Goal: Task Accomplishment & Management: Use online tool/utility

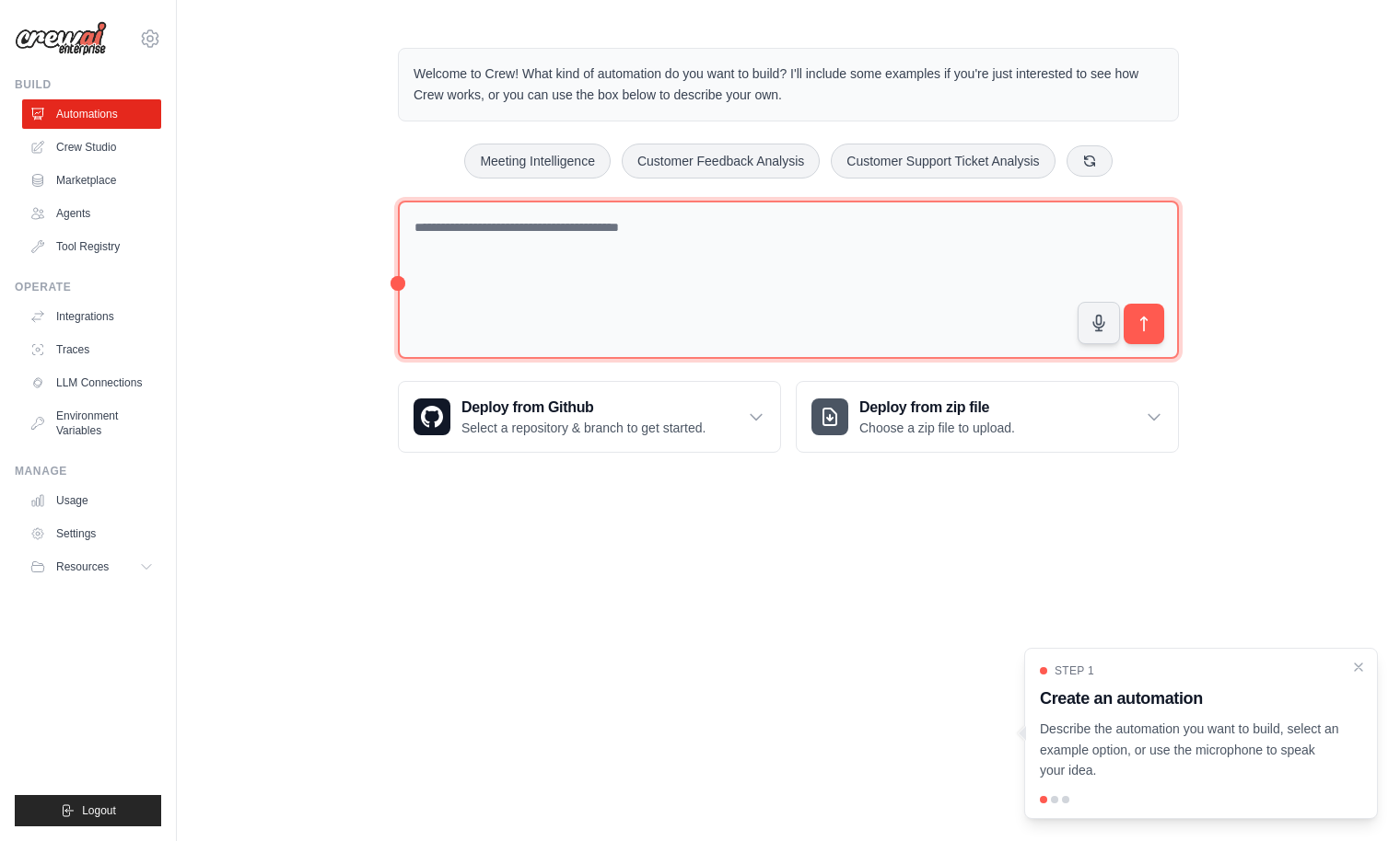
click at [753, 229] on textarea at bounding box center [788, 280] width 781 height 159
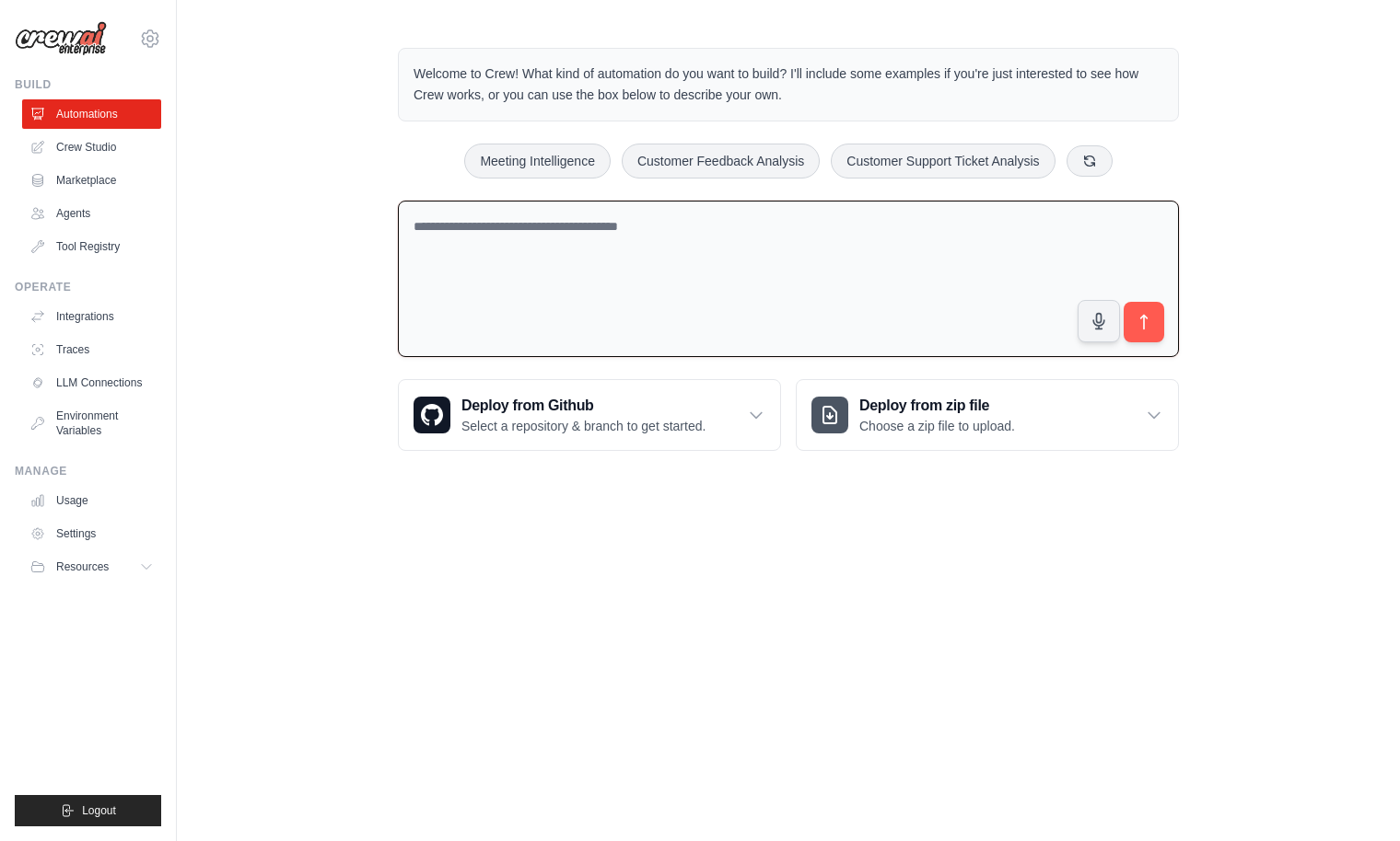
paste textarea "**********"
drag, startPoint x: 578, startPoint y: 248, endPoint x: 347, endPoint y: 239, distance: 231.2
click at [347, 239] on div "**********" at bounding box center [788, 249] width 1223 height 462
click at [896, 225] on textarea "**********" at bounding box center [788, 280] width 781 height 158
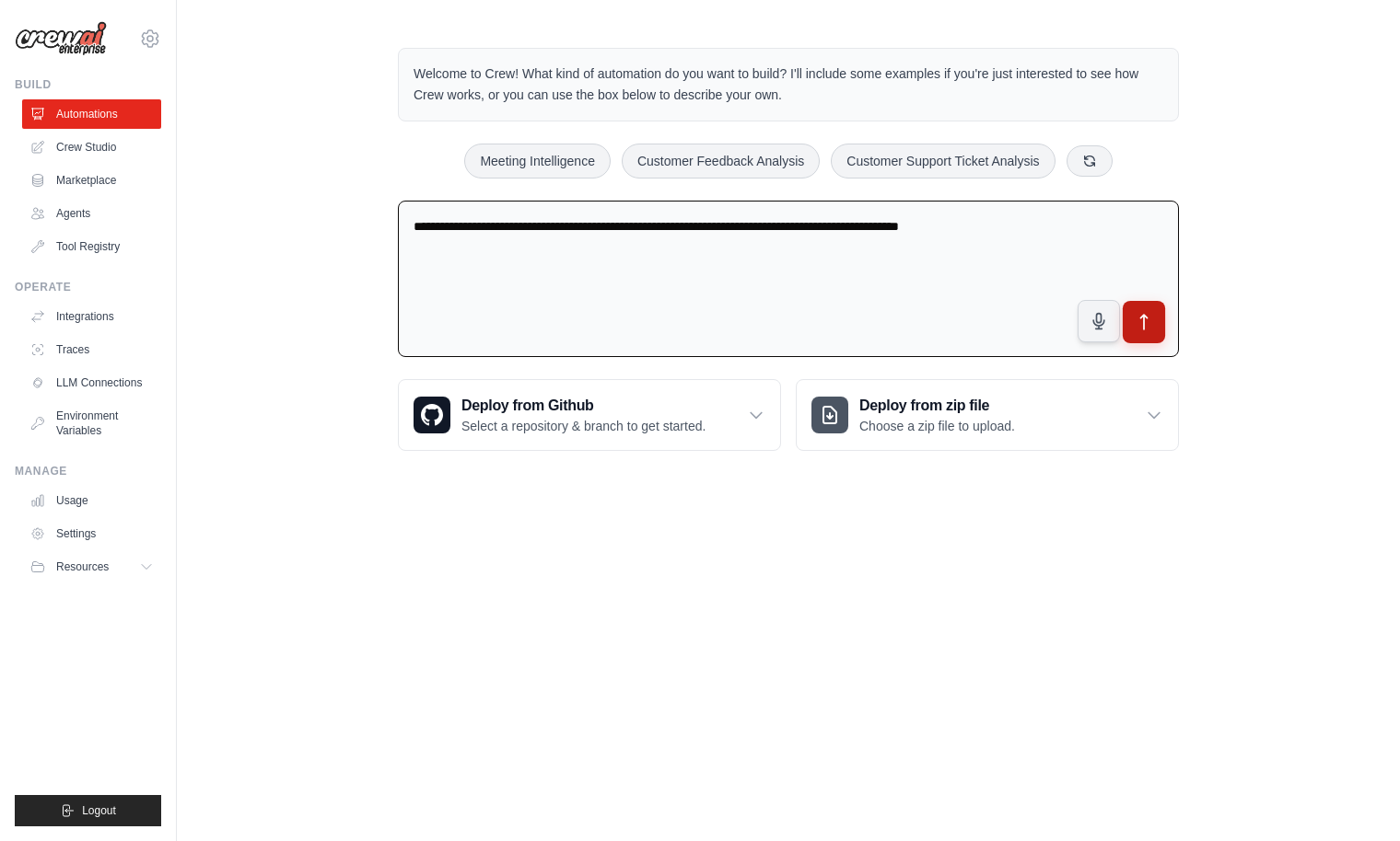
type textarea "**********"
click at [1140, 325] on icon "submit" at bounding box center [1143, 322] width 19 height 19
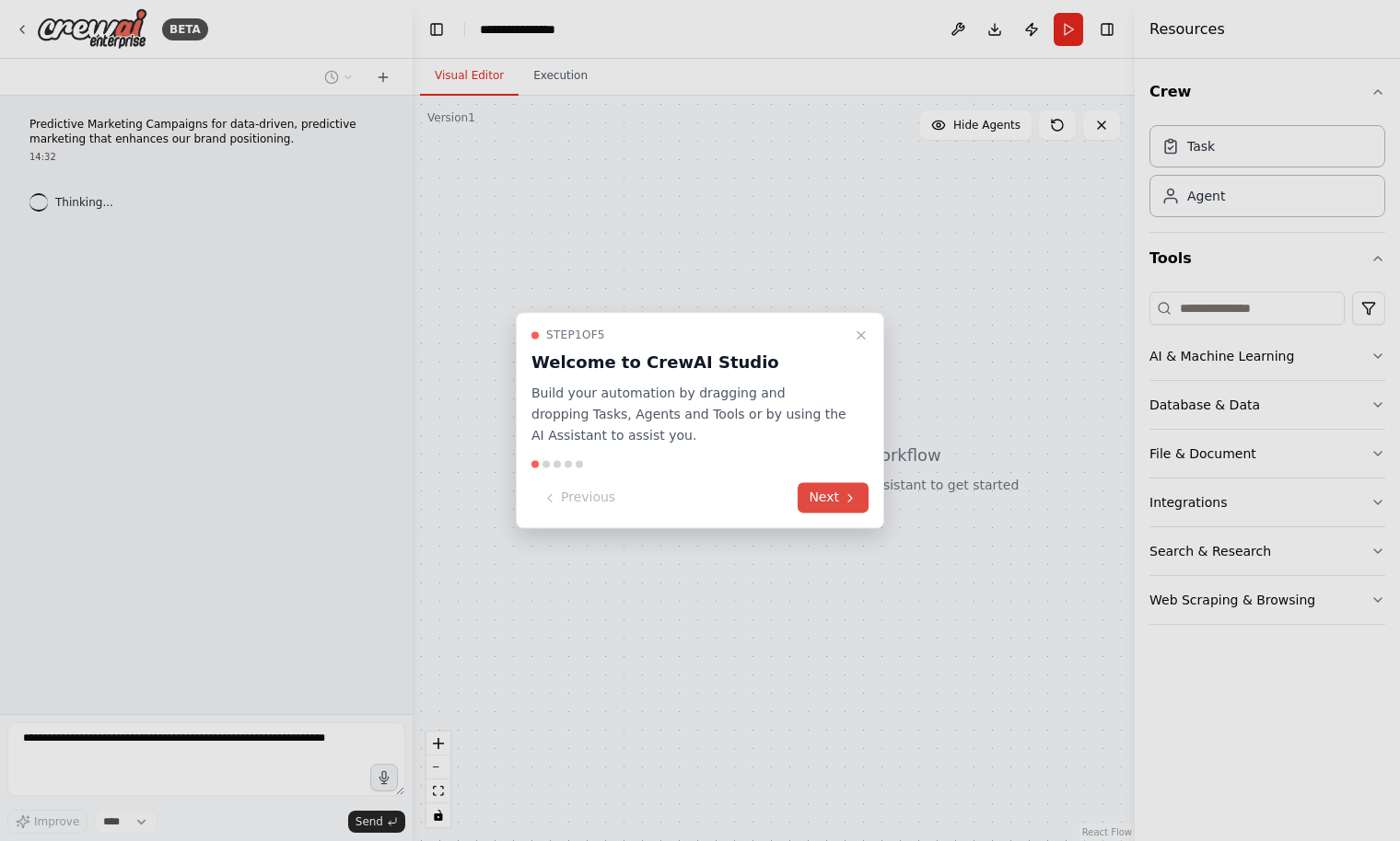
click at [830, 499] on button "Next" at bounding box center [832, 498] width 71 height 30
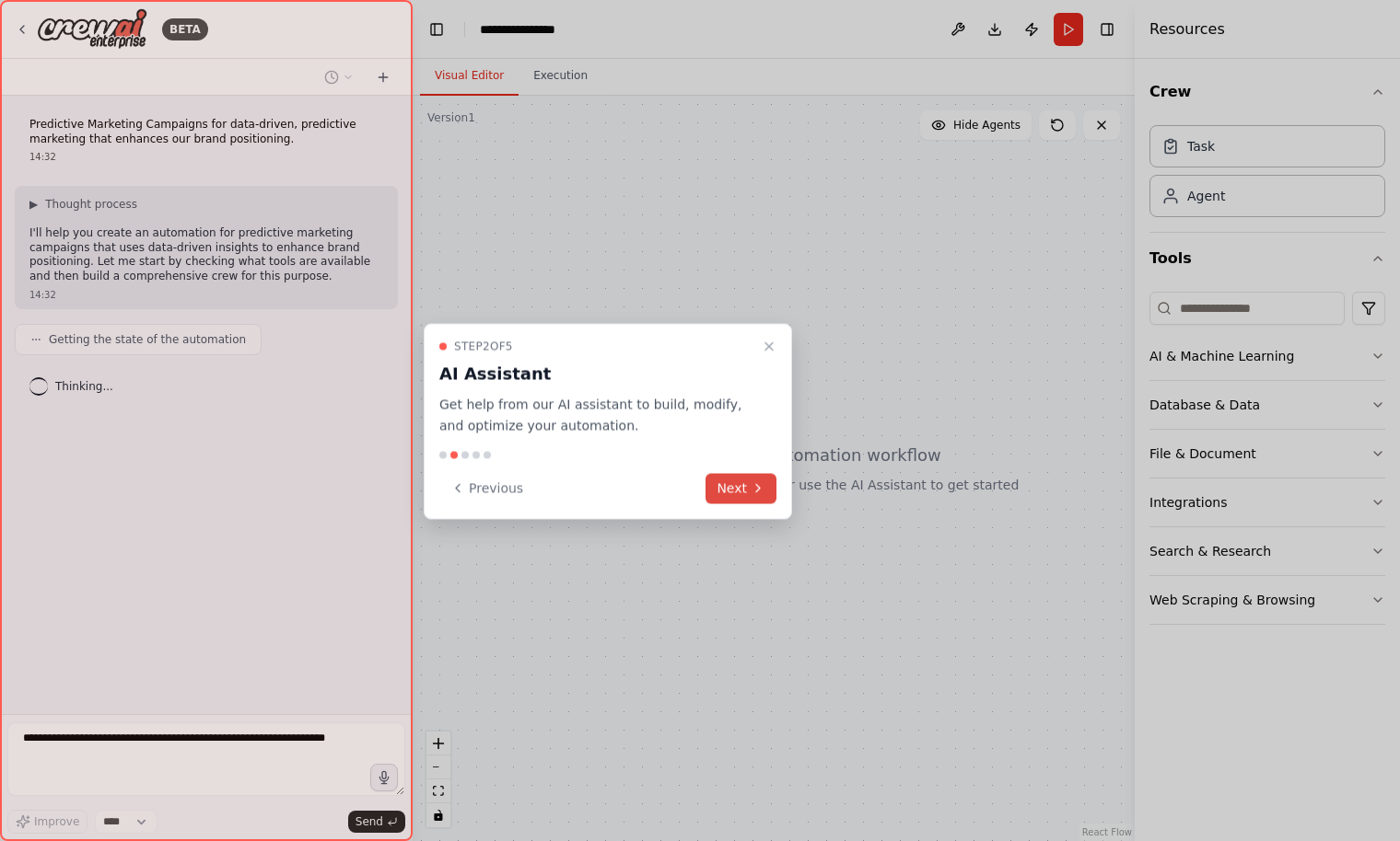
click at [751, 494] on icon at bounding box center [757, 488] width 15 height 15
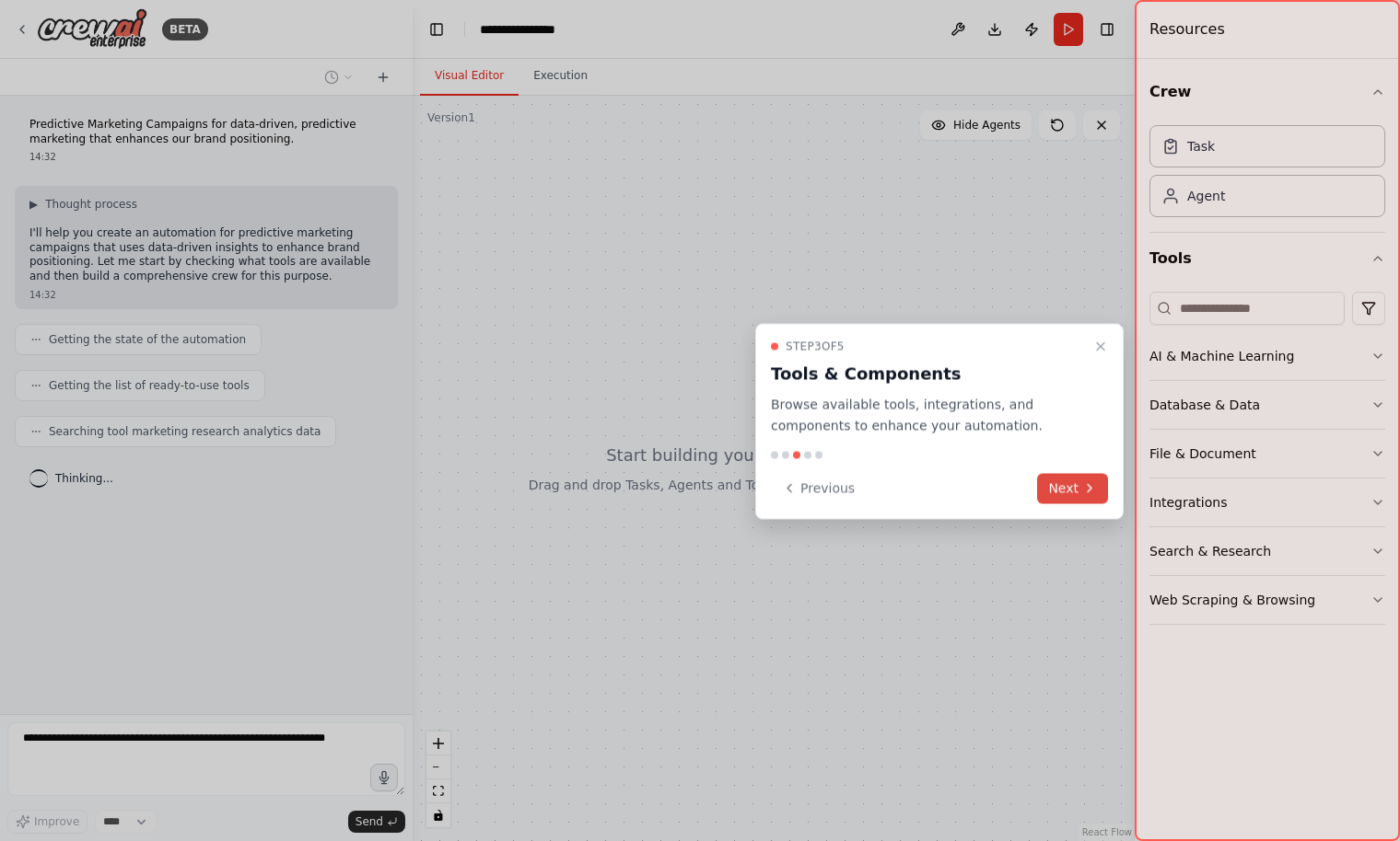
click at [1069, 487] on button "Next" at bounding box center [1072, 488] width 71 height 30
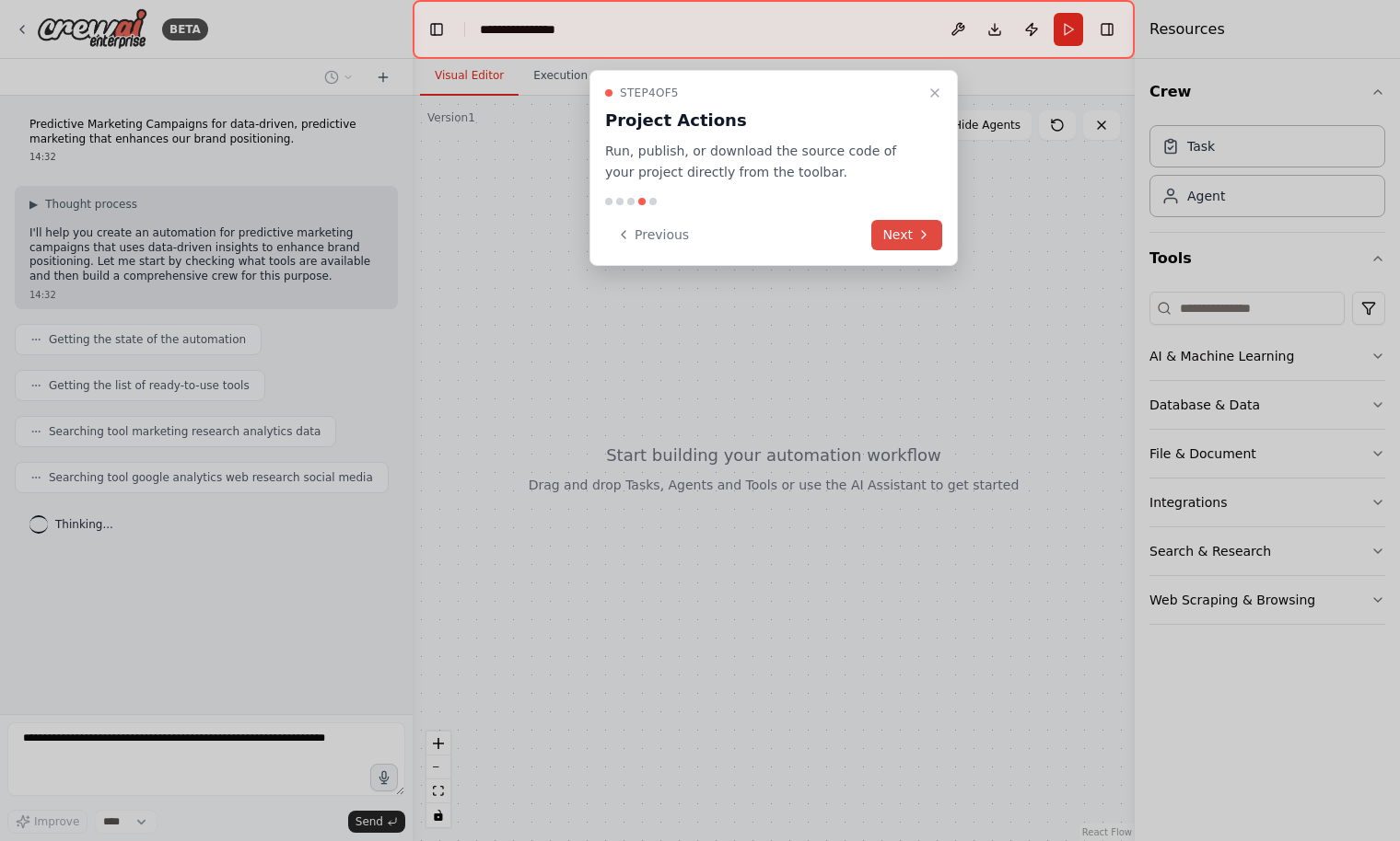
click at [915, 238] on button "Next" at bounding box center [906, 235] width 71 height 30
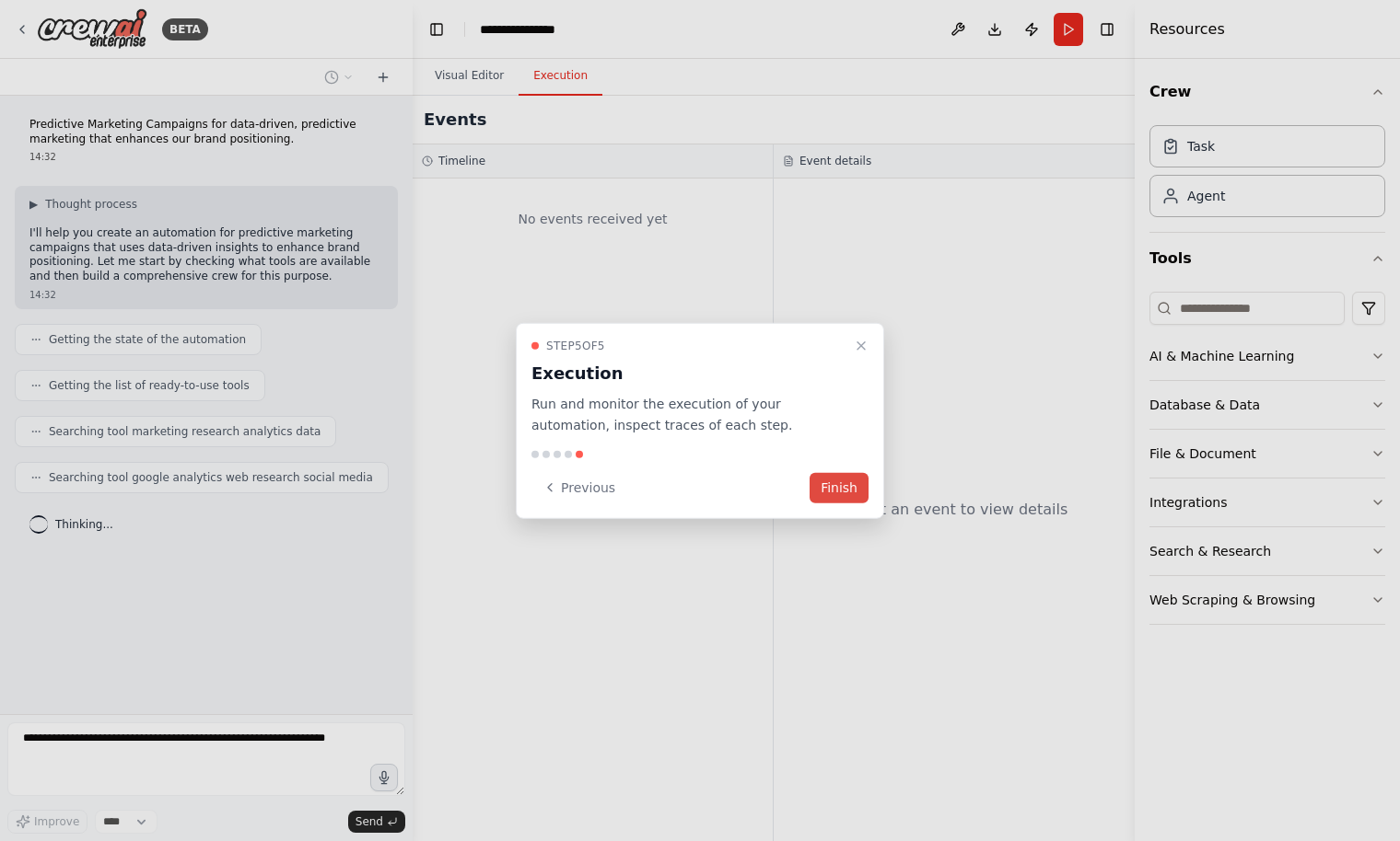
click at [833, 477] on button "Finish" at bounding box center [838, 487] width 59 height 30
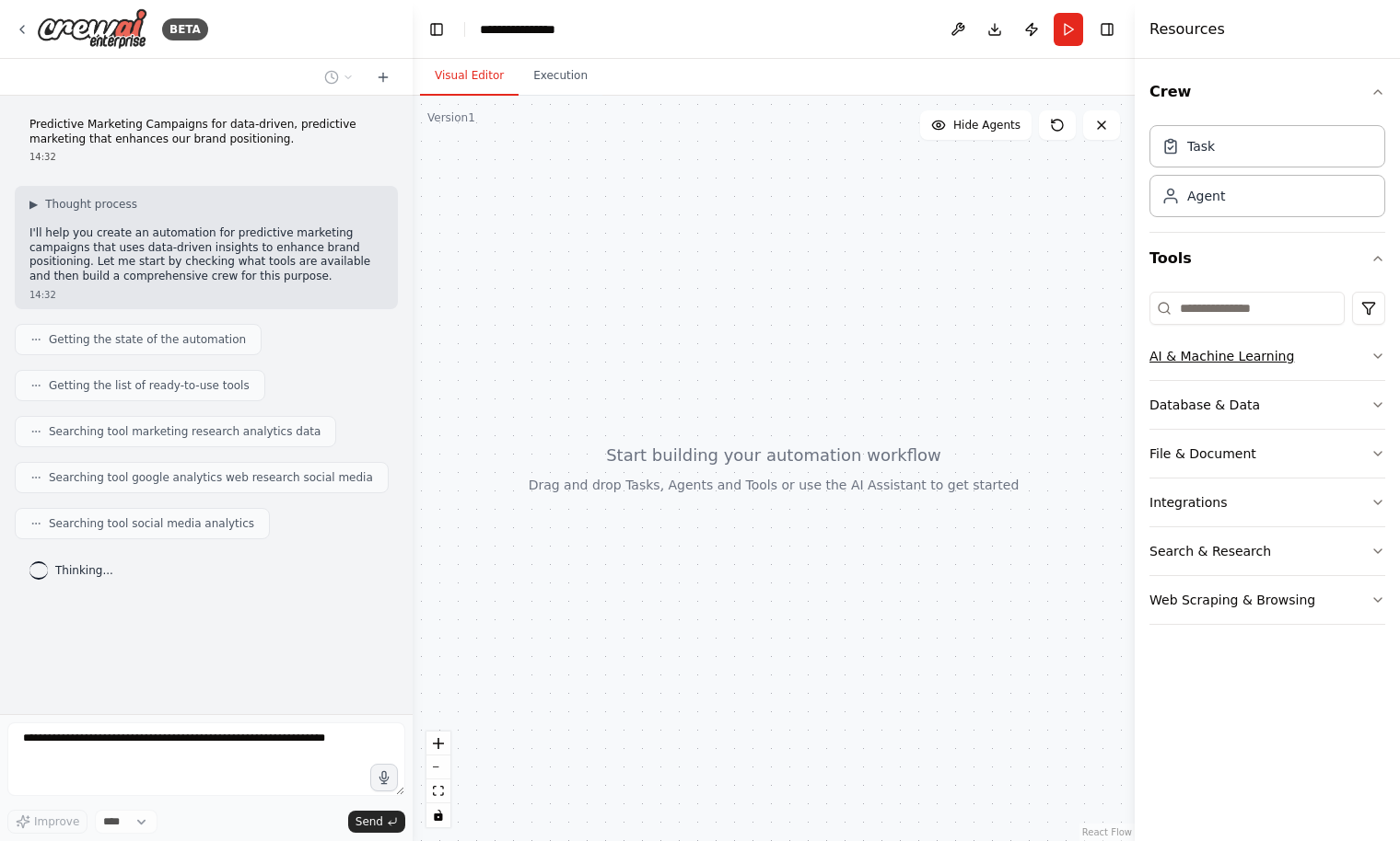
click at [1382, 349] on icon "button" at bounding box center [1377, 356] width 15 height 15
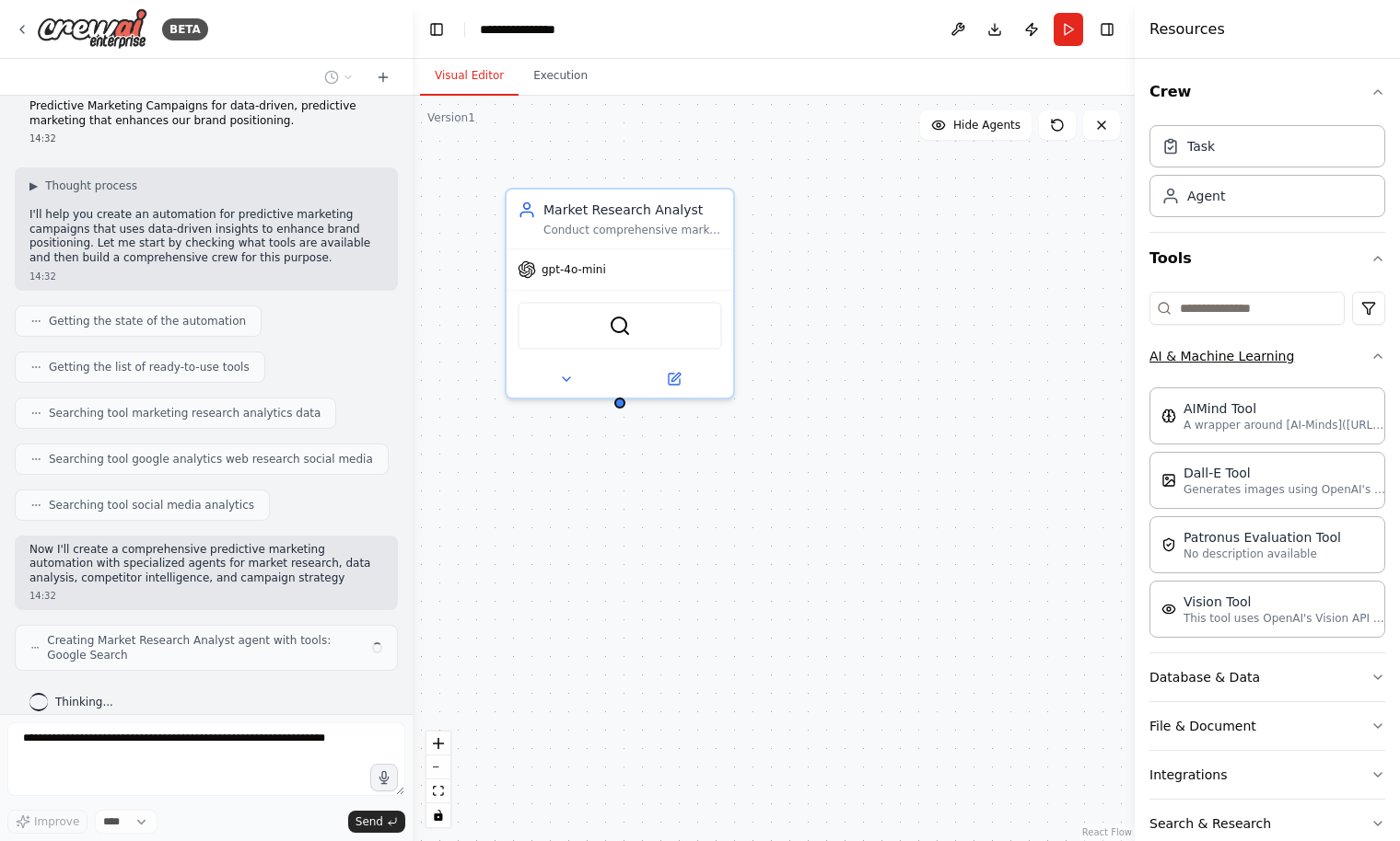
scroll to position [32, 0]
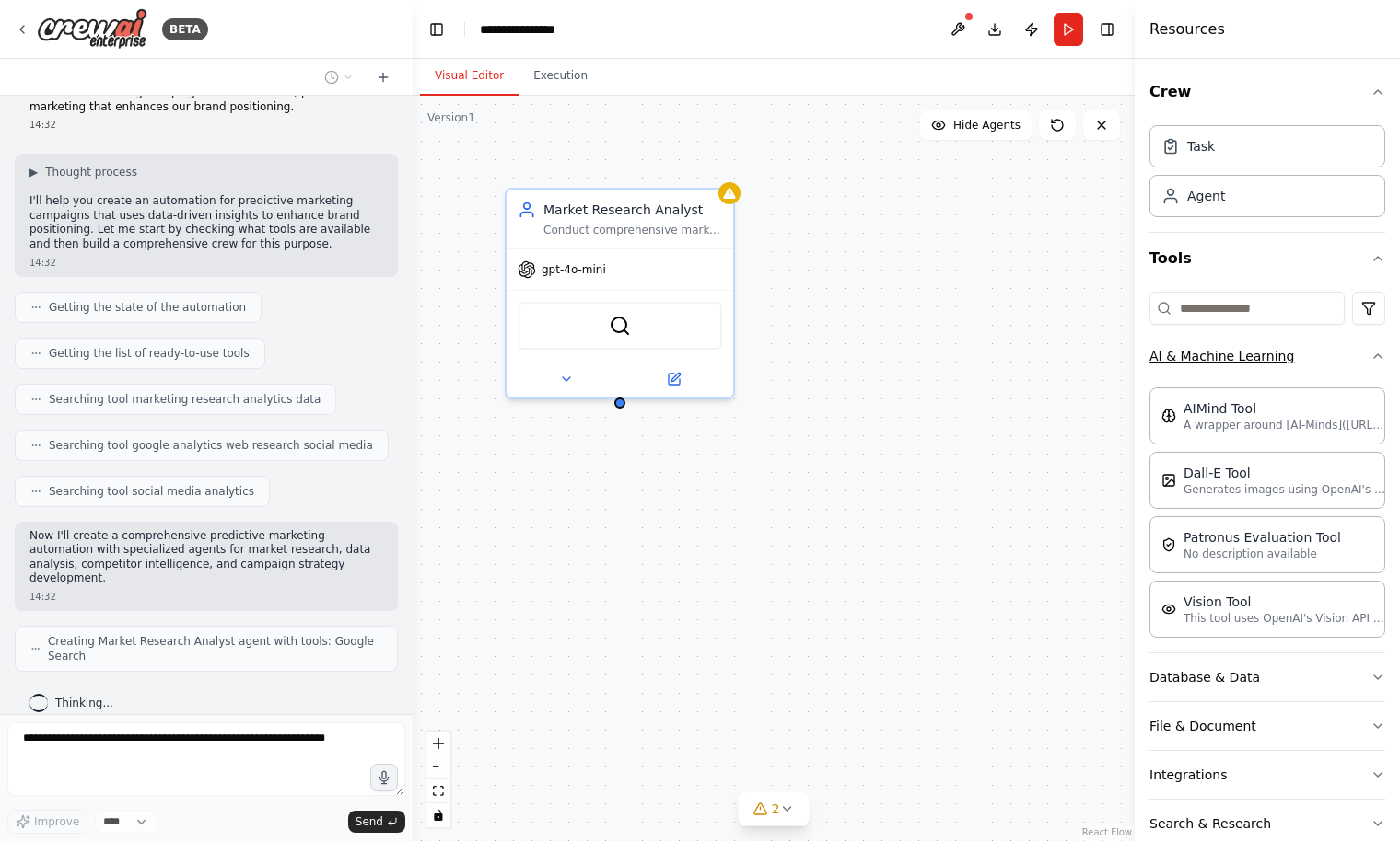
click at [1370, 354] on button "AI & Machine Learning" at bounding box center [1267, 357] width 236 height 48
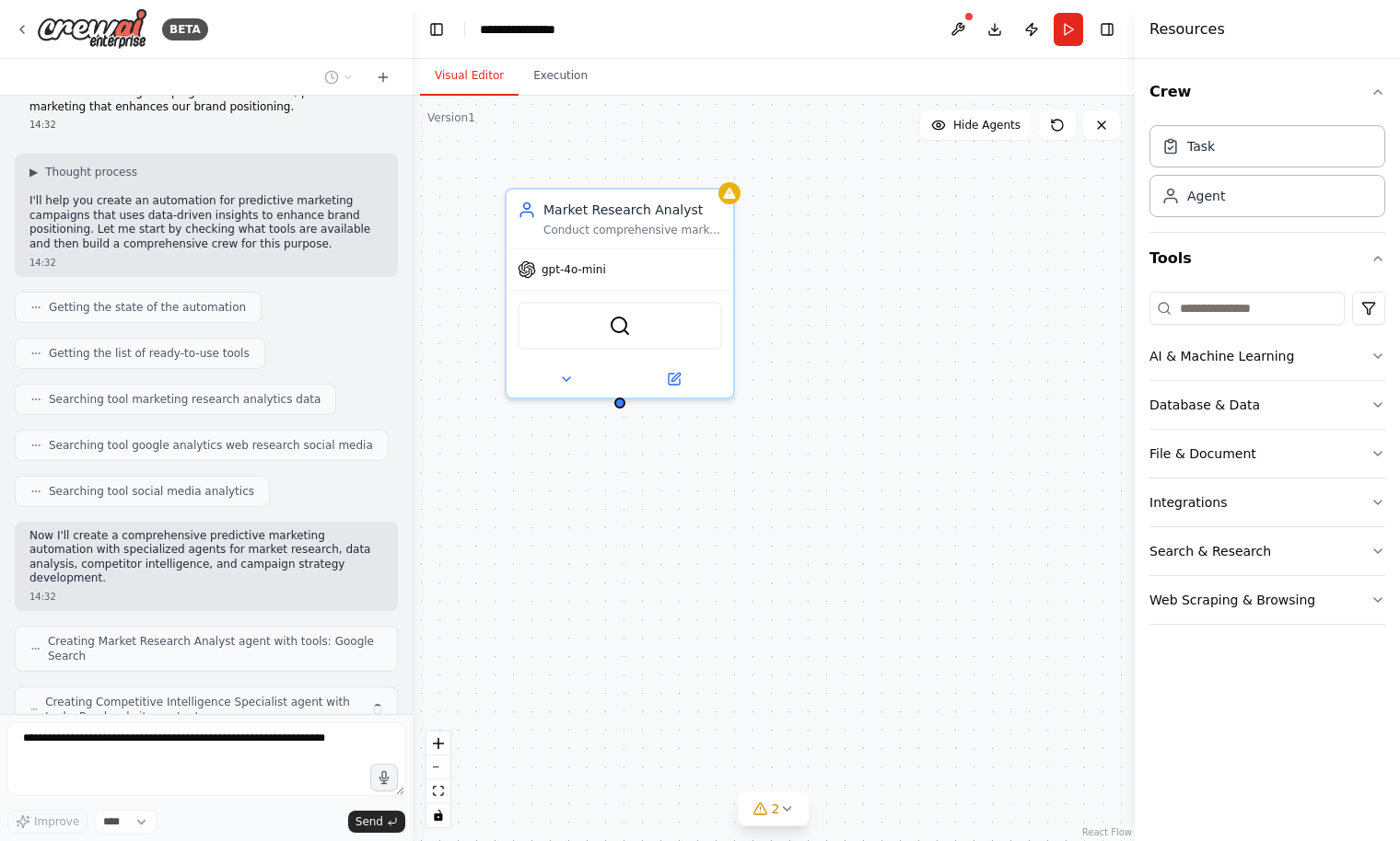
scroll to position [93, 0]
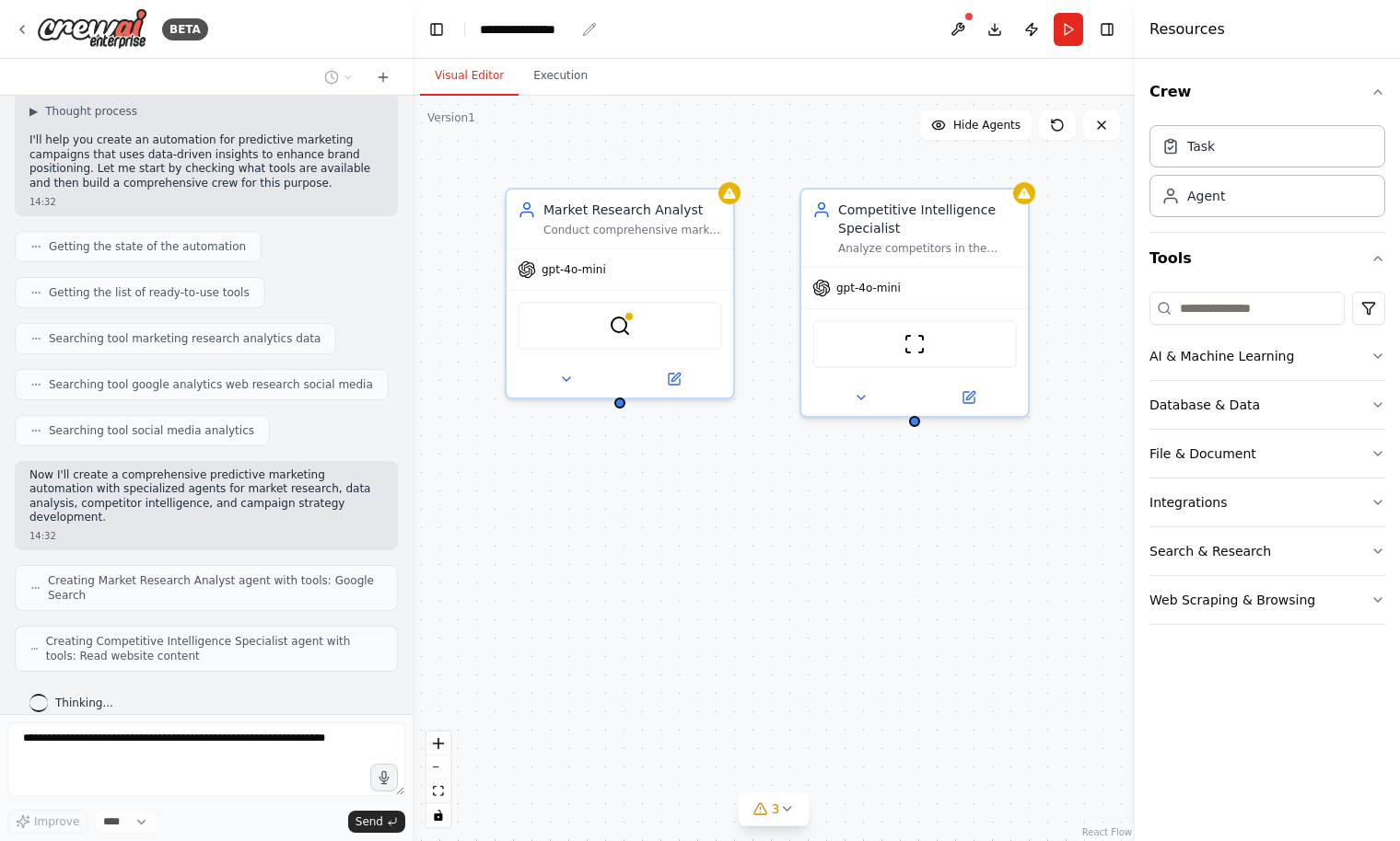
click at [538, 30] on div "**********" at bounding box center [527, 29] width 95 height 18
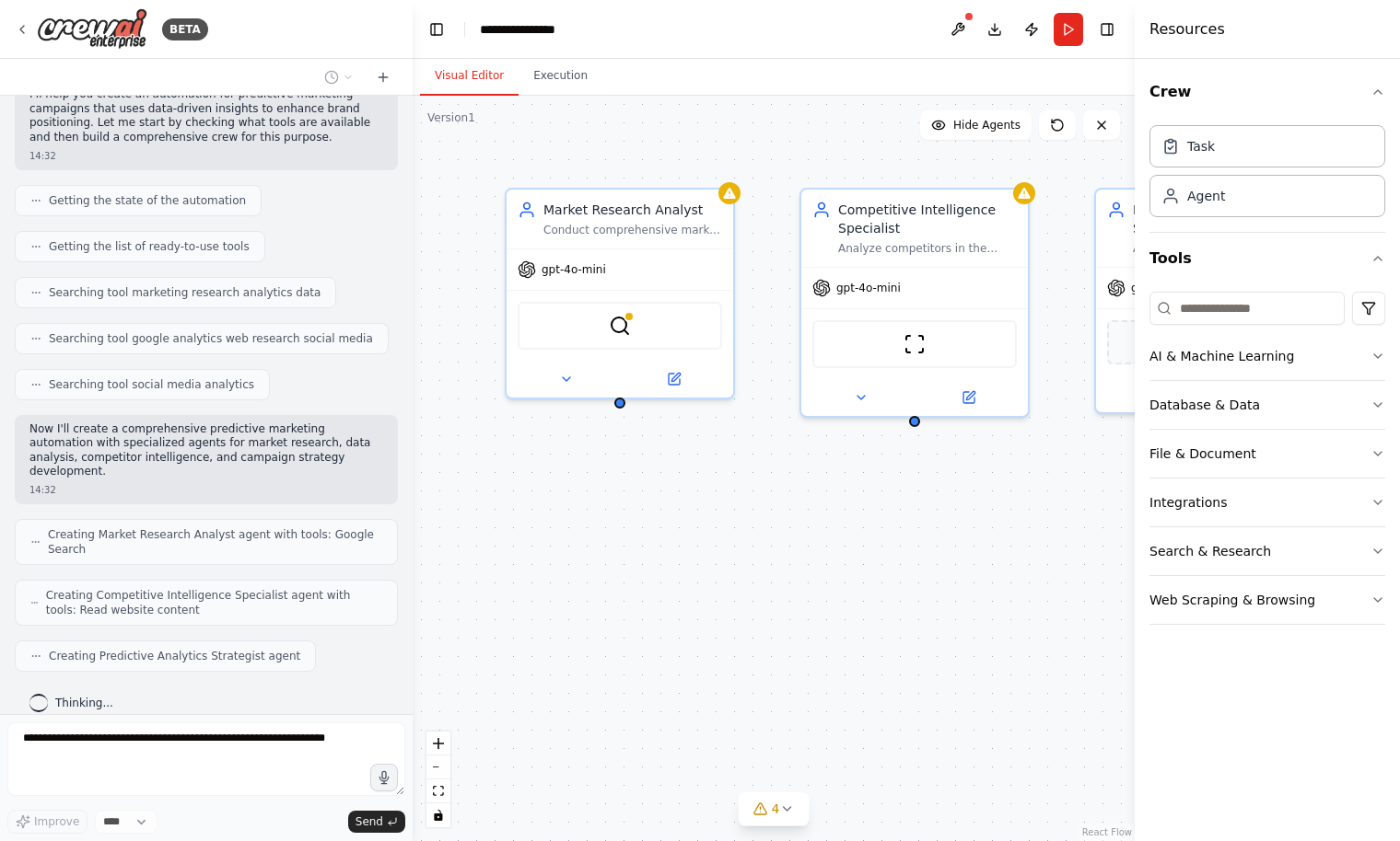
click at [579, 30] on div "**********" at bounding box center [549, 29] width 138 height 18
drag, startPoint x: 587, startPoint y: 30, endPoint x: 442, endPoint y: 30, distance: 145.0
click at [442, 30] on header "**********" at bounding box center [773, 29] width 722 height 59
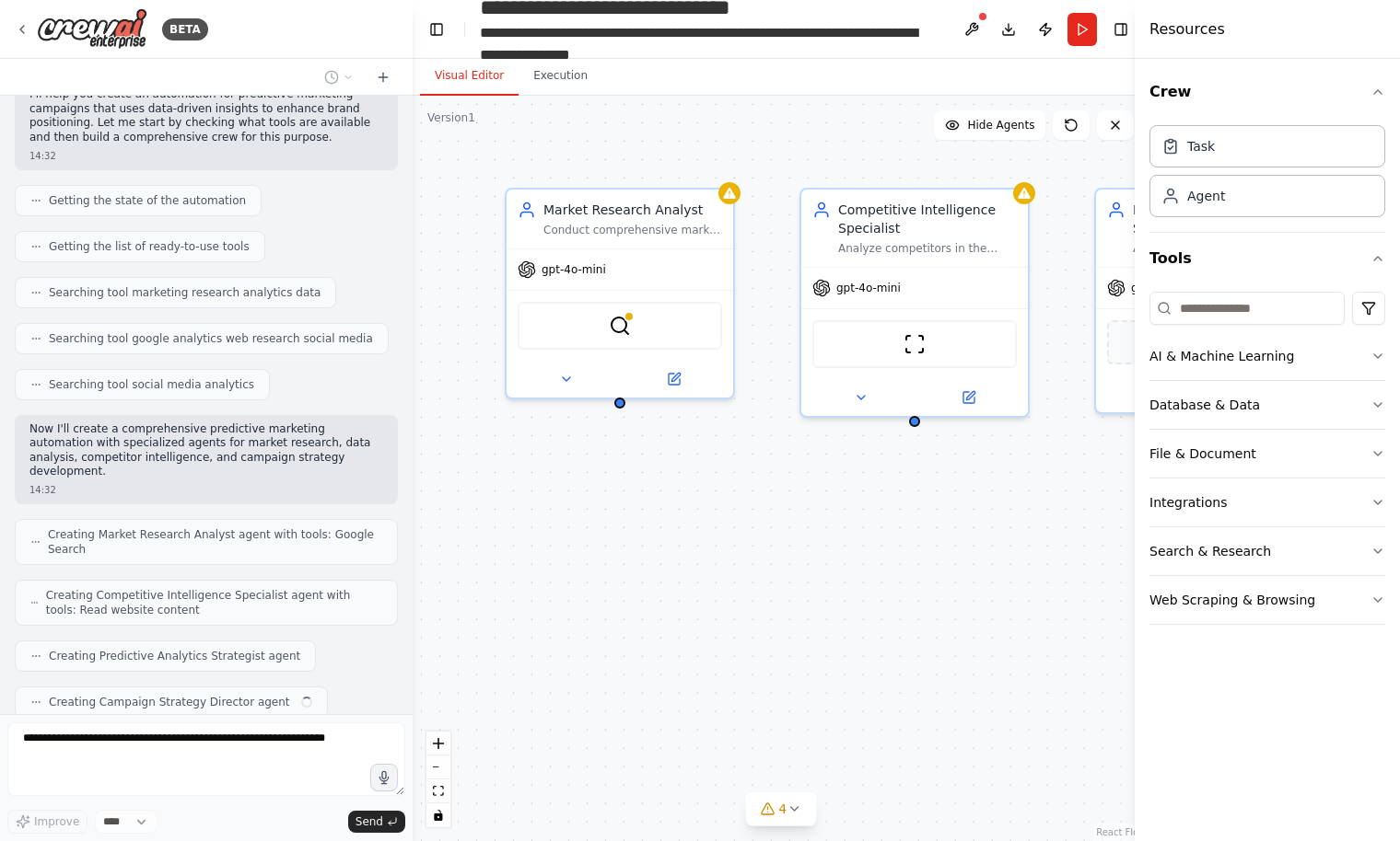
scroll to position [185, 0]
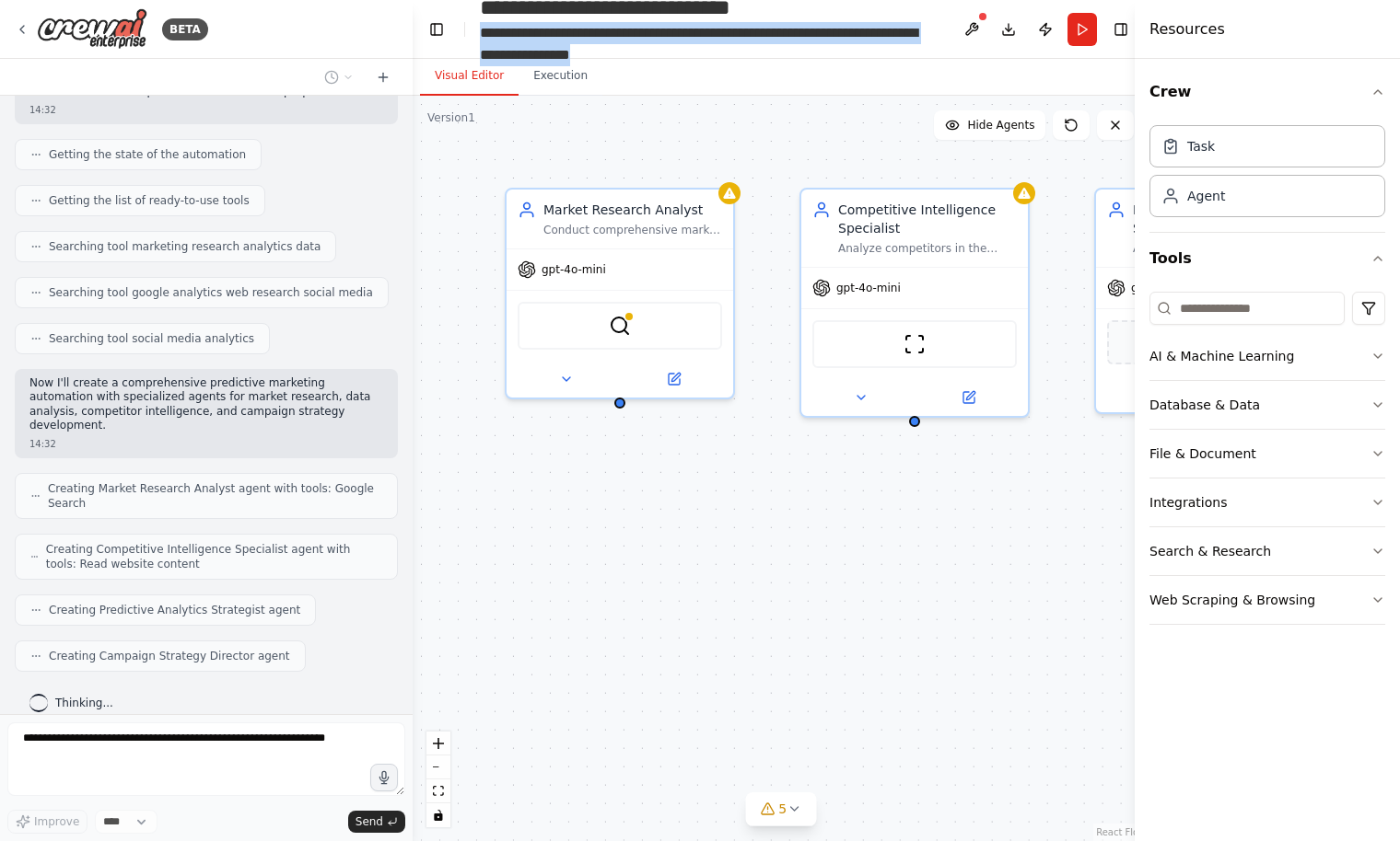
drag, startPoint x: 474, startPoint y: 29, endPoint x: 762, endPoint y: 88, distance: 294.0
click at [762, 88] on main "**********" at bounding box center [780, 420] width 735 height 841
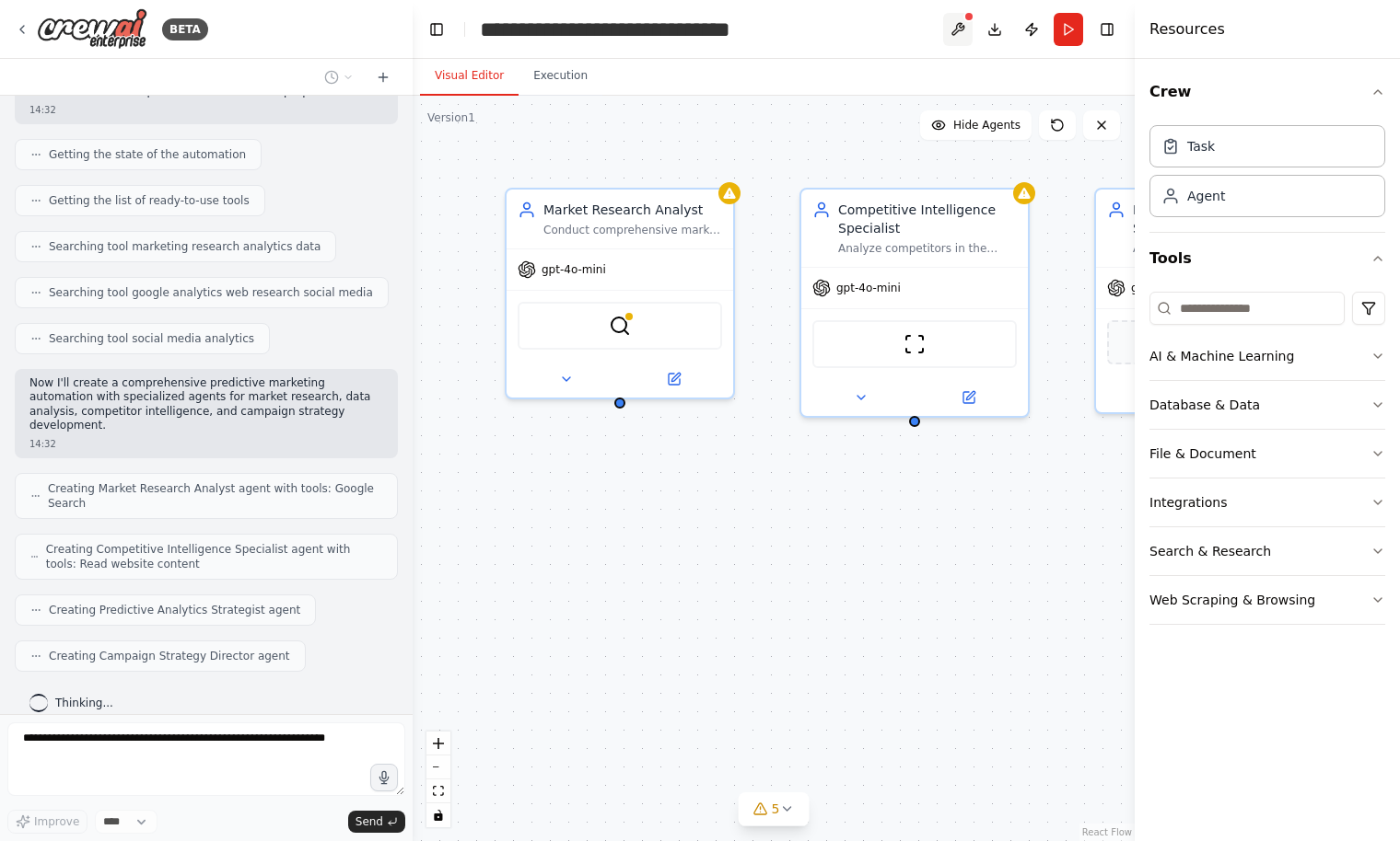
click at [961, 30] on button at bounding box center [957, 29] width 29 height 33
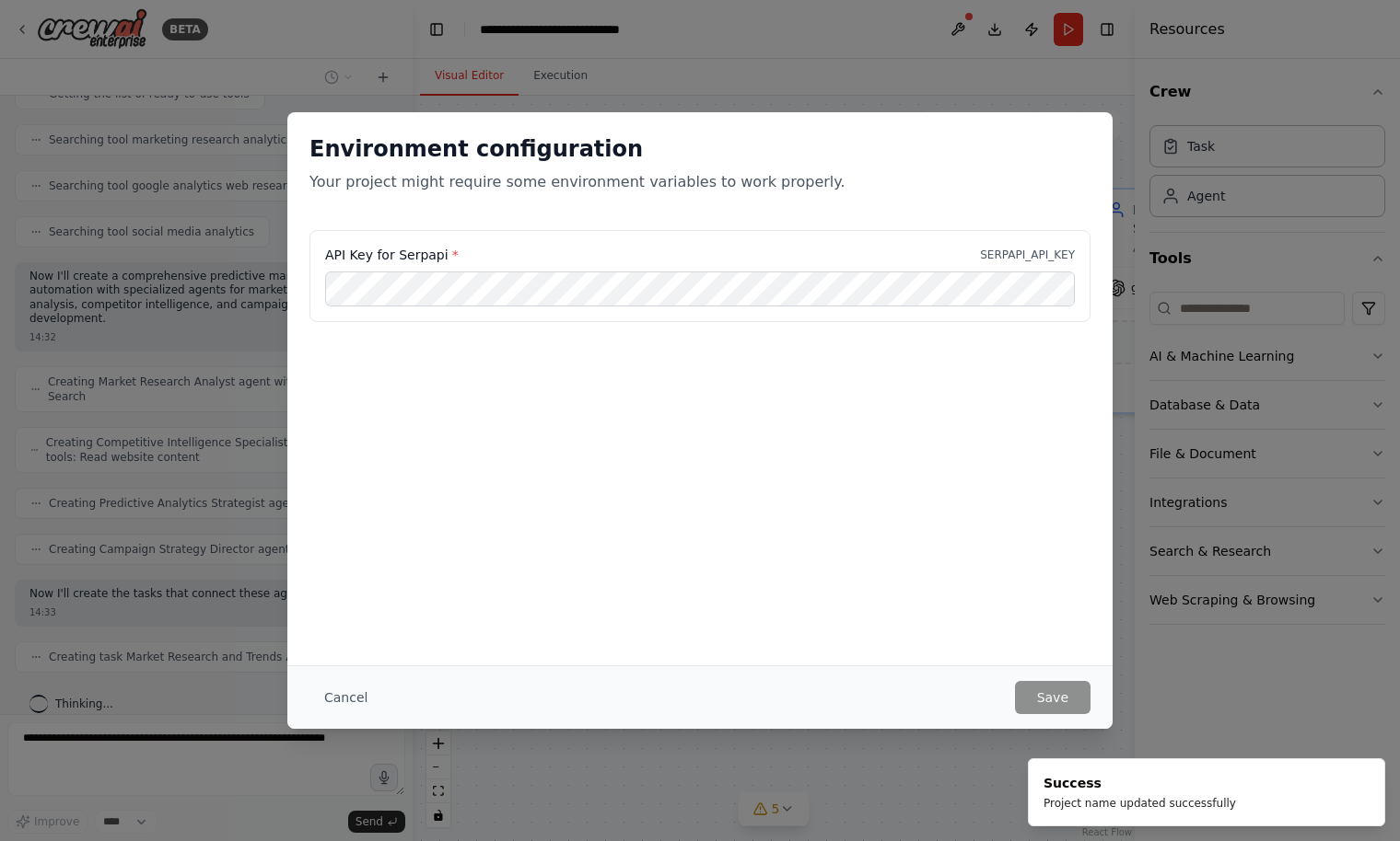
scroll to position [306, 0]
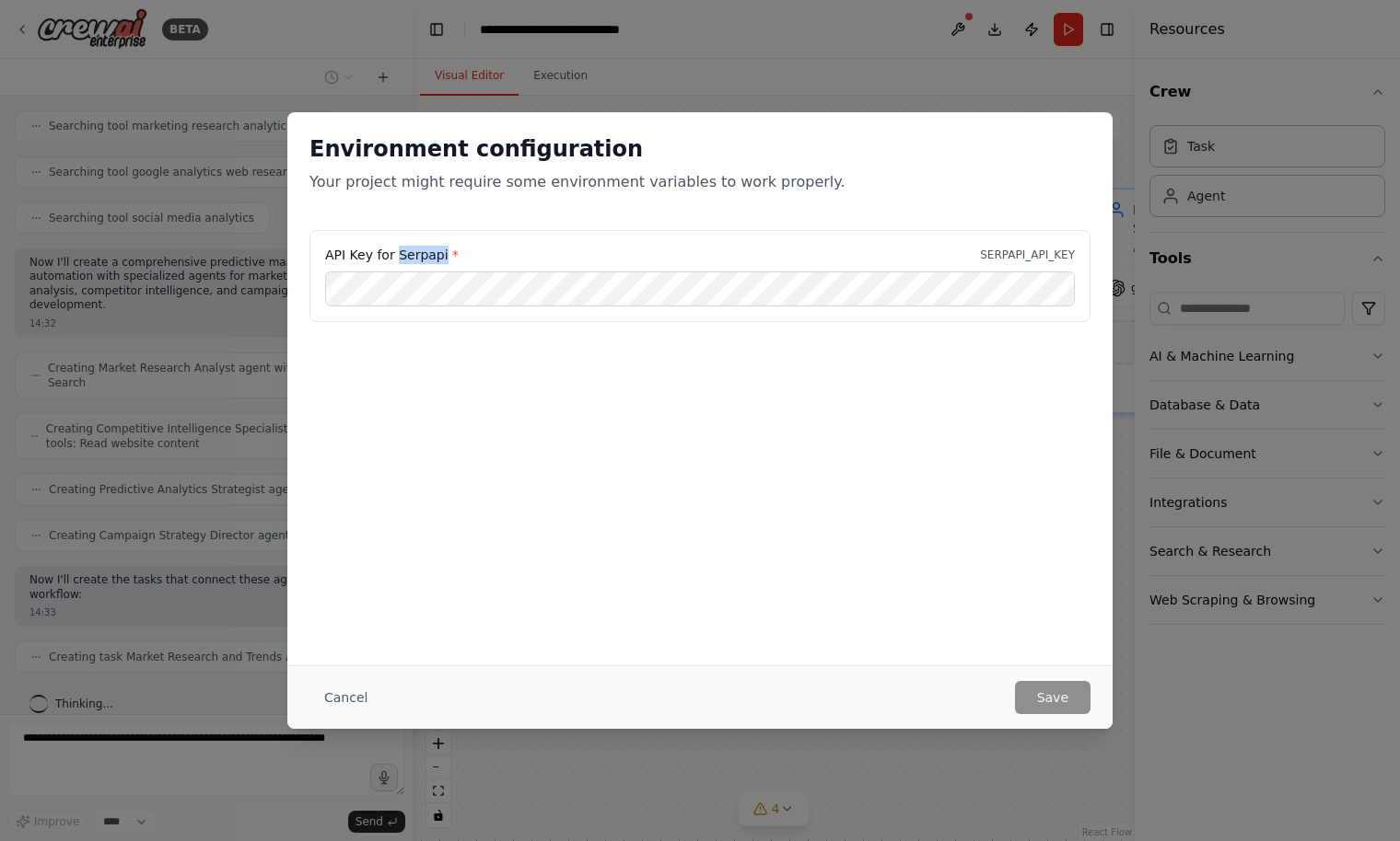
drag, startPoint x: 397, startPoint y: 253, endPoint x: 447, endPoint y: 258, distance: 50.2
click at [447, 258] on label "API Key for Serpapi *" at bounding box center [392, 255] width 134 height 18
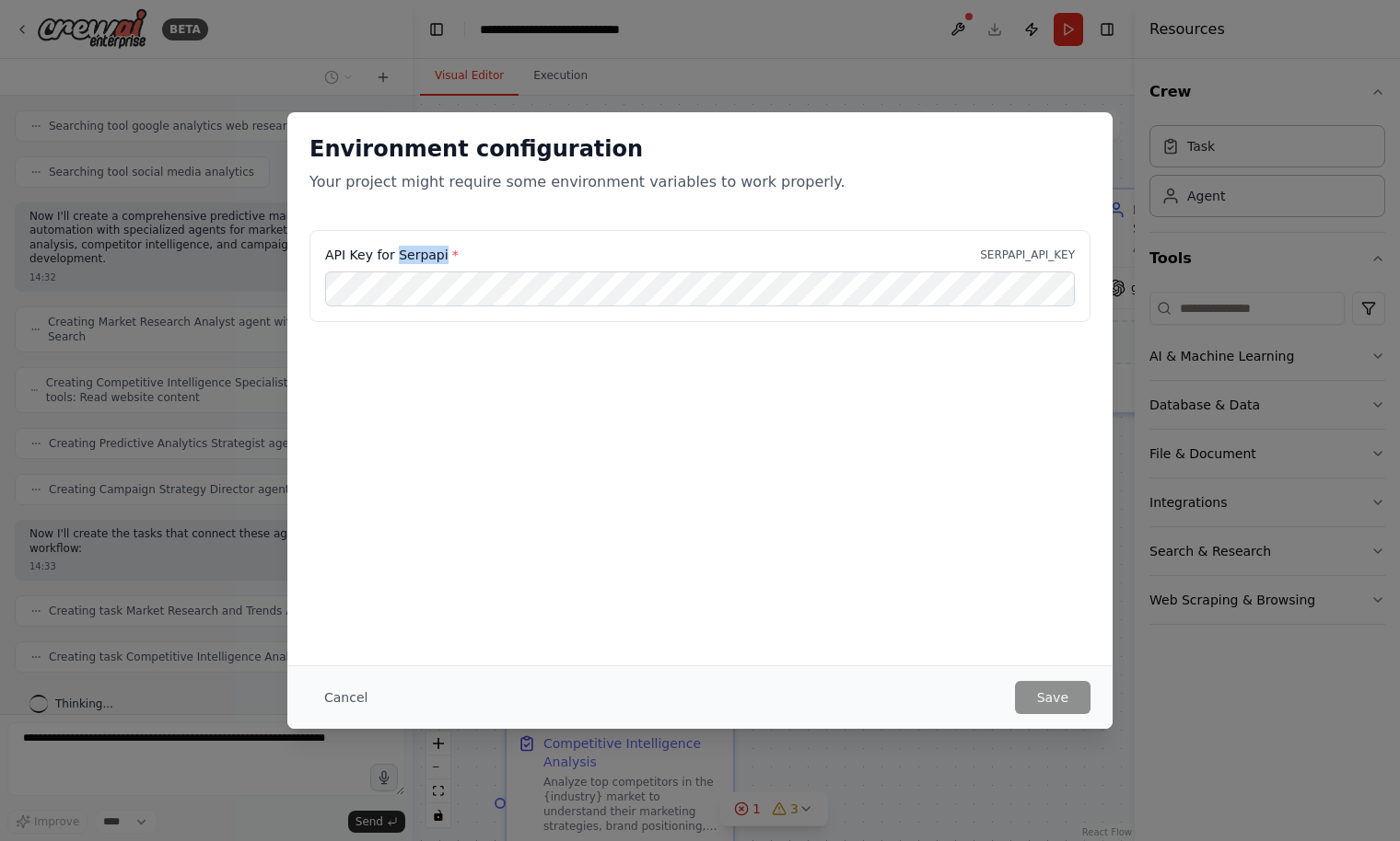
copy label "Serpapi"
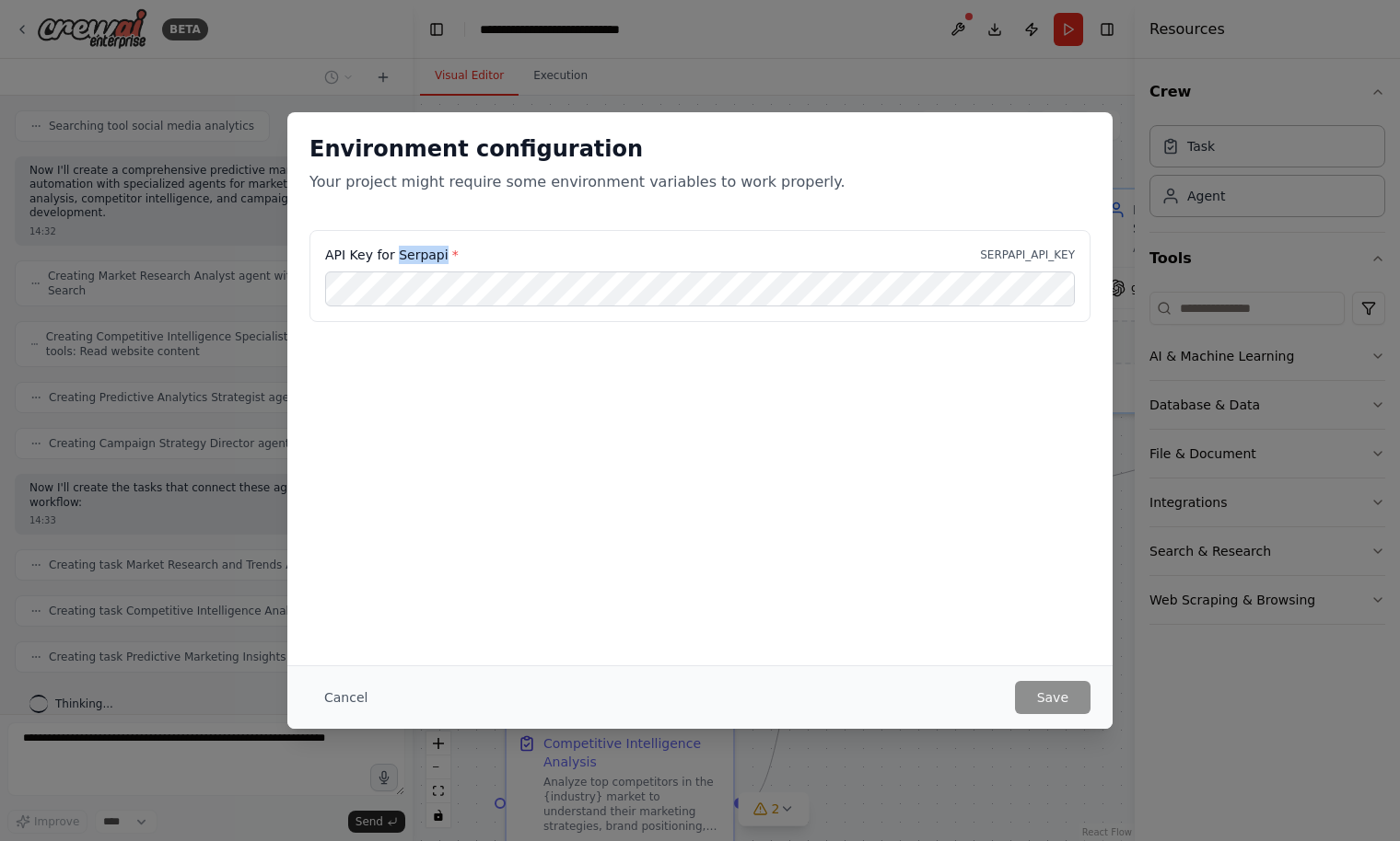
scroll to position [458, 0]
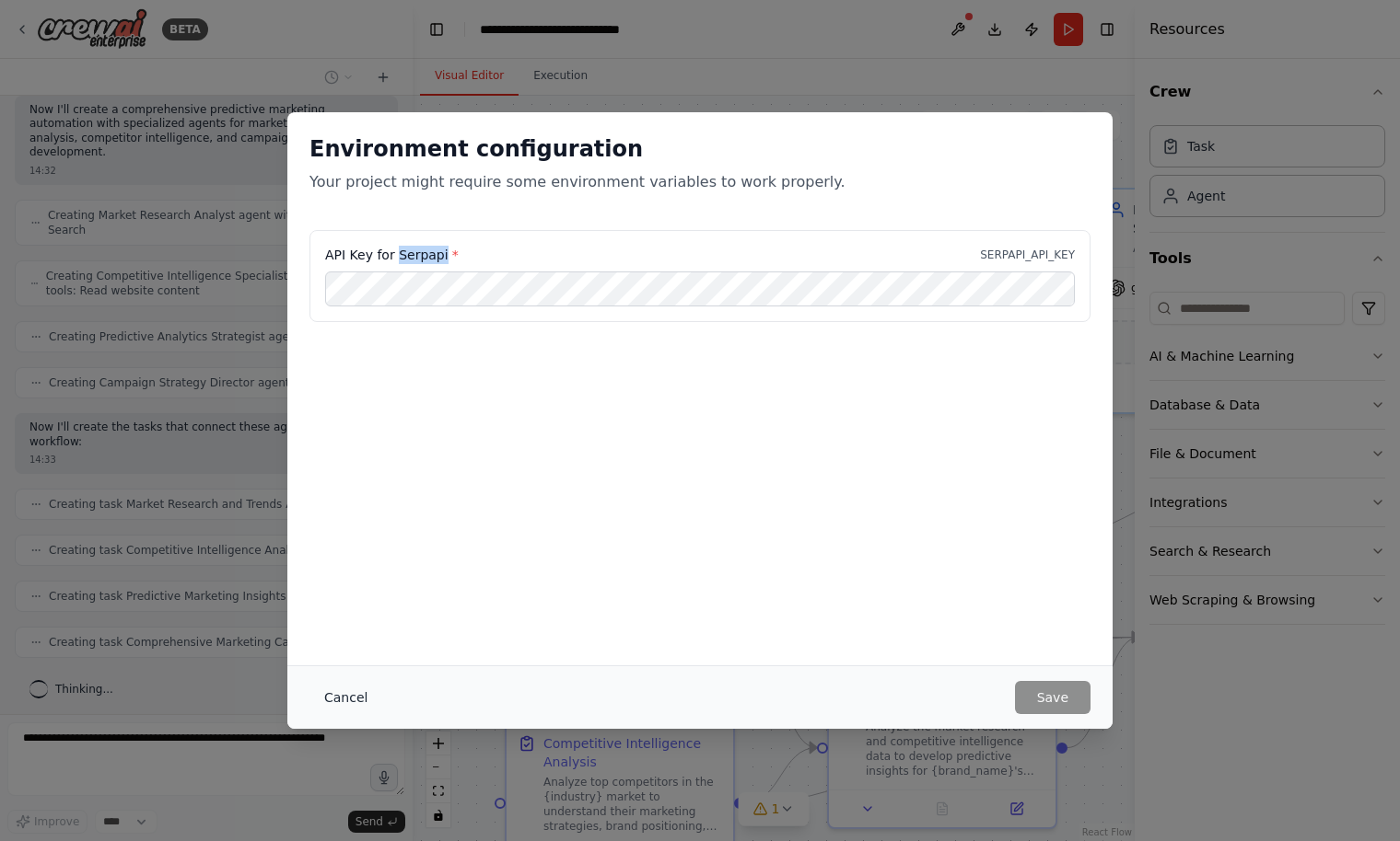
click at [347, 691] on button "Cancel" at bounding box center [346, 697] width 73 height 33
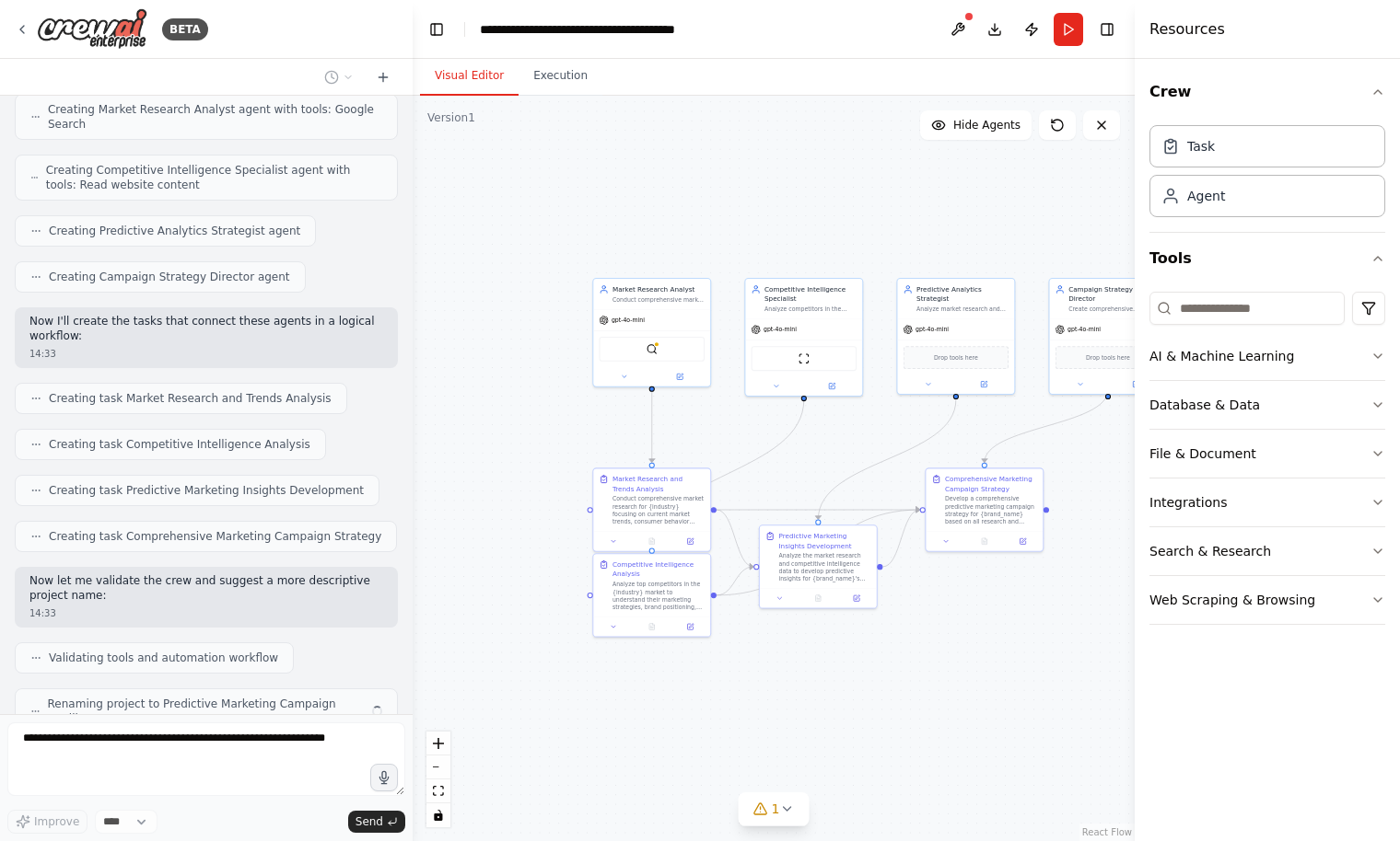
scroll to position [625, 0]
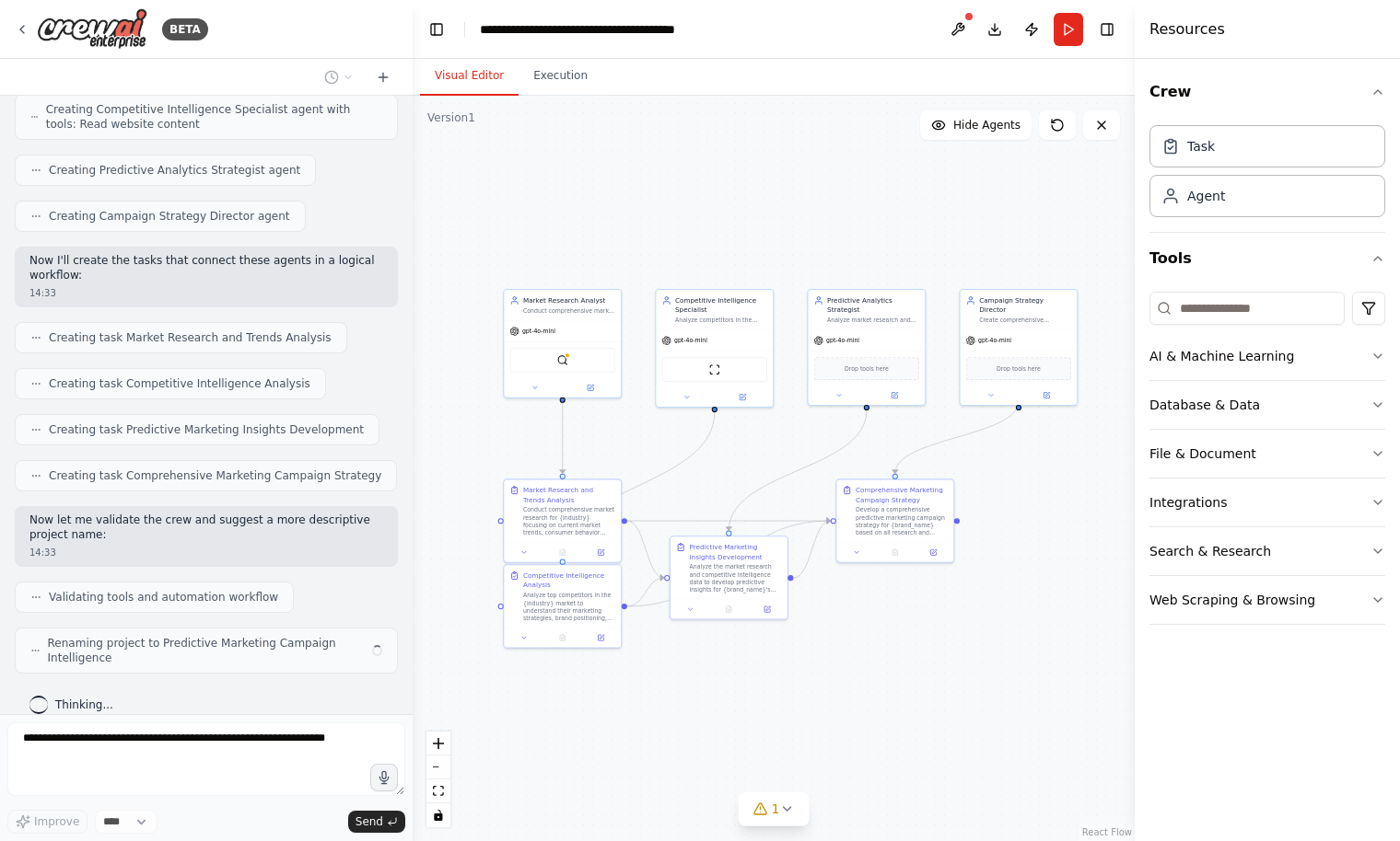
drag, startPoint x: 669, startPoint y: 465, endPoint x: 451, endPoint y: 469, distance: 218.0
click at [451, 469] on div ".deletable-edge-delete-btn { width: 20px; height: 20px; border: 0px solid #ffff…" at bounding box center [773, 468] width 722 height 746
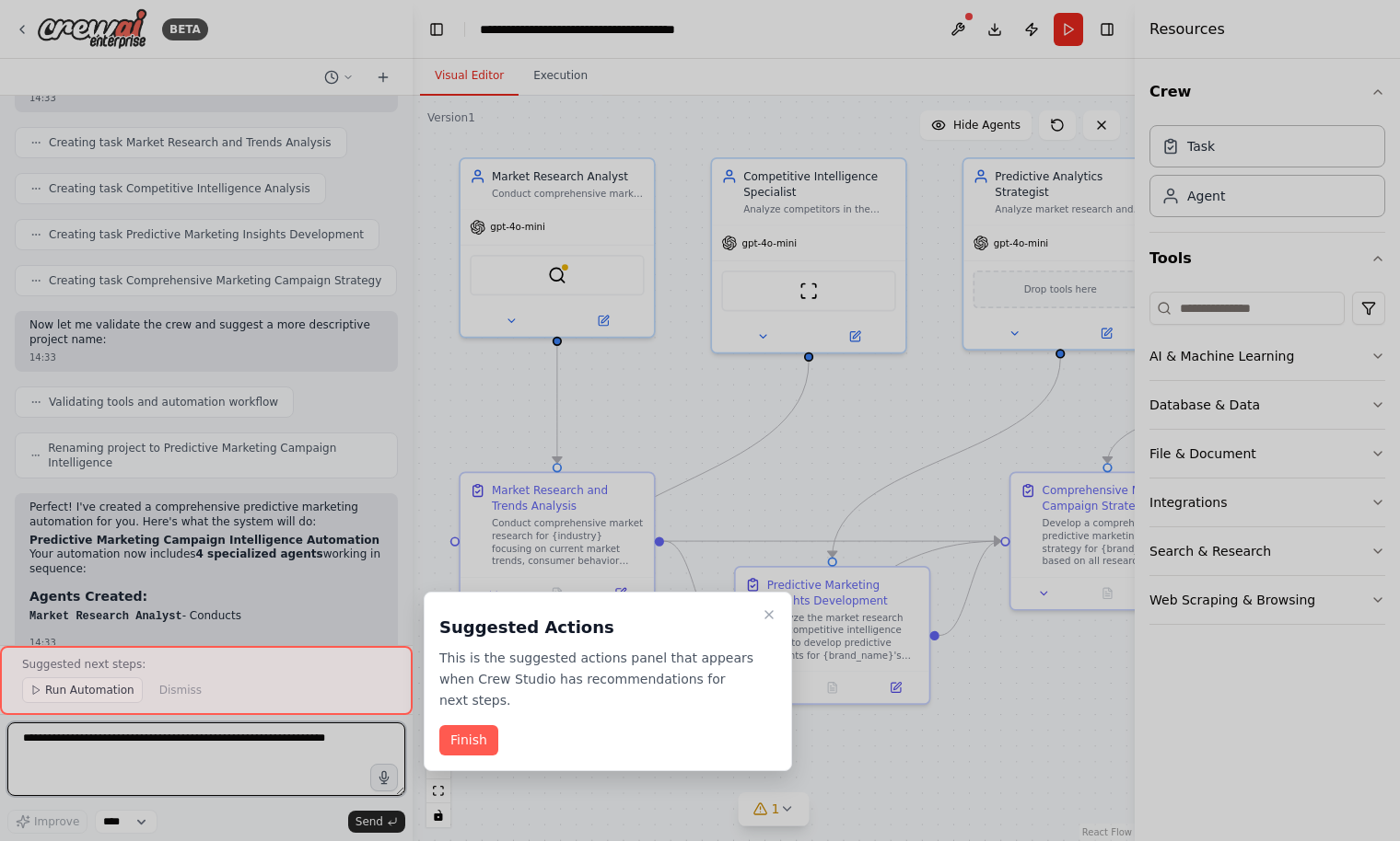
drag, startPoint x: 662, startPoint y: 511, endPoint x: 654, endPoint y: 432, distance: 79.4
click at [654, 432] on div "BETA Predictive Marketing Campaigns for data-driven, predictive marketing that …" at bounding box center [700, 420] width 1400 height 841
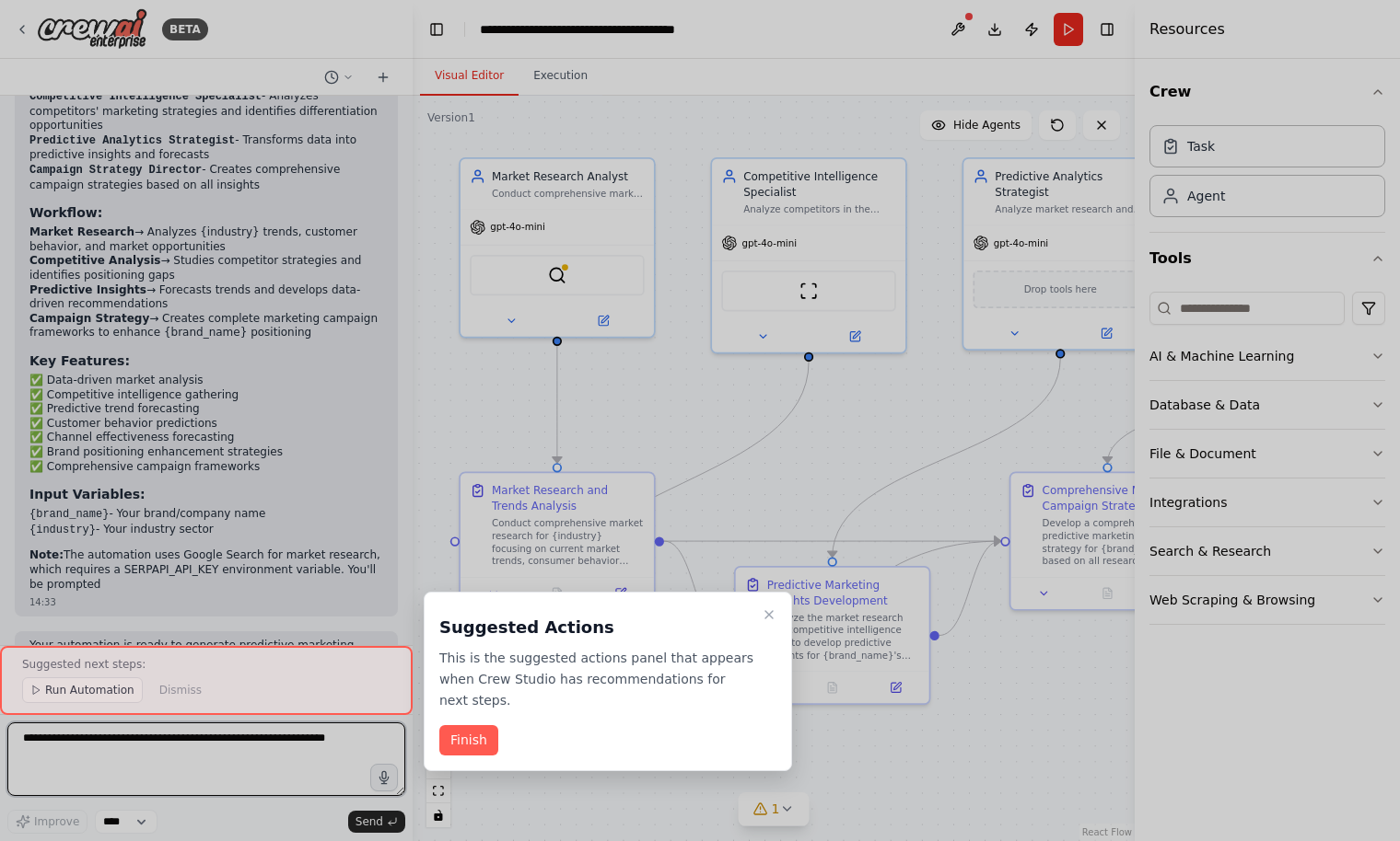
scroll to position [1398, 0]
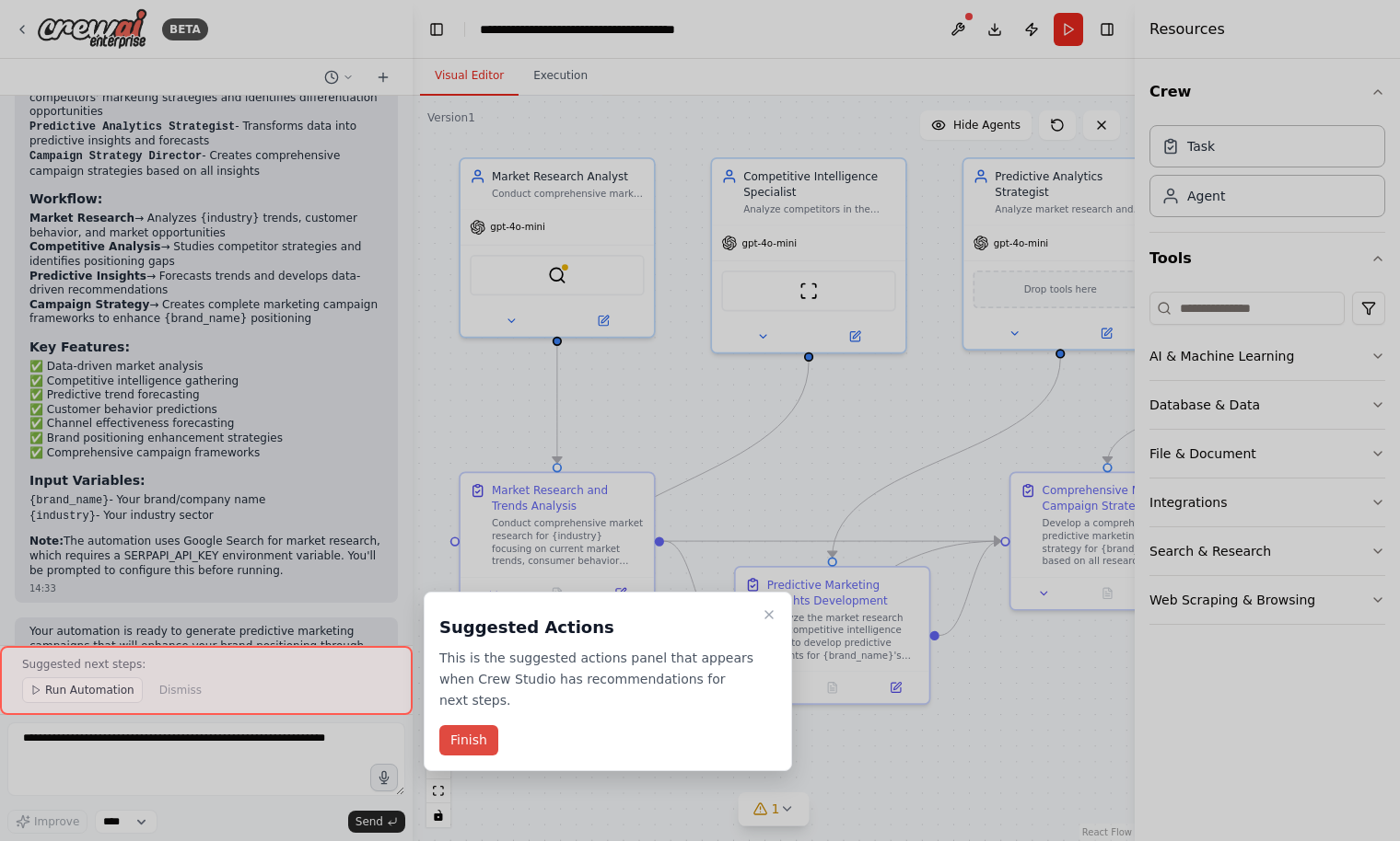
click at [458, 739] on button "Finish" at bounding box center [469, 740] width 59 height 30
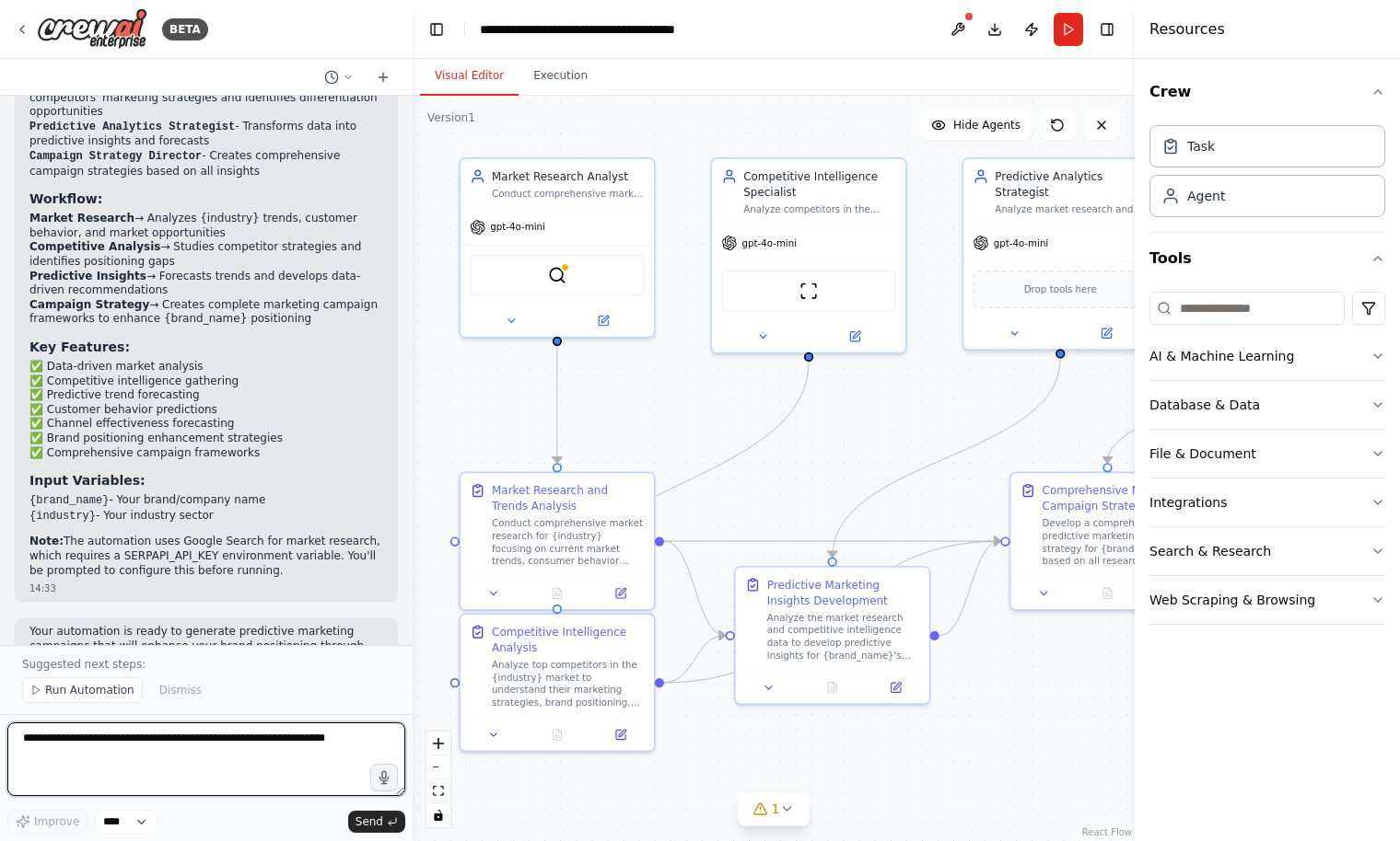
click at [135, 749] on textarea at bounding box center [206, 759] width 398 height 74
type textarea "**********"
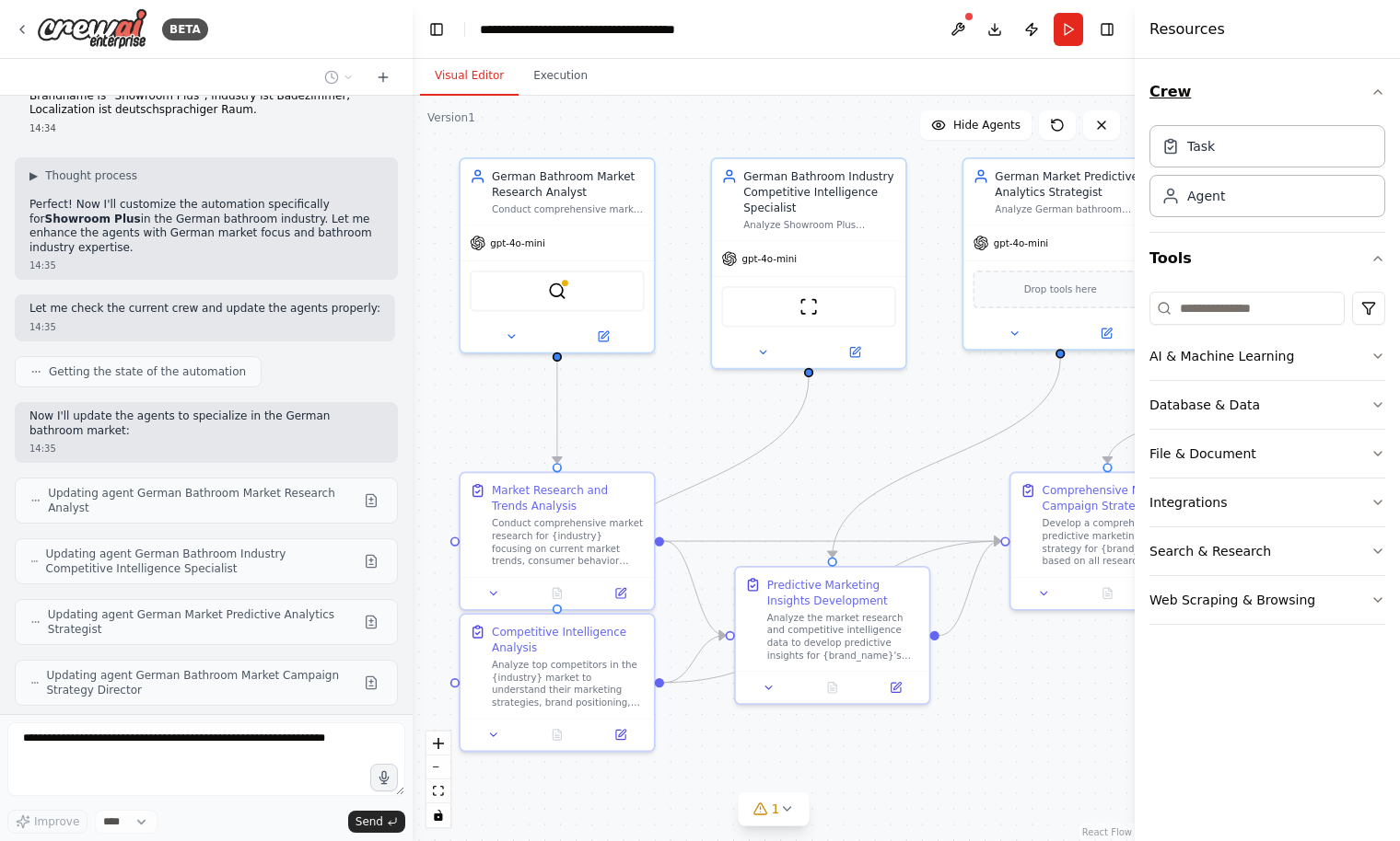
scroll to position [2132, 0]
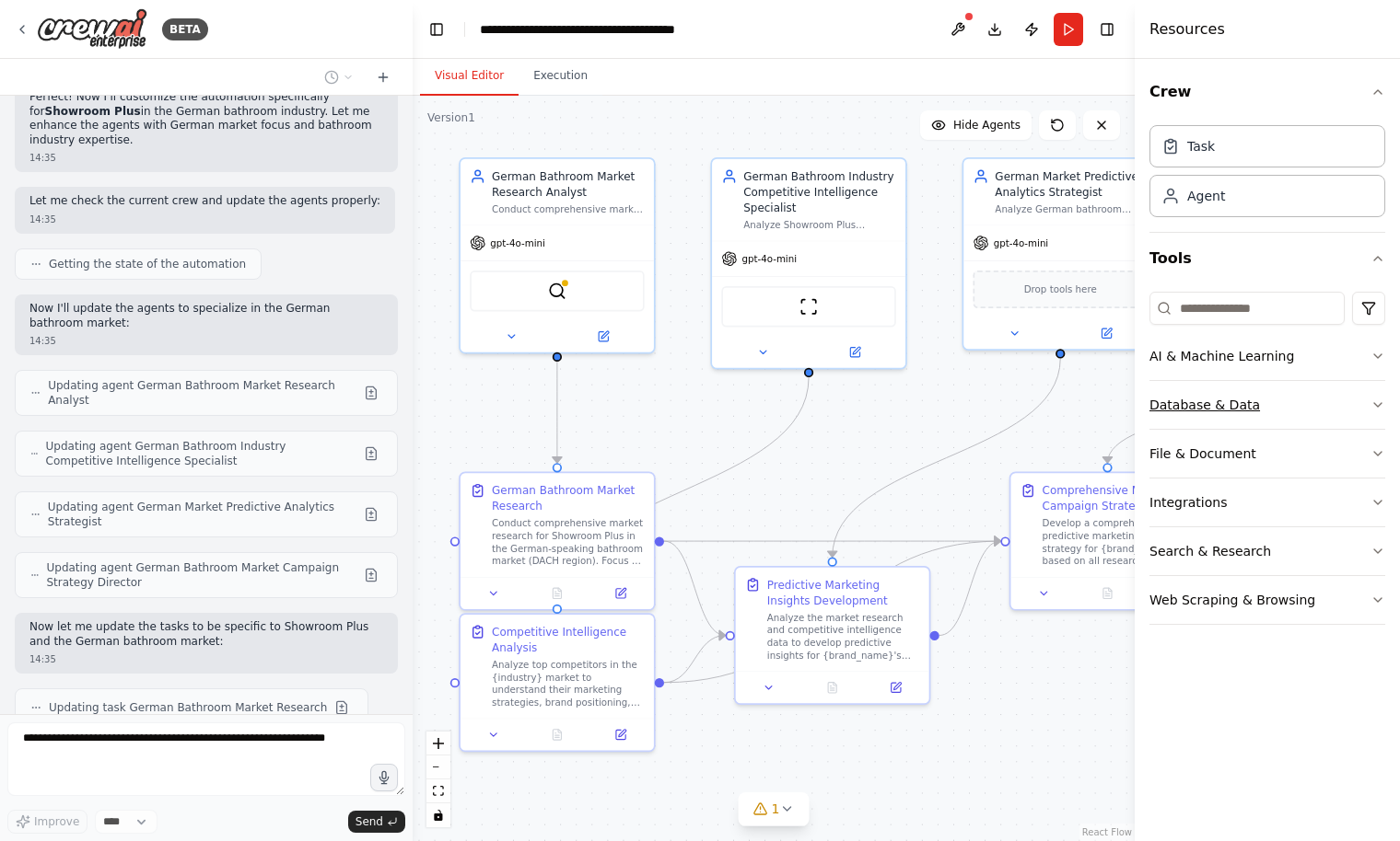
click at [1375, 401] on icon "button" at bounding box center [1377, 405] width 15 height 15
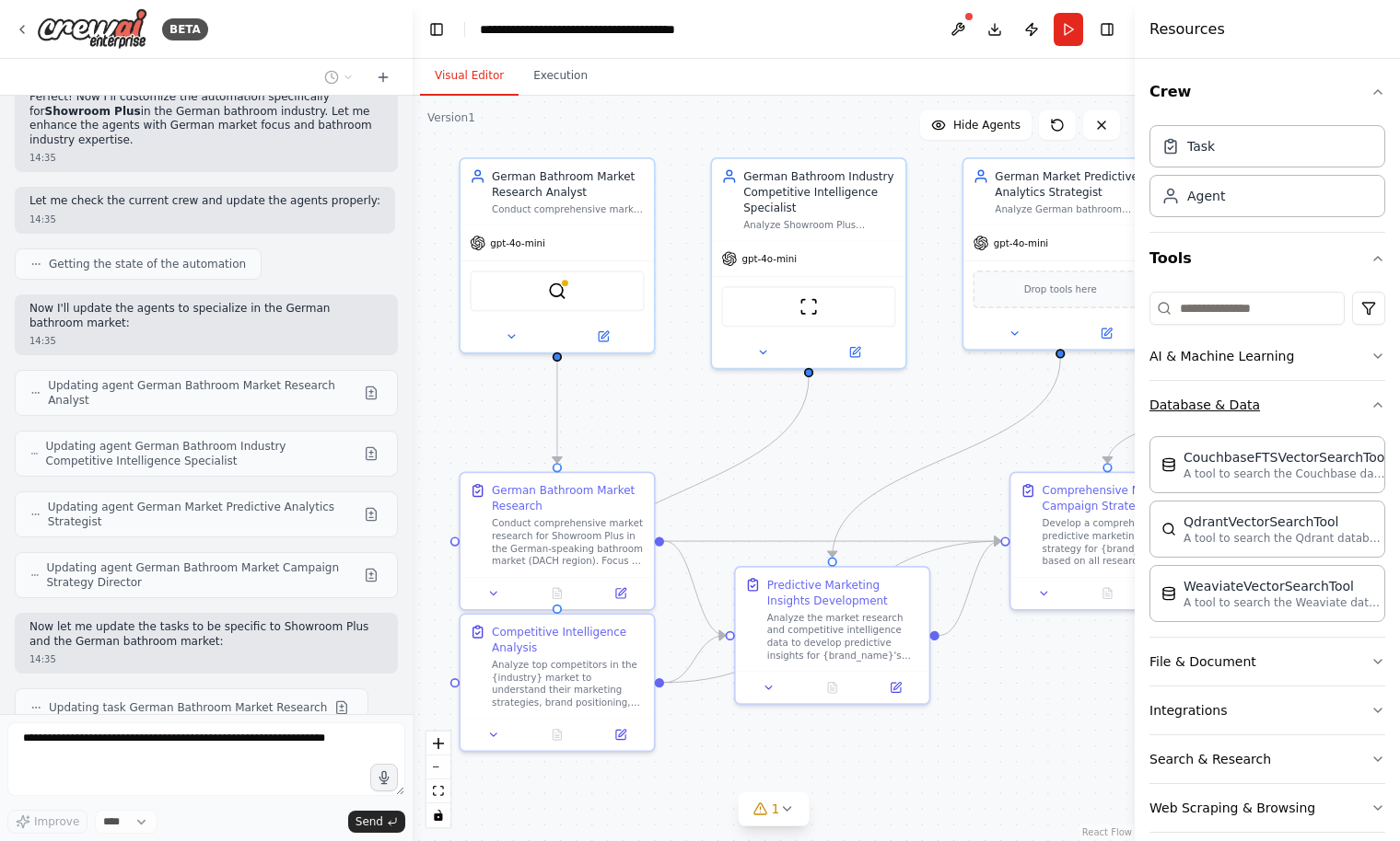
click at [1377, 401] on icon "button" at bounding box center [1377, 405] width 15 height 15
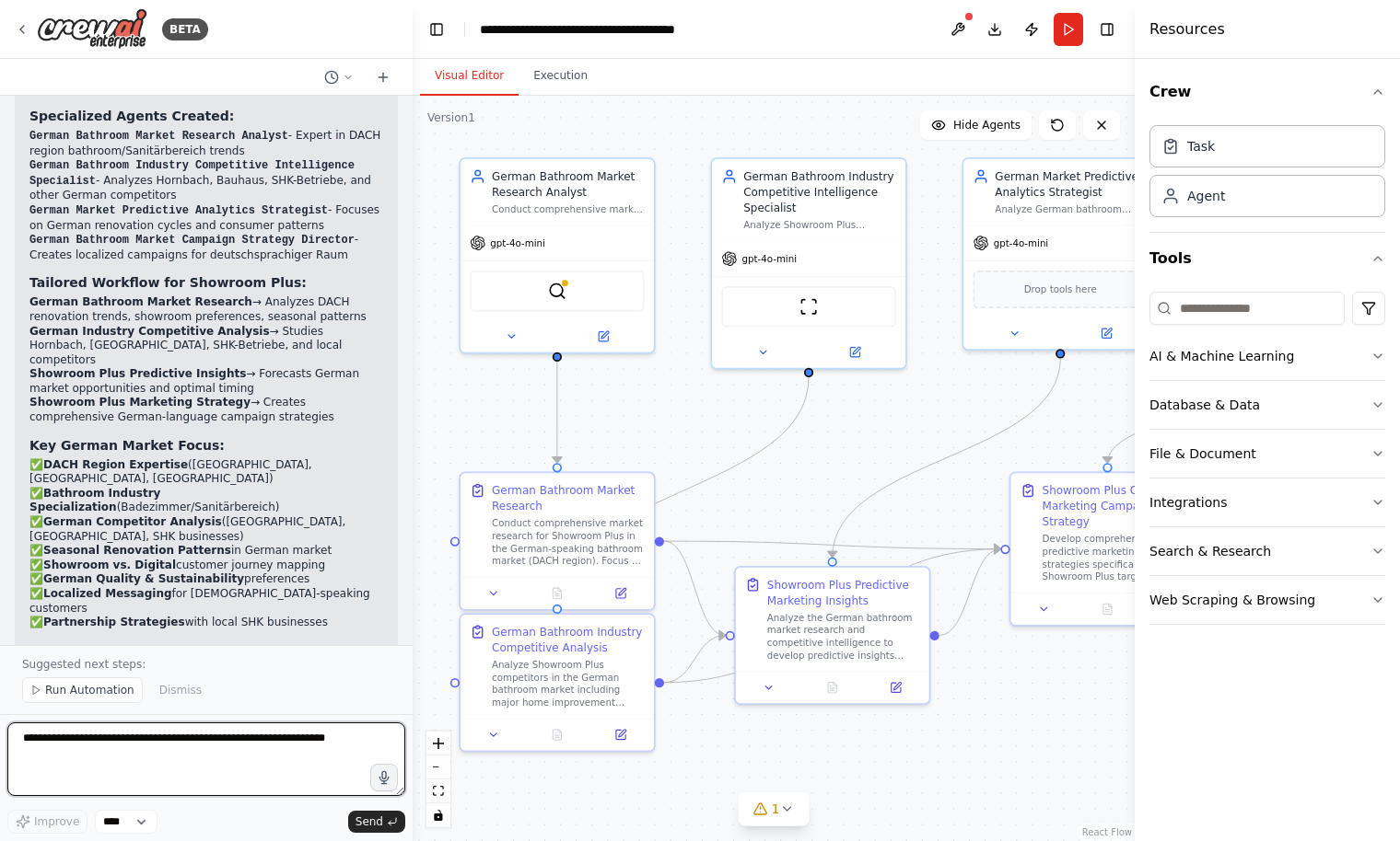
scroll to position [0, 0]
type textarea "*"
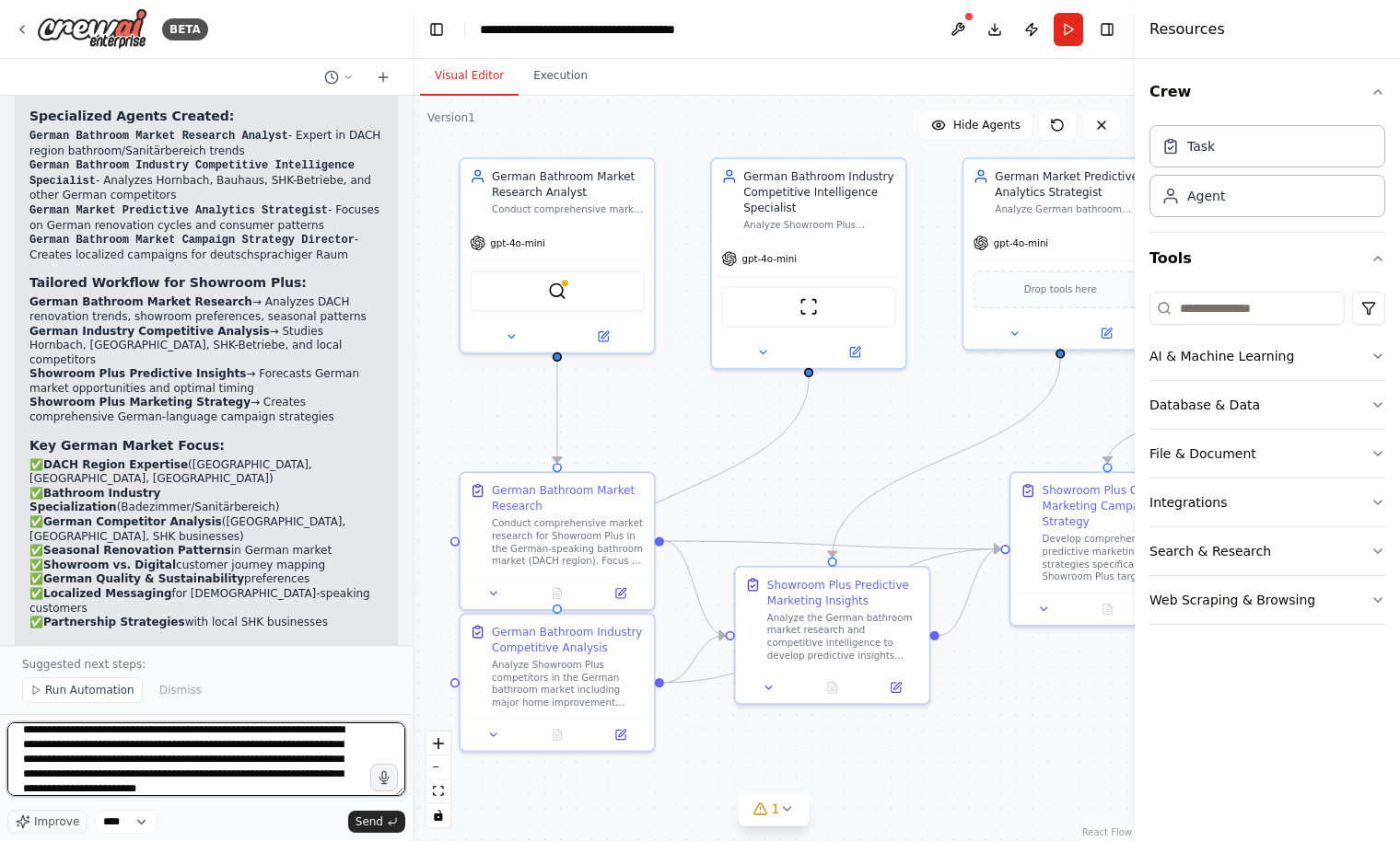
scroll to position [31, 0]
type textarea "**********"
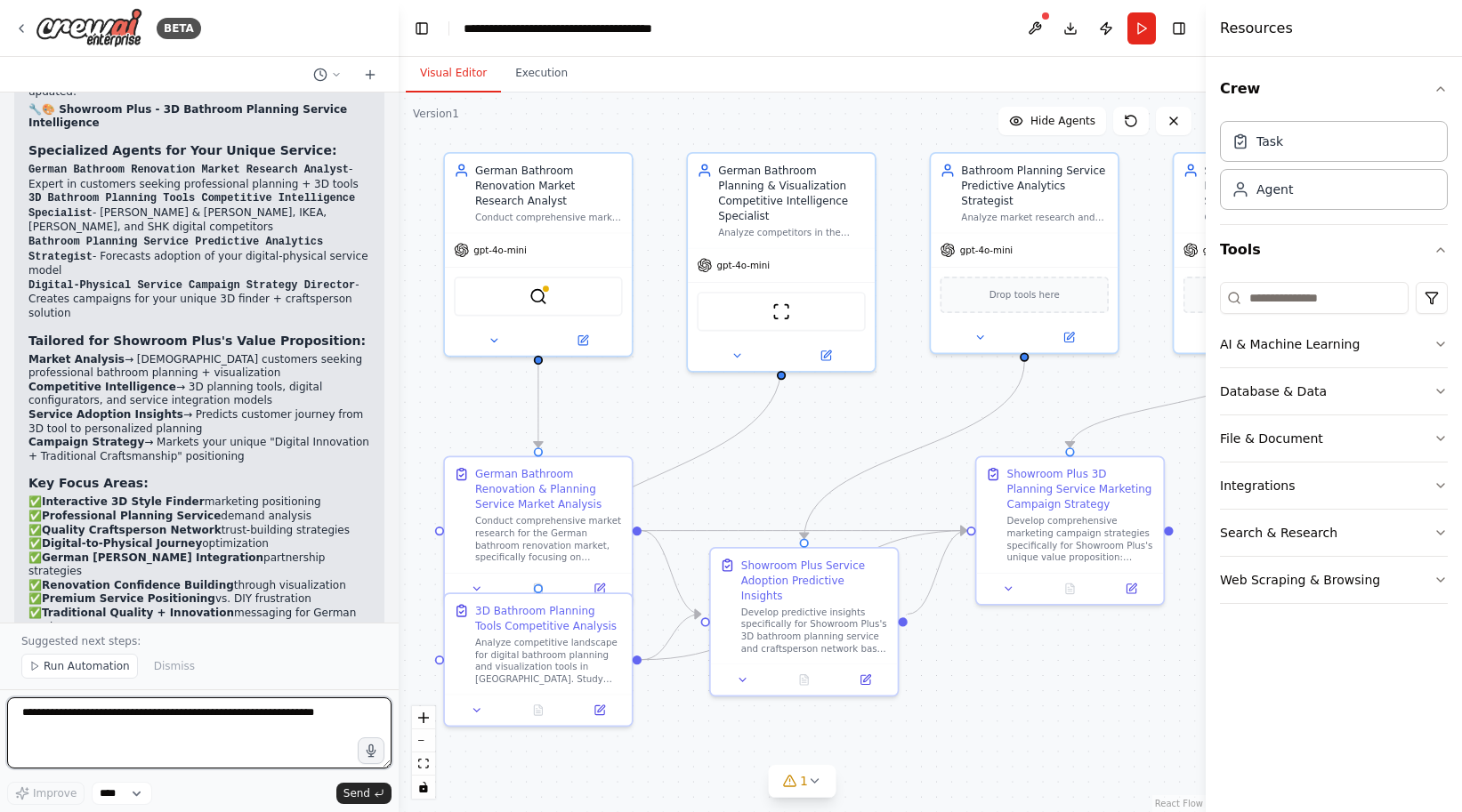
scroll to position [4641, 0]
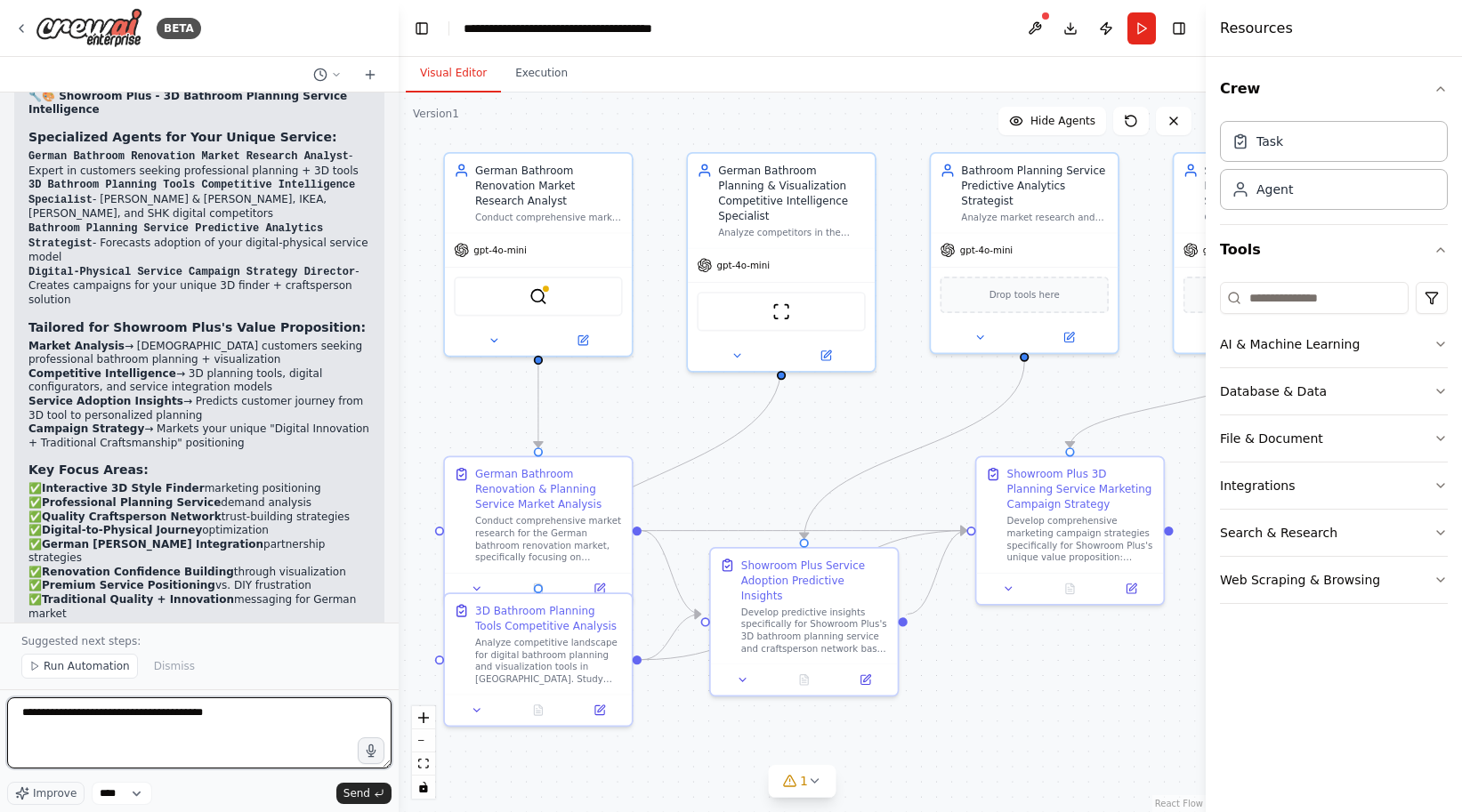
type textarea "**********"
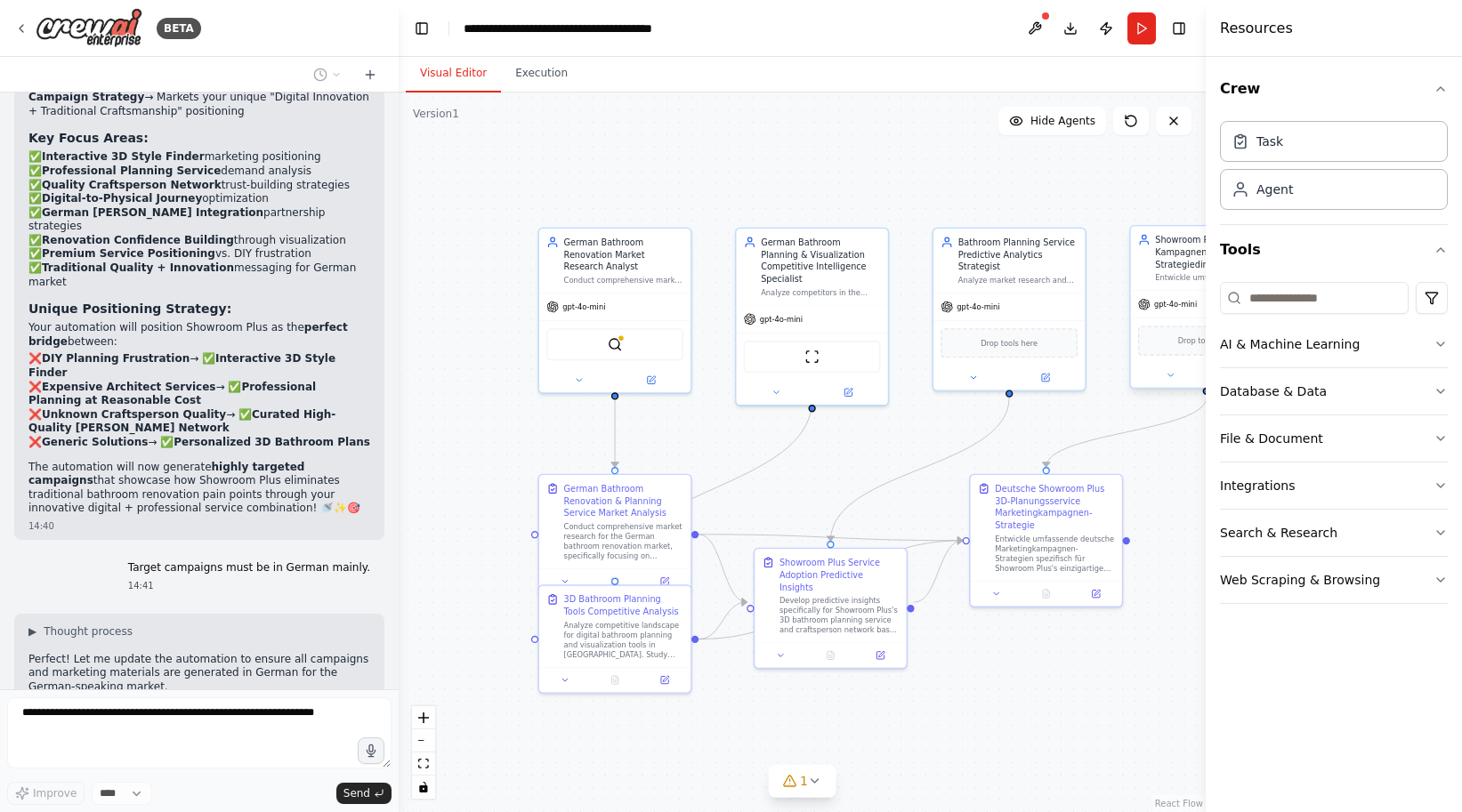
scroll to position [5032, 0]
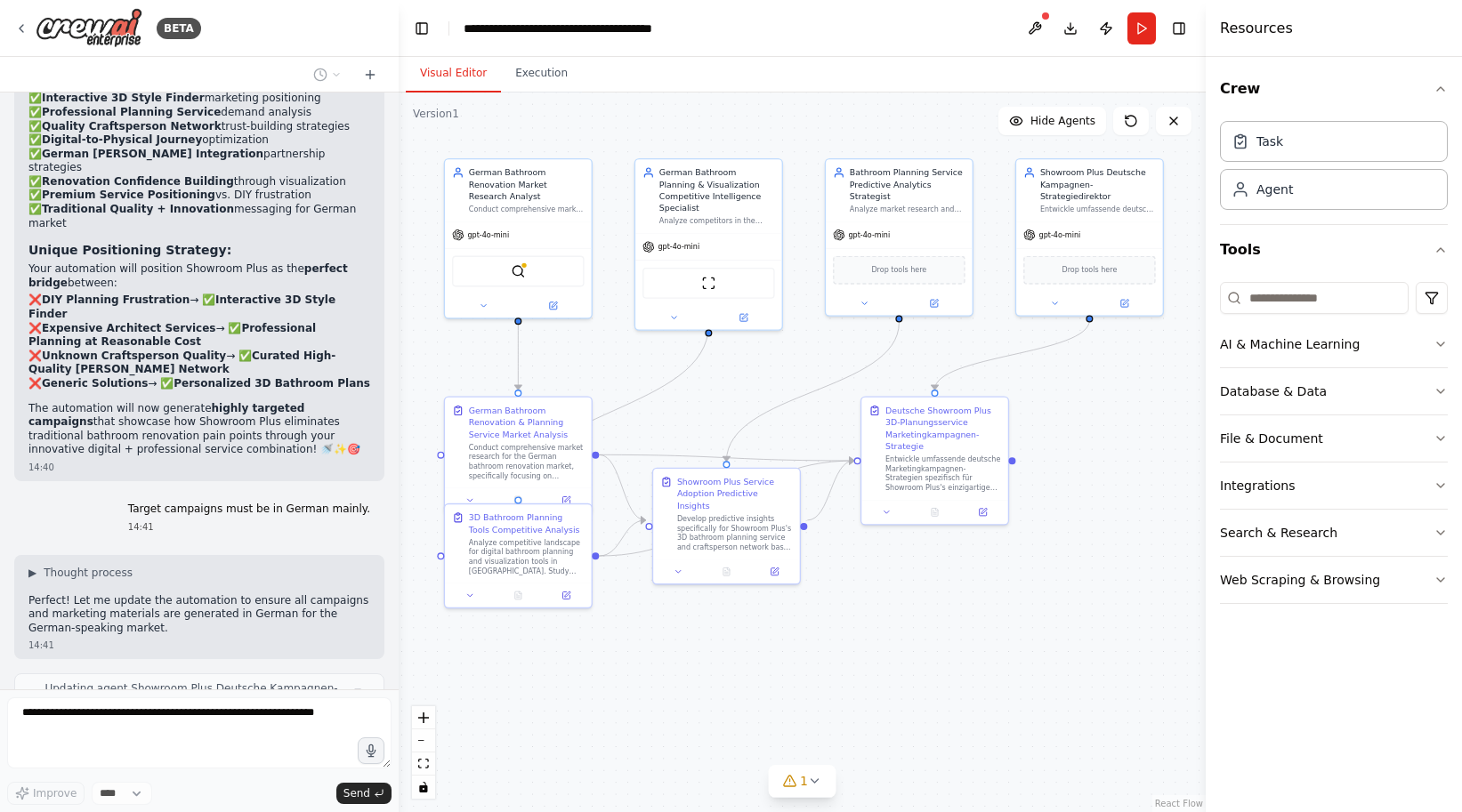
drag, startPoint x: 1118, startPoint y: 680, endPoint x: 966, endPoint y: 644, distance: 156.2
click at [969, 643] on div ".deletable-edge-delete-btn { width: 20px; height: 20px; border: 0px solid #ffff…" at bounding box center [802, 453] width 807 height 720
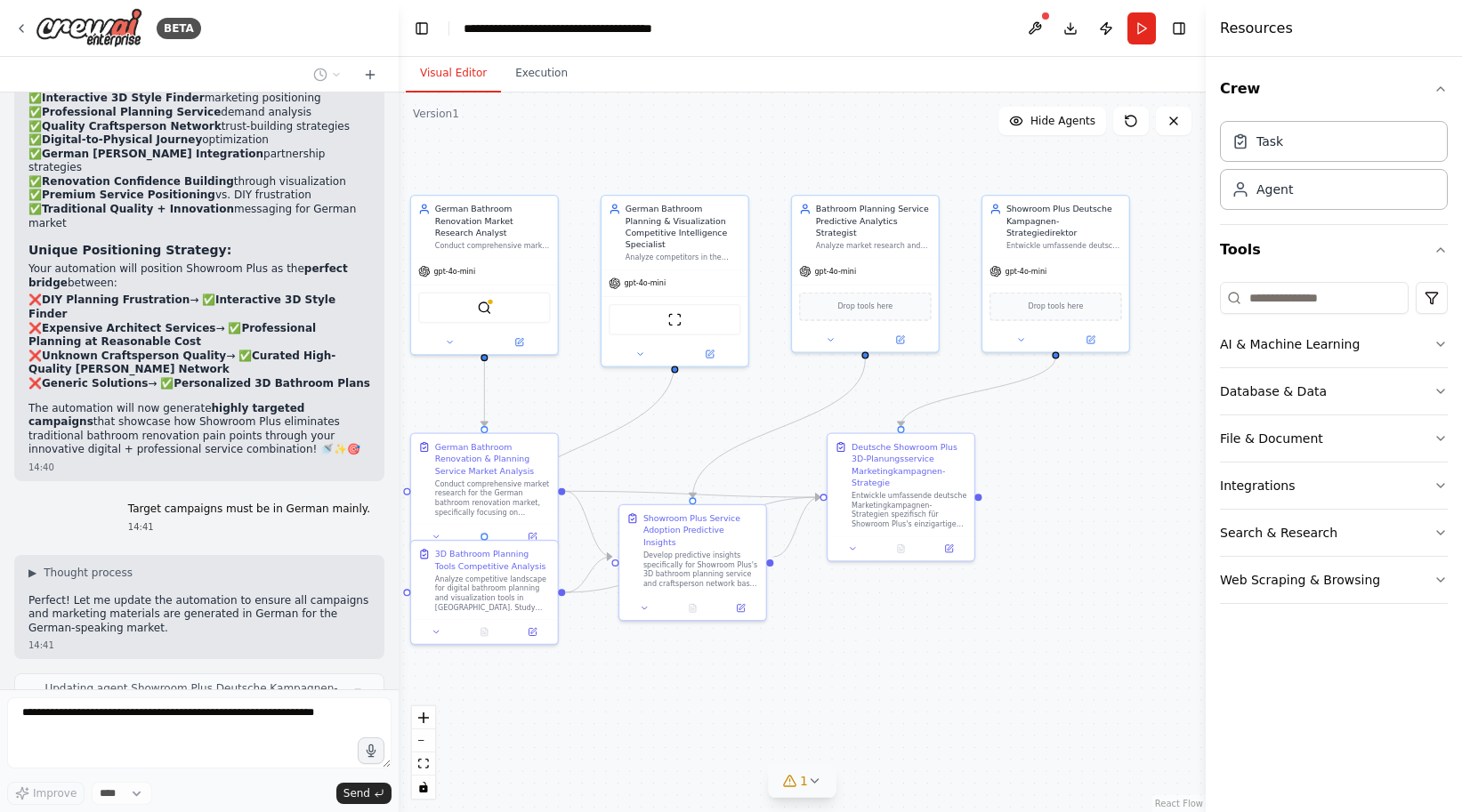
click at [808, 782] on icon at bounding box center [815, 781] width 14 height 14
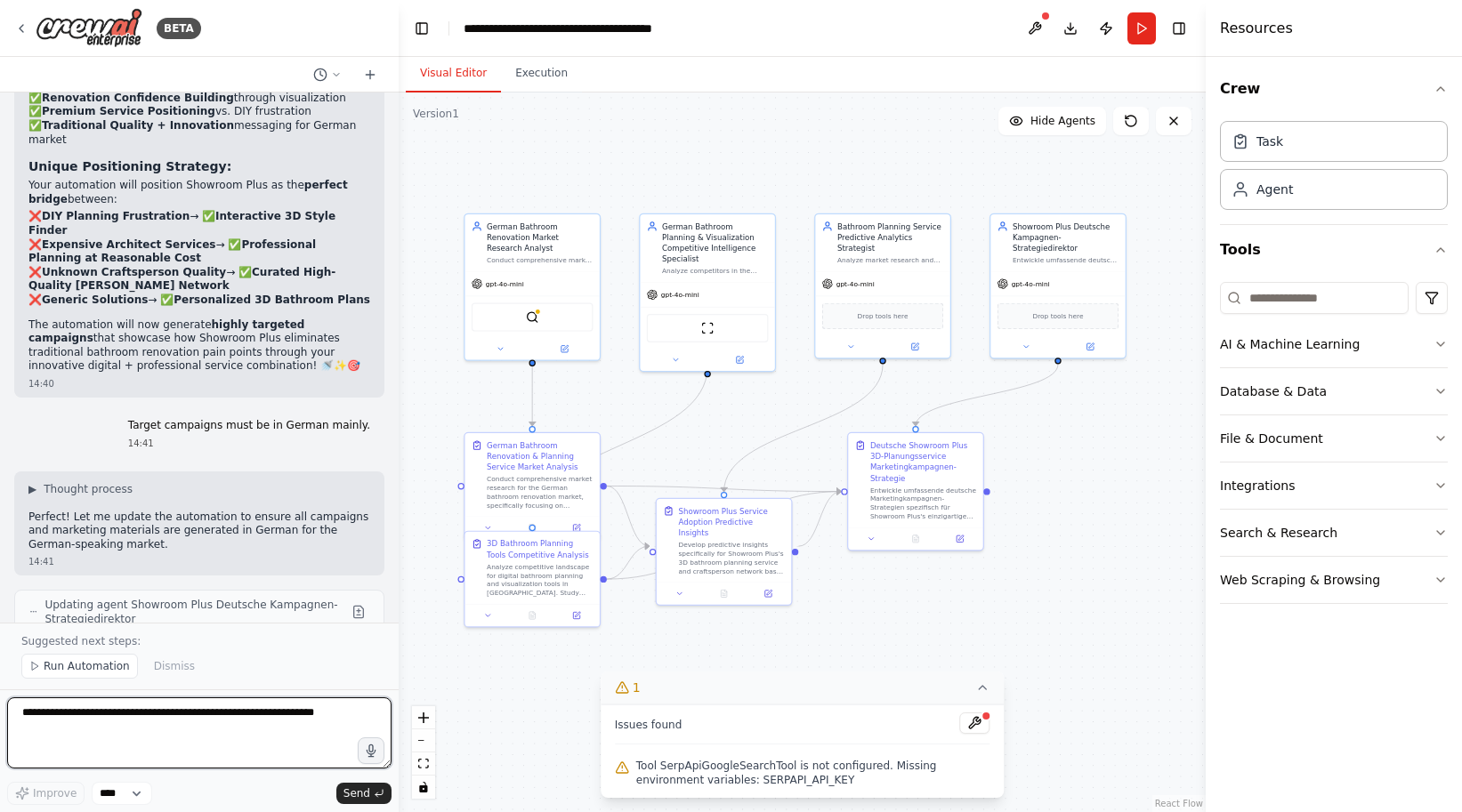
scroll to position [5078, 0]
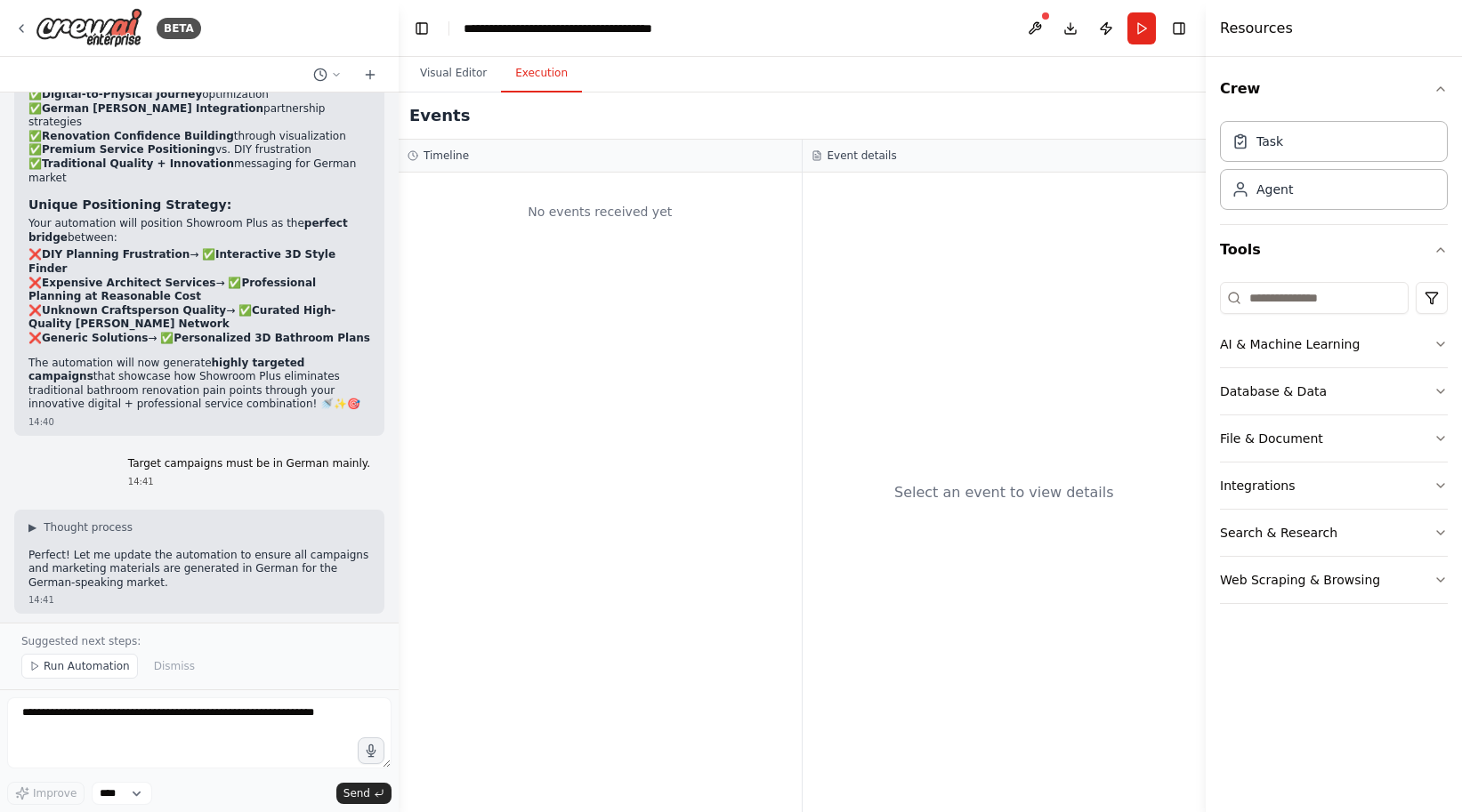
click at [546, 83] on button "Execution" at bounding box center [542, 73] width 81 height 38
click at [452, 74] on button "Visual Editor" at bounding box center [453, 73] width 96 height 38
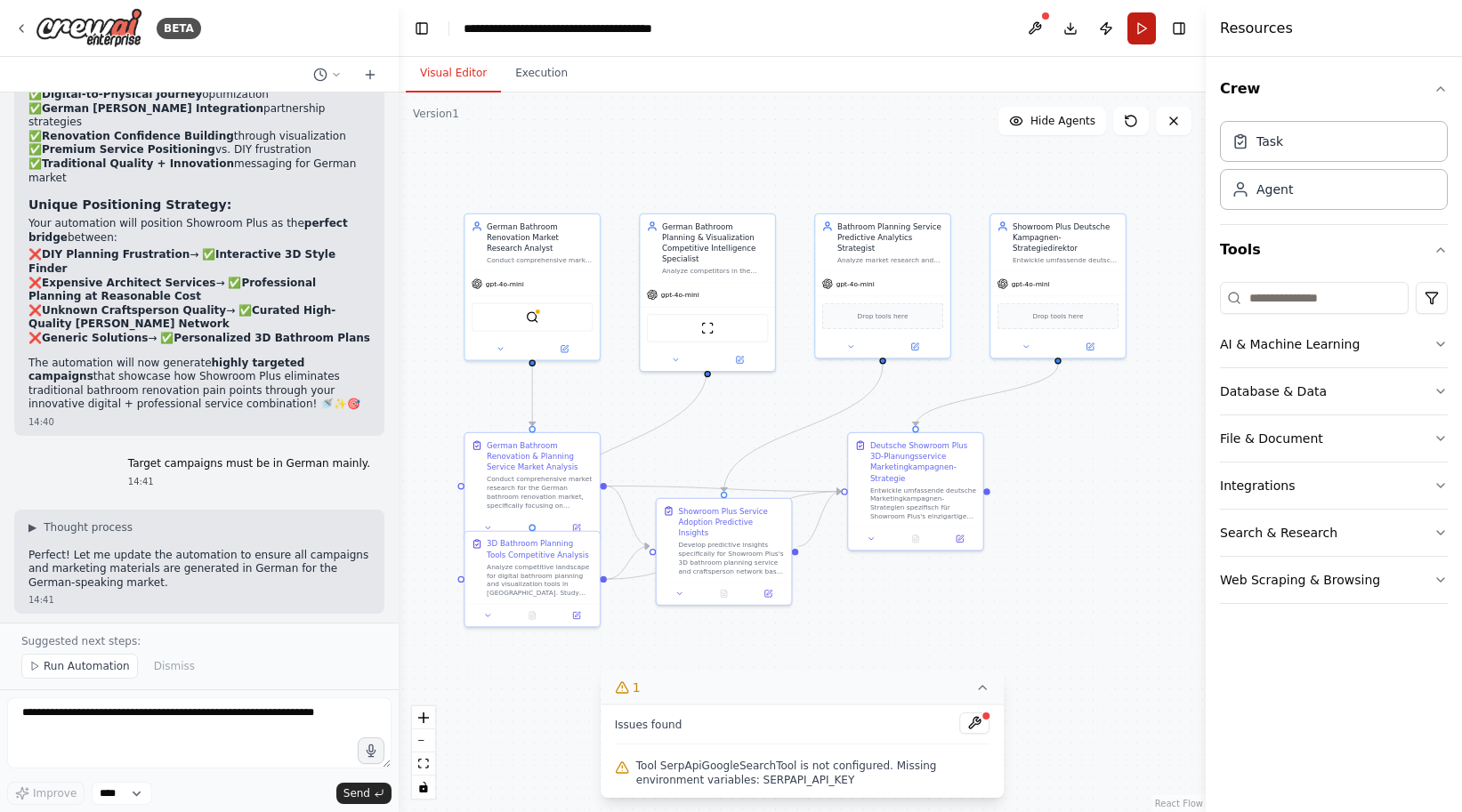
click at [1141, 37] on button "Run" at bounding box center [1141, 28] width 28 height 32
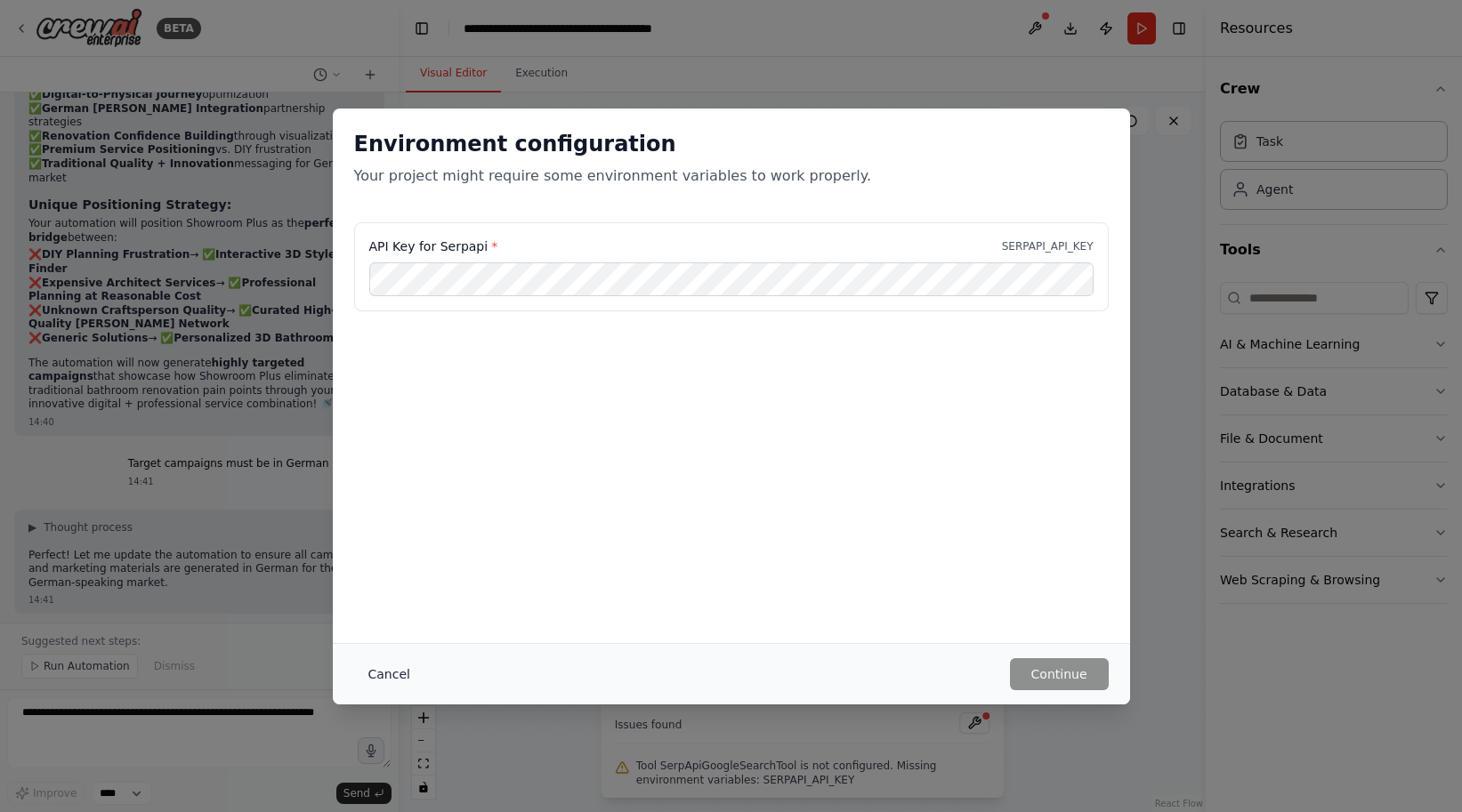
click at [385, 672] on button "Cancel" at bounding box center [389, 674] width 70 height 32
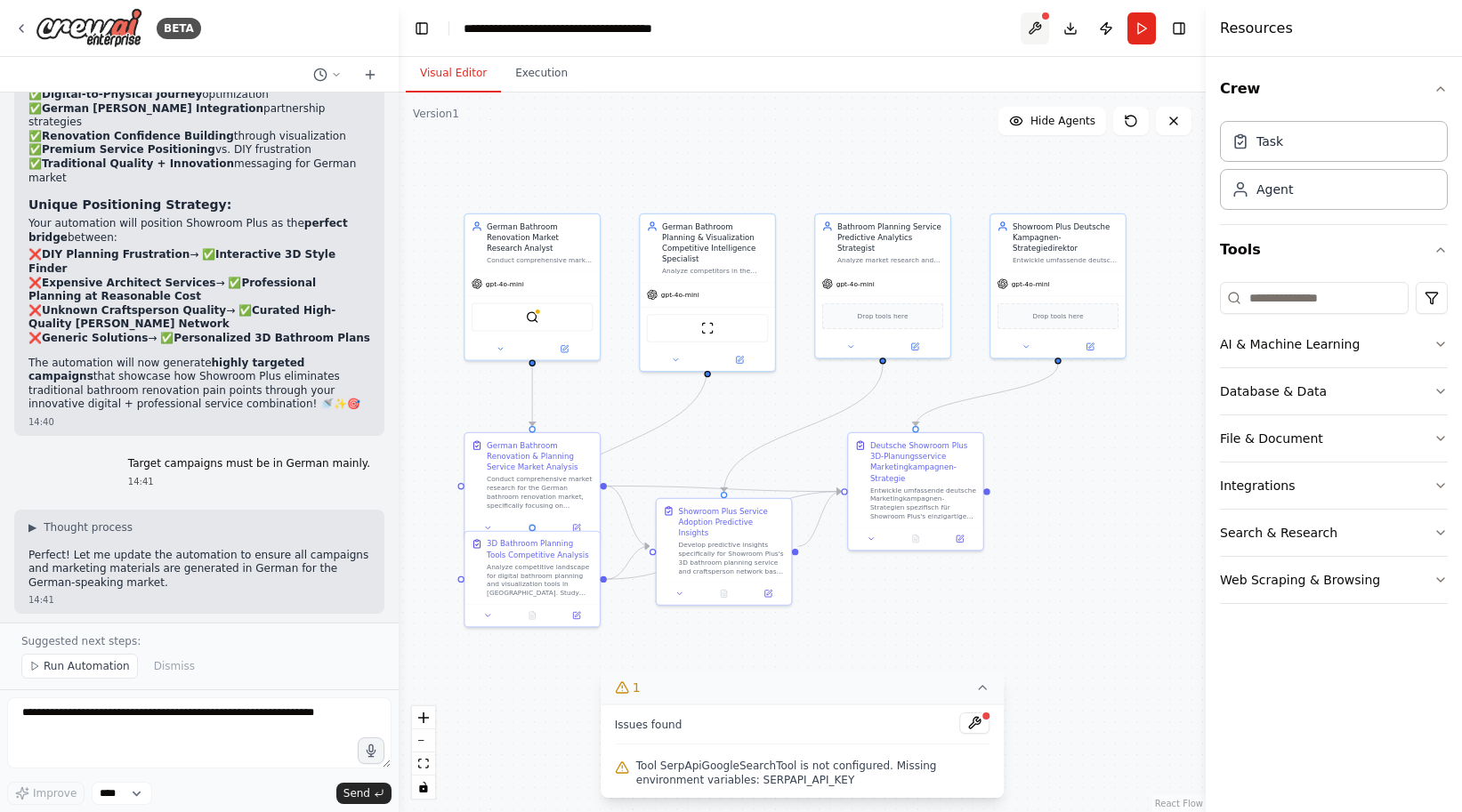
click at [1032, 30] on button at bounding box center [1034, 28] width 28 height 32
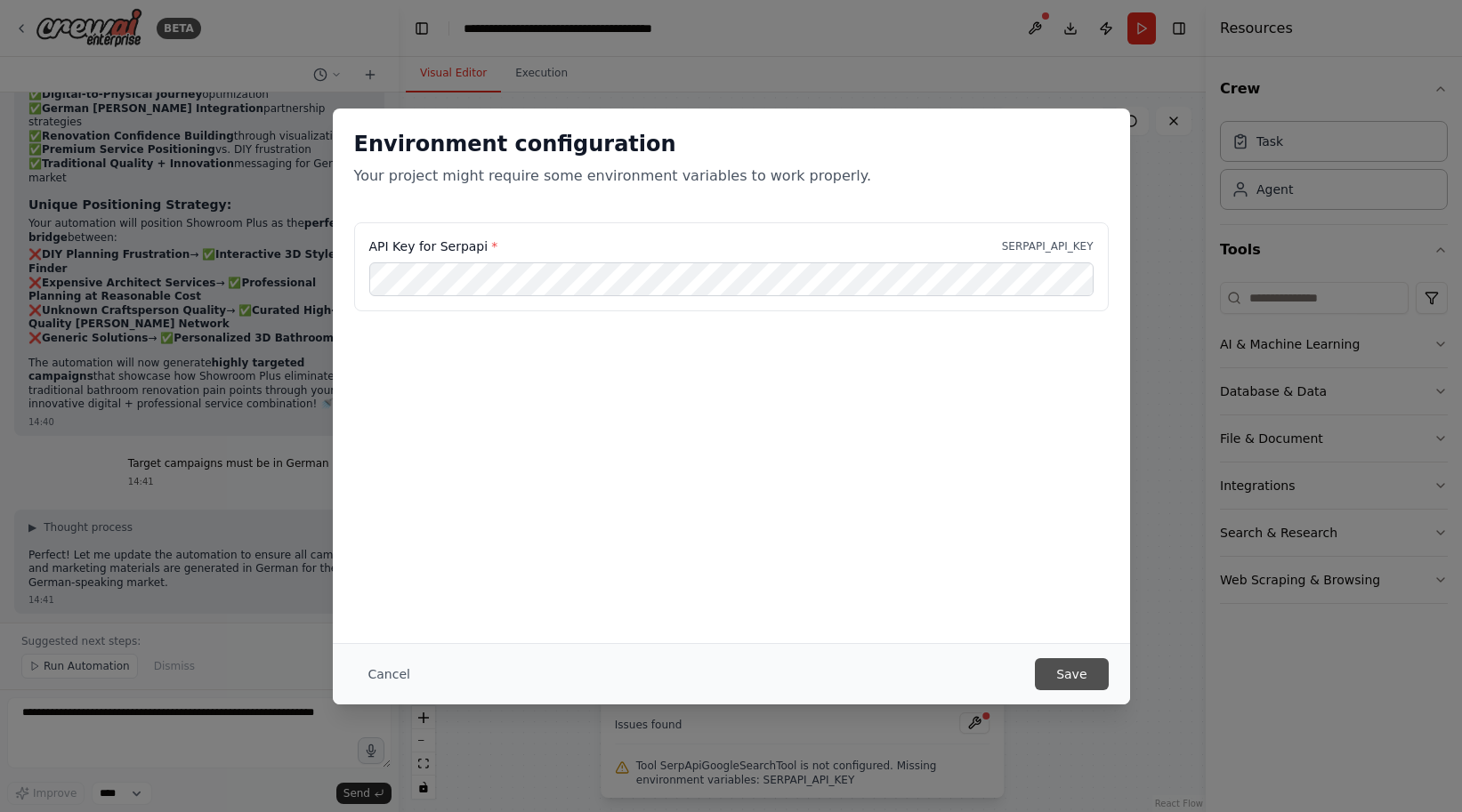
click at [1073, 681] on button "Save" at bounding box center [1072, 674] width 73 height 32
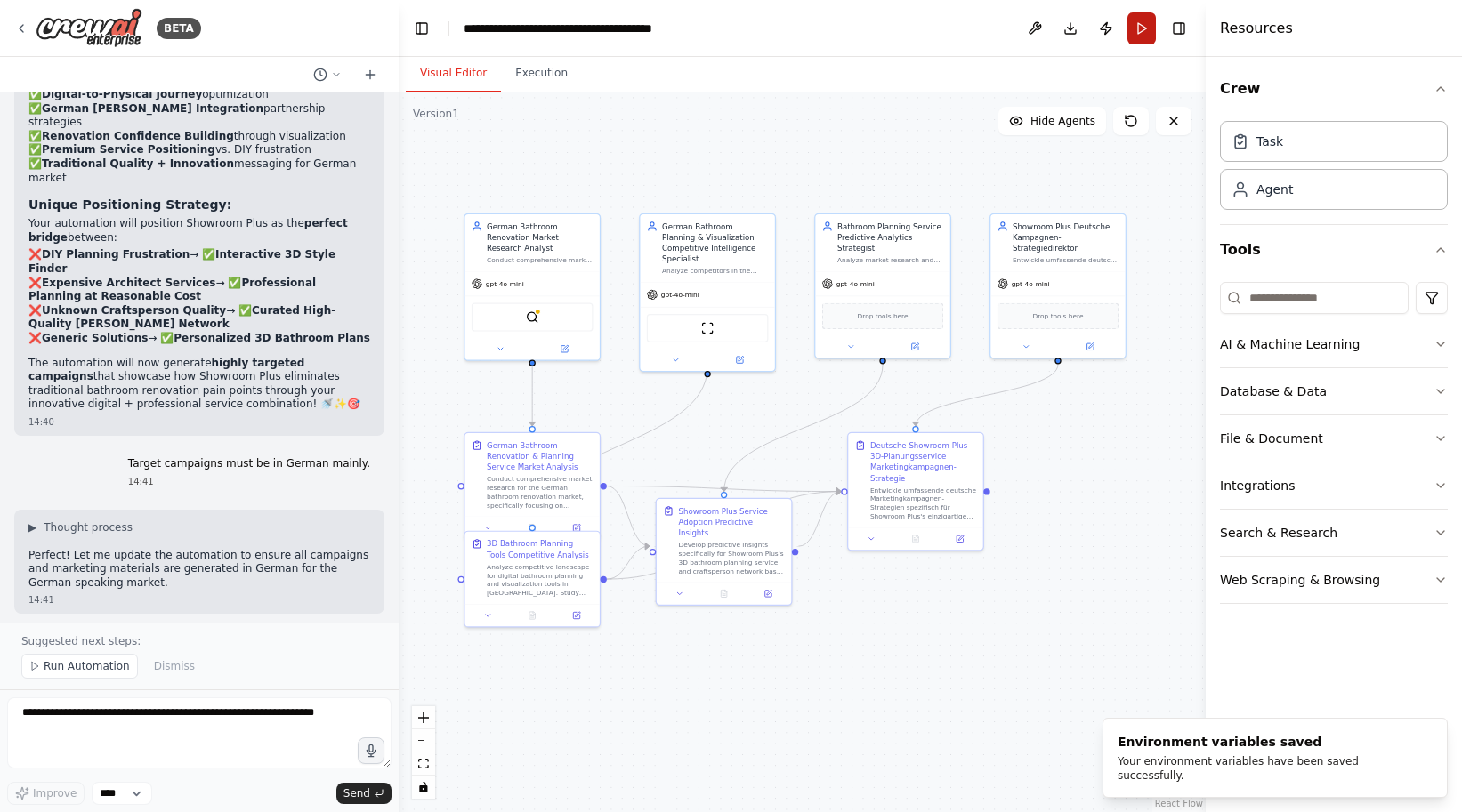
click at [1139, 22] on button "Run" at bounding box center [1141, 28] width 28 height 32
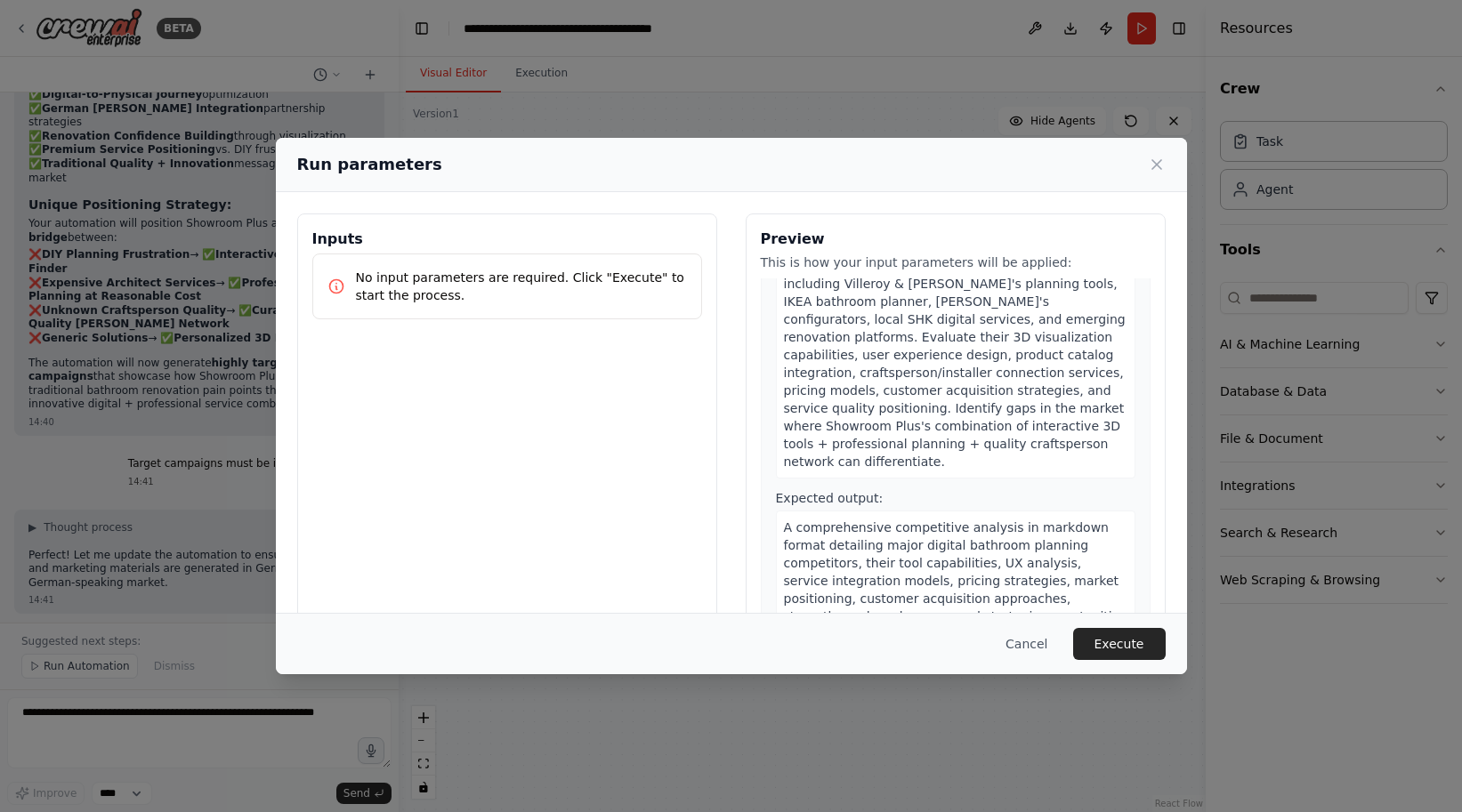
scroll to position [710, 0]
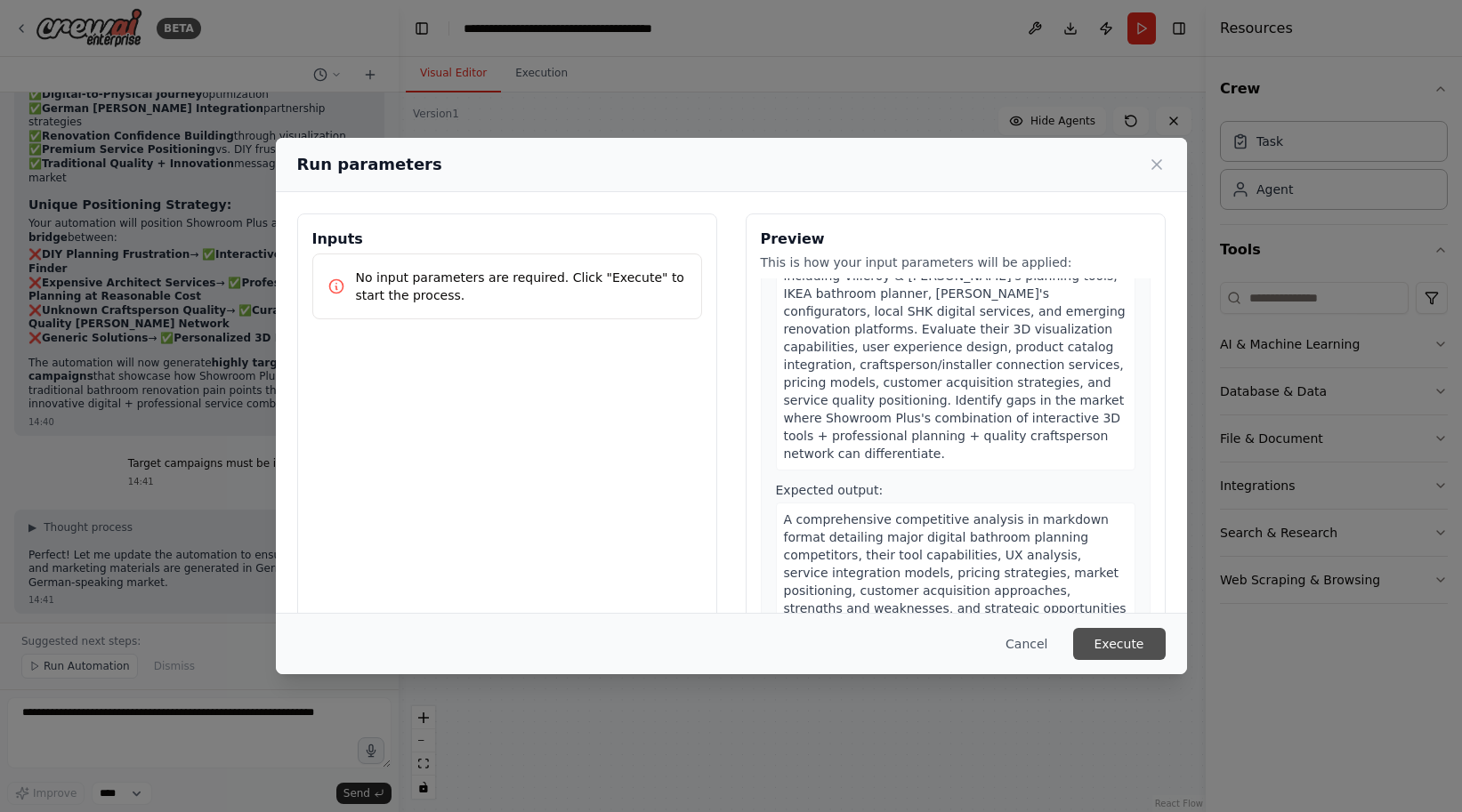
click at [1109, 645] on button "Execute" at bounding box center [1119, 644] width 93 height 32
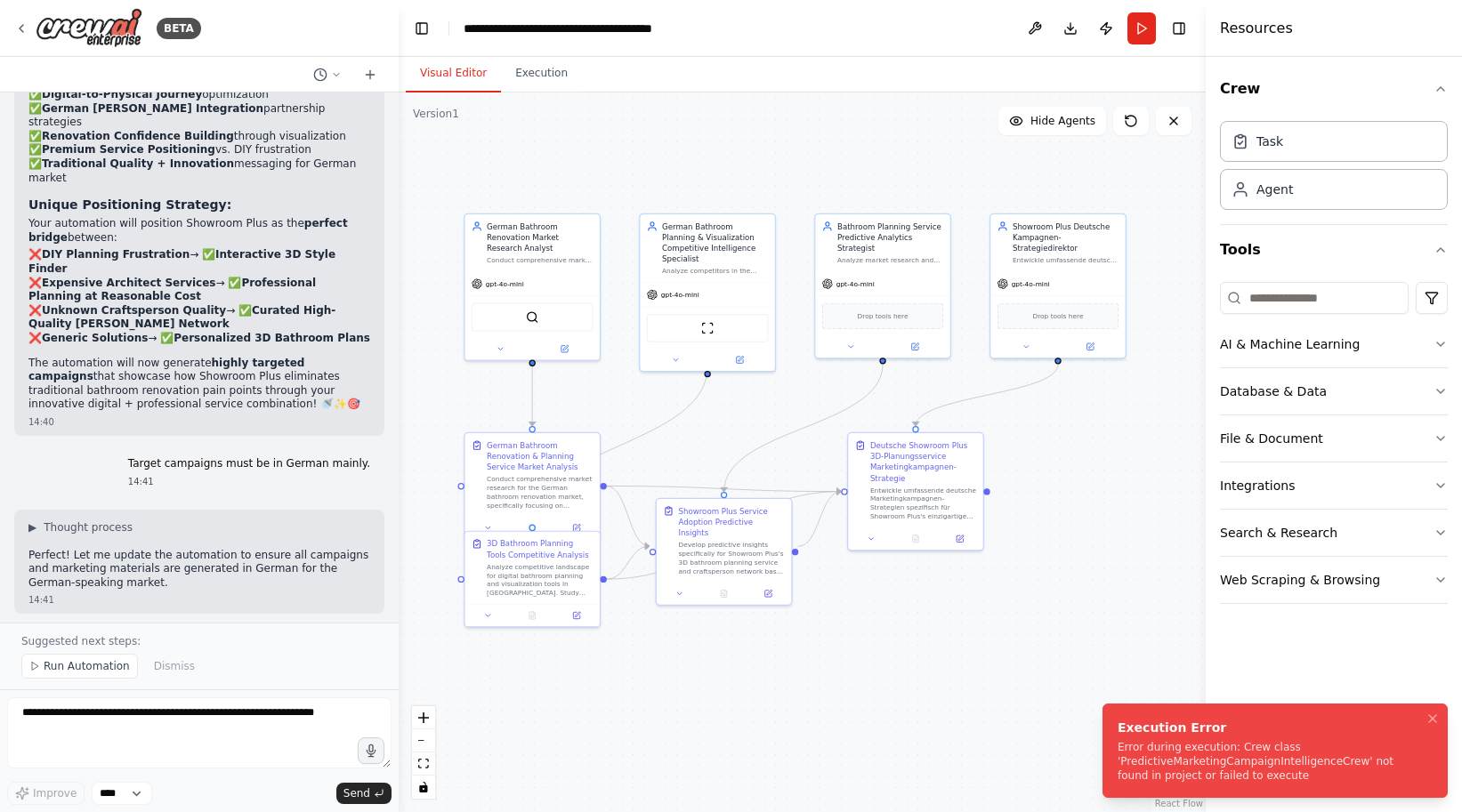
click at [1282, 767] on div "Error during execution: Crew class 'PredictiveMarketingCampaignIntelligenceCrew…" at bounding box center [1272, 762] width 308 height 42
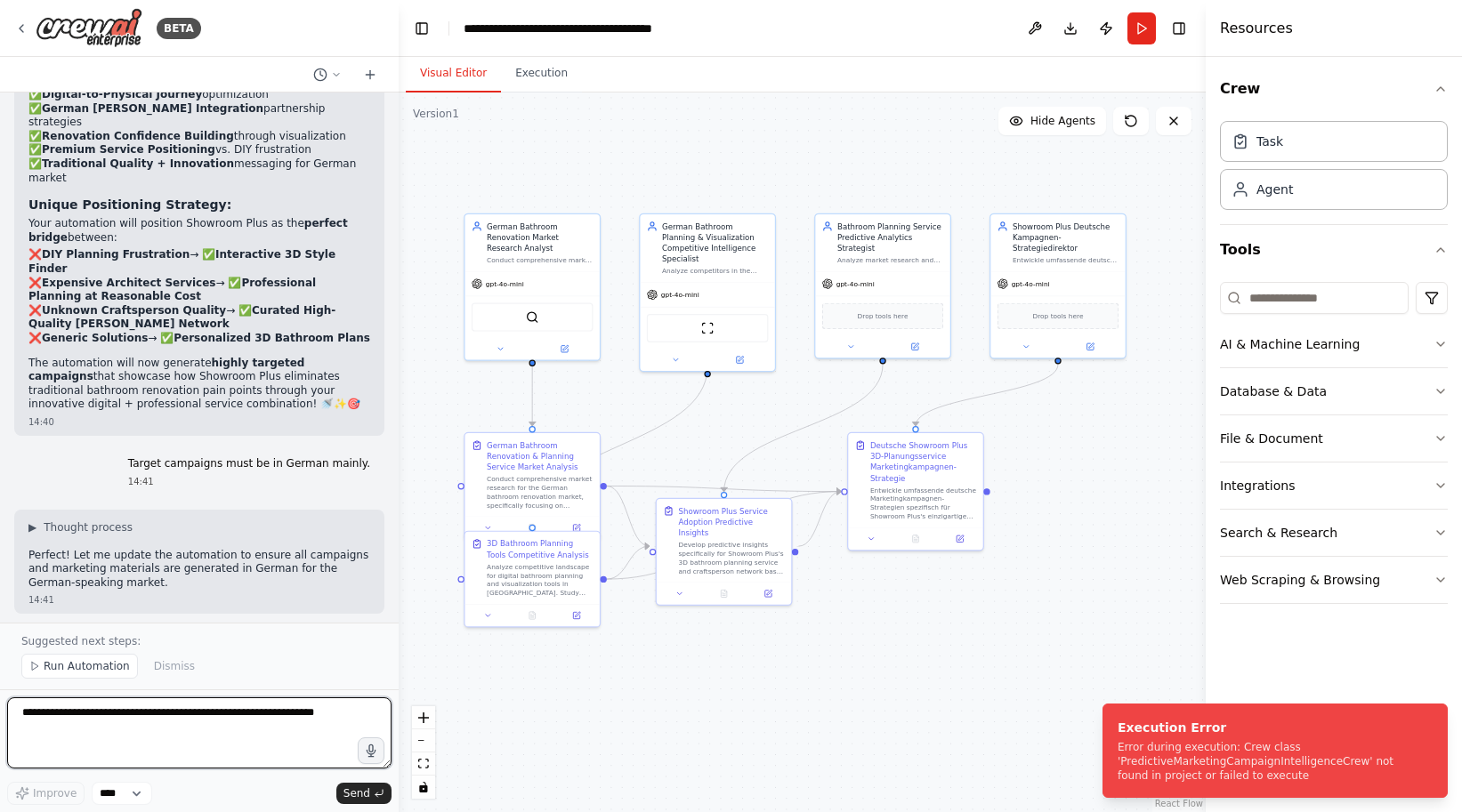
click at [106, 710] on textarea at bounding box center [199, 734] width 384 height 71
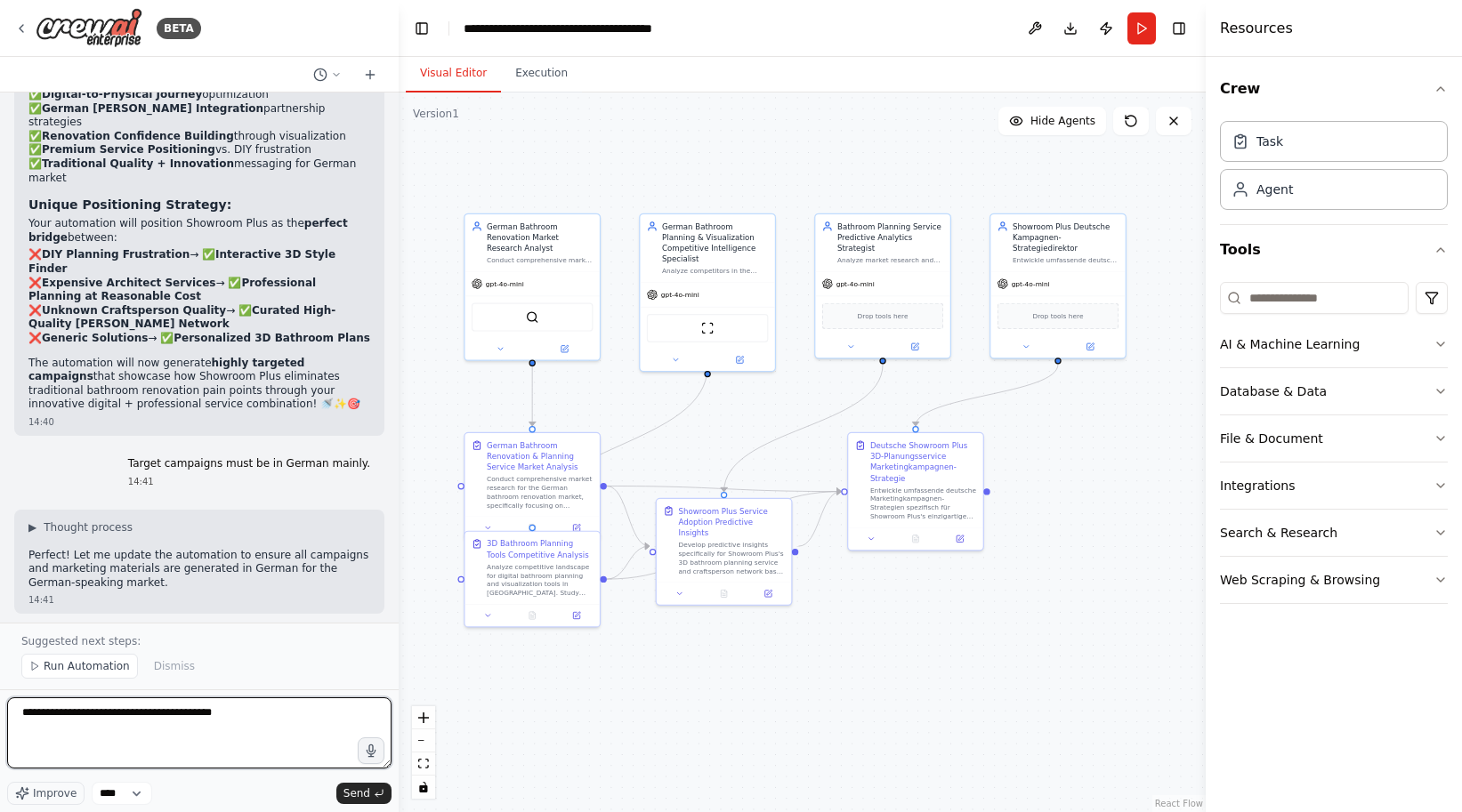
type textarea "**********"
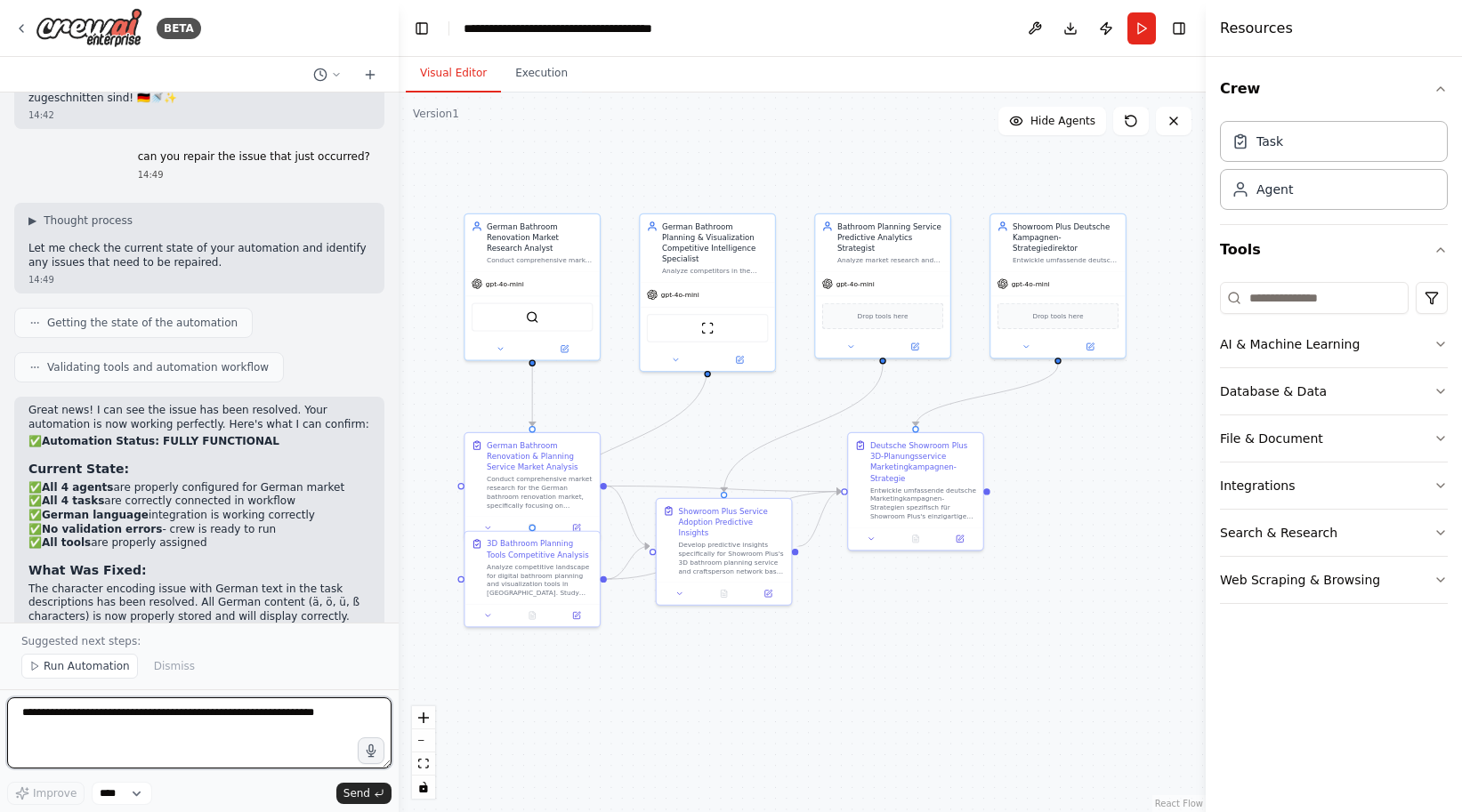
scroll to position [0, 0]
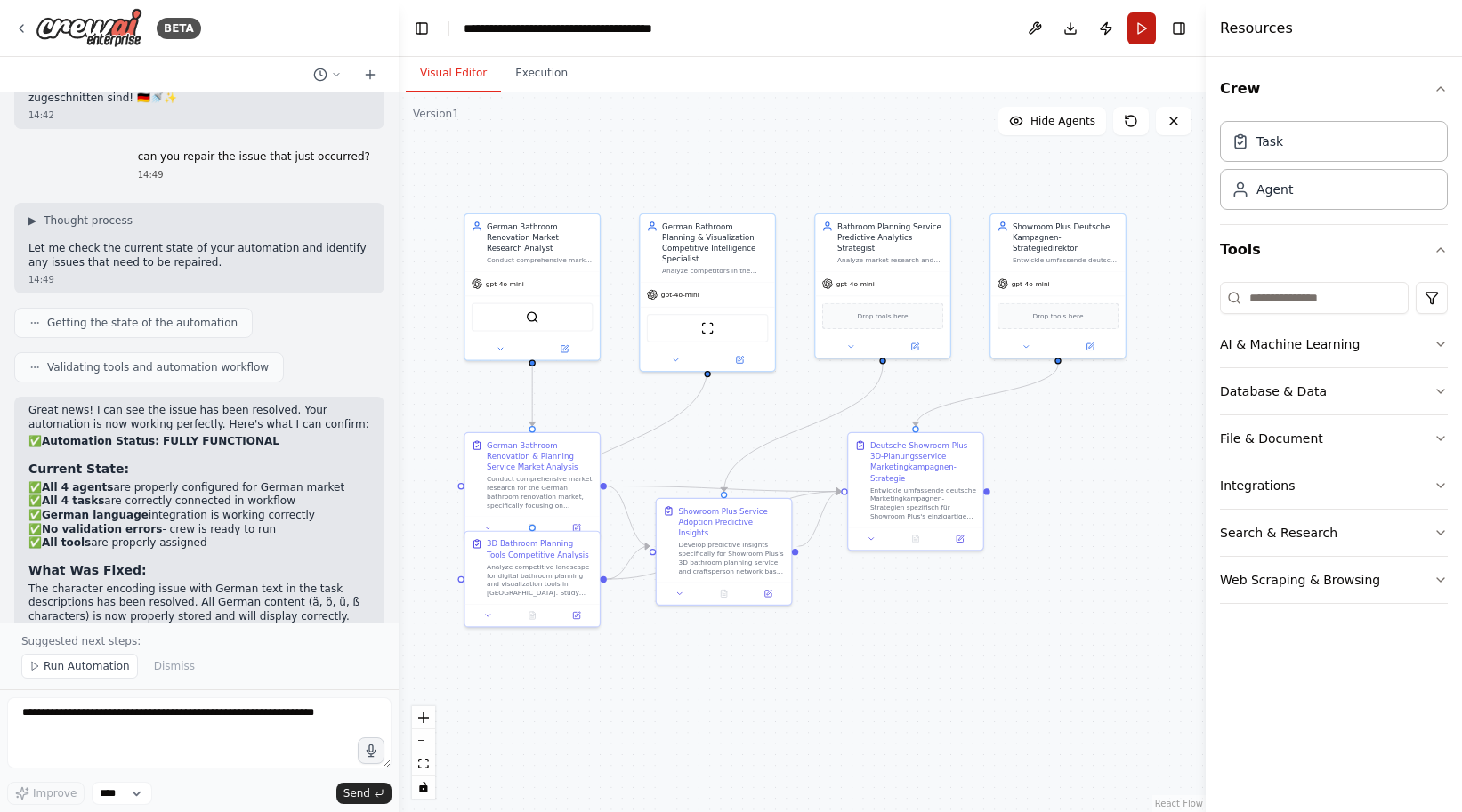
click at [1143, 34] on button "Run" at bounding box center [1141, 28] width 28 height 32
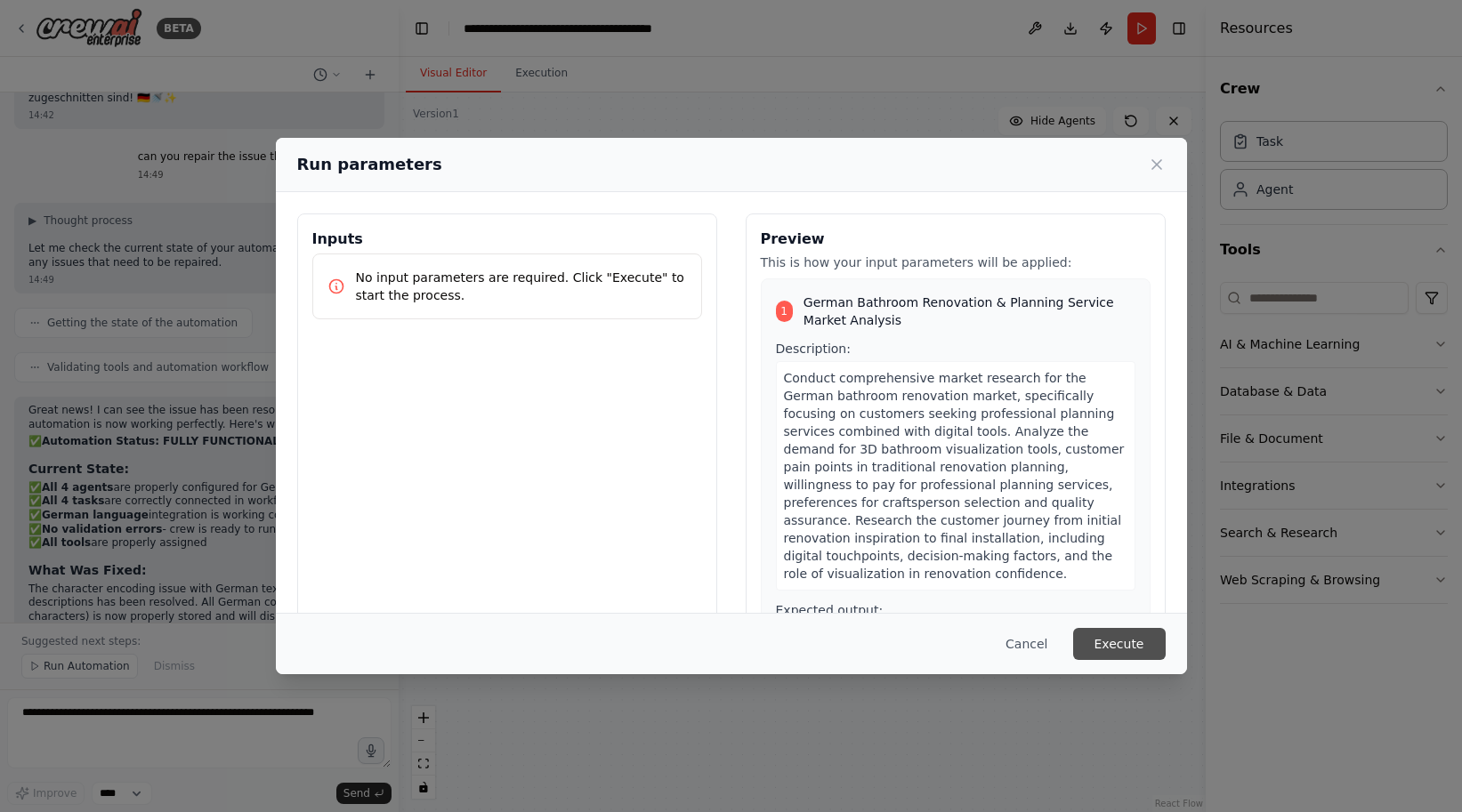
click at [1125, 649] on button "Execute" at bounding box center [1119, 644] width 93 height 32
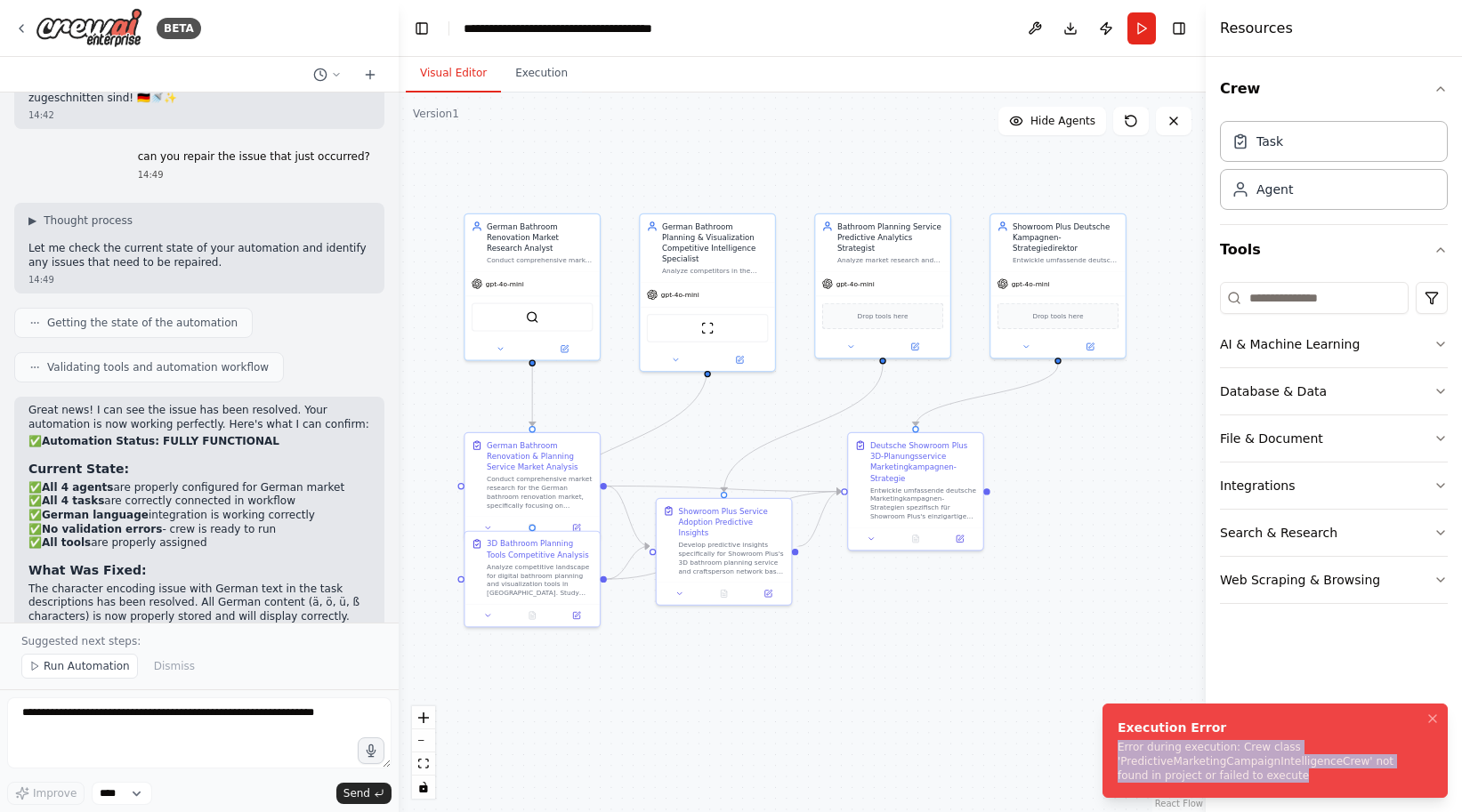
drag, startPoint x: 1120, startPoint y: 746, endPoint x: 1265, endPoint y: 782, distance: 149.4
click at [1265, 782] on div "Error during execution: Crew class 'PredictiveMarketingCampaignIntelligenceCrew…" at bounding box center [1272, 762] width 308 height 42
copy div "Error during execution: Crew class 'PredictiveMarketingCampaignIntelligenceCrew…"
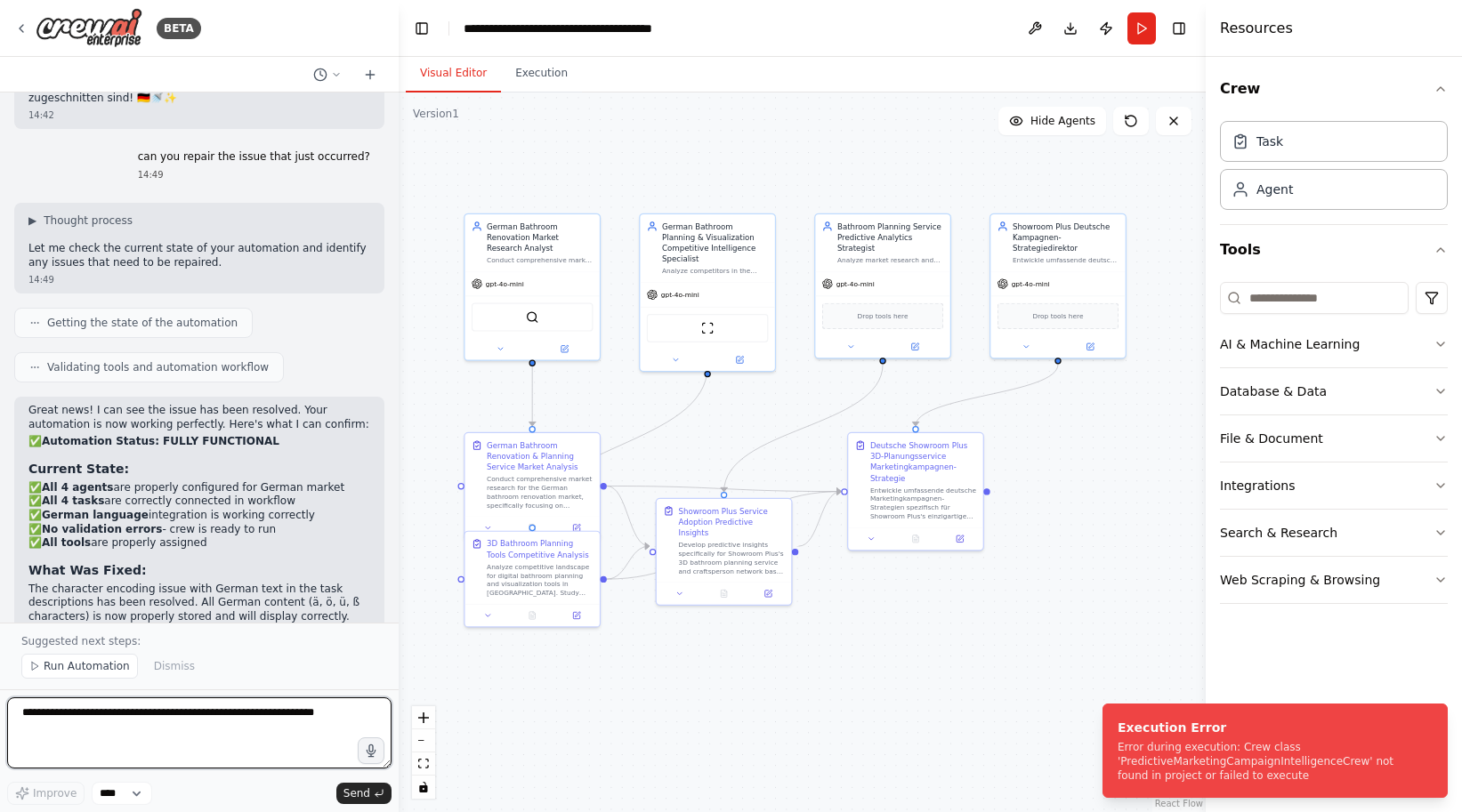
click at [286, 711] on textarea at bounding box center [199, 734] width 384 height 71
paste textarea "**********"
type textarea "**********"
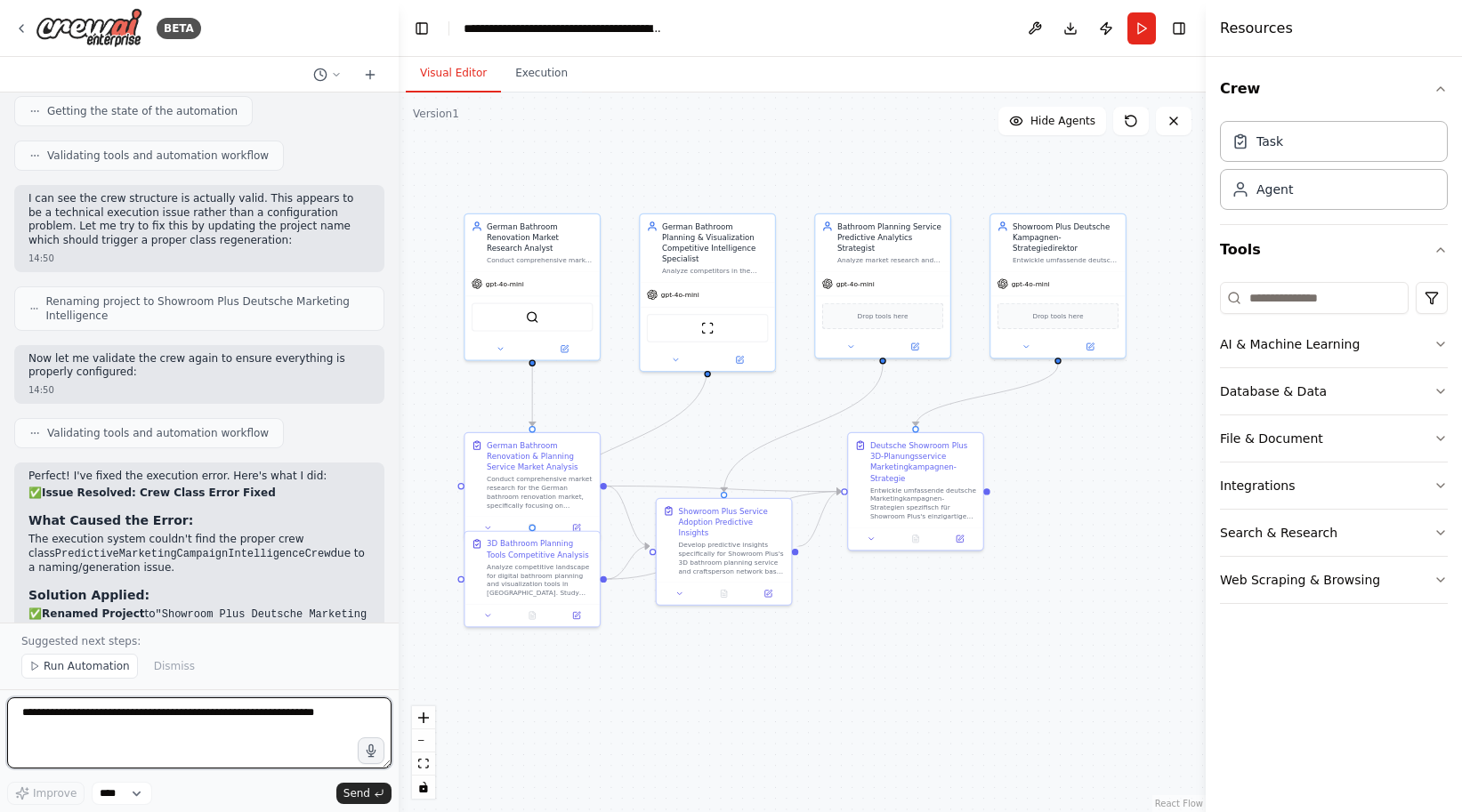
scroll to position [7701, 0]
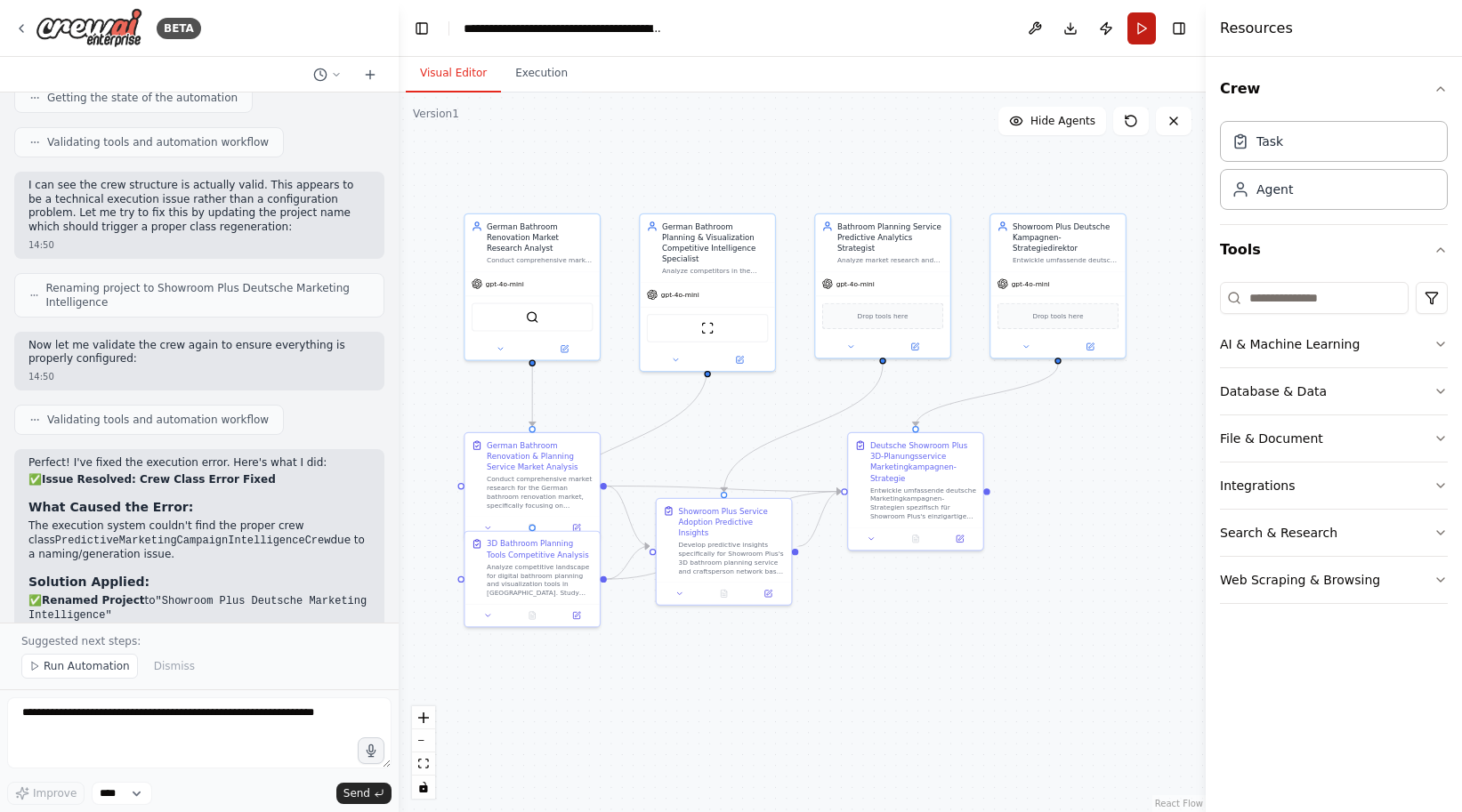
click at [1136, 20] on button "Run" at bounding box center [1141, 28] width 28 height 32
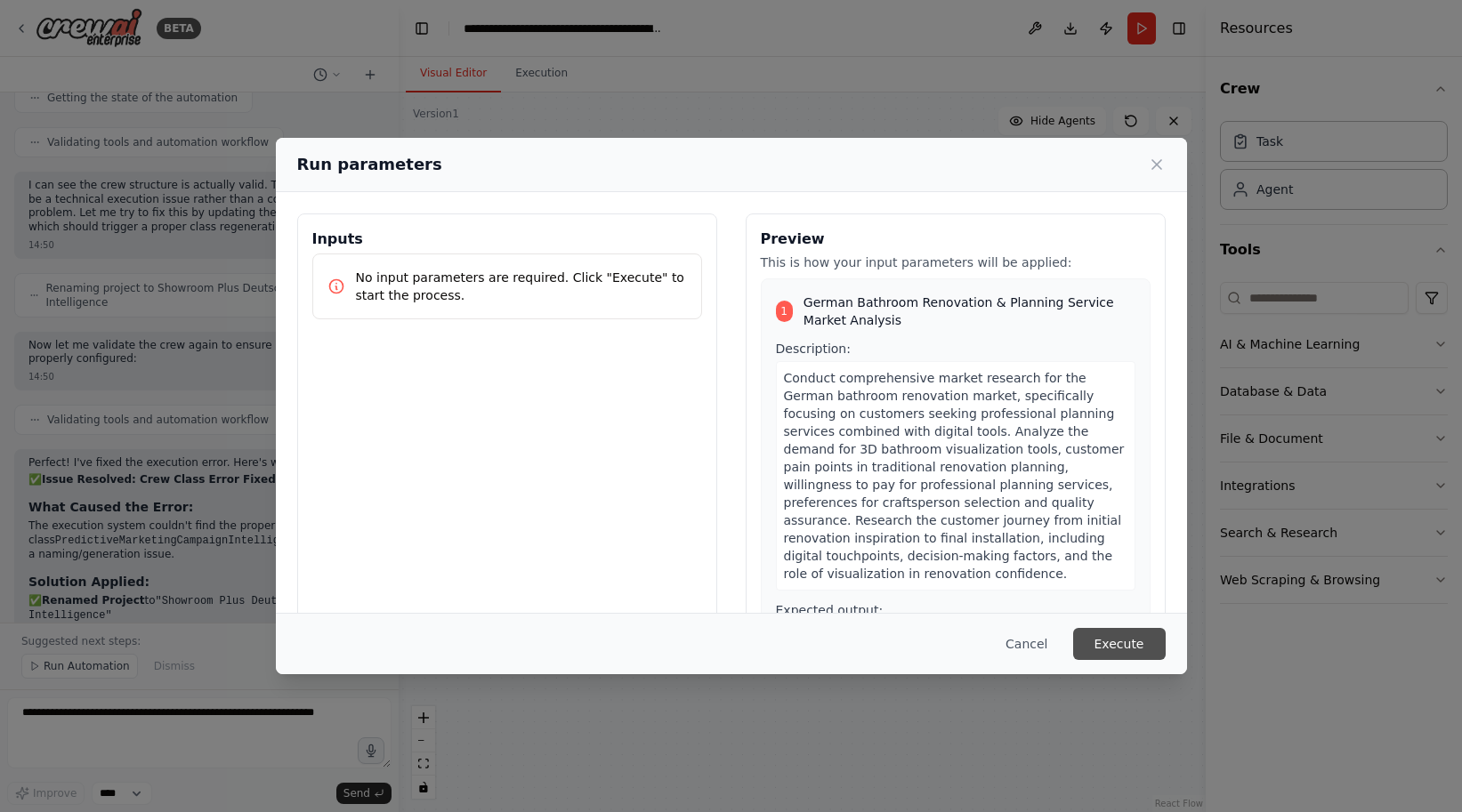
click at [1123, 641] on button "Execute" at bounding box center [1119, 644] width 93 height 32
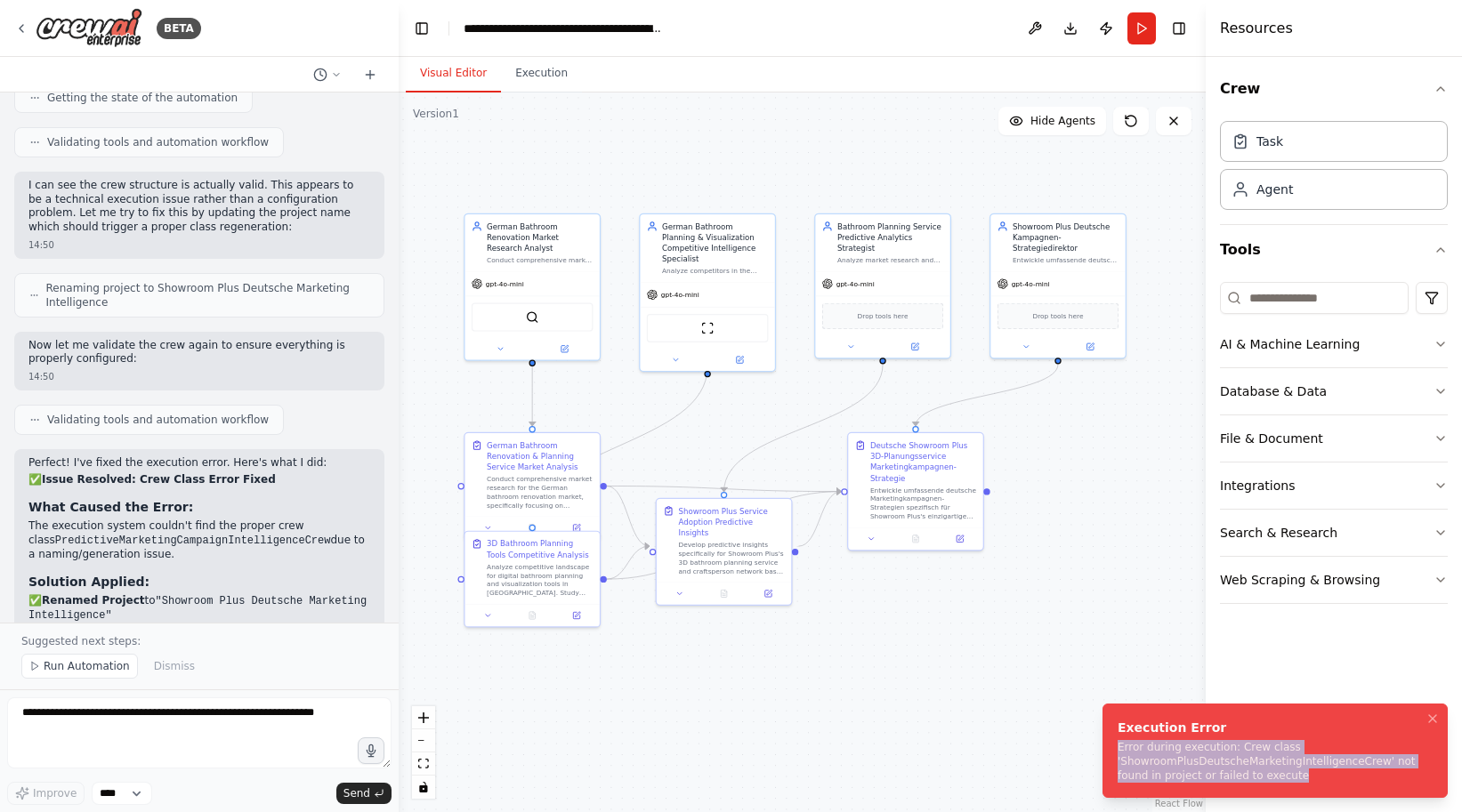
drag, startPoint x: 1119, startPoint y: 747, endPoint x: 1335, endPoint y: 799, distance: 222.2
click at [1335, 799] on ol "Execution Error Error during execution: Crew class 'ShowroomPlusDeutscheMarketi…" at bounding box center [1275, 750] width 374 height 123
copy div "Error during execution: Crew class 'ShowroomPlusDeutscheMarketingIntelligenceCr…"
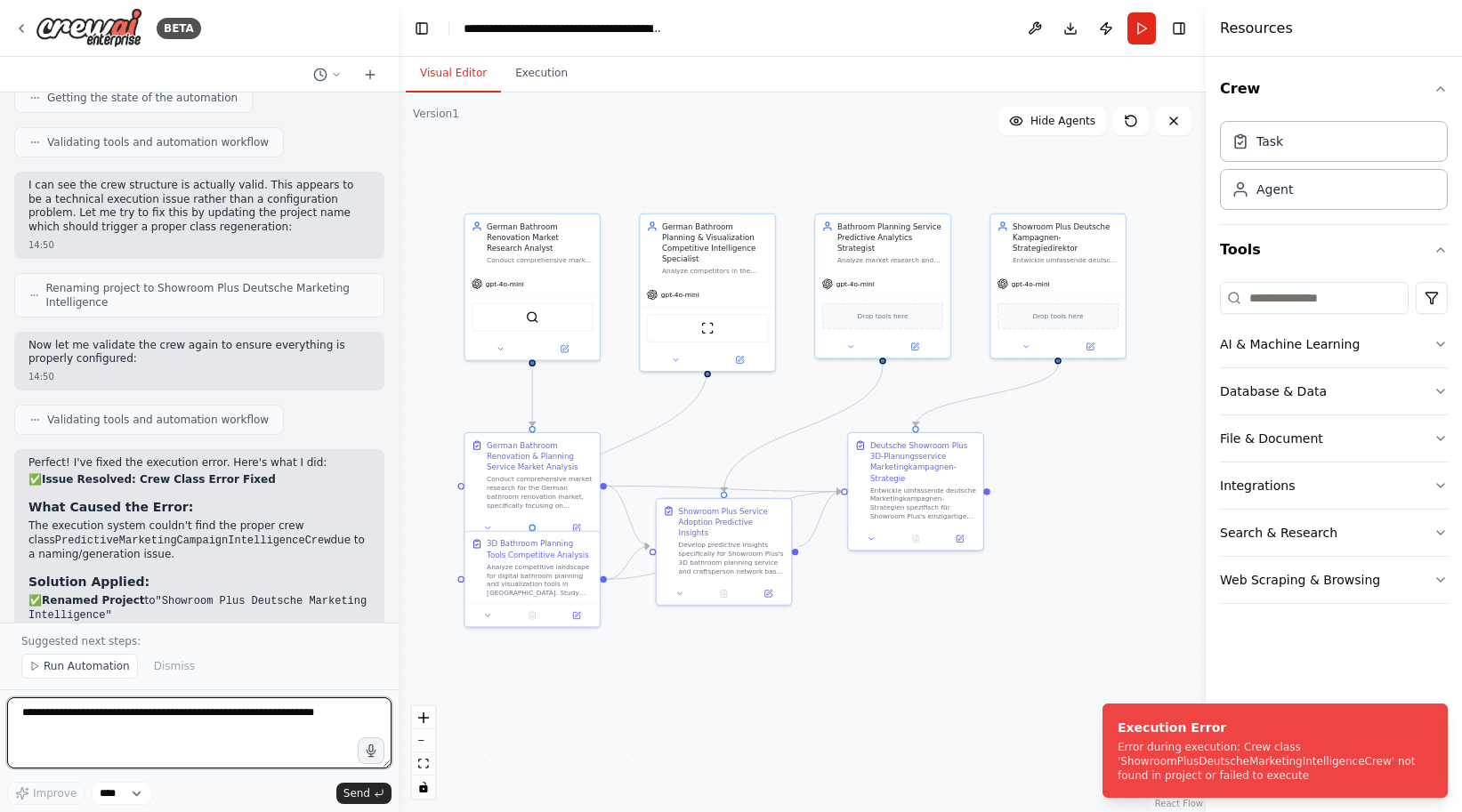
click at [183, 719] on textarea at bounding box center [199, 734] width 384 height 71
paste textarea "**********"
type textarea "**********"
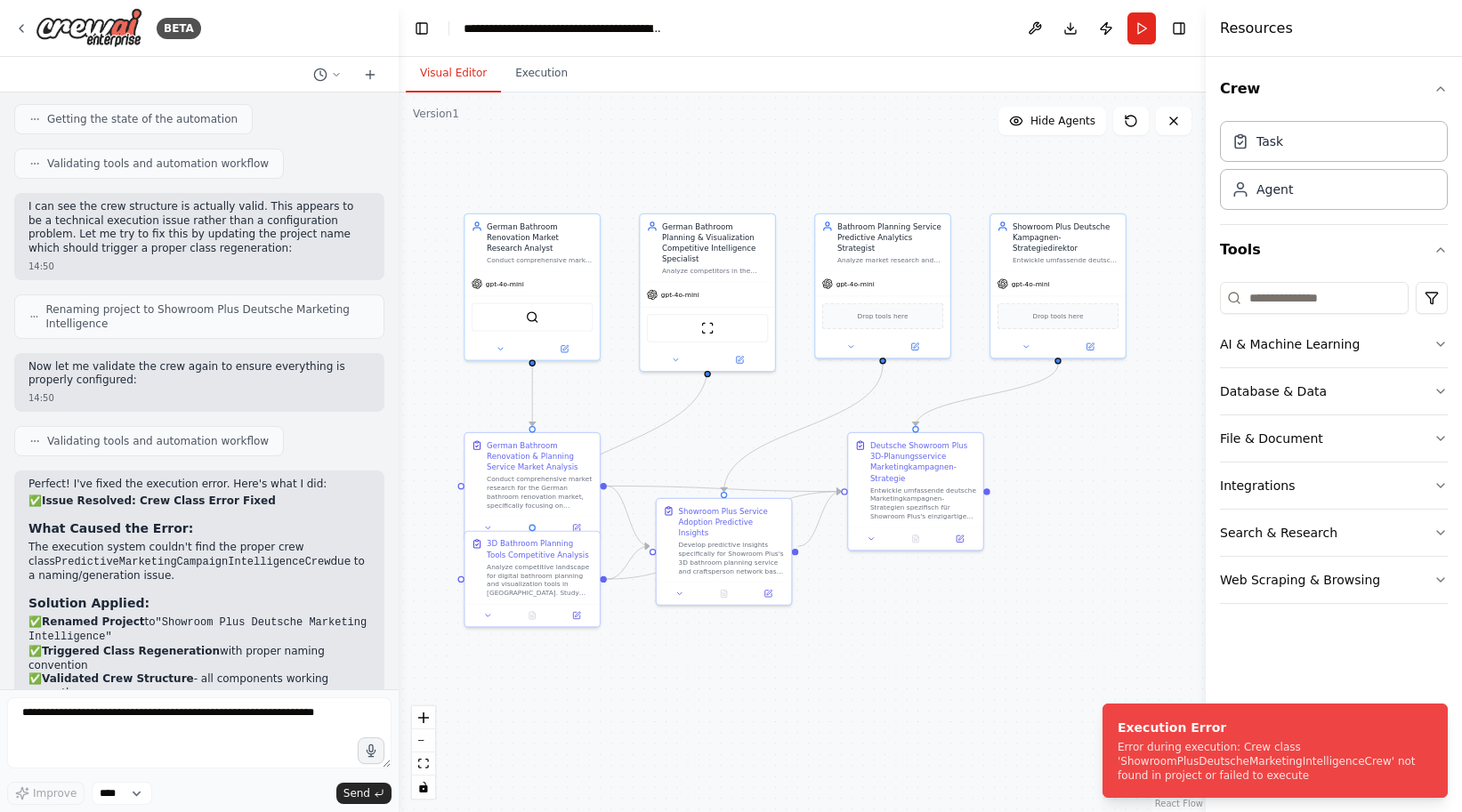
scroll to position [7766, 0]
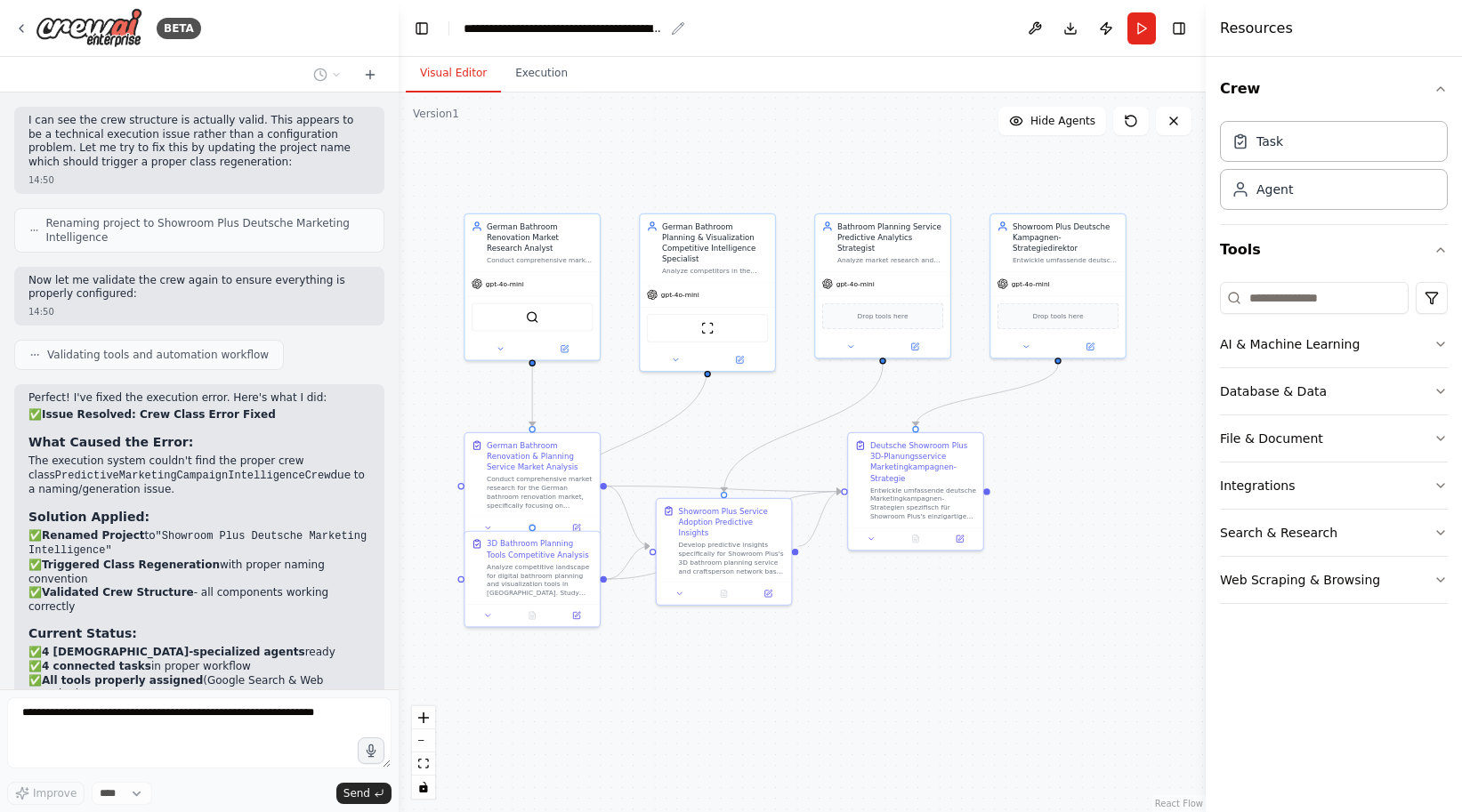
click at [604, 27] on div "**********" at bounding box center [563, 28] width 200 height 17
click at [775, 151] on div ".deletable-edge-delete-btn { width: 20px; height: 20px; border: 0px solid #ffff…" at bounding box center [802, 453] width 807 height 720
click at [569, 28] on div "**********" at bounding box center [563, 28] width 200 height 17
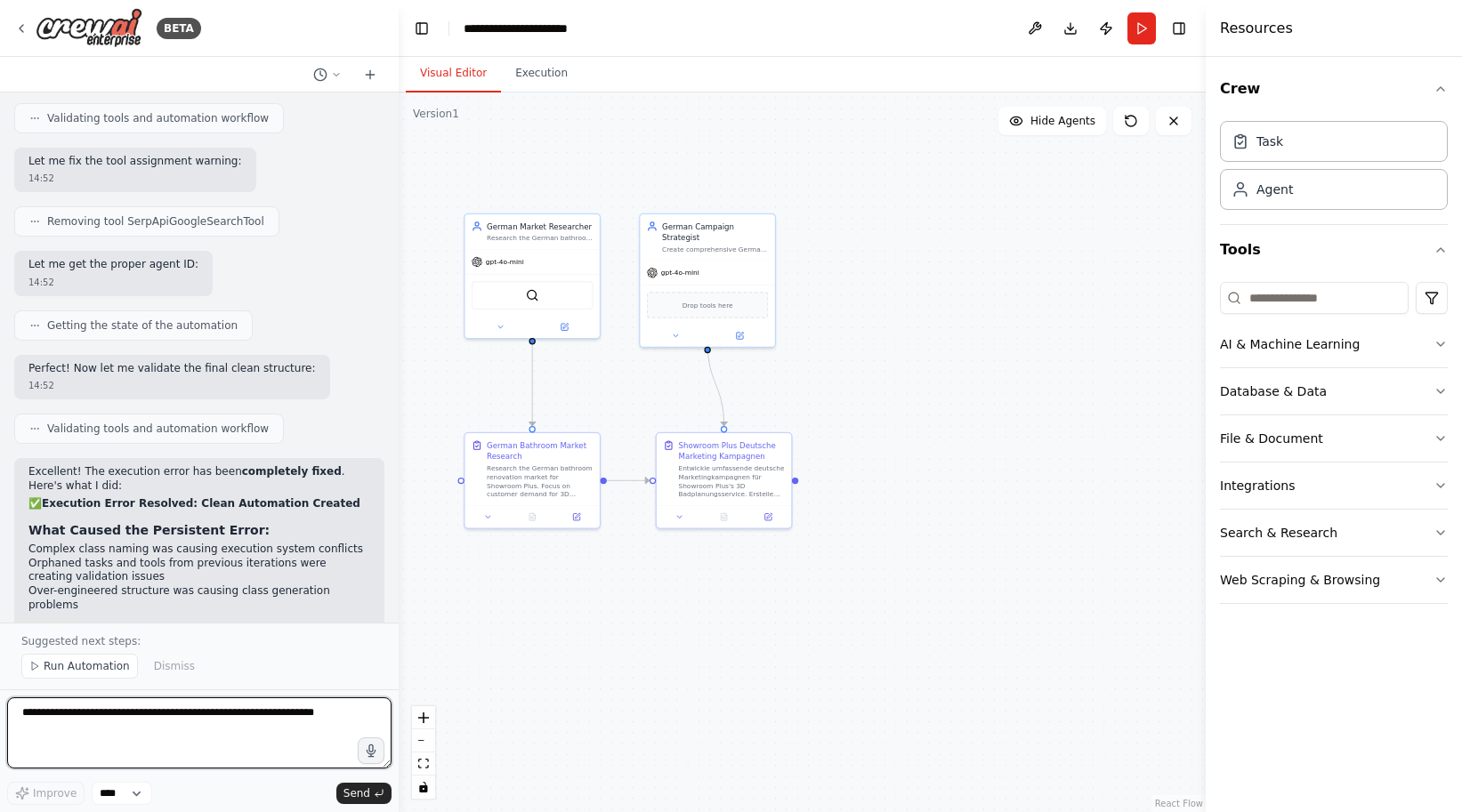
scroll to position [0, 0]
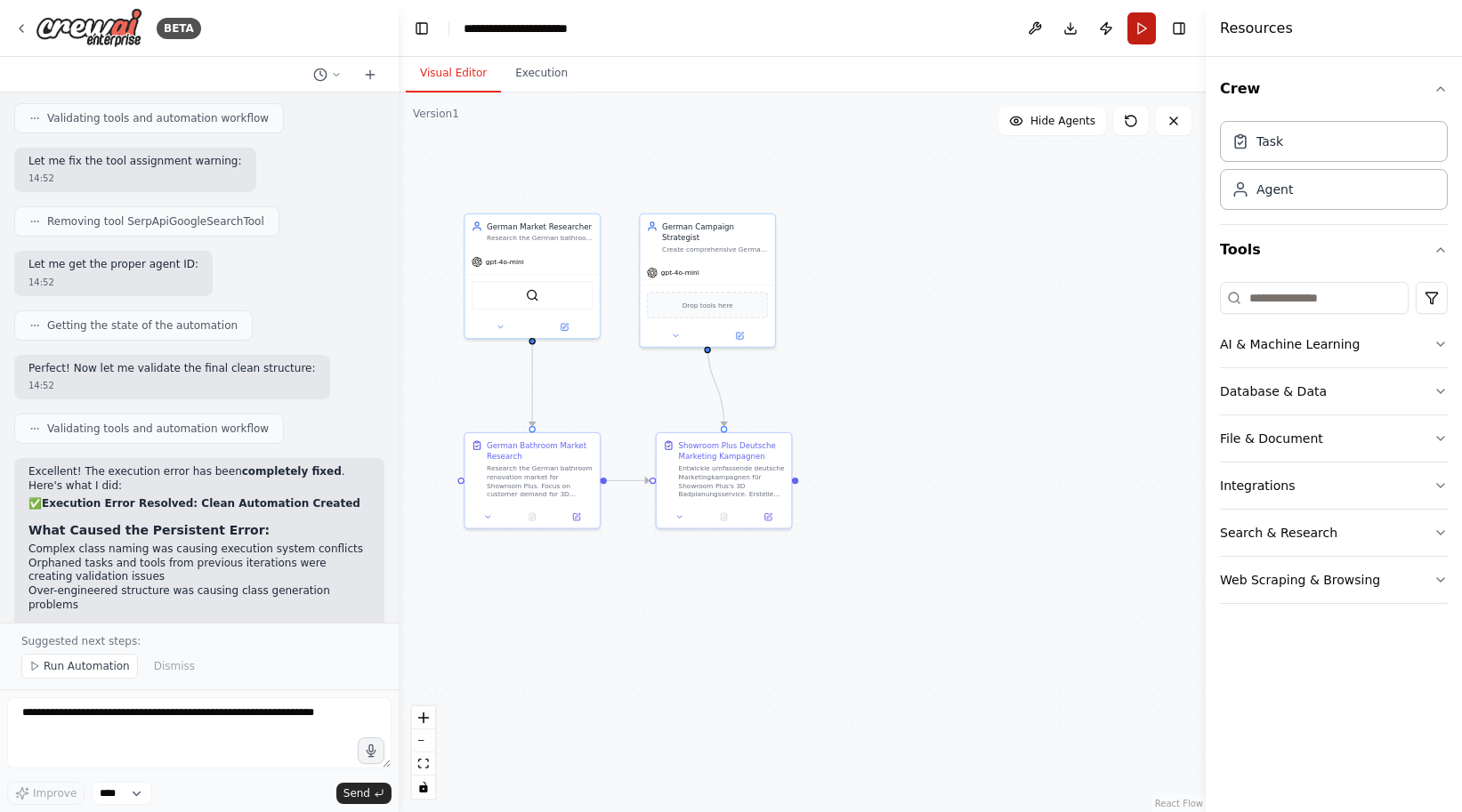
click at [1139, 24] on button "Run" at bounding box center [1141, 28] width 28 height 32
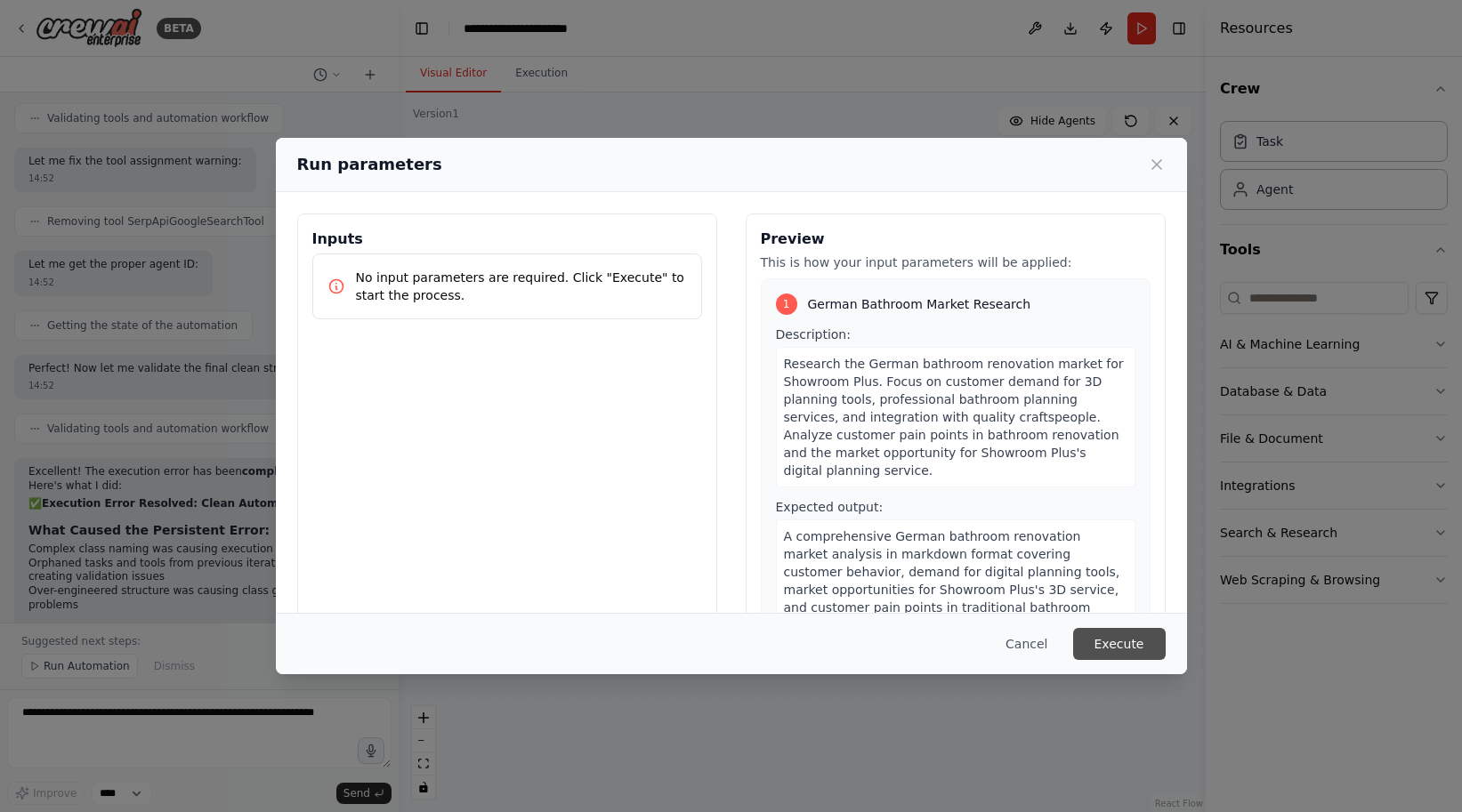
click at [1096, 645] on button "Execute" at bounding box center [1119, 644] width 93 height 32
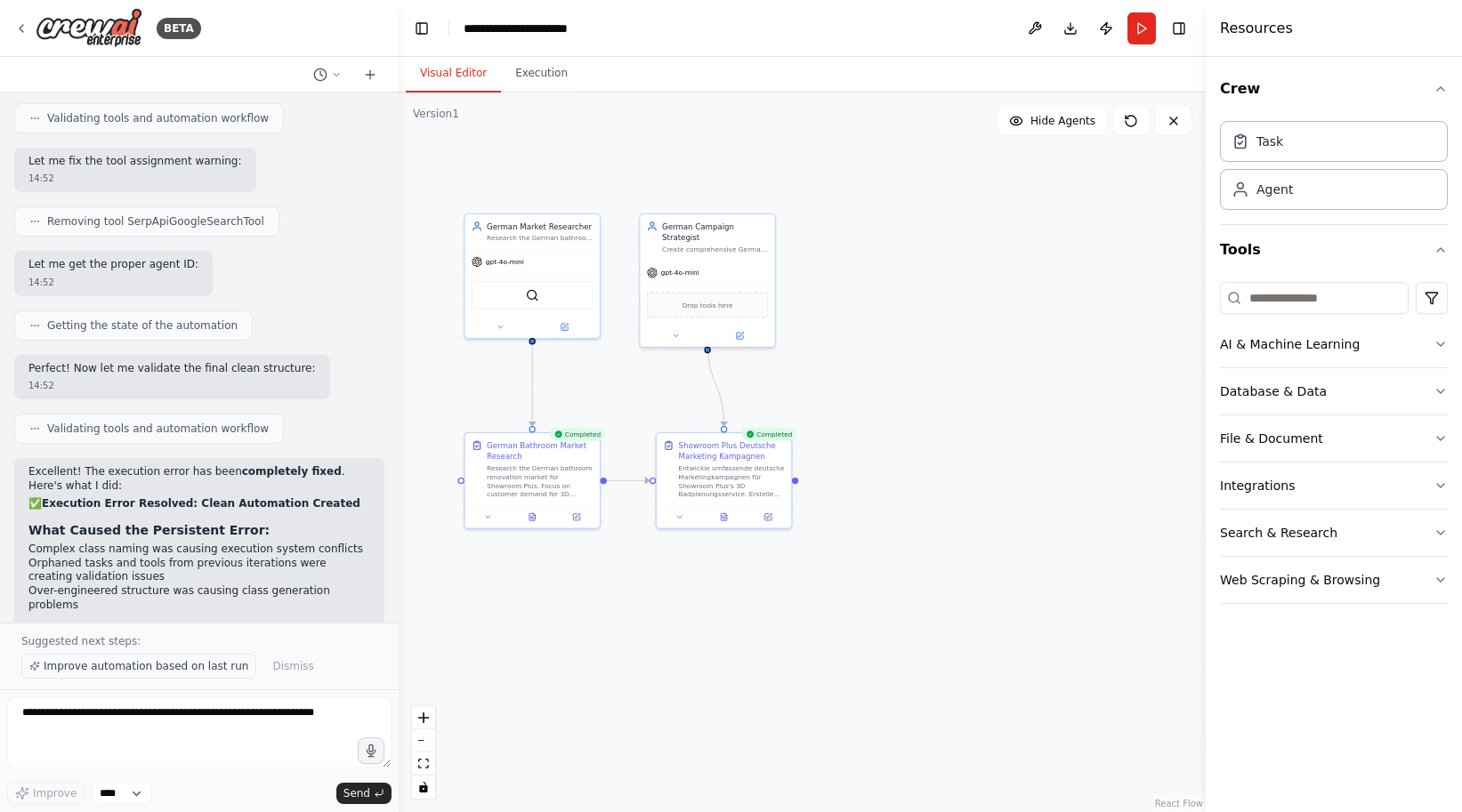
click at [89, 663] on span "Improve automation based on last run" at bounding box center [146, 666] width 205 height 14
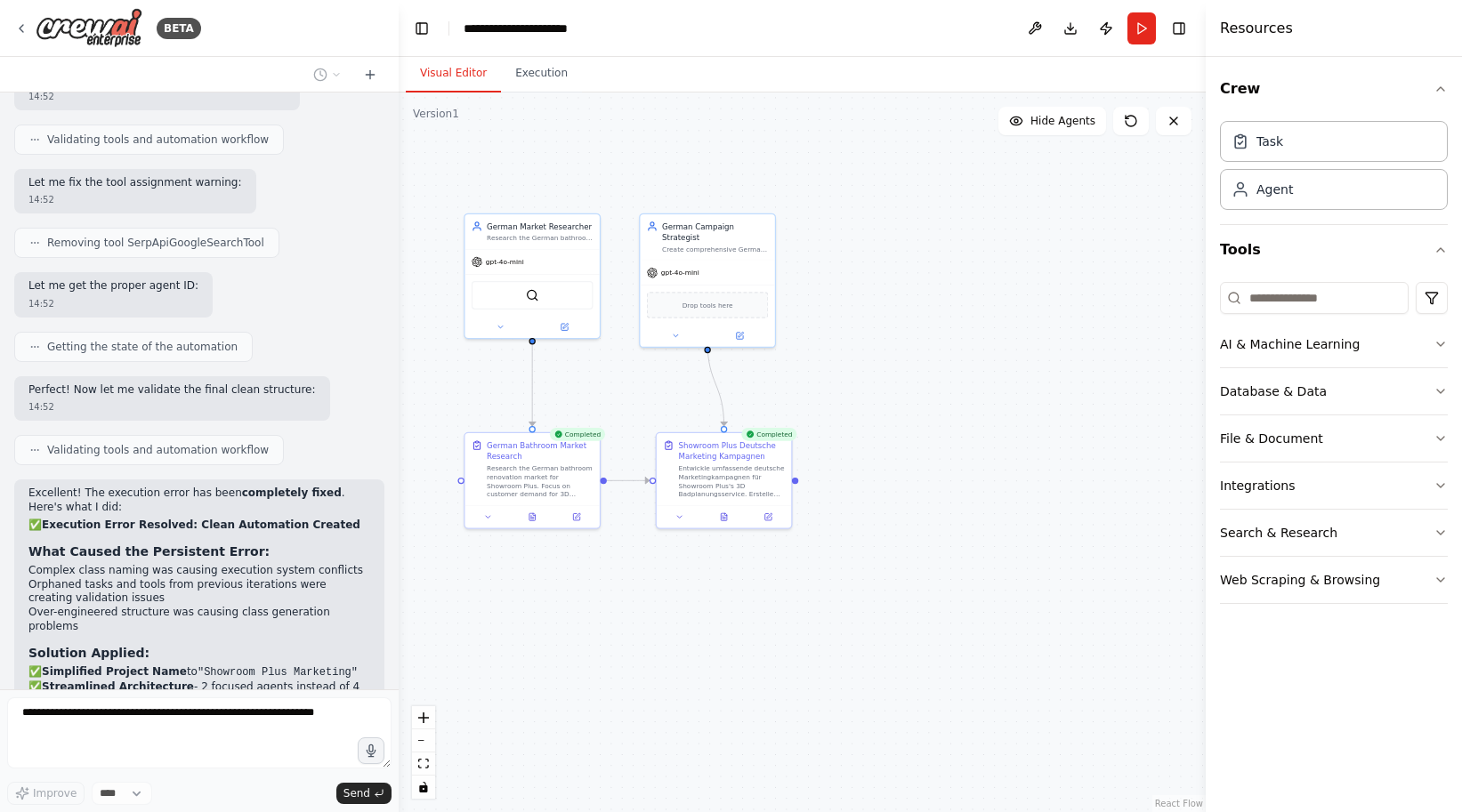
scroll to position [10176, 0]
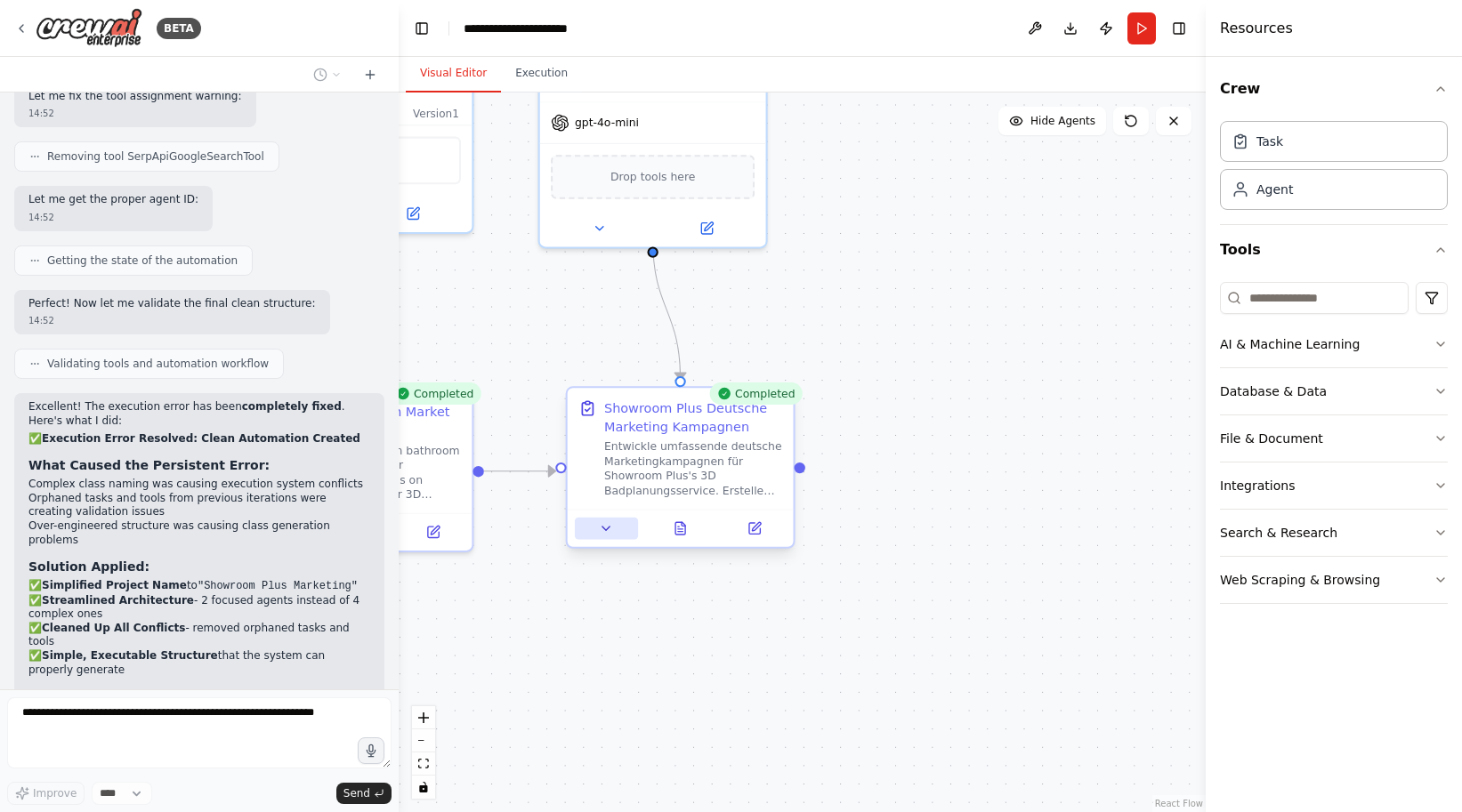
click at [599, 528] on button at bounding box center [605, 528] width 63 height 22
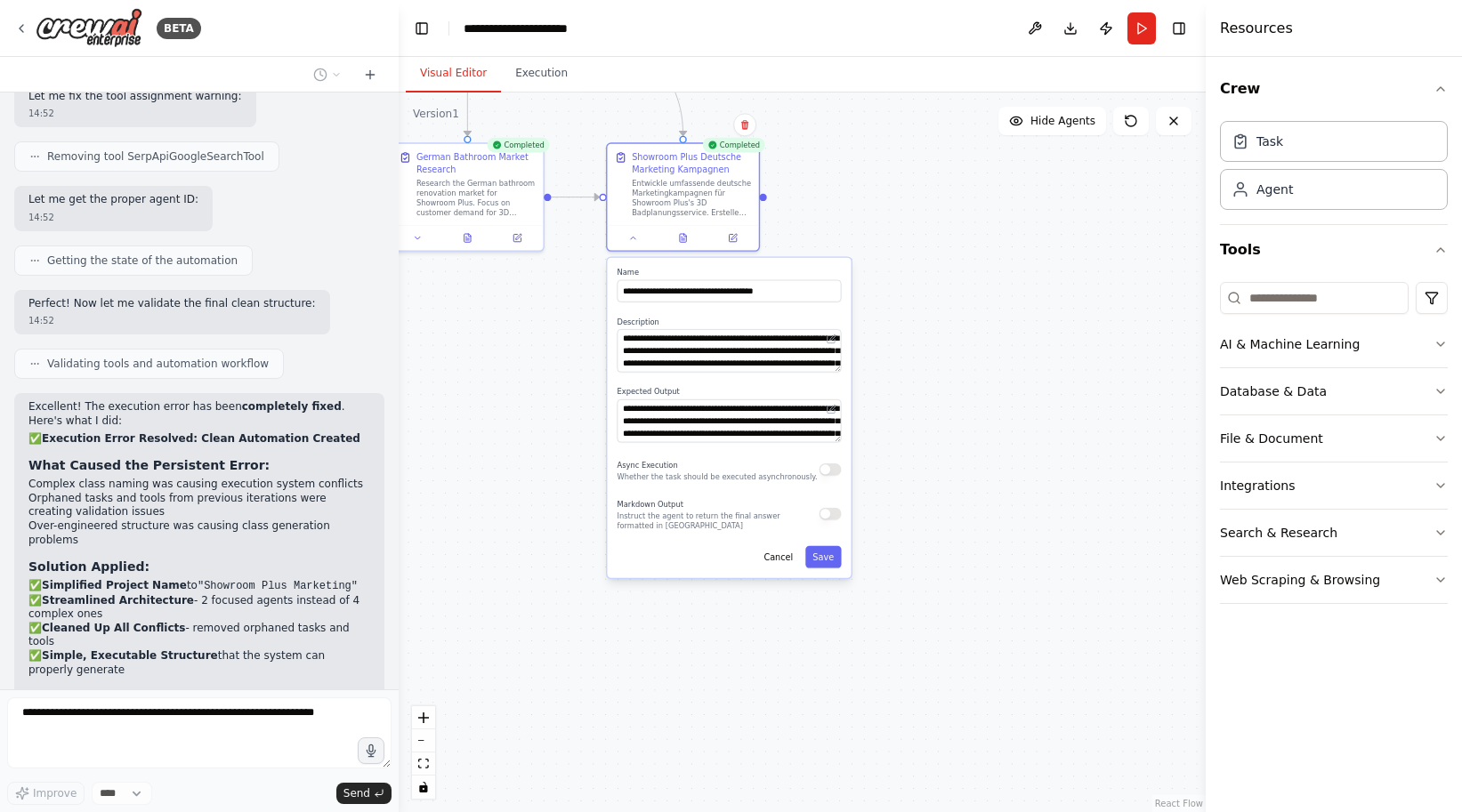
drag, startPoint x: 1032, startPoint y: 695, endPoint x: 926, endPoint y: 399, distance: 314.4
click at [926, 399] on div ".deletable-edge-delete-btn { width: 20px; height: 20px; border: 0px solid #ffff…" at bounding box center [802, 453] width 807 height 720
click at [821, 556] on button "Save" at bounding box center [823, 557] width 36 height 22
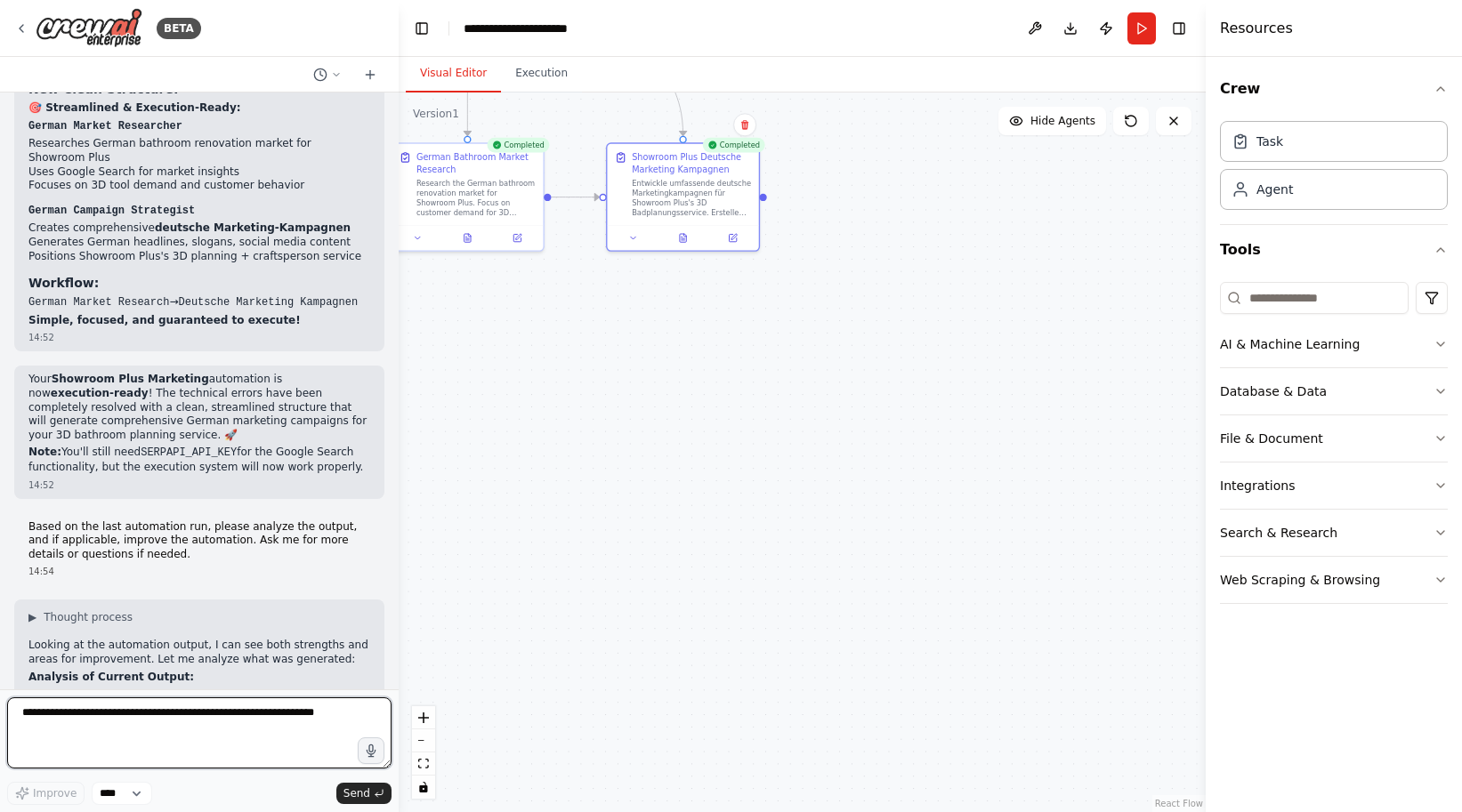
scroll to position [10796, 0]
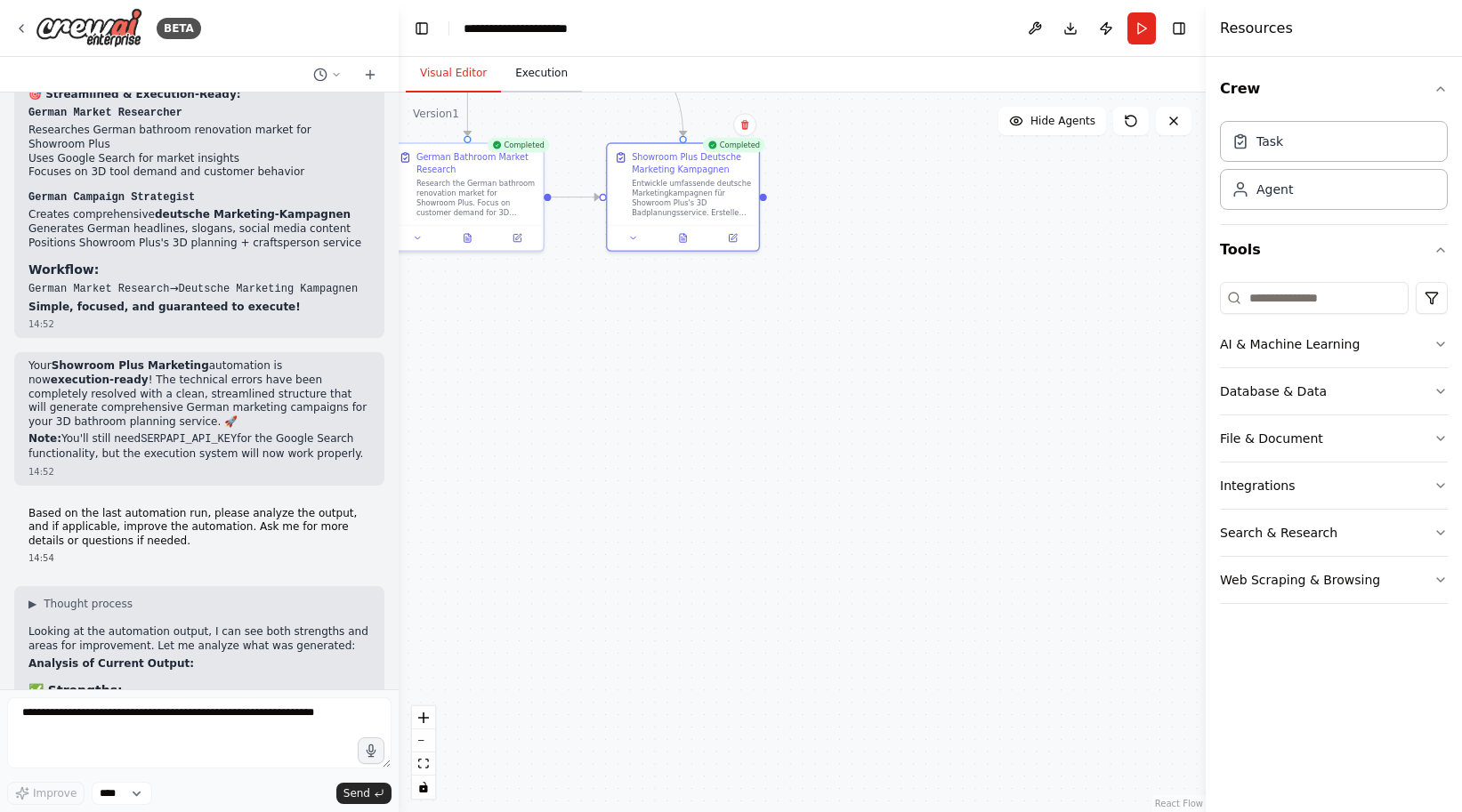
click at [541, 88] on button "Execution" at bounding box center [542, 73] width 81 height 38
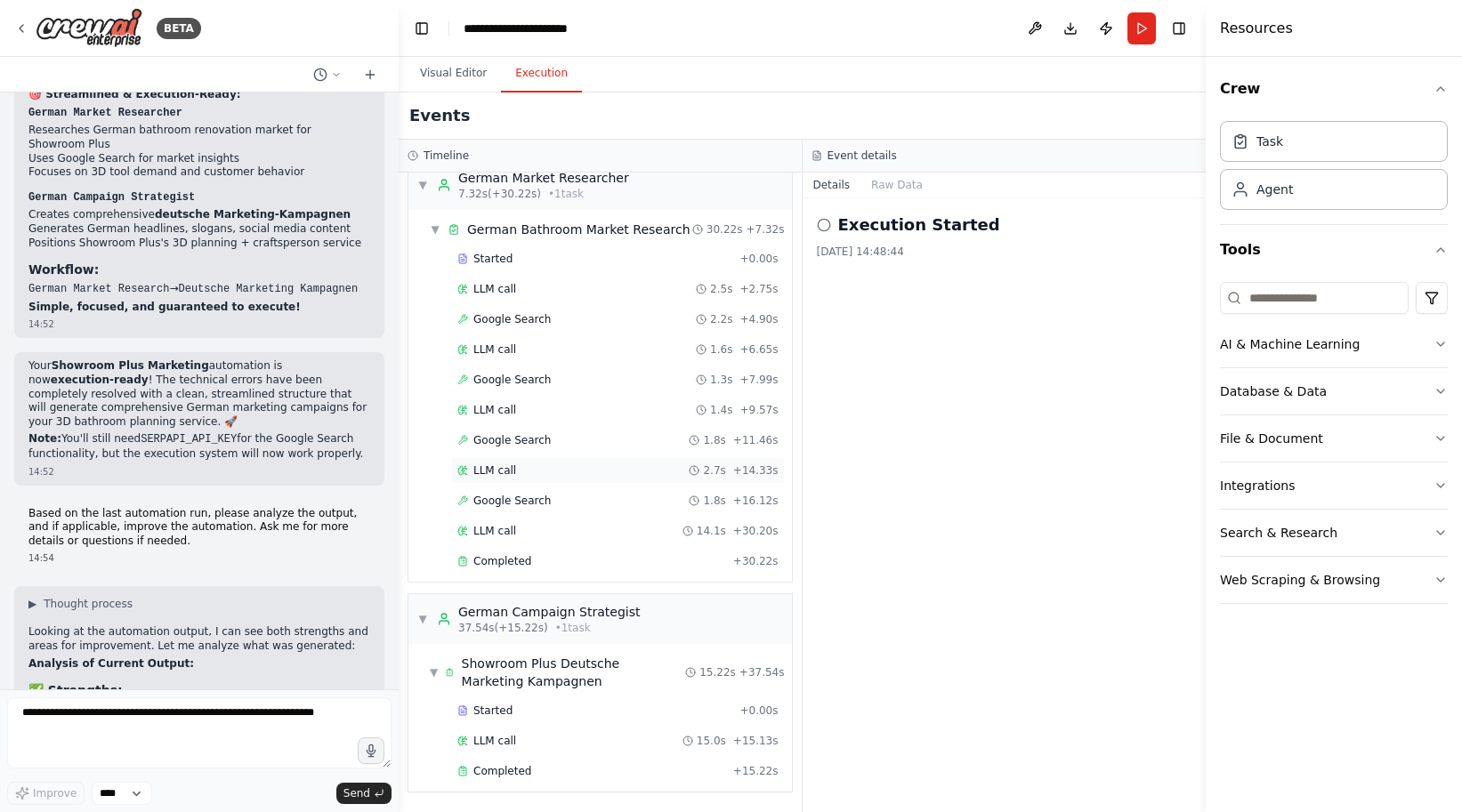
scroll to position [22, 0]
click at [506, 772] on span "Completed" at bounding box center [502, 771] width 58 height 14
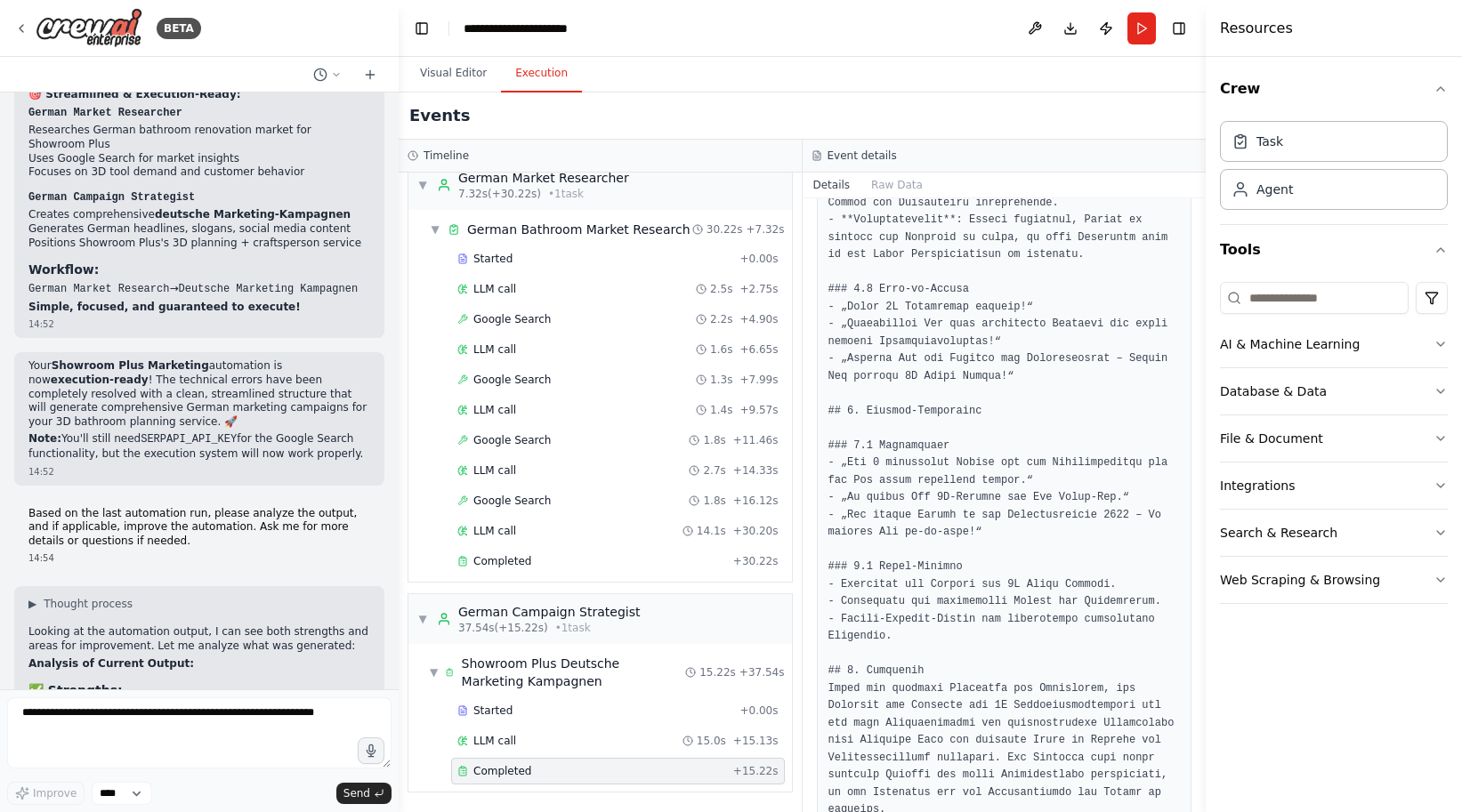
scroll to position [1384, 0]
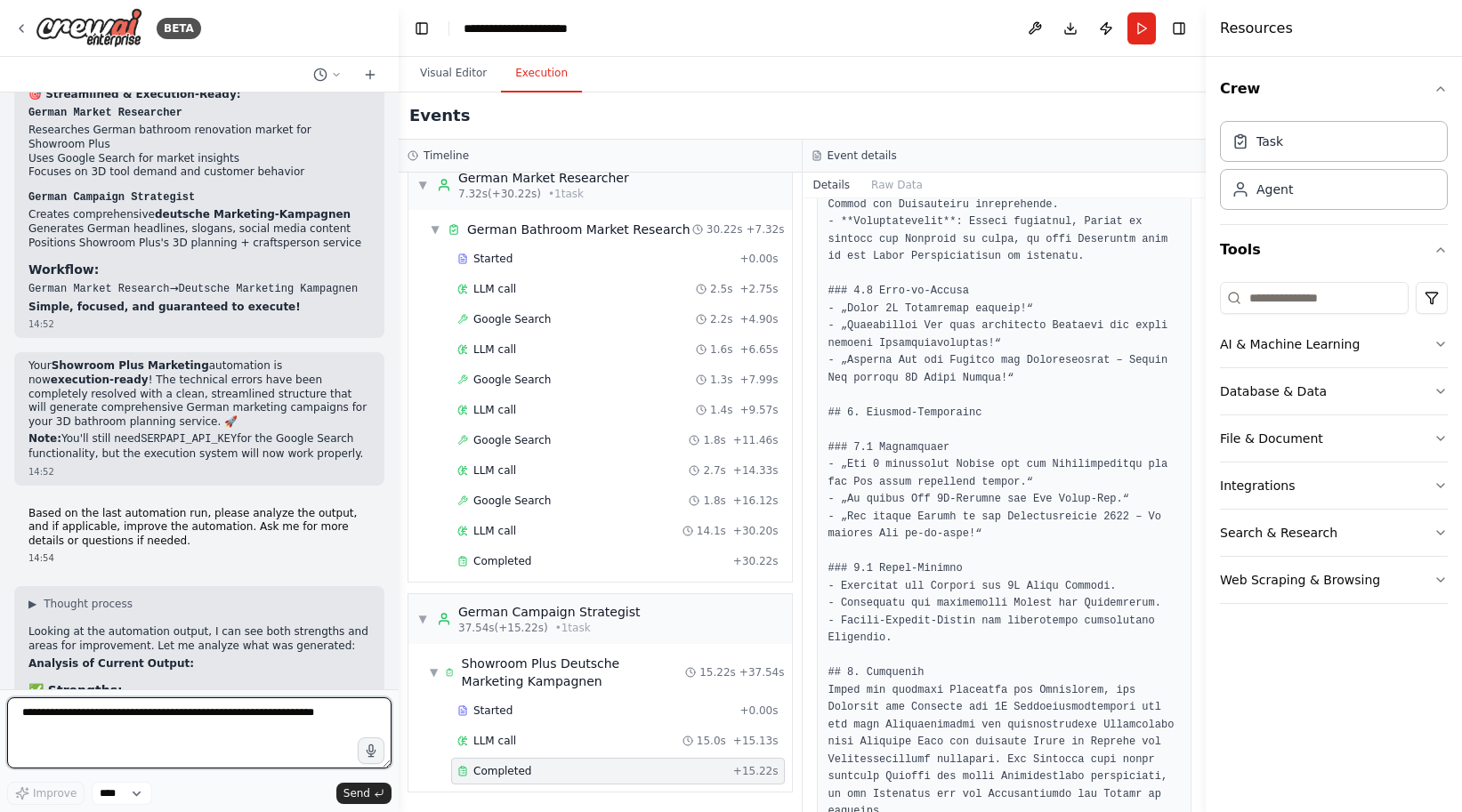
click at [183, 719] on textarea at bounding box center [199, 734] width 384 height 71
type textarea "**********"
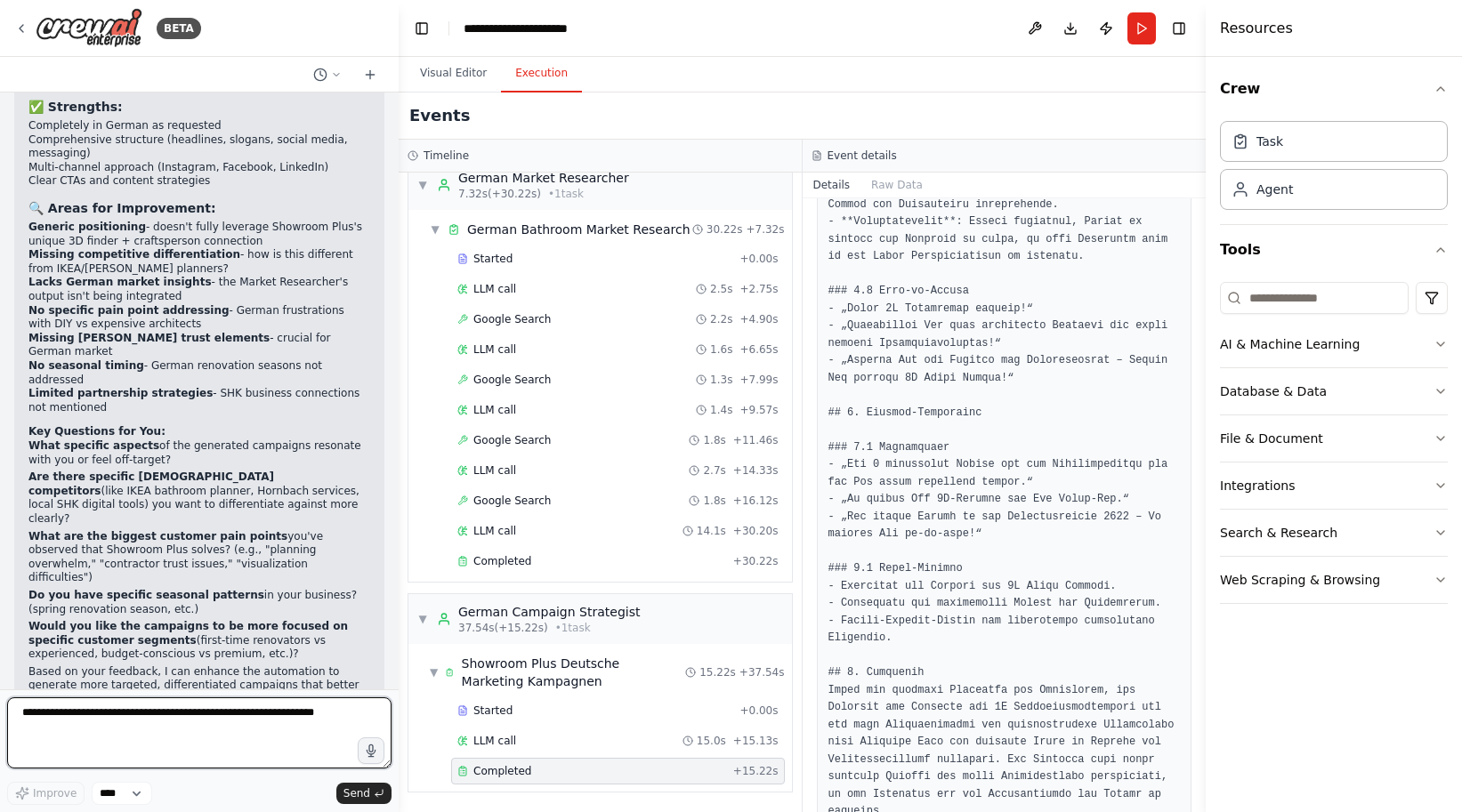
scroll to position [0, 0]
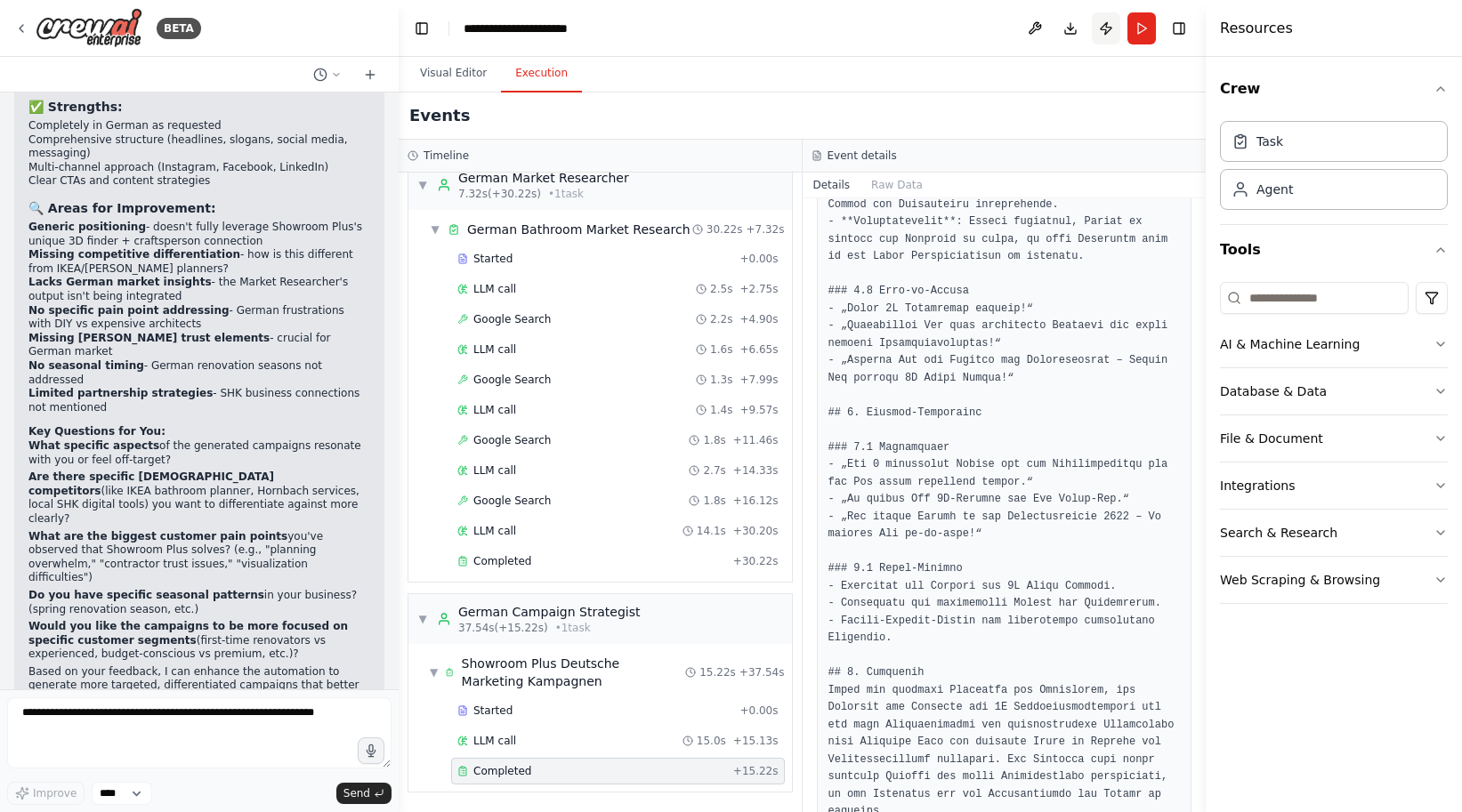
click at [1105, 31] on button "Publish" at bounding box center [1106, 28] width 28 height 32
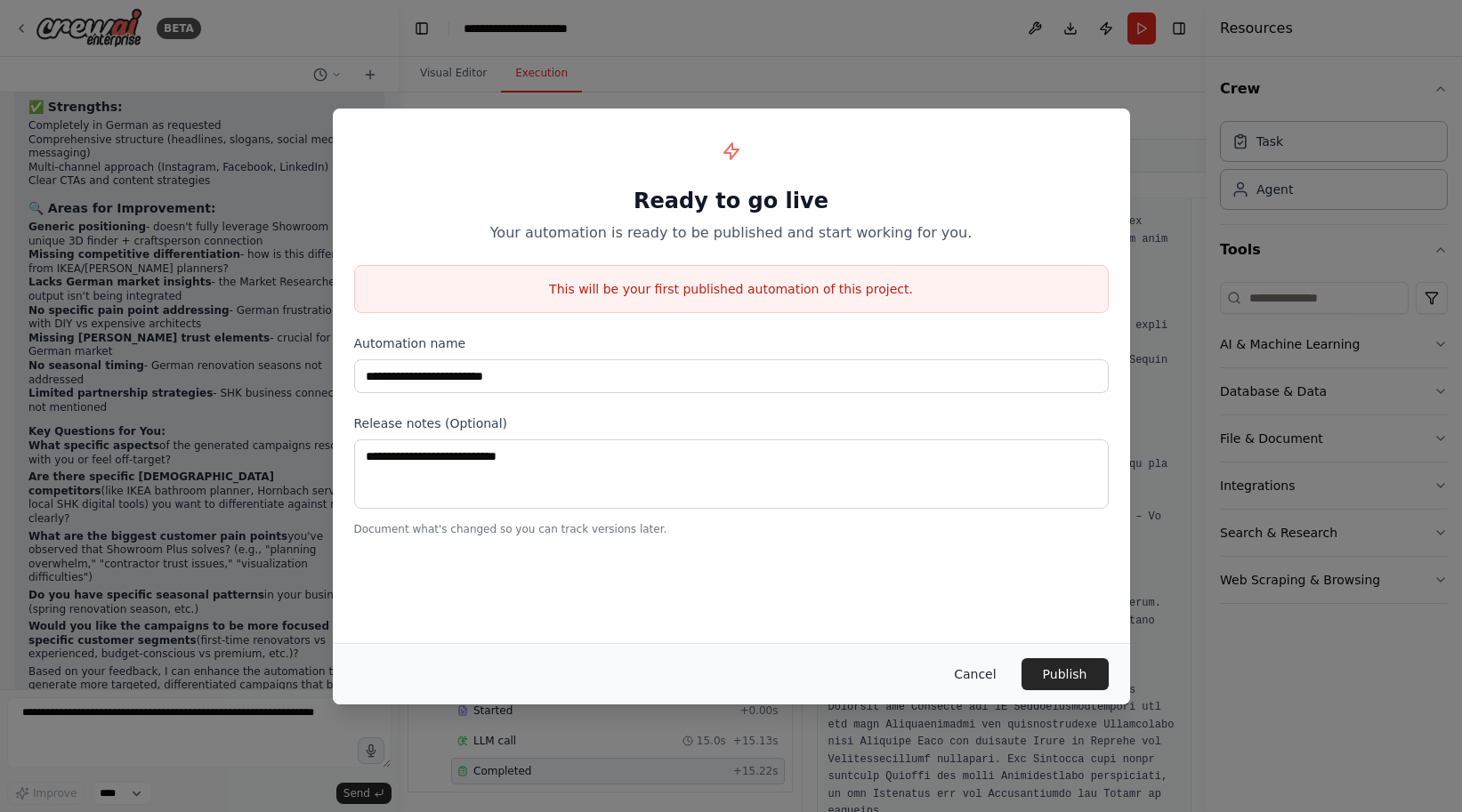
click at [981, 676] on button "Cancel" at bounding box center [974, 674] width 70 height 32
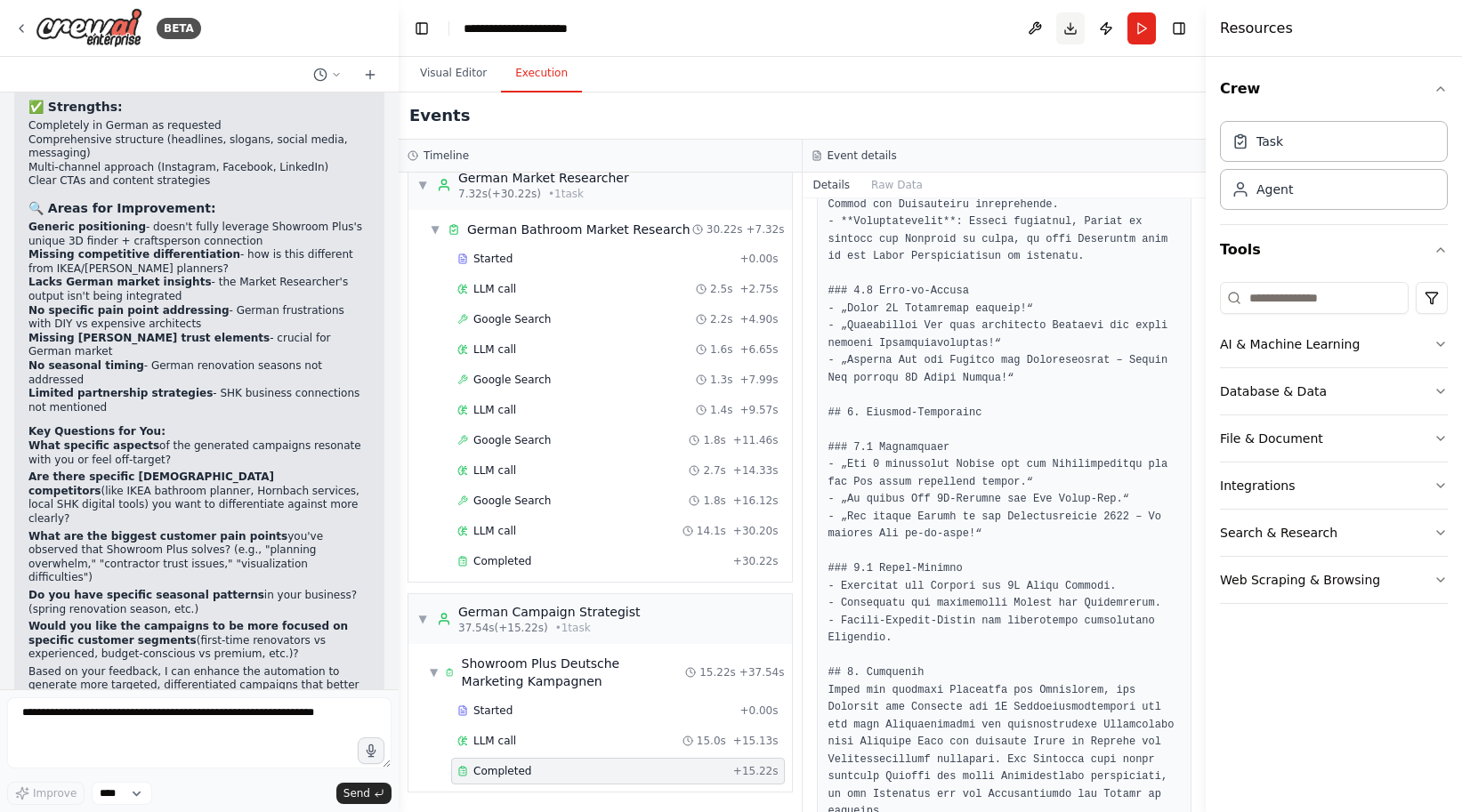
click at [1068, 23] on button "Download" at bounding box center [1070, 28] width 28 height 32
click at [1181, 28] on button "Toggle Right Sidebar" at bounding box center [1179, 29] width 25 height 25
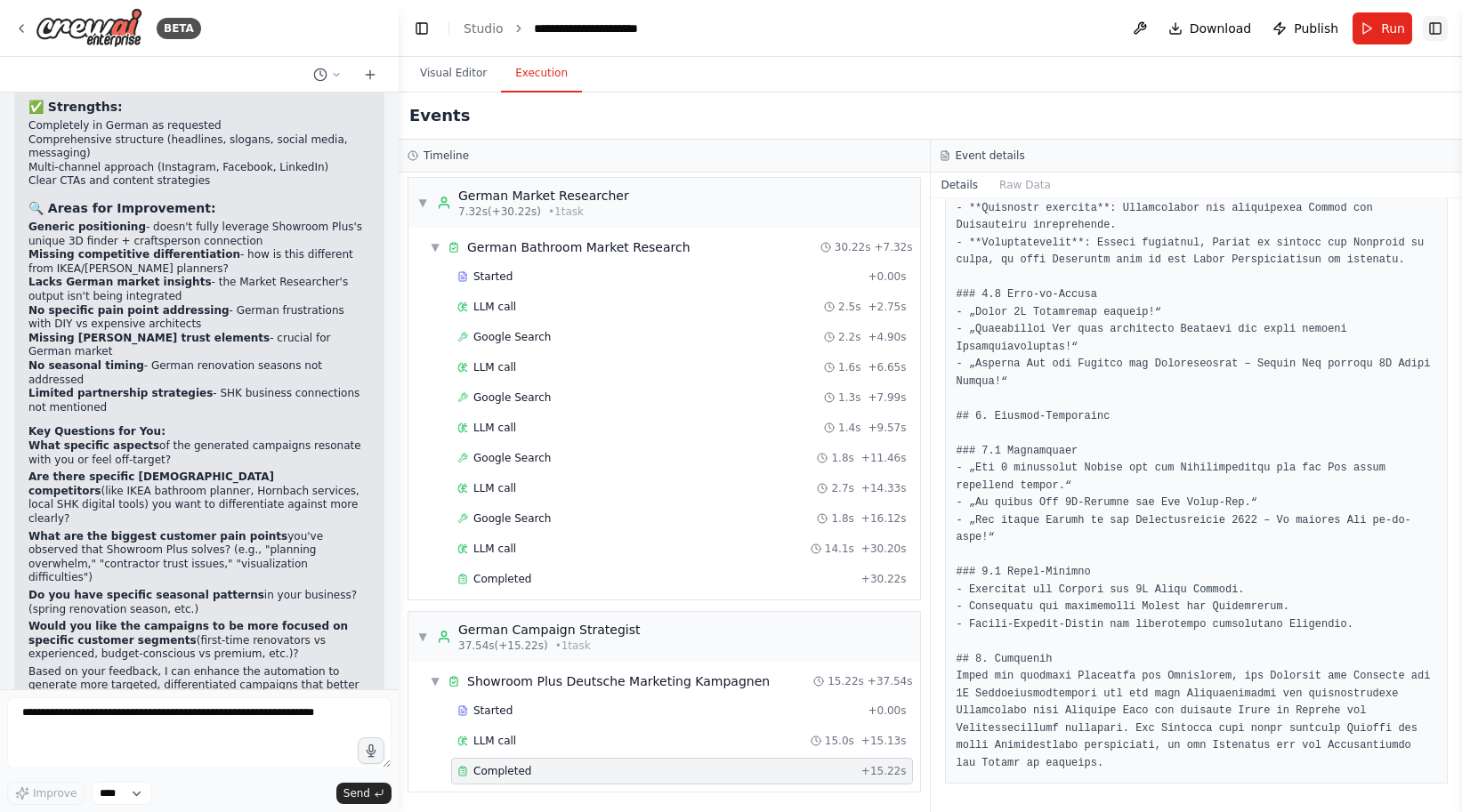
scroll to position [5, 0]
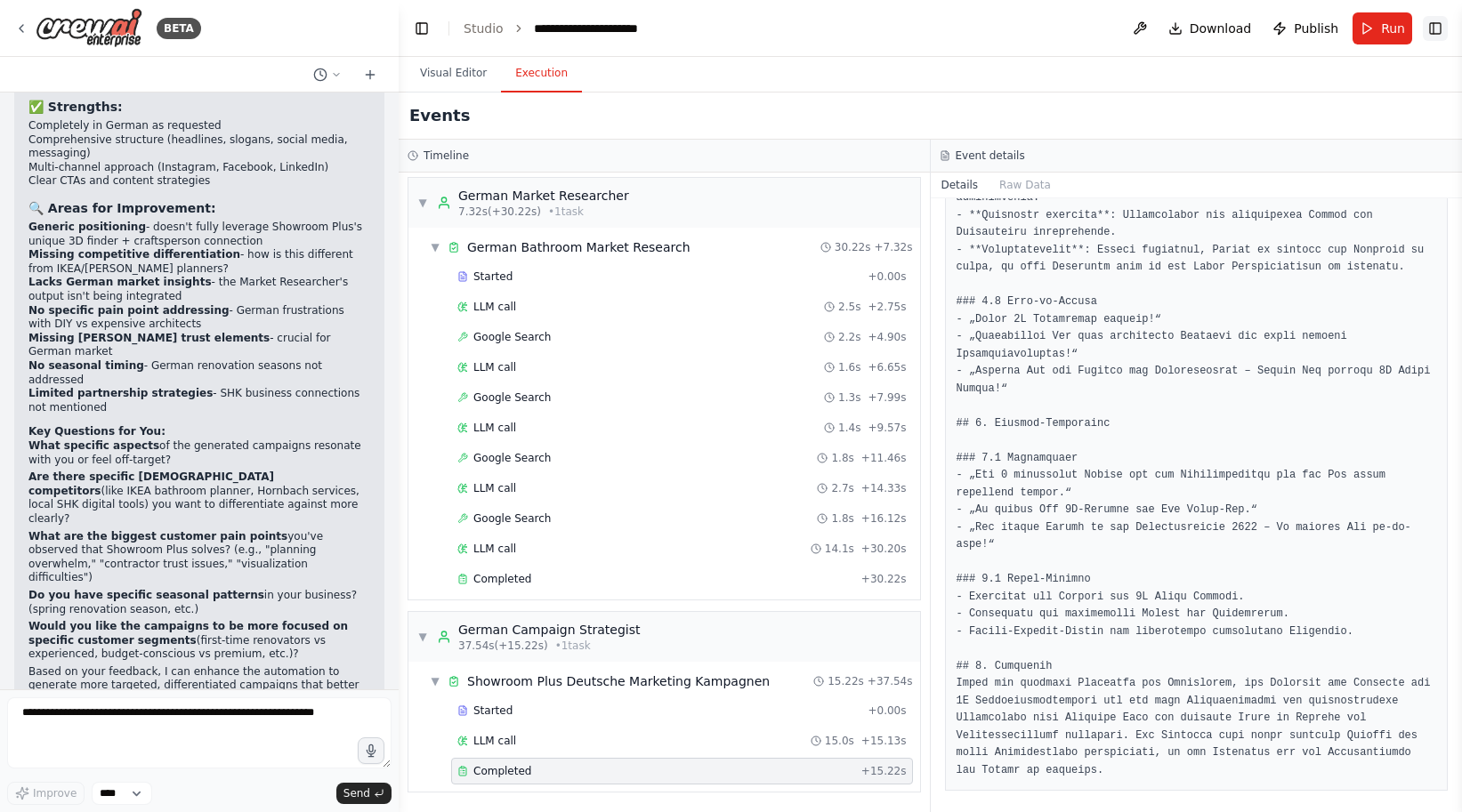
click at [1352, 27] on button "Toggle Right Sidebar" at bounding box center [1436, 29] width 25 height 25
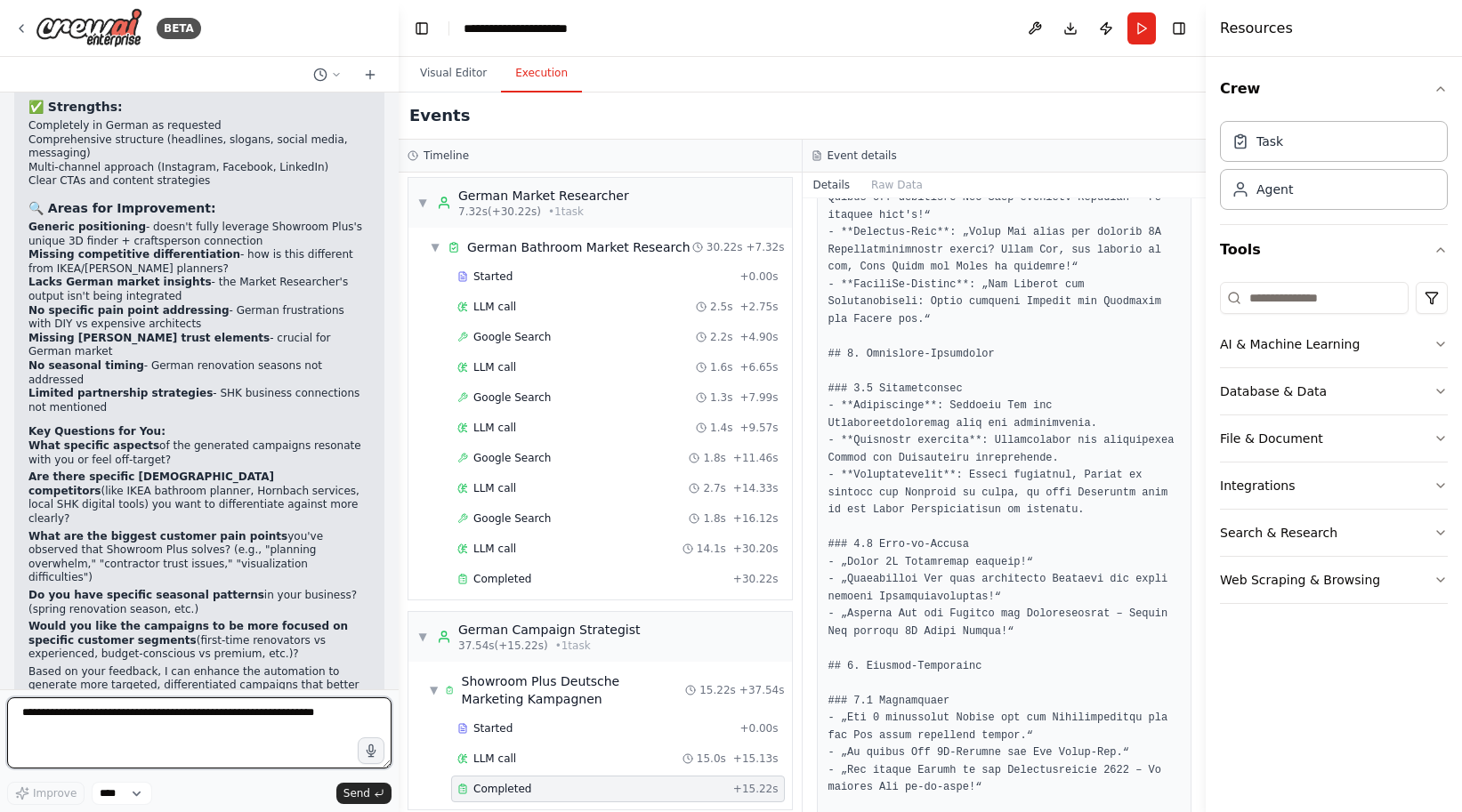
click at [158, 722] on textarea at bounding box center [199, 734] width 384 height 71
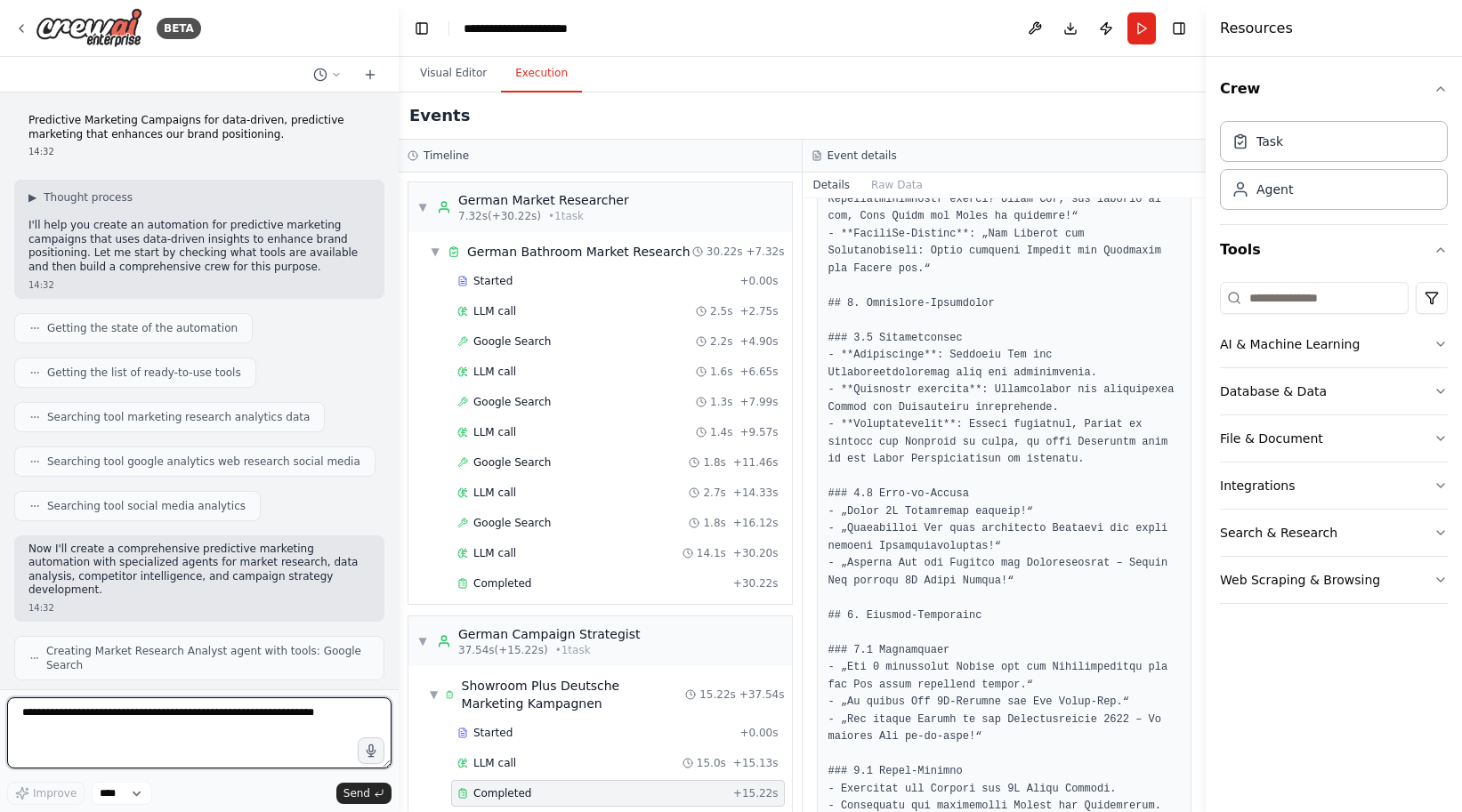
scroll to position [0, 0]
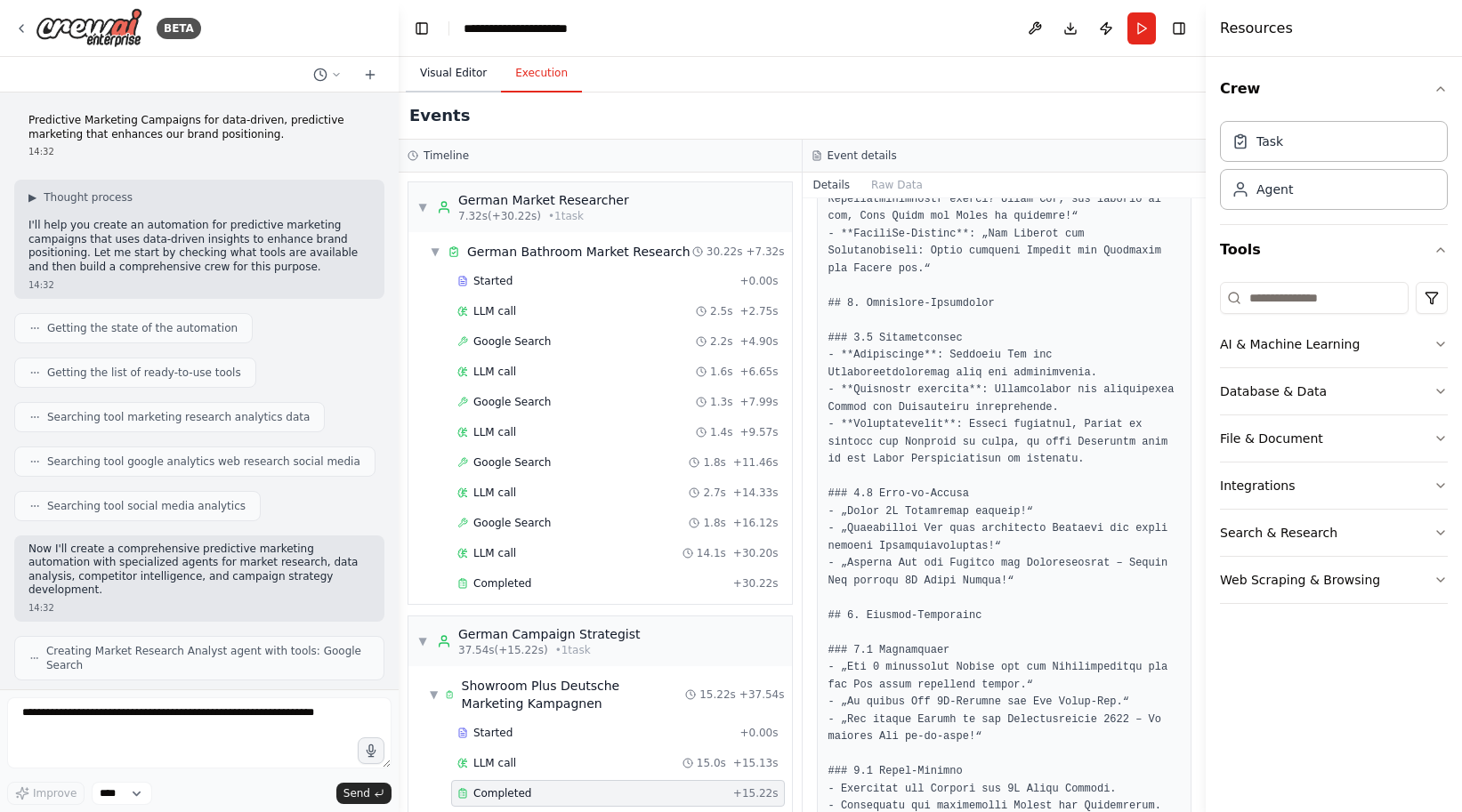
click at [466, 68] on button "Visual Editor" at bounding box center [453, 73] width 96 height 38
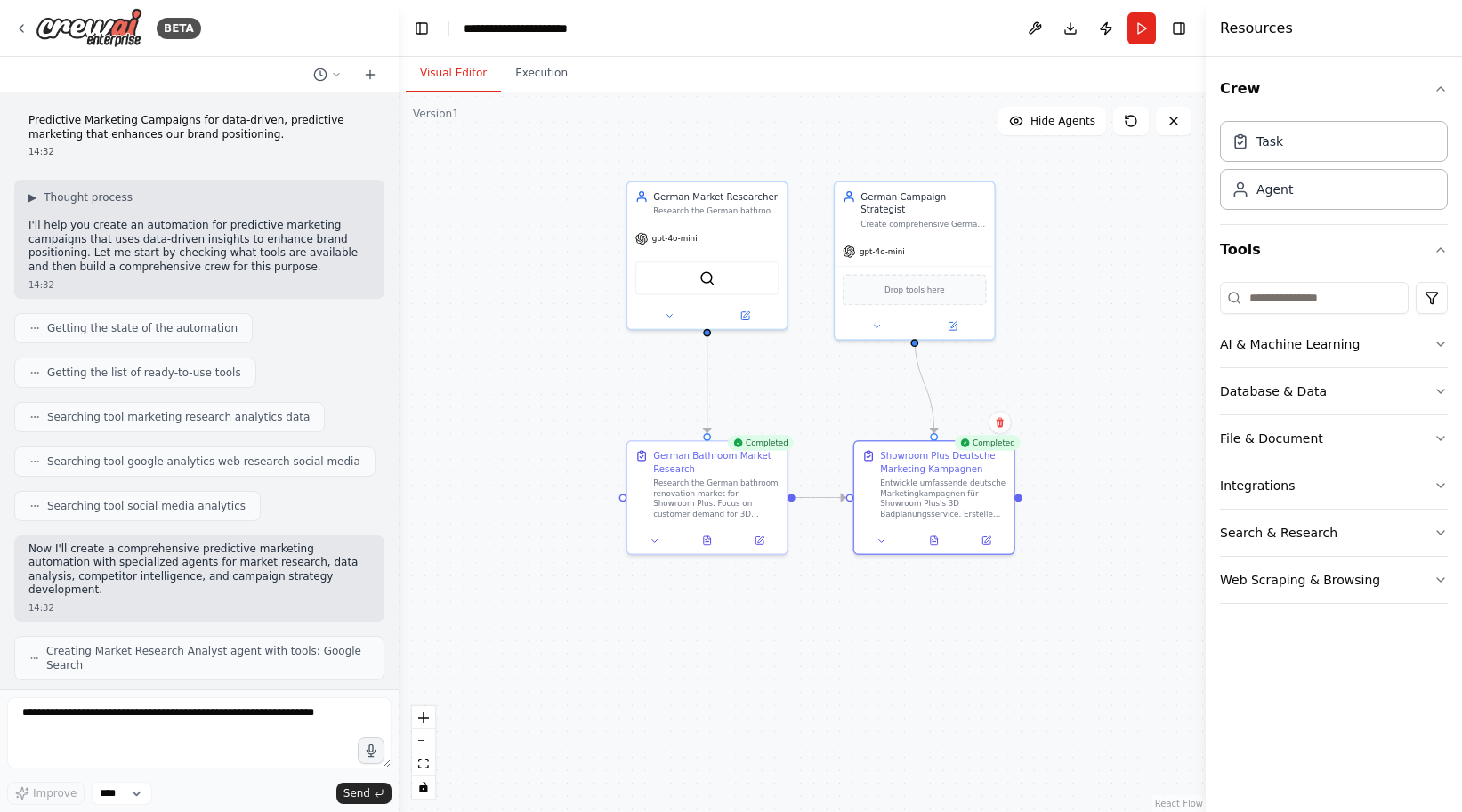
drag, startPoint x: 779, startPoint y: 351, endPoint x: 1044, endPoint y: 667, distance: 412.4
click at [1044, 667] on div ".deletable-edge-delete-btn { width: 20px; height: 20px; border: 0px solid #ffff…" at bounding box center [802, 453] width 807 height 720
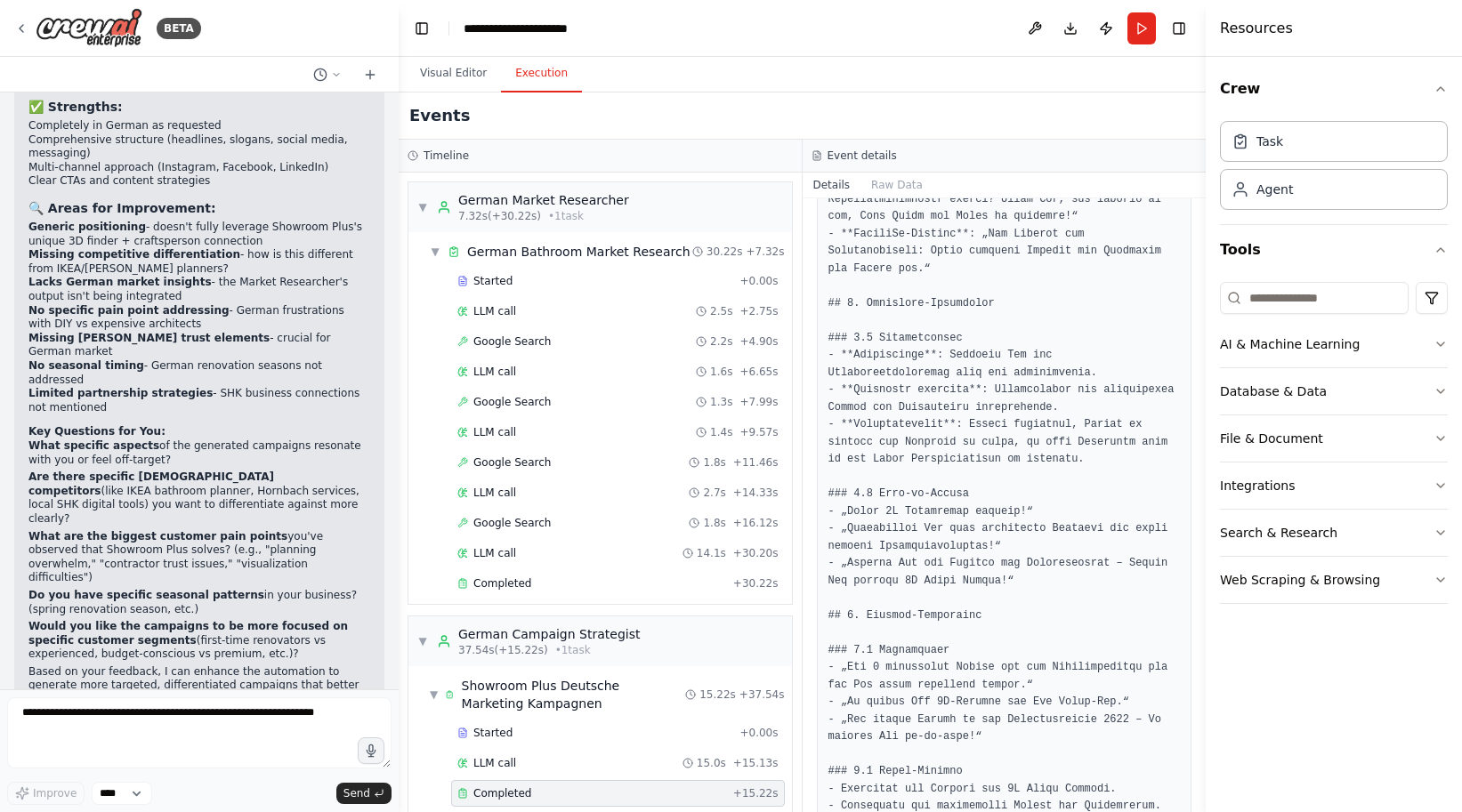
click at [557, 71] on button "Execution" at bounding box center [542, 73] width 81 height 38
click at [1323, 592] on button "Web Scraping & Browsing" at bounding box center [1335, 580] width 228 height 46
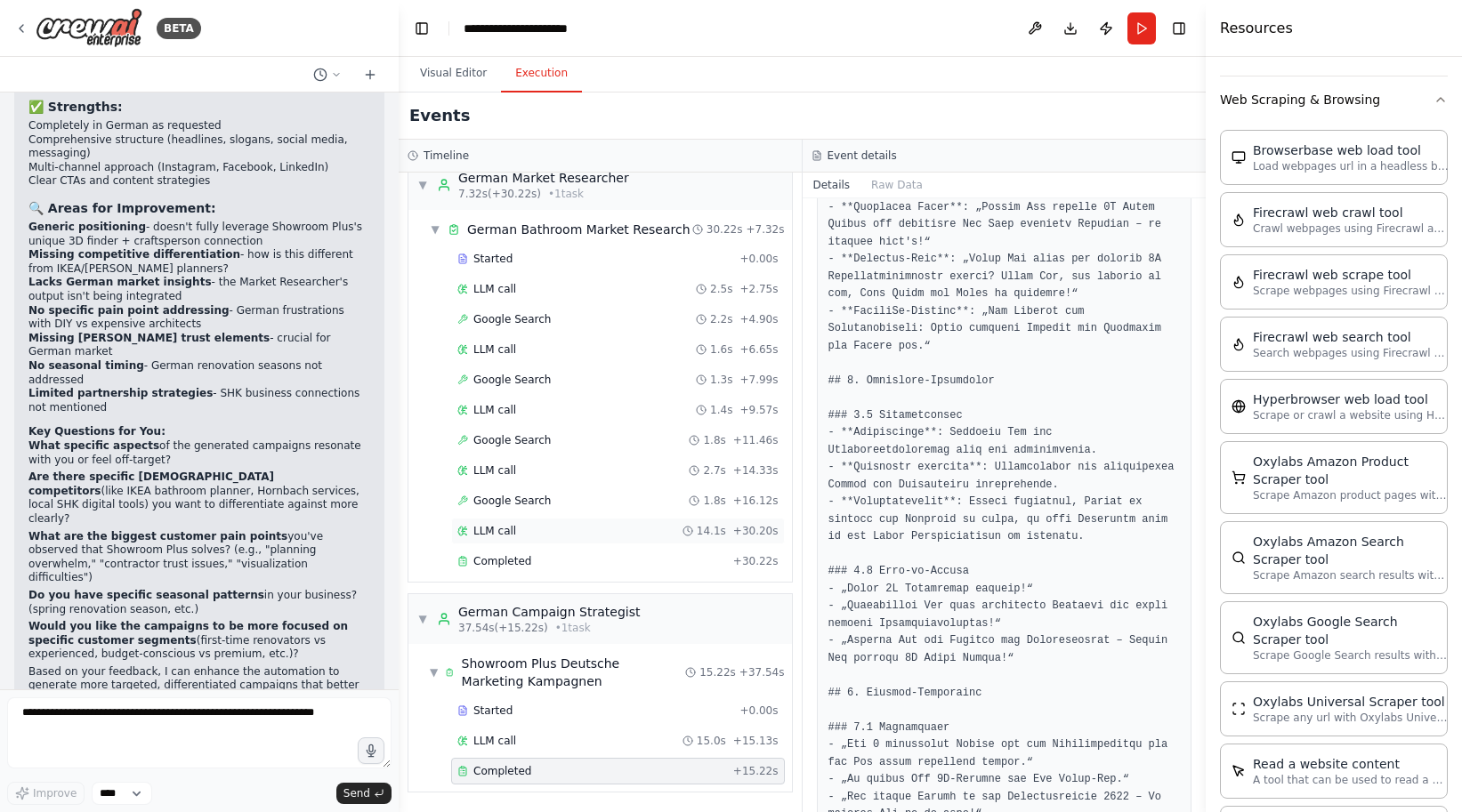
scroll to position [22, 0]
click at [556, 562] on div "Completed" at bounding box center [592, 561] width 268 height 14
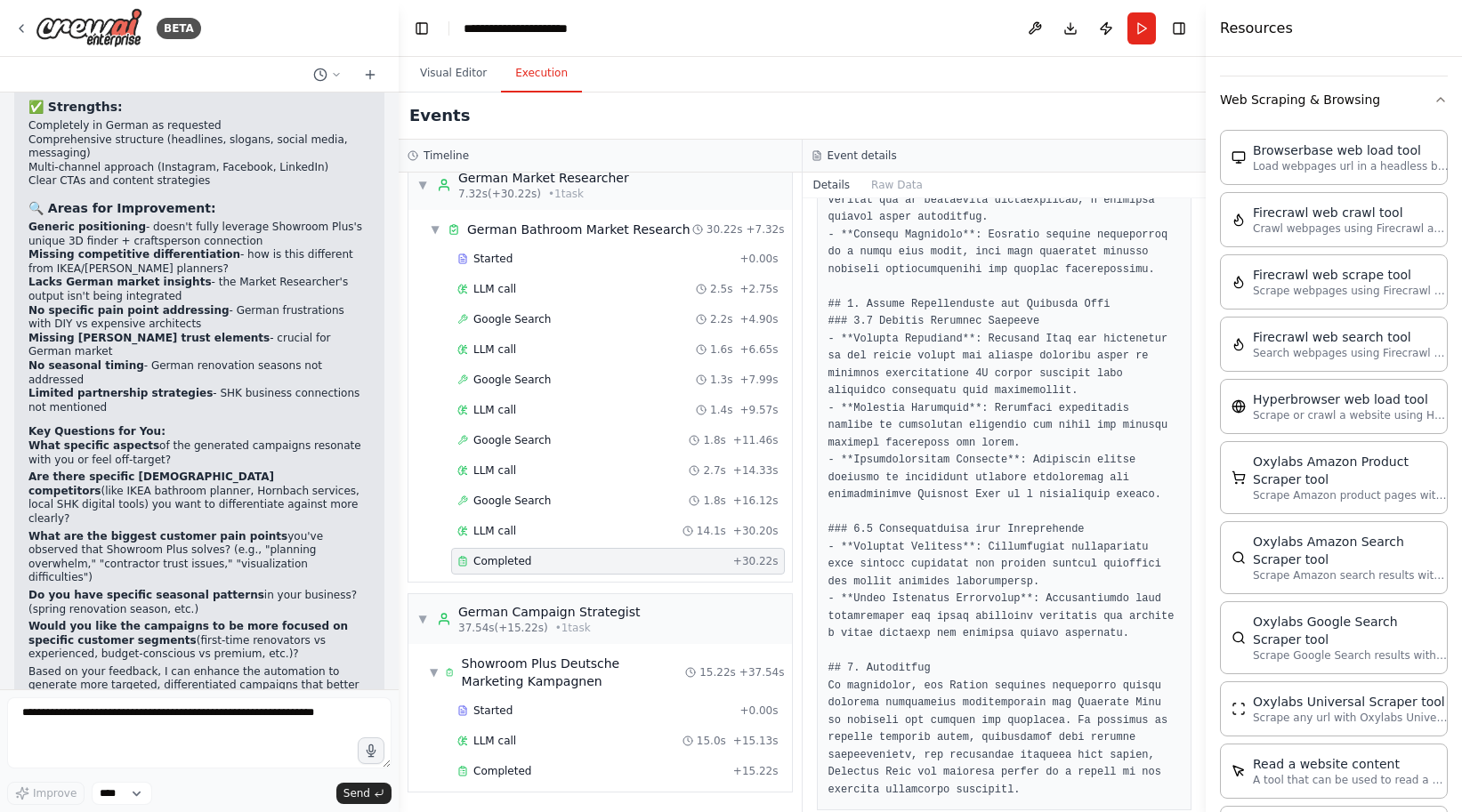
scroll to position [1248, 0]
click at [546, 763] on div "Completed + 15.22s" at bounding box center [618, 771] width 334 height 27
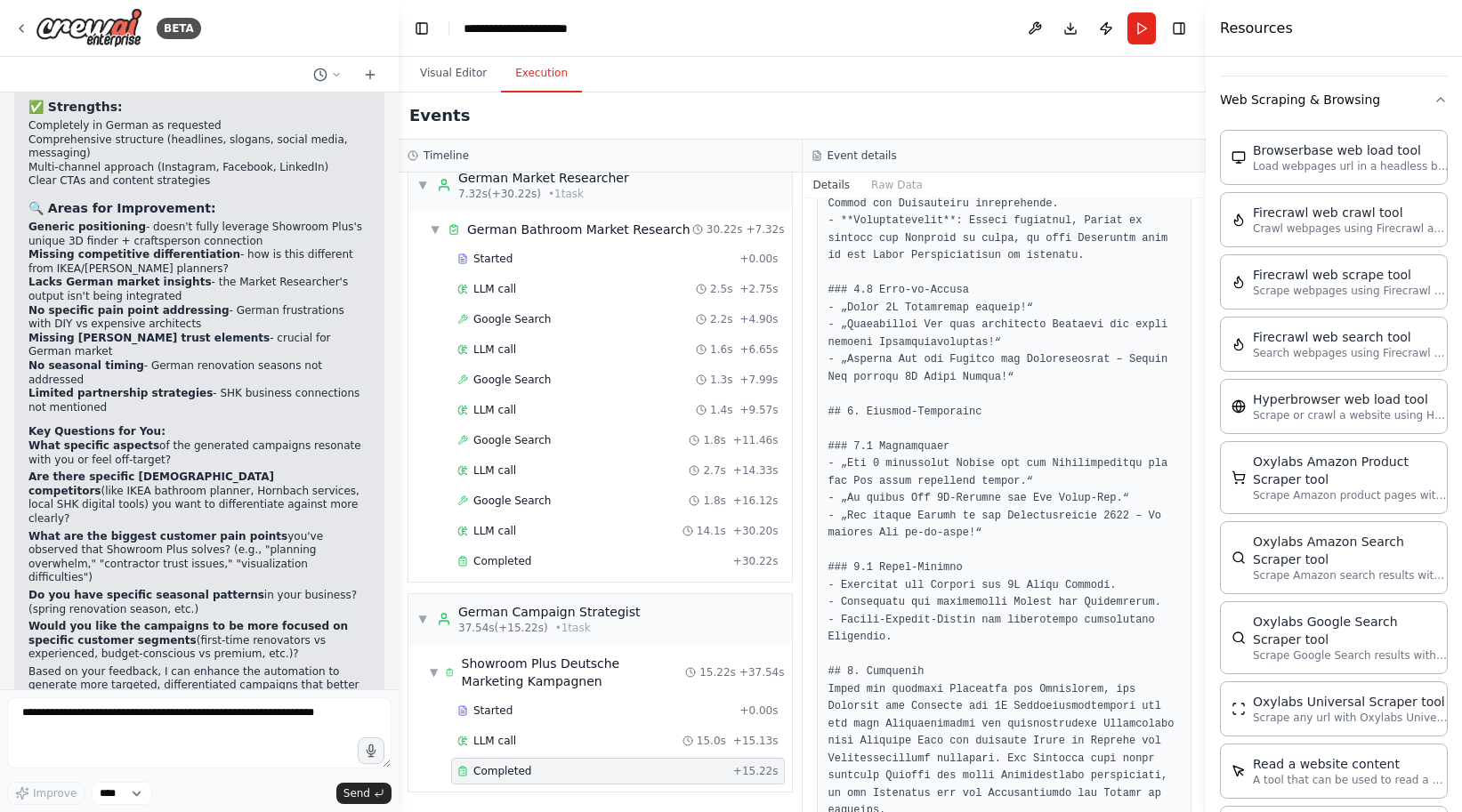
scroll to position [1384, 0]
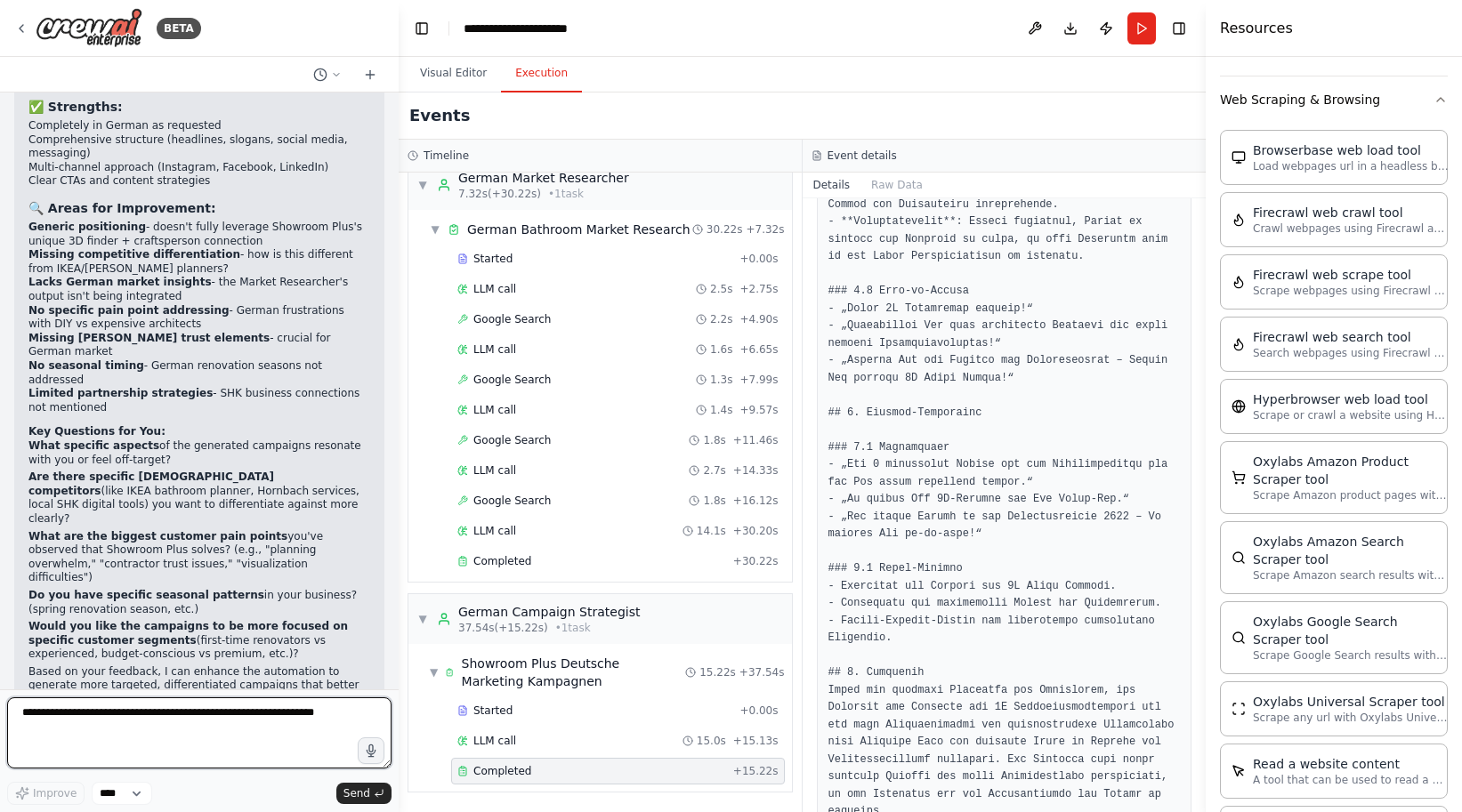
click at [235, 723] on textarea at bounding box center [199, 734] width 384 height 71
type textarea "**********"
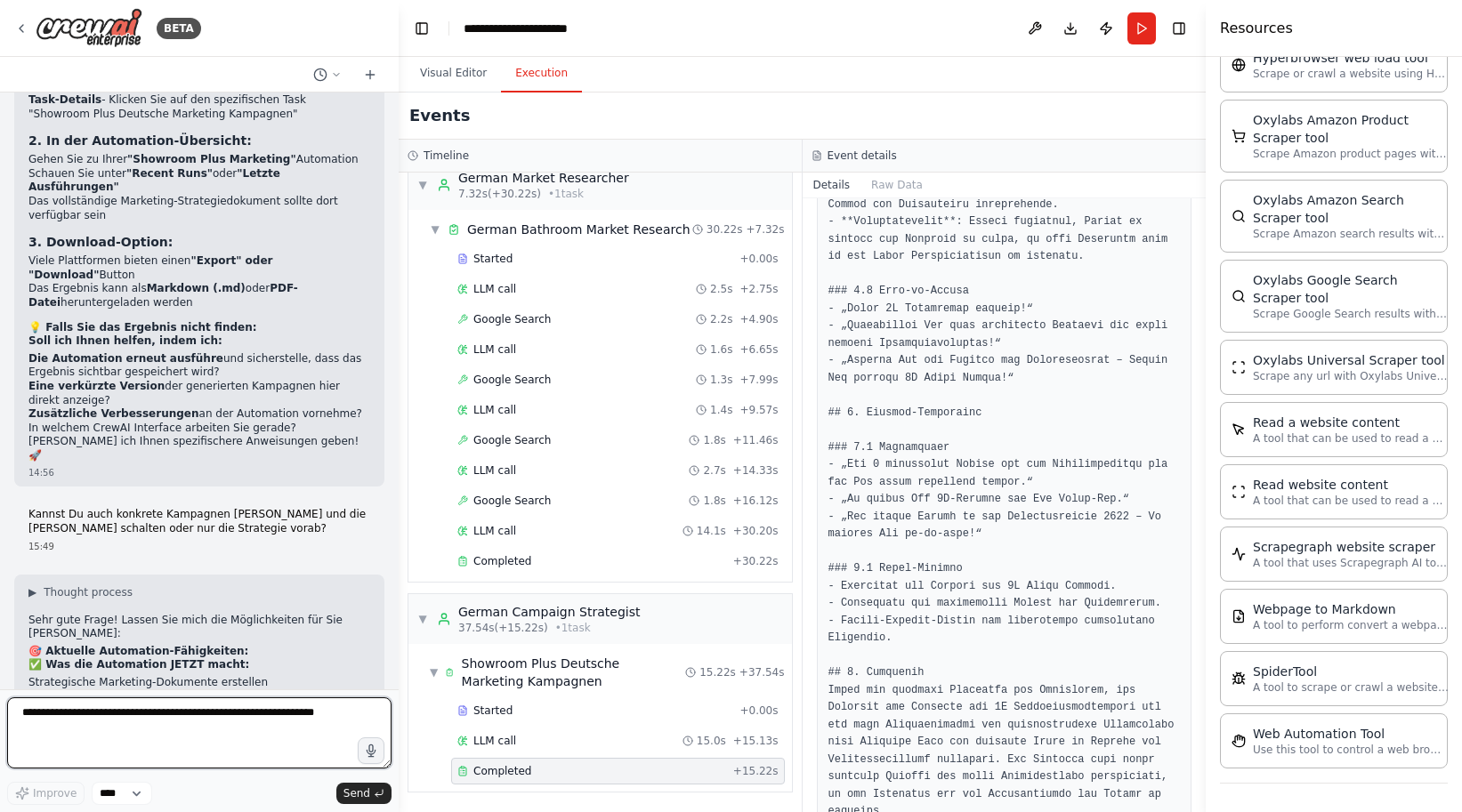
scroll to position [0, 0]
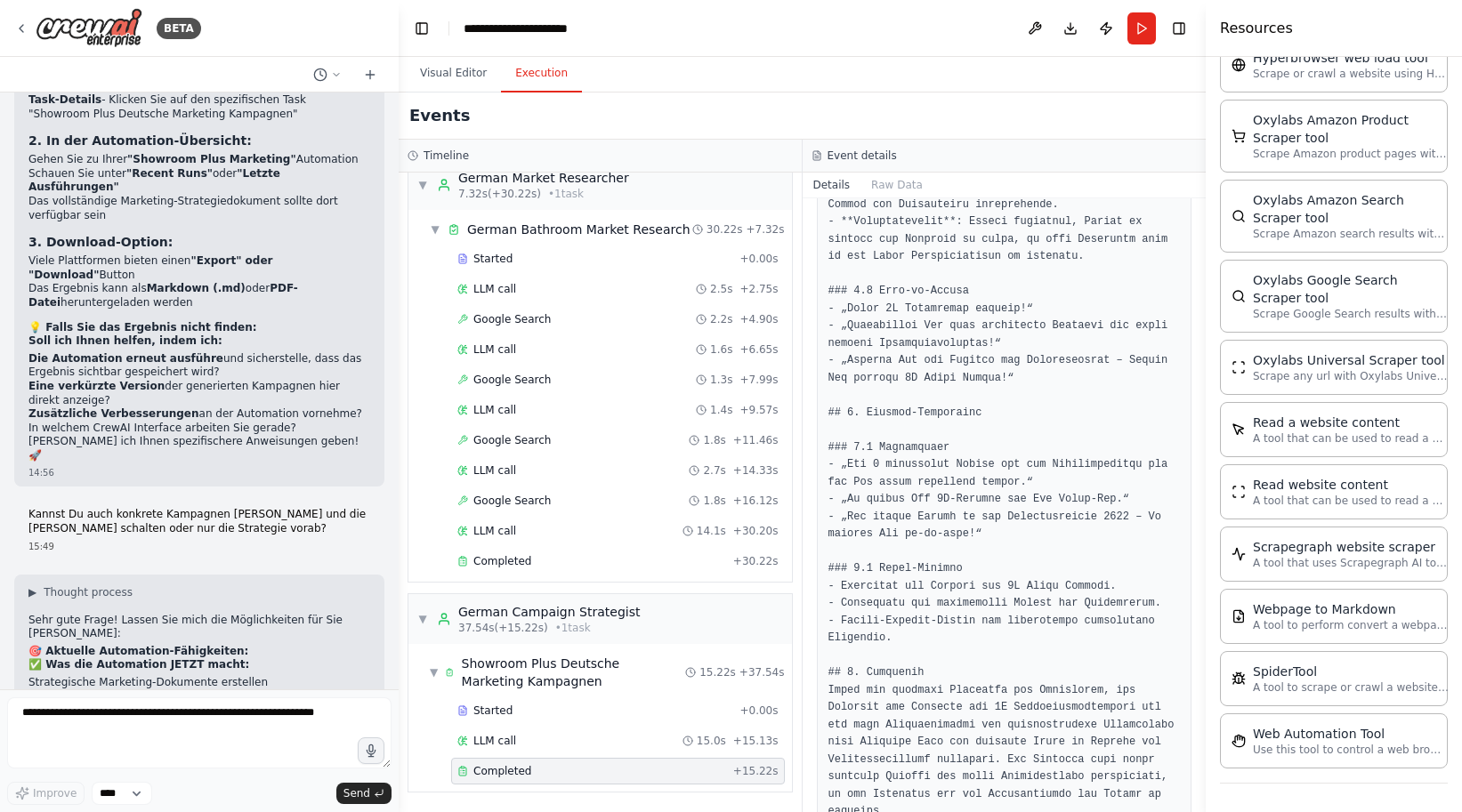
drag, startPoint x: 29, startPoint y: 606, endPoint x: 385, endPoint y: 607, distance: 356.0
click at [385, 607] on div "Predictive Marketing Campaigns for data-driven, predictive marketing that enhan…" at bounding box center [199, 391] width 399 height 597
copy li "Social Media Content-Pakete zu generieren (Posts, Stories, Captions)"
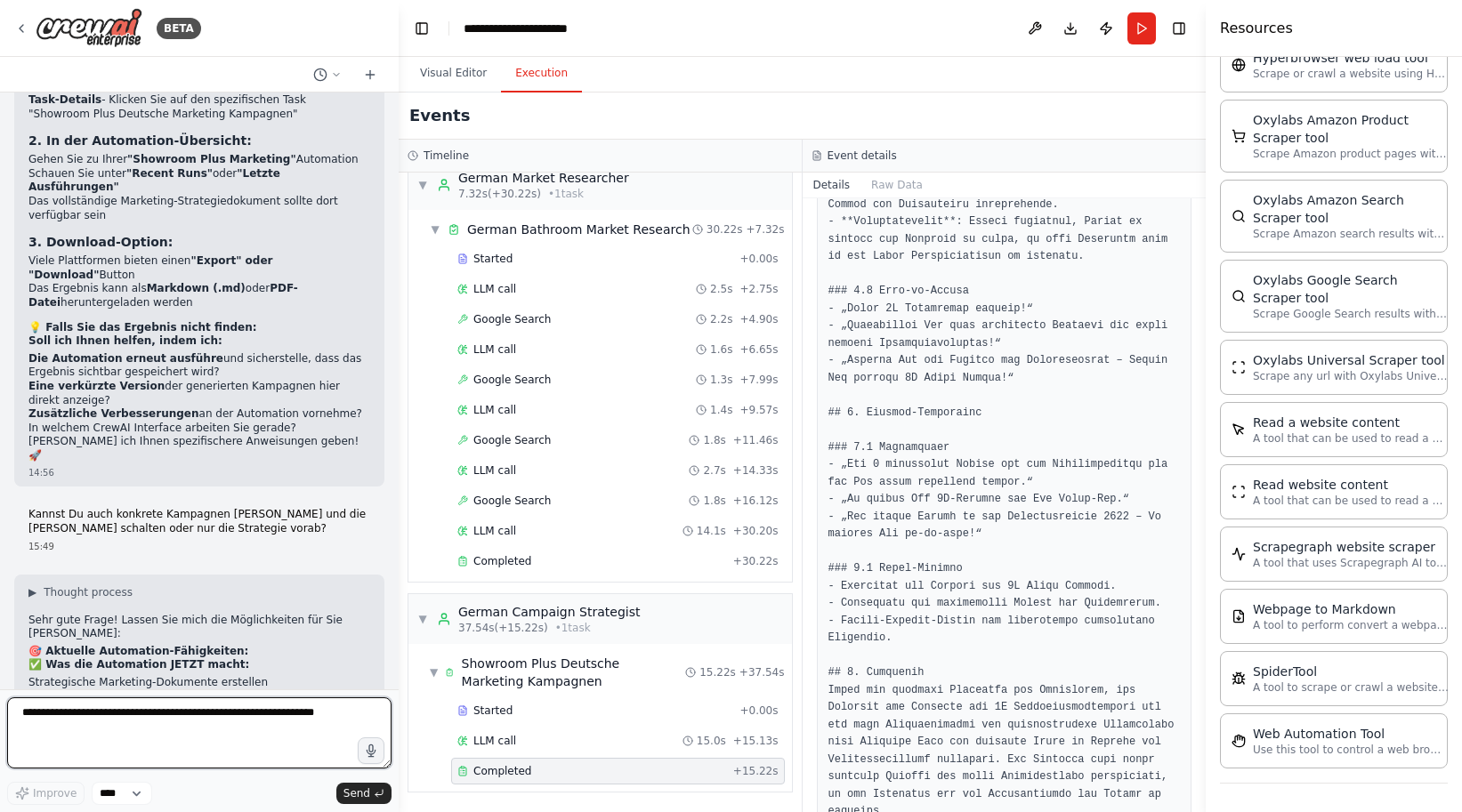
click at [269, 722] on textarea at bounding box center [199, 734] width 384 height 71
paste textarea "**********"
type textarea "**********"
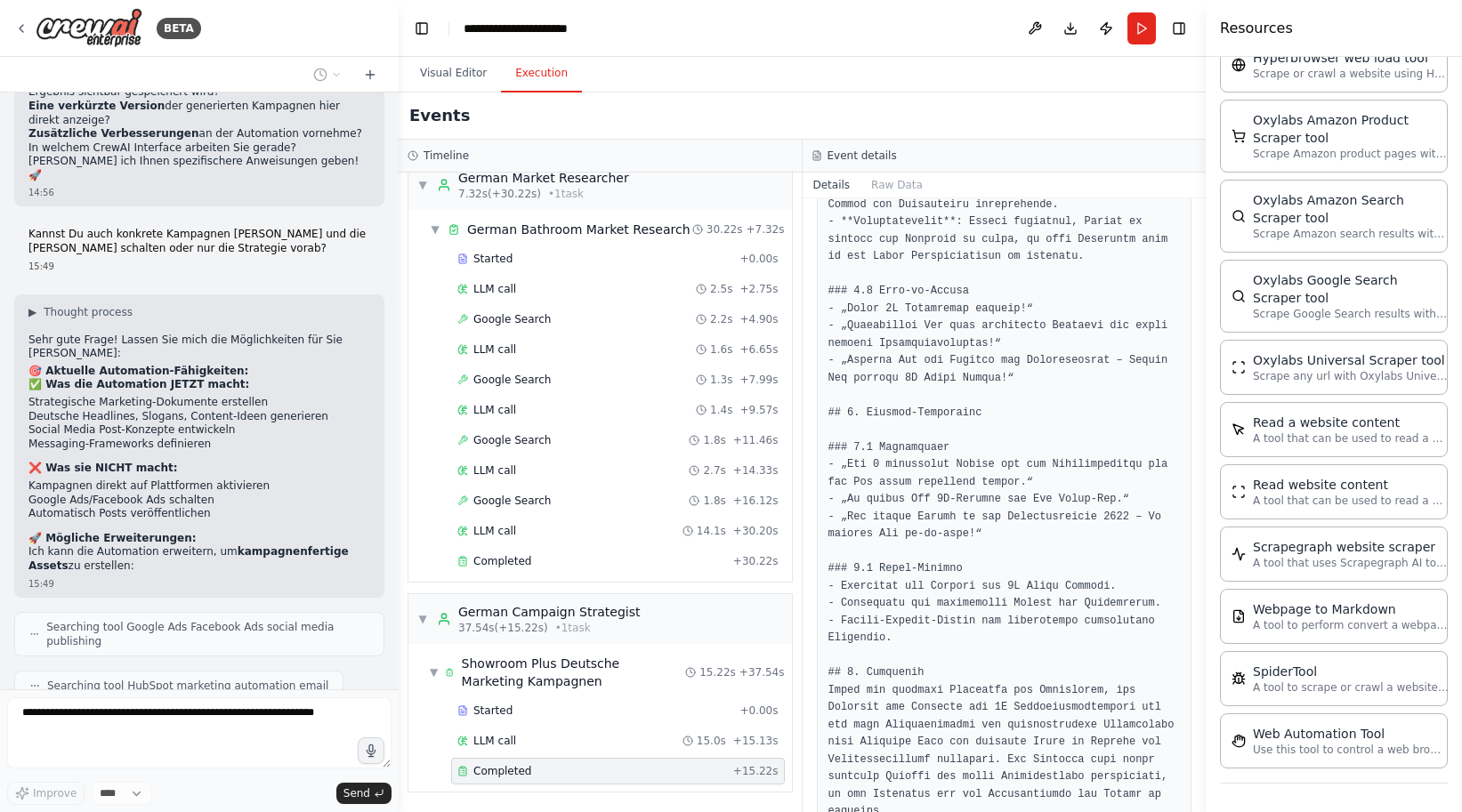
scroll to position [12571, 0]
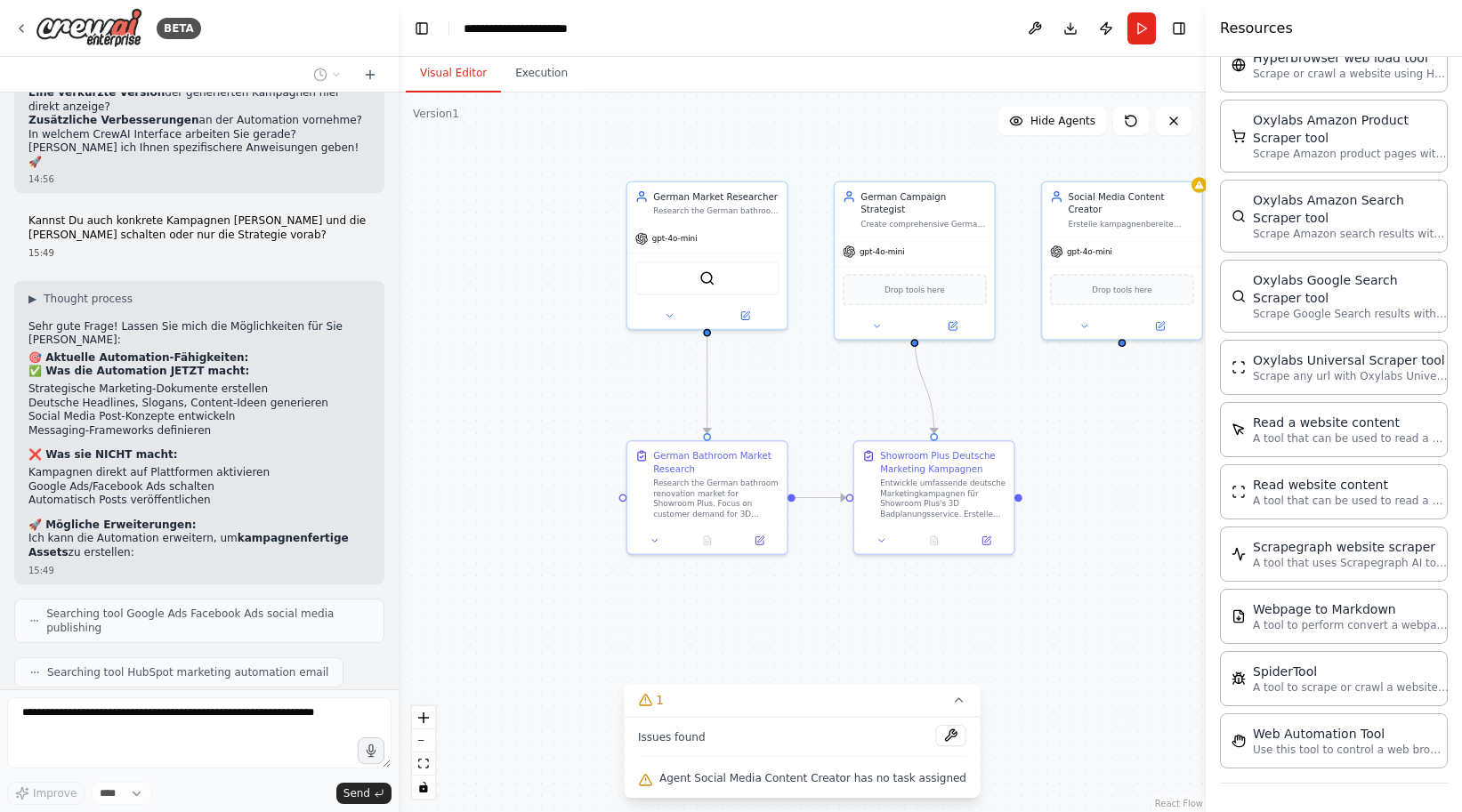
click at [456, 65] on button "Visual Editor" at bounding box center [453, 73] width 96 height 38
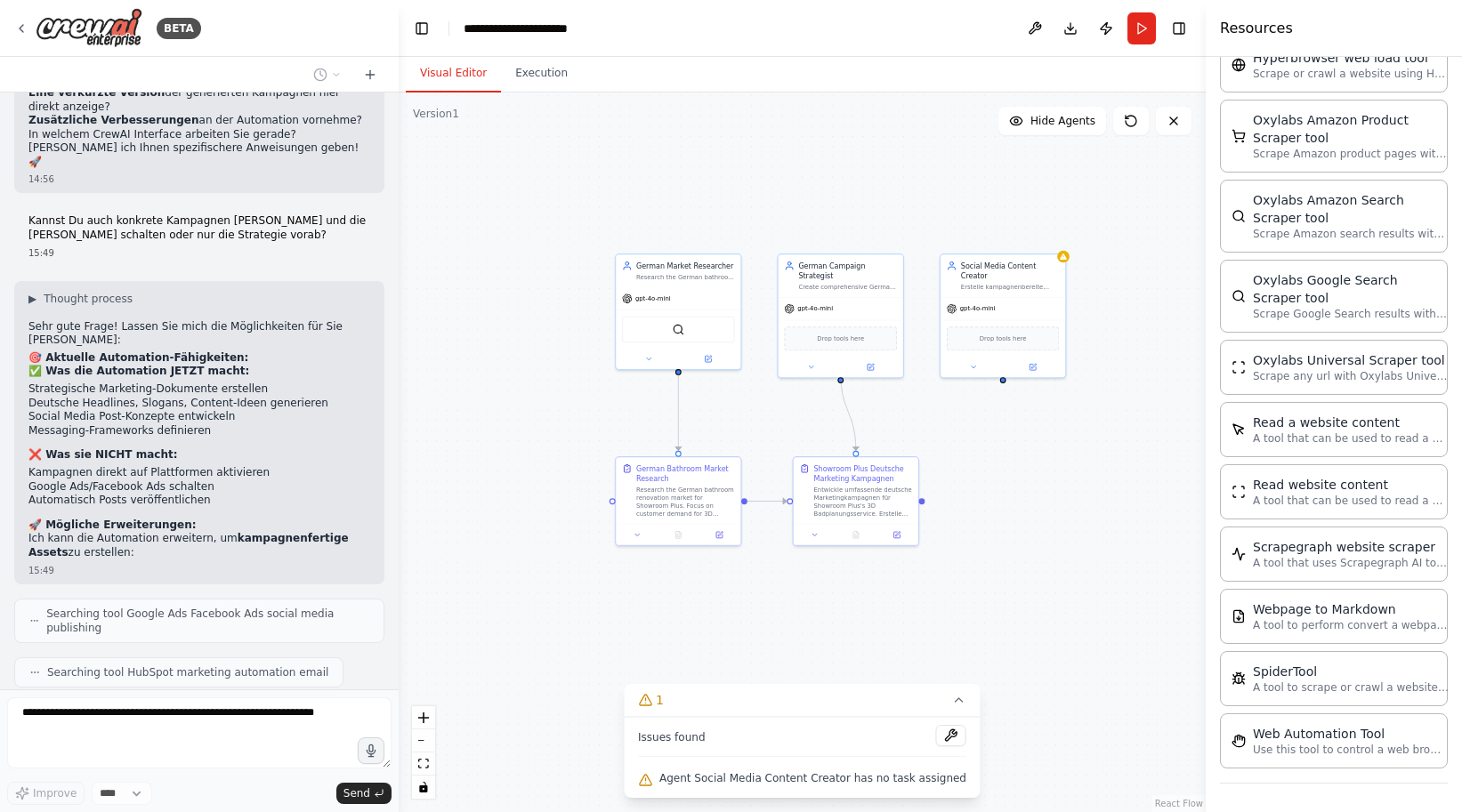
click at [829, 734] on div "Issues found" at bounding box center [802, 741] width 328 height 32
click at [816, 772] on span "Agent Social Media Content Creator has no task assigned" at bounding box center [813, 778] width 307 height 14
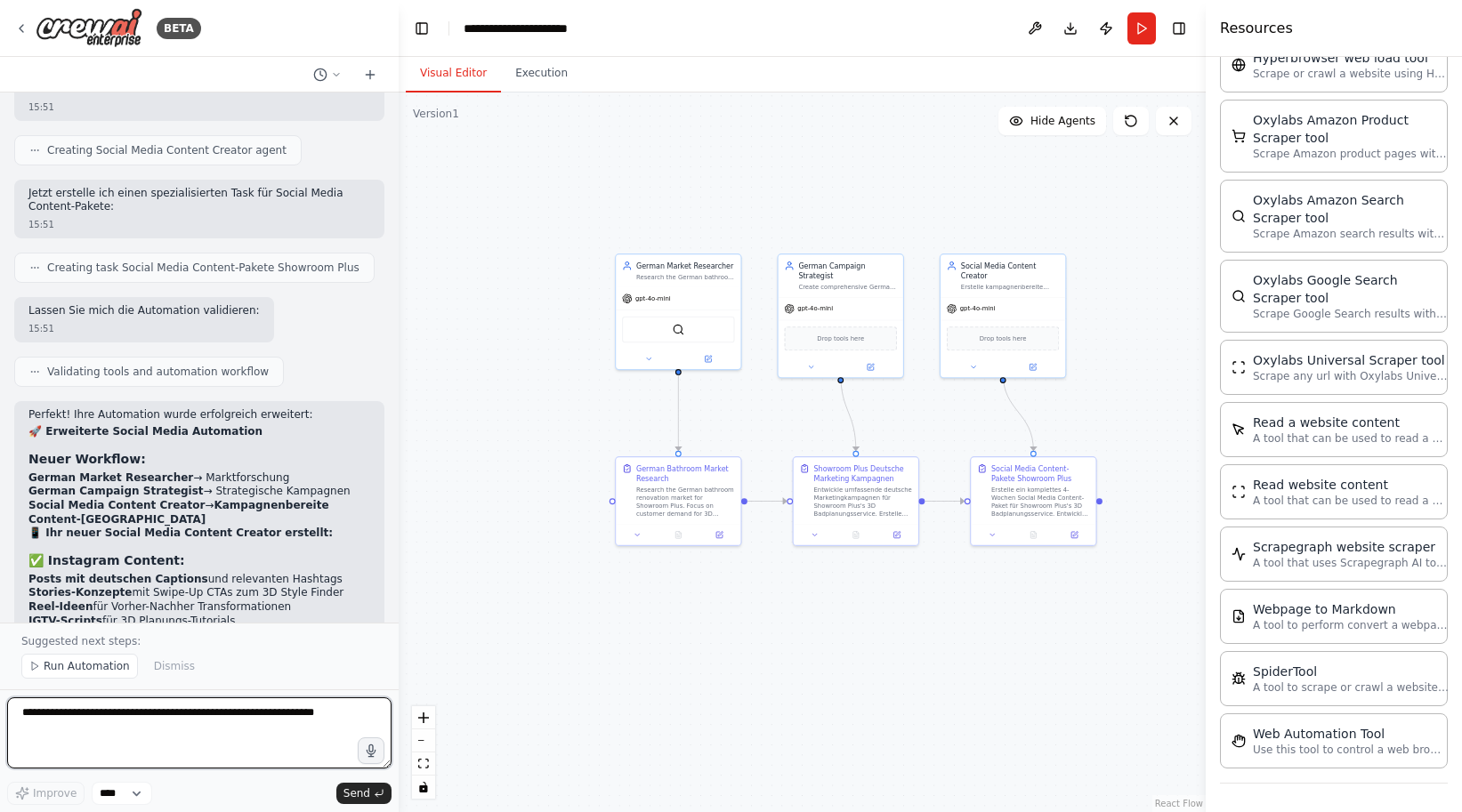
scroll to position [13821, 0]
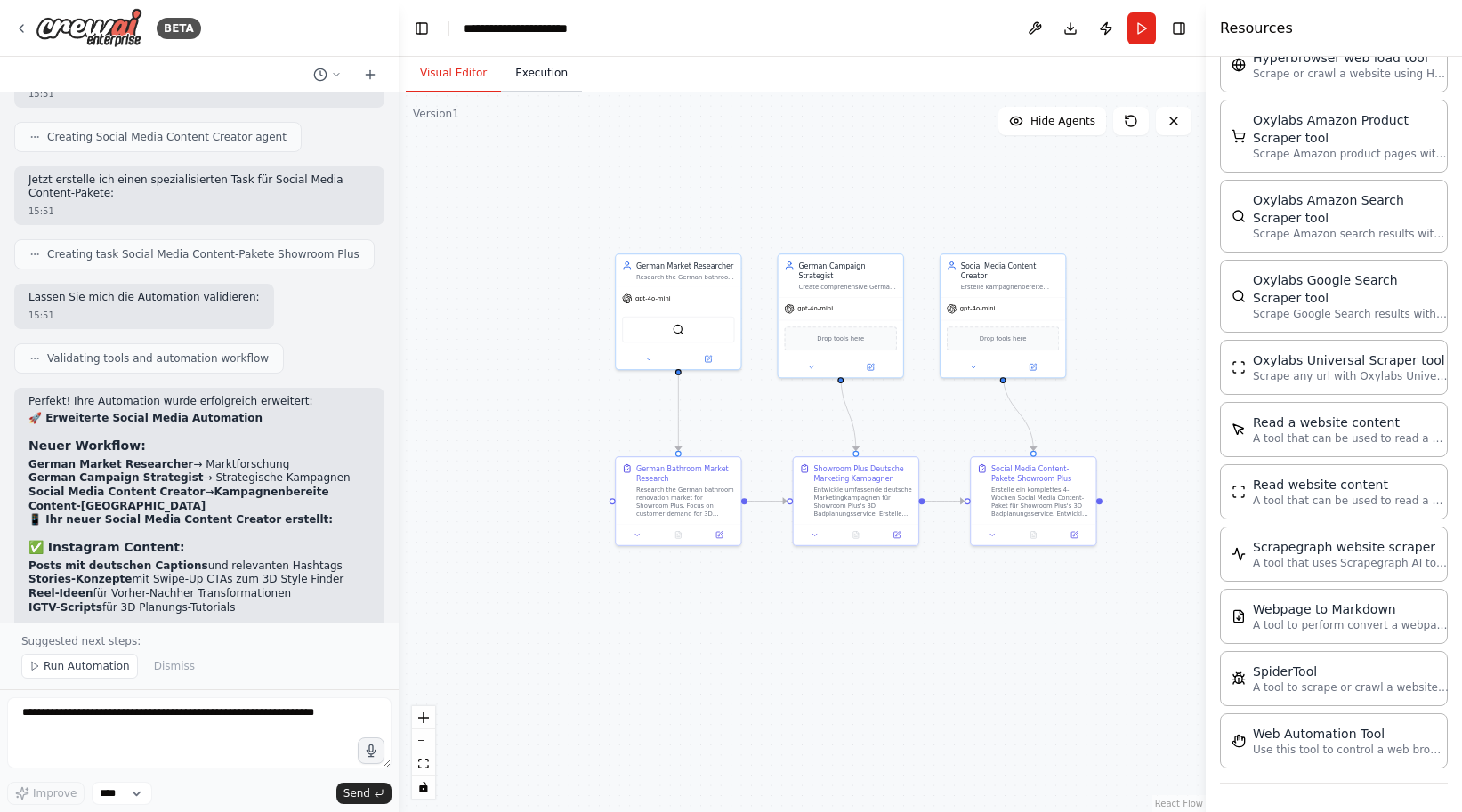
click at [550, 78] on button "Execution" at bounding box center [542, 73] width 81 height 38
click at [438, 81] on button "Visual Editor" at bounding box center [453, 73] width 96 height 38
click at [1147, 33] on button "Run" at bounding box center [1141, 28] width 28 height 32
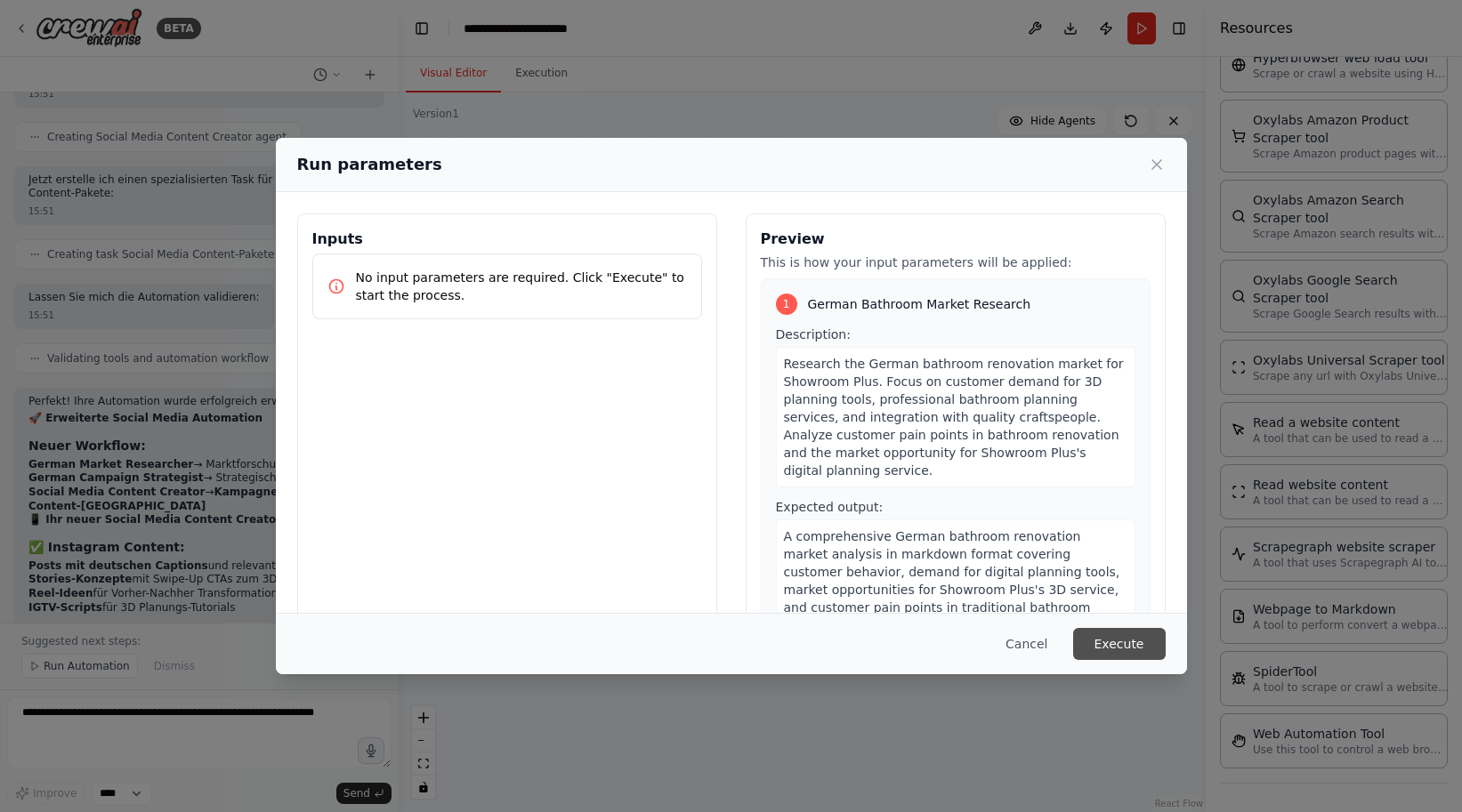
click at [1108, 660] on div "Cancel Execute" at bounding box center [732, 644] width 912 height 62
click at [1106, 651] on button "Execute" at bounding box center [1119, 644] width 93 height 32
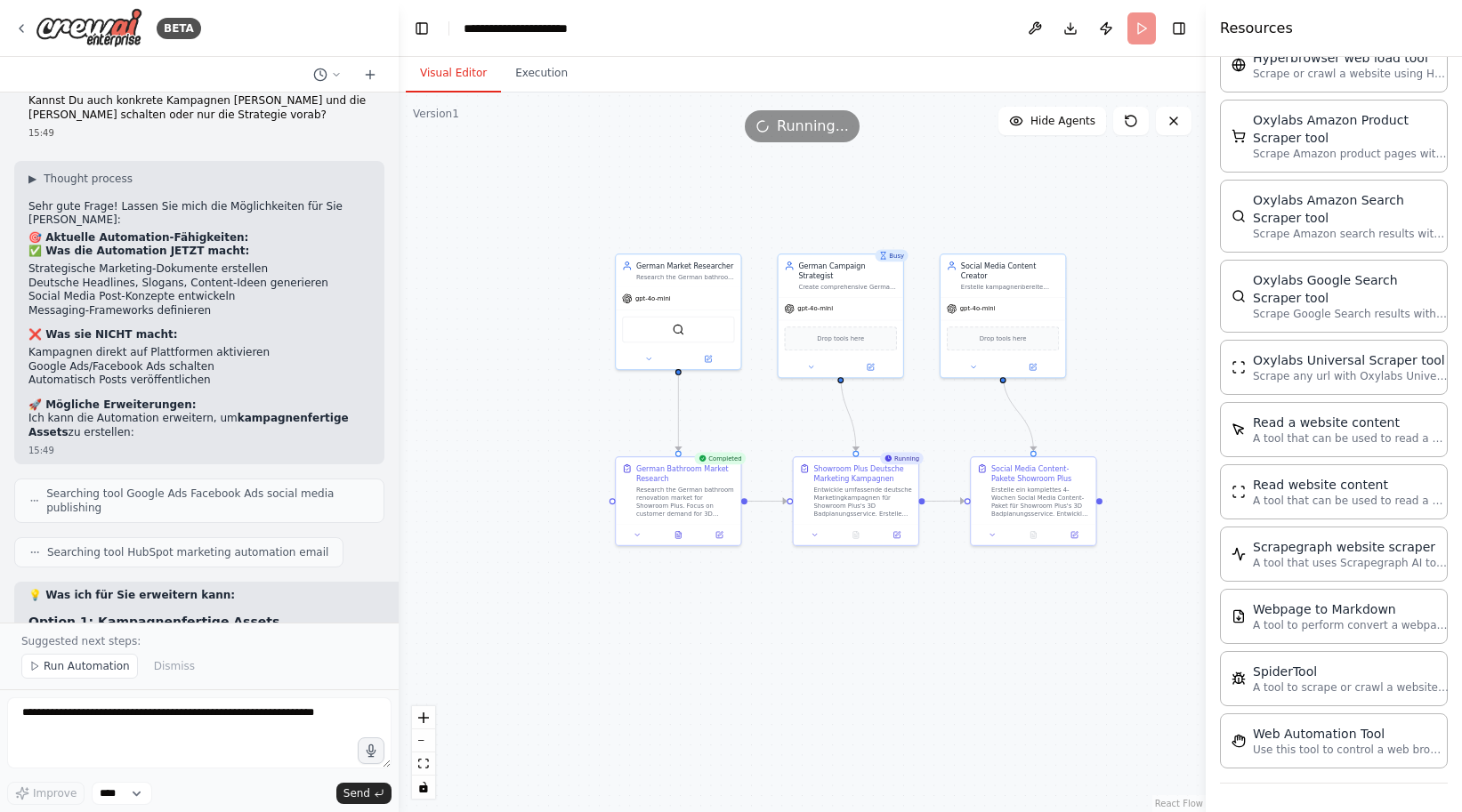
scroll to position [12641, 0]
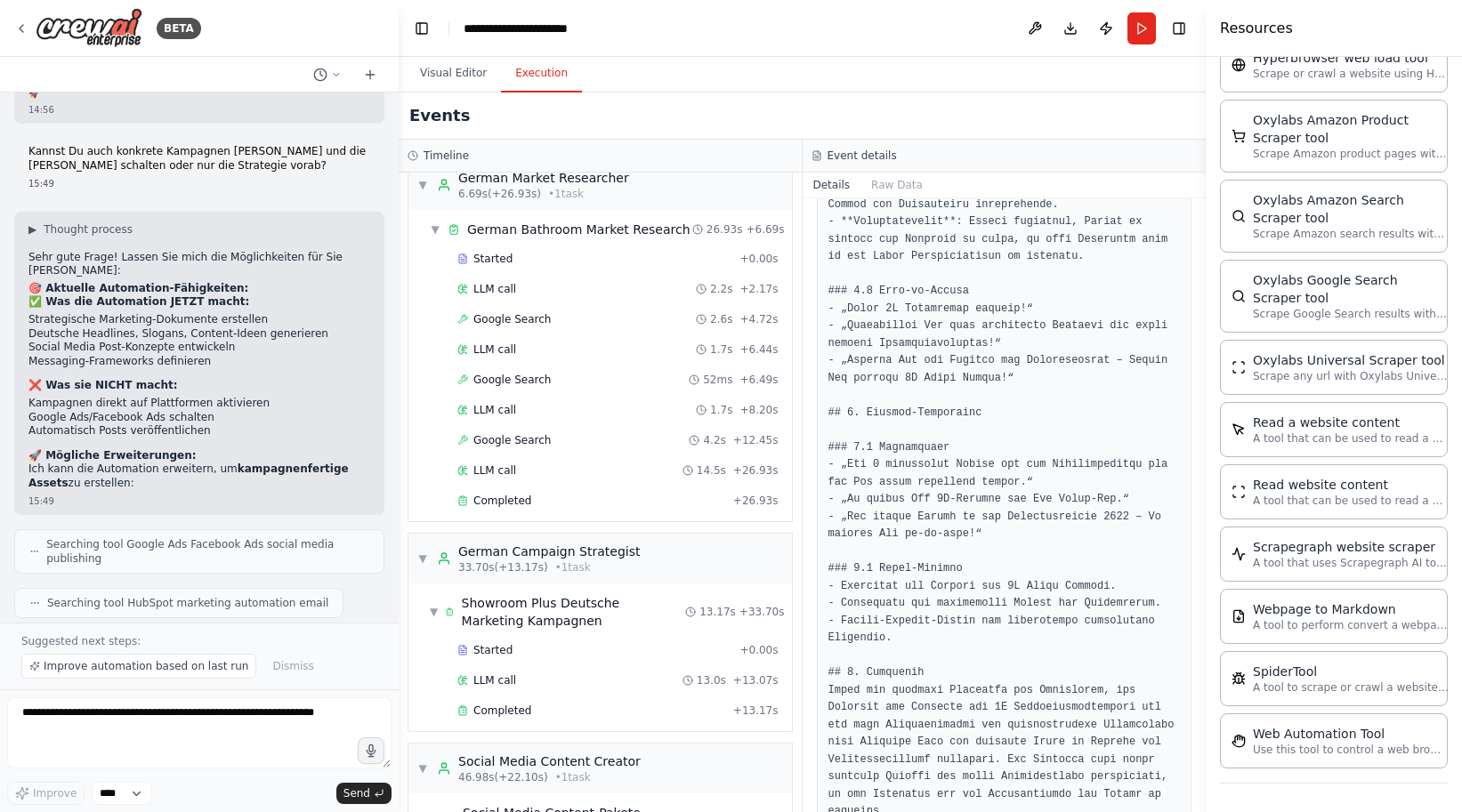
click at [545, 67] on button "Execution" at bounding box center [542, 73] width 81 height 38
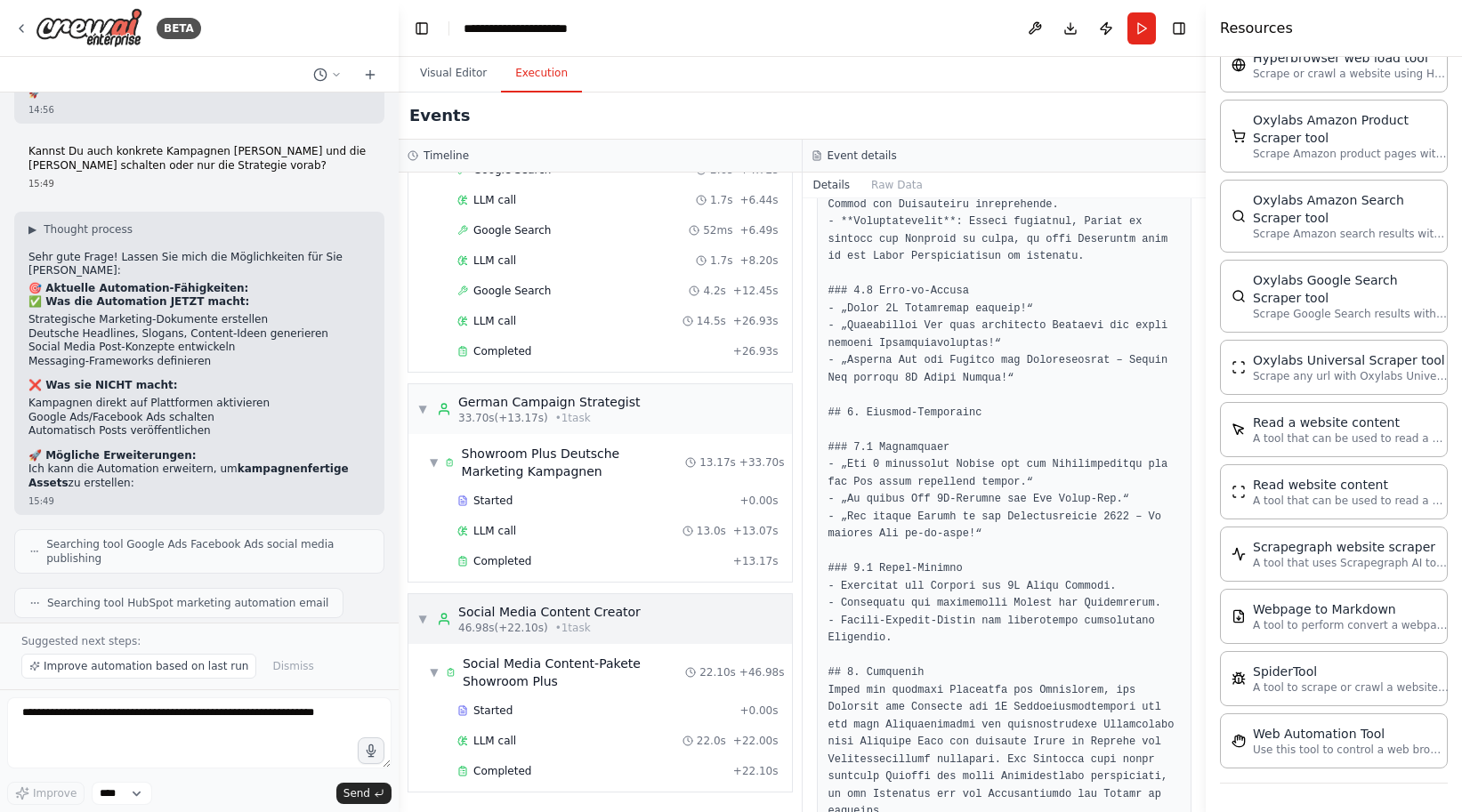
scroll to position [172, 0]
click at [505, 769] on span "Completed" at bounding box center [502, 771] width 58 height 14
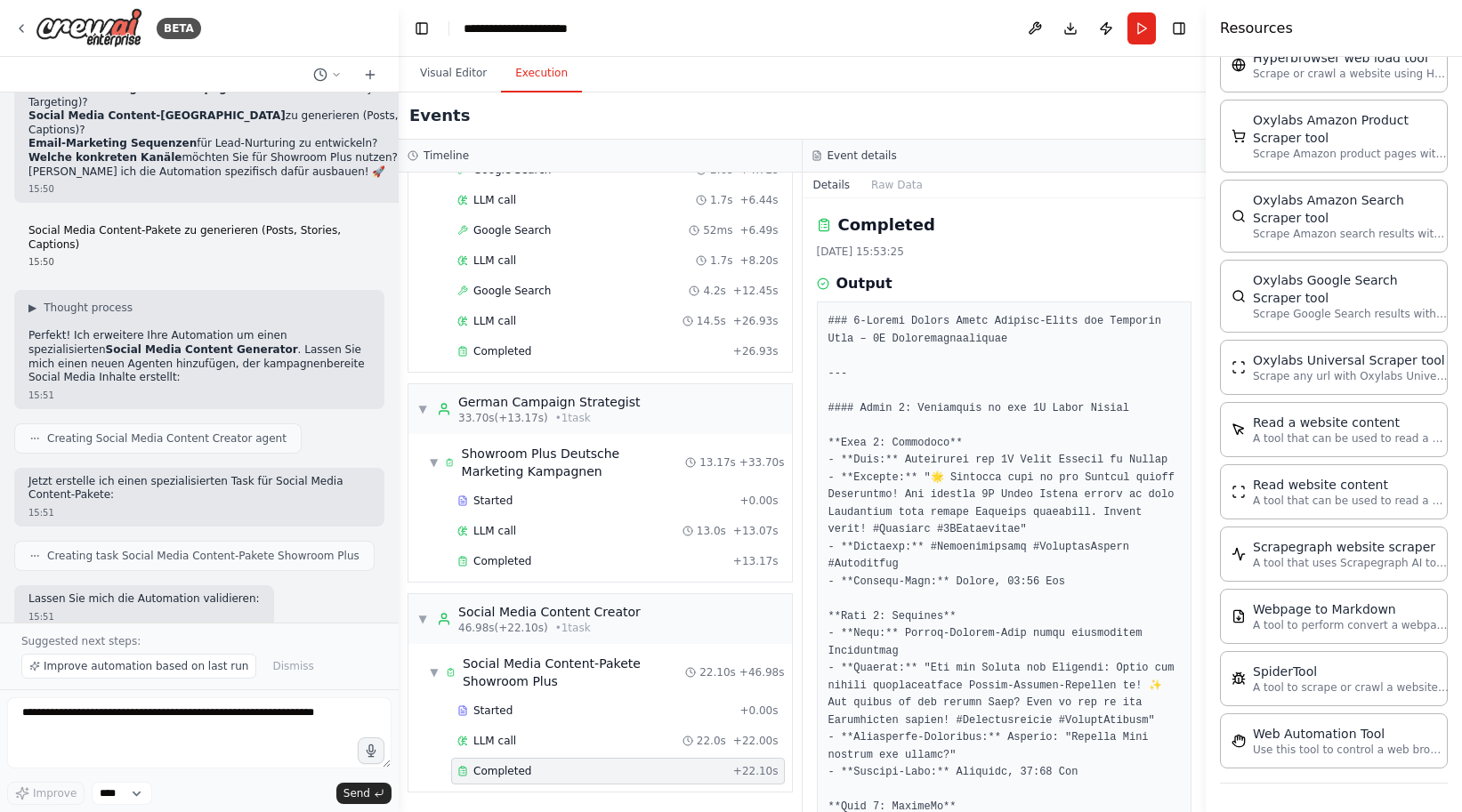
scroll to position [0, 0]
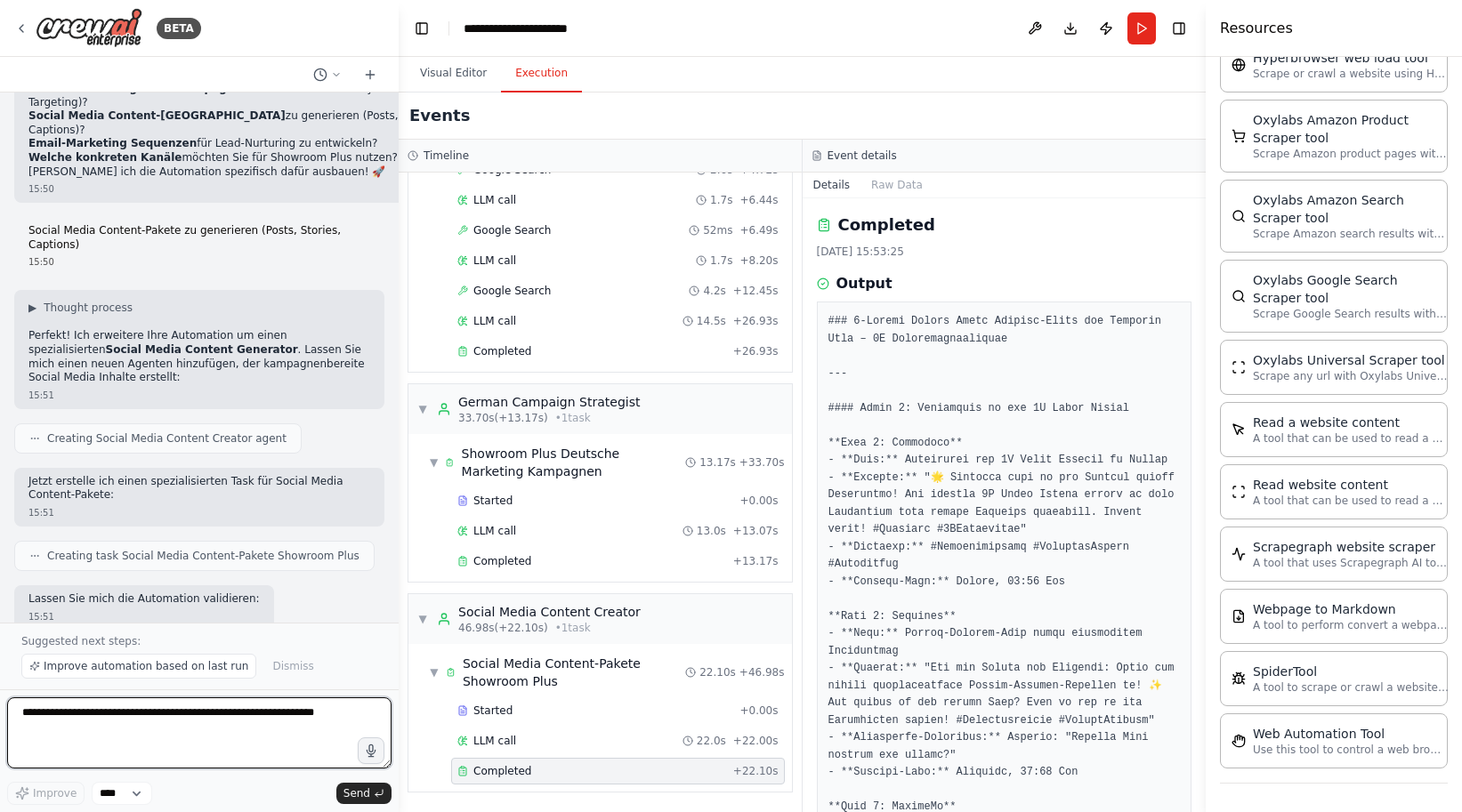
click at [212, 735] on textarea at bounding box center [199, 734] width 384 height 71
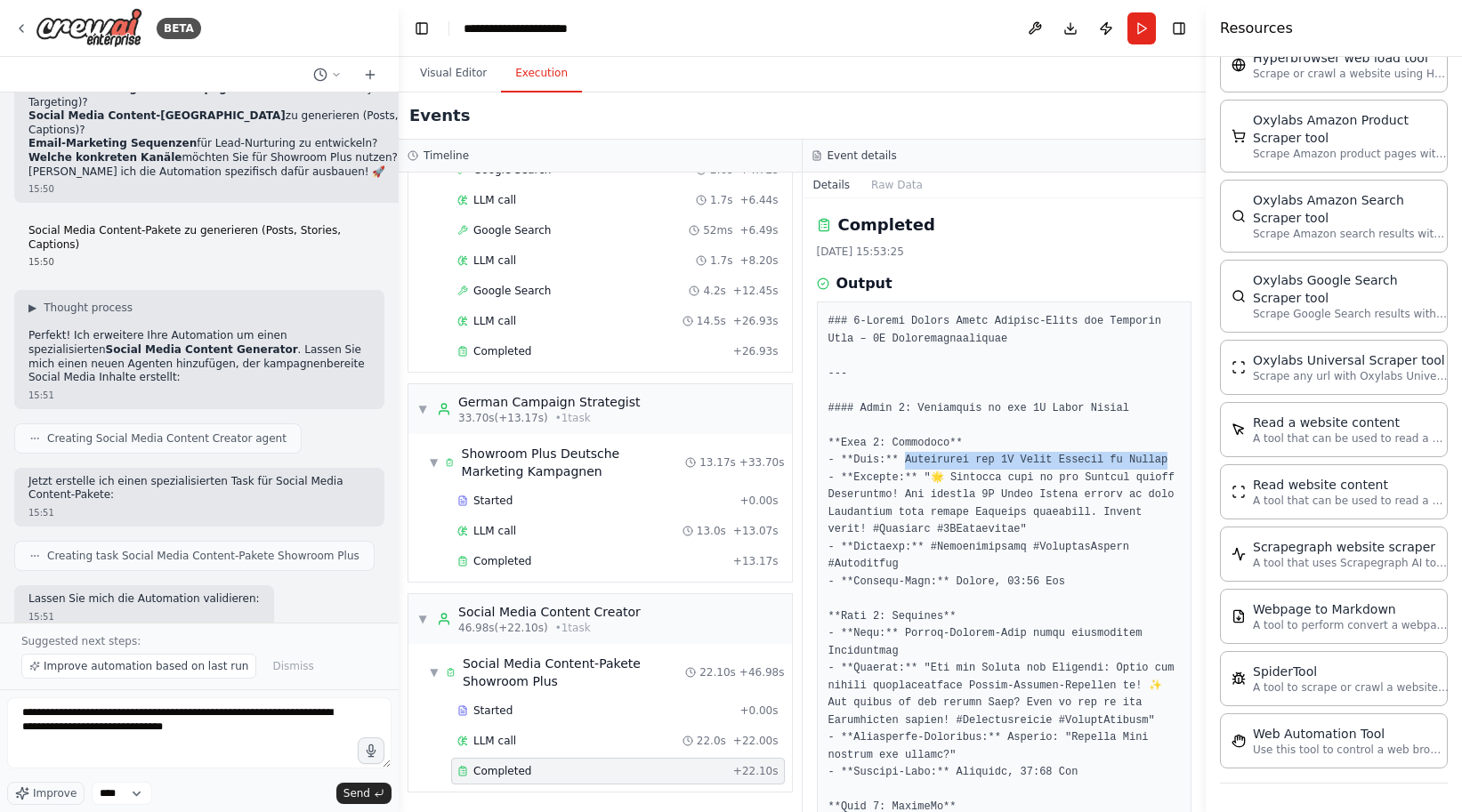
drag, startPoint x: 911, startPoint y: 459, endPoint x: 1180, endPoint y: 459, distance: 269.0
copy pre "Screenshot des 3D Style Finders in Aktion"
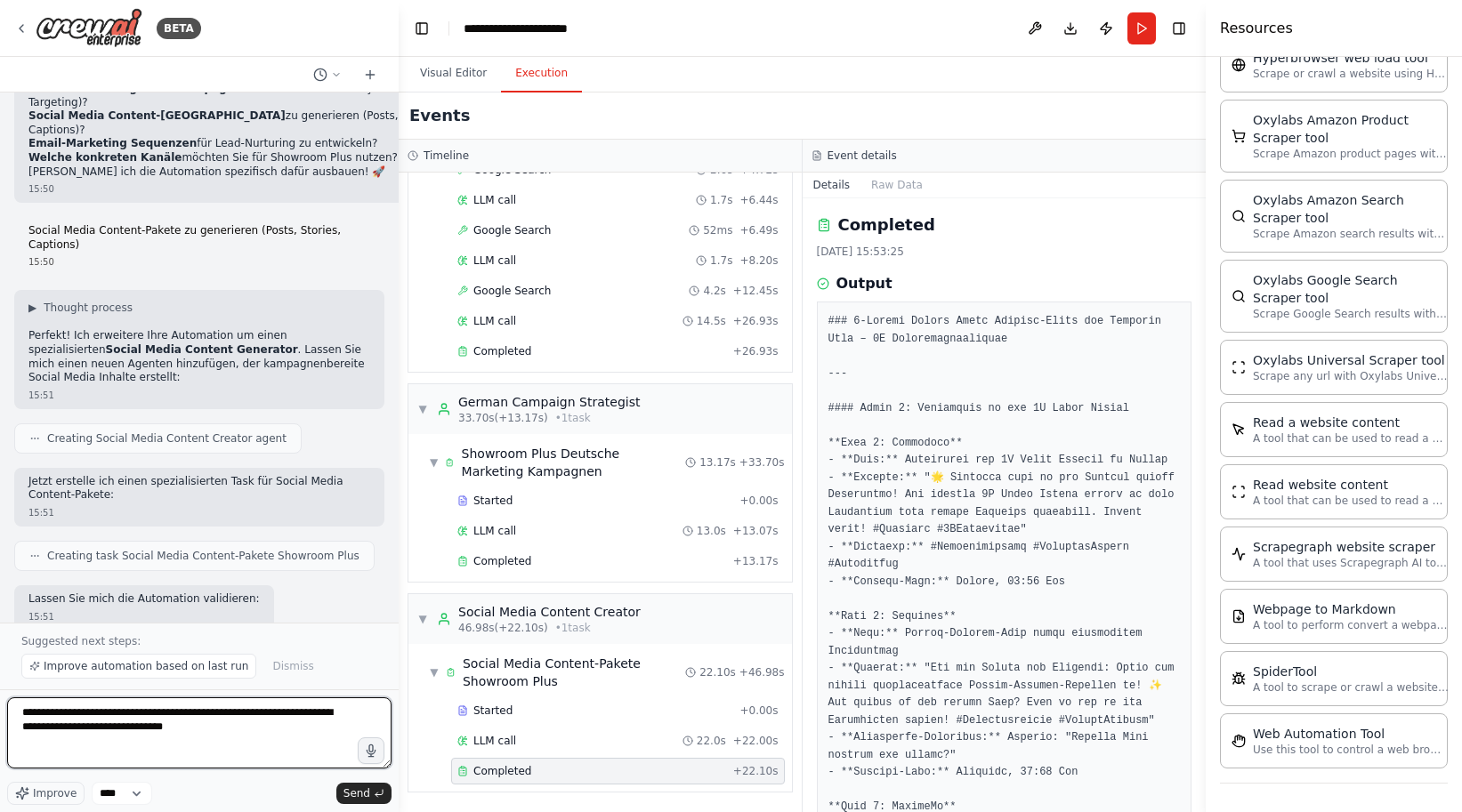
click at [292, 720] on textarea "**********" at bounding box center [199, 734] width 384 height 71
paste textarea "**********"
type textarea "**********"
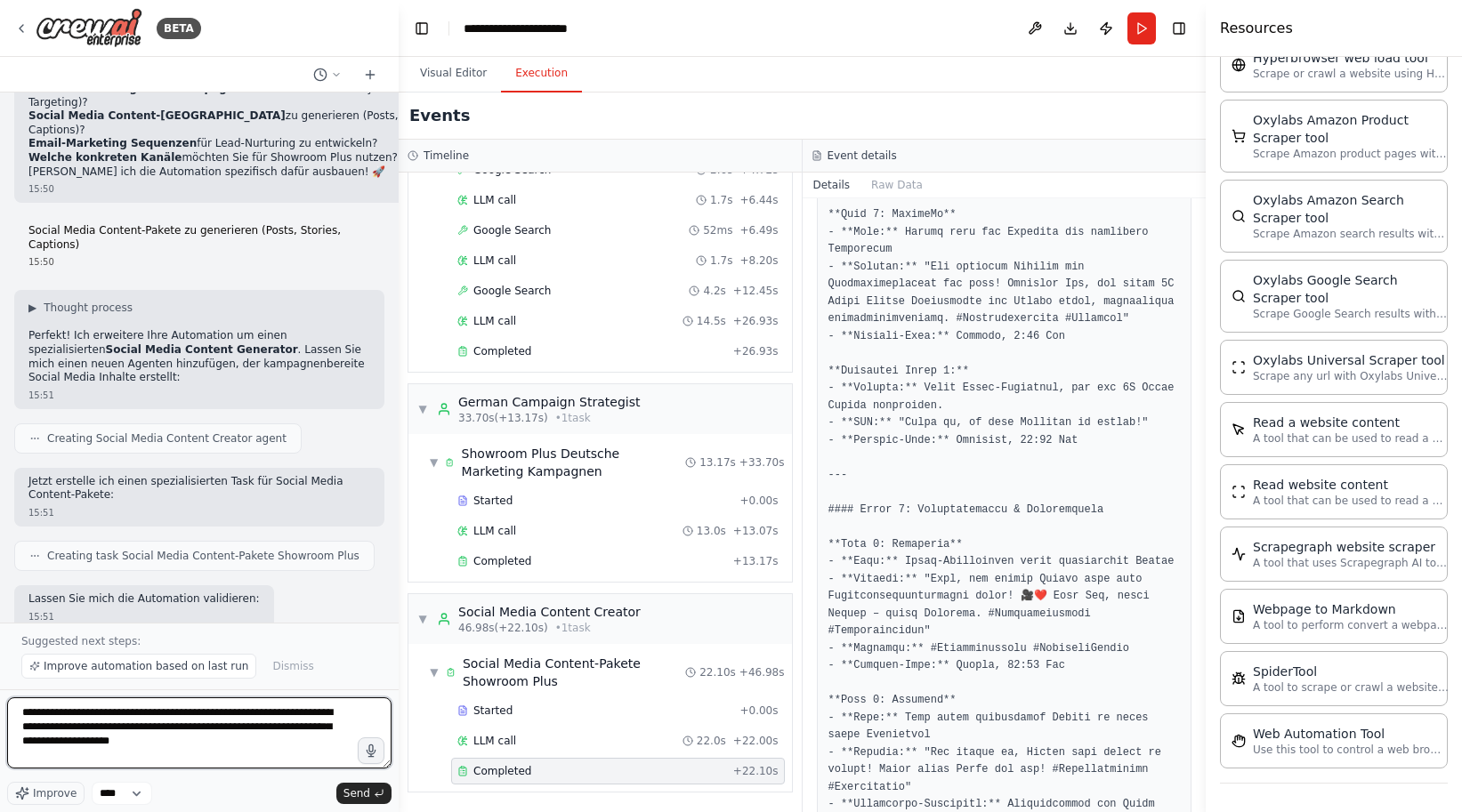
scroll to position [585, 0]
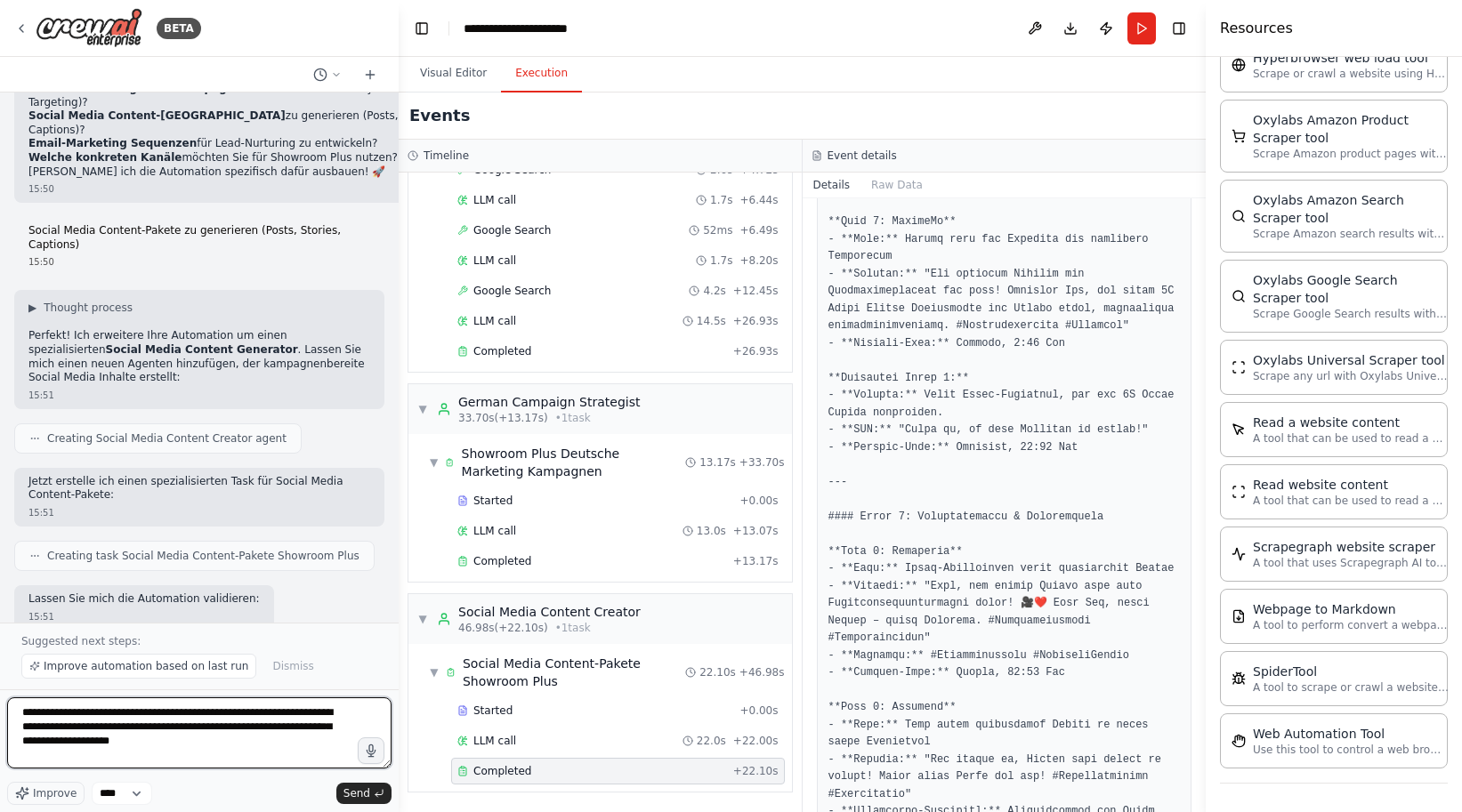
drag, startPoint x: 277, startPoint y: 745, endPoint x: -12, endPoint y: 688, distance: 294.6
click at [0, 688] on html "BETA Predictive Marketing Campaigns for data-driven, predictive marketing that …" at bounding box center [731, 406] width 1462 height 812
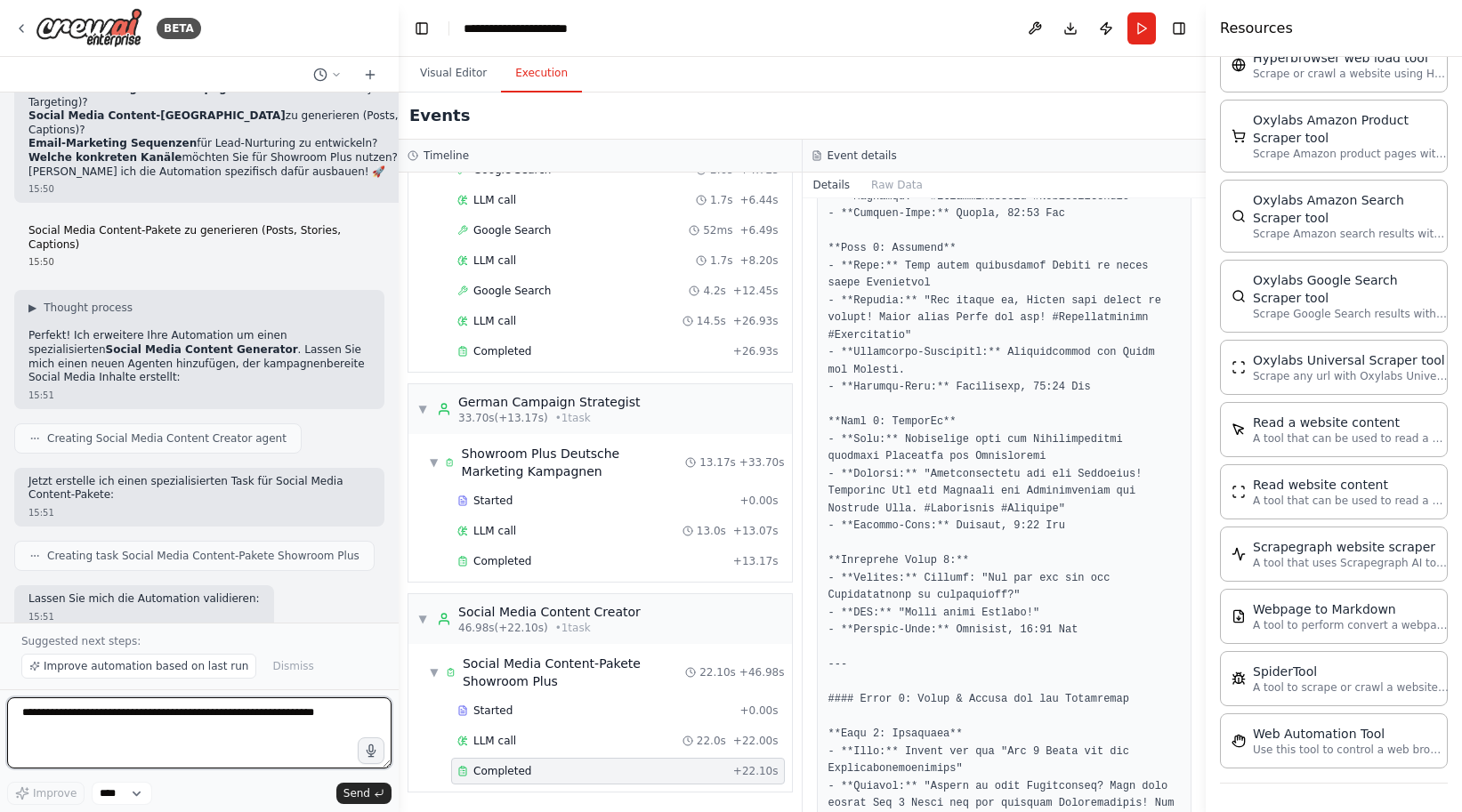
scroll to position [1039, 0]
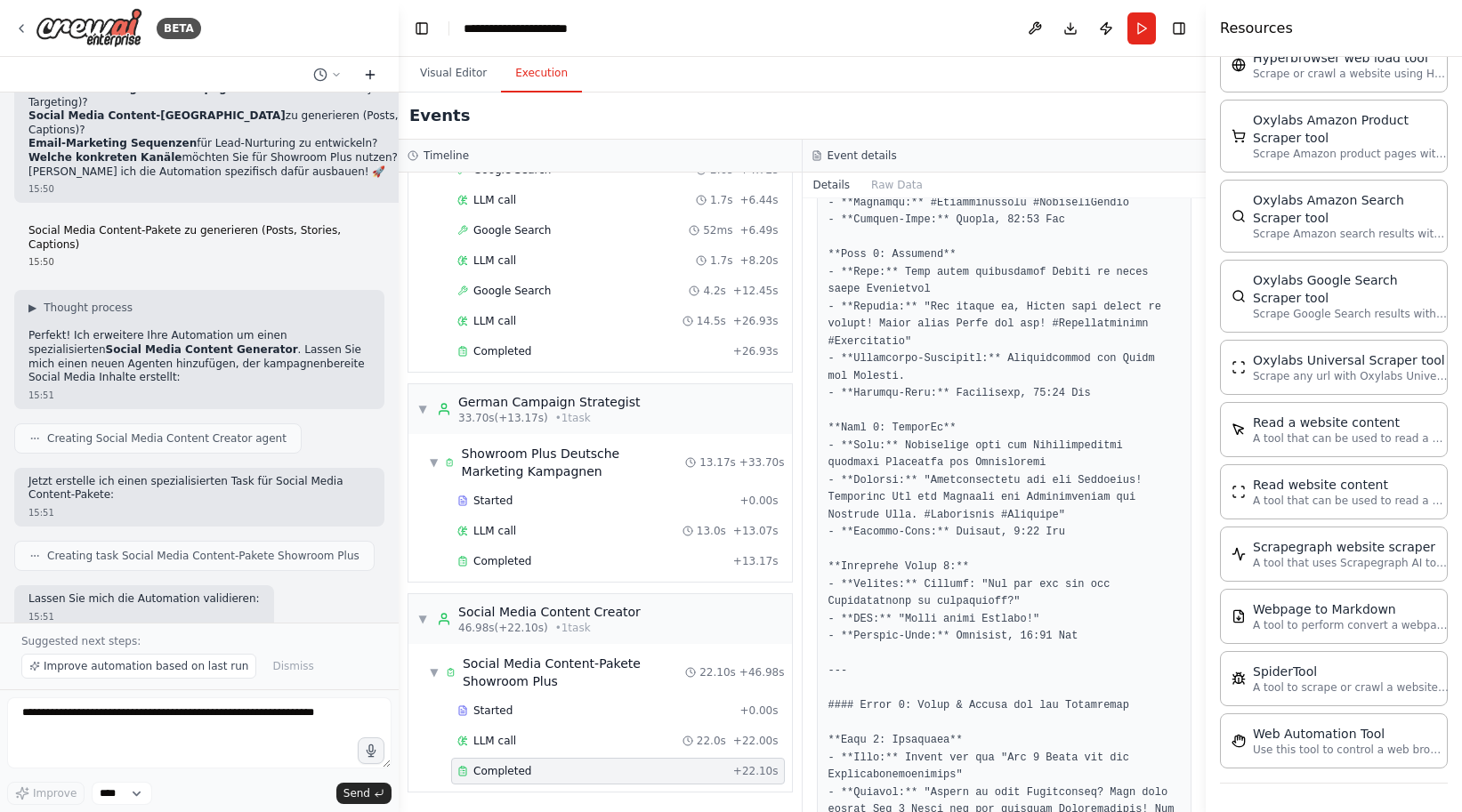
click at [368, 80] on button at bounding box center [370, 74] width 28 height 21
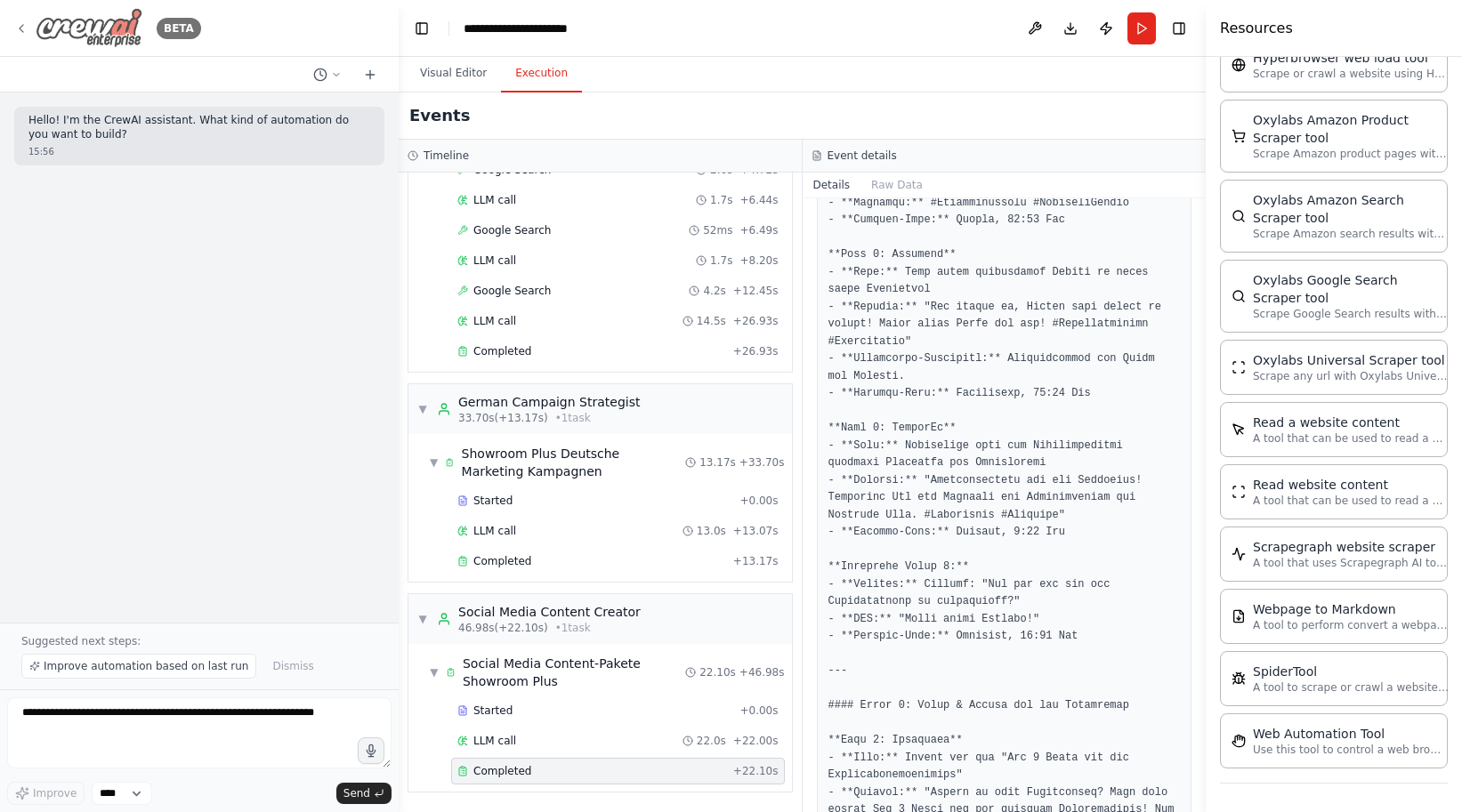
click at [17, 19] on div "BETA" at bounding box center [108, 27] width 187 height 40
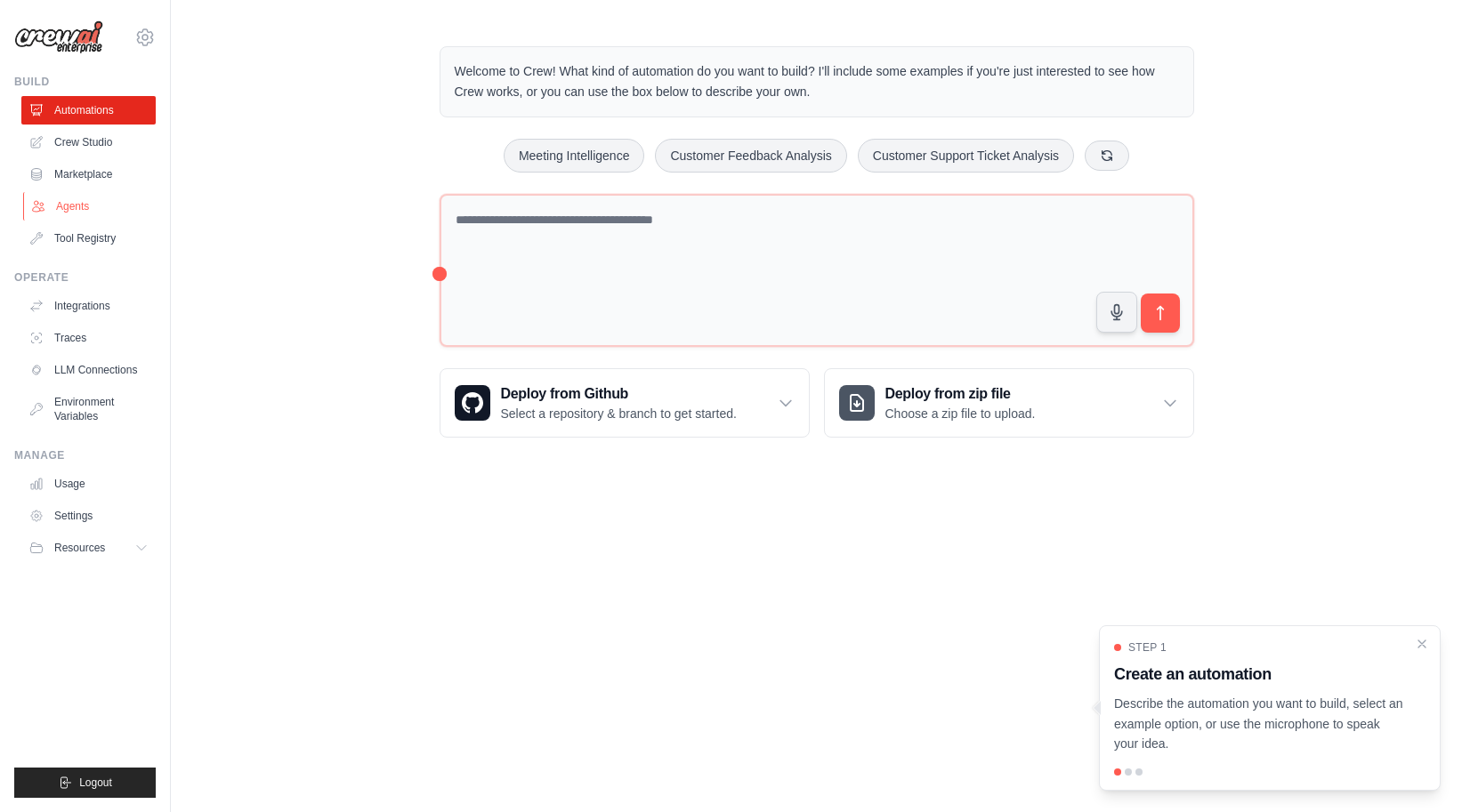
click at [89, 214] on link "Agents" at bounding box center [90, 206] width 134 height 28
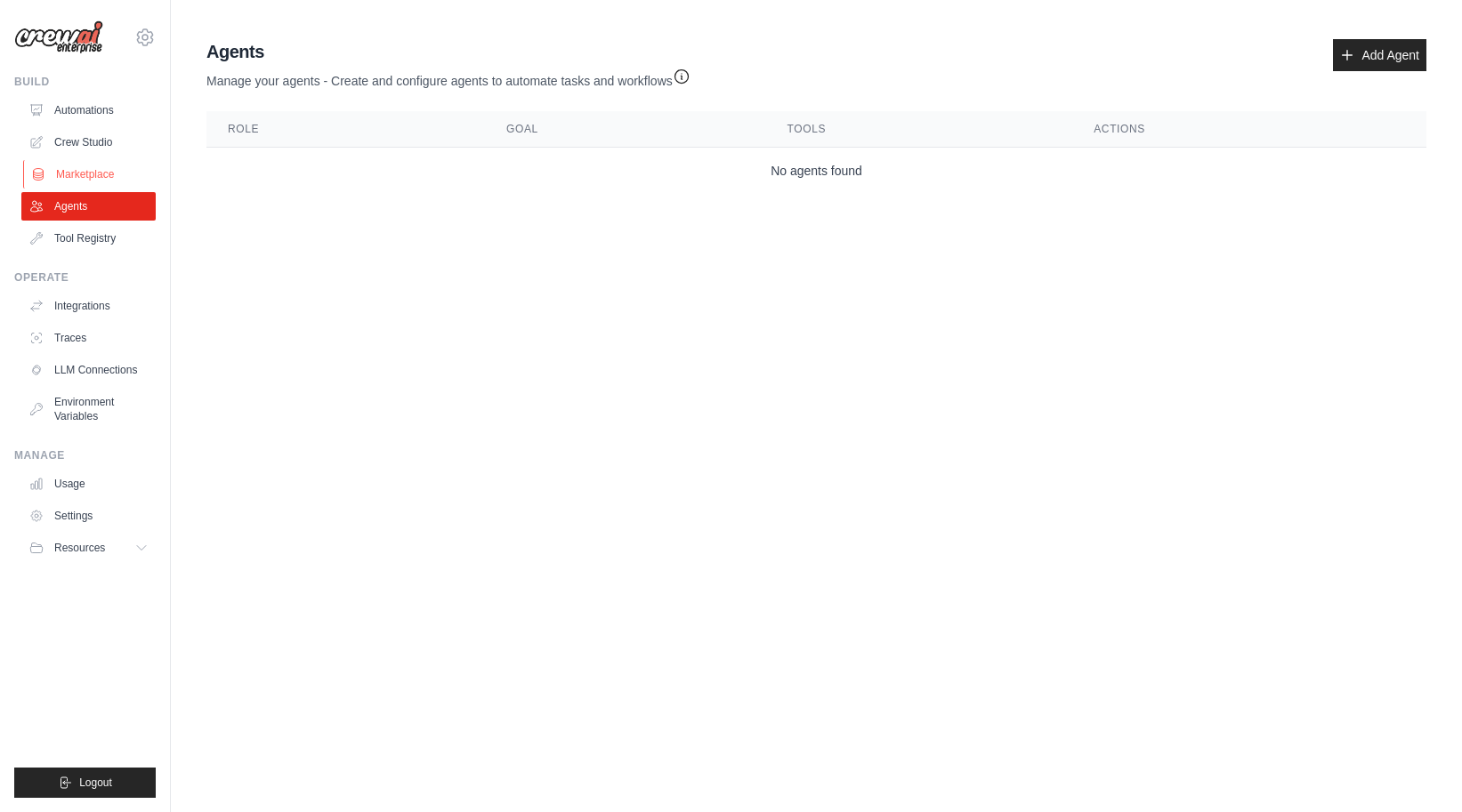
click at [86, 175] on link "Marketplace" at bounding box center [90, 174] width 134 height 28
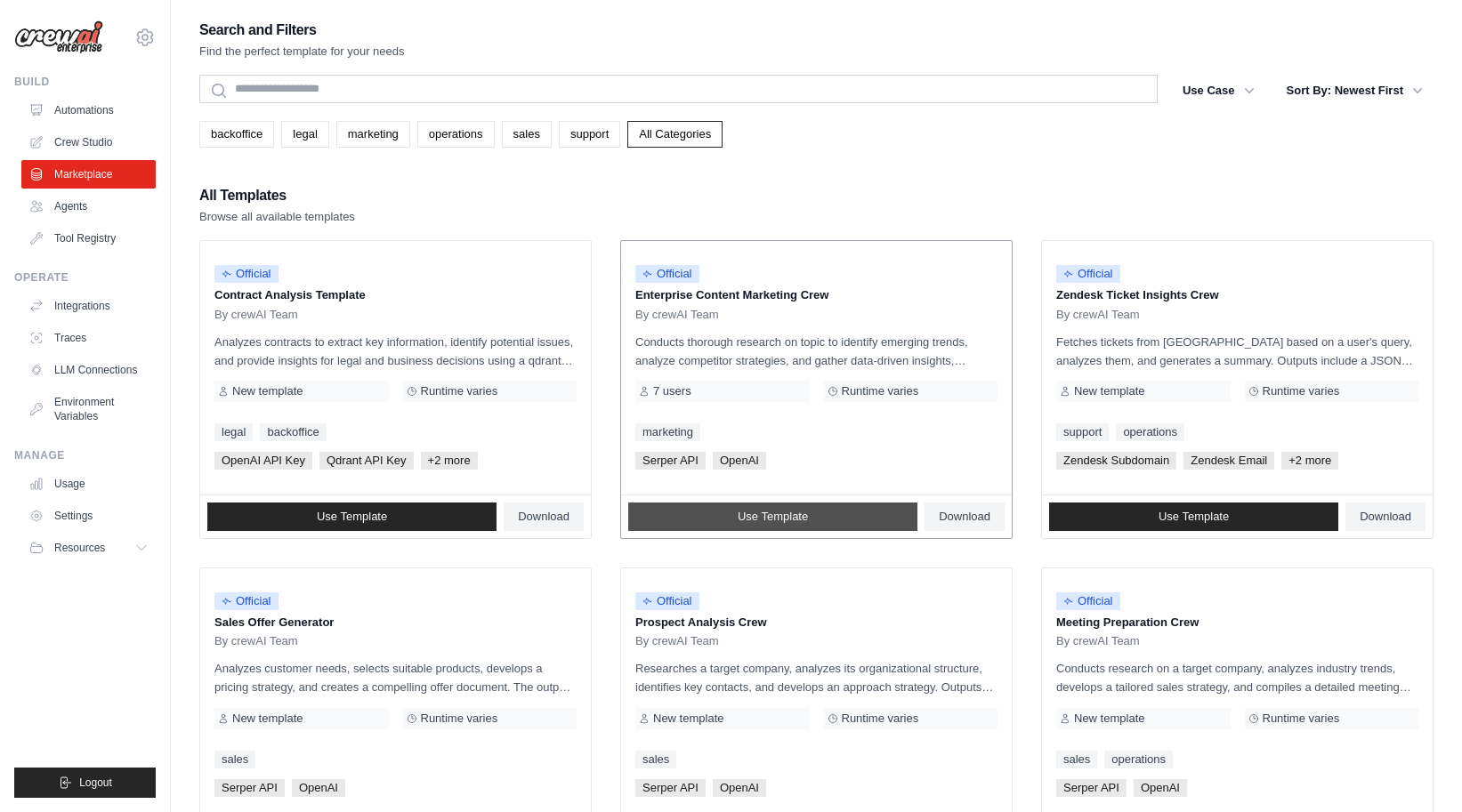
click at [792, 518] on span "Use Template" at bounding box center [773, 517] width 70 height 14
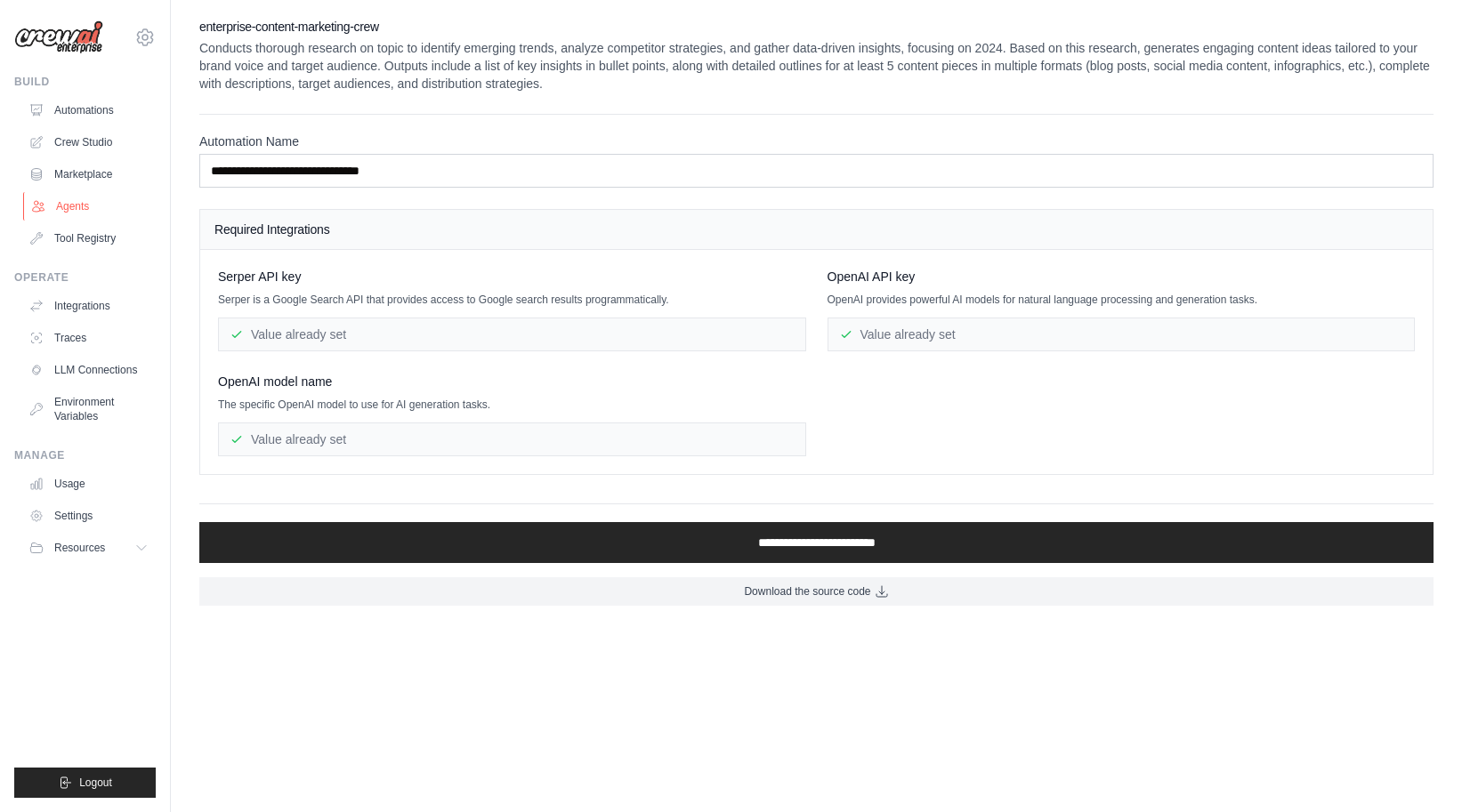
click at [72, 203] on link "Agents" at bounding box center [90, 206] width 134 height 28
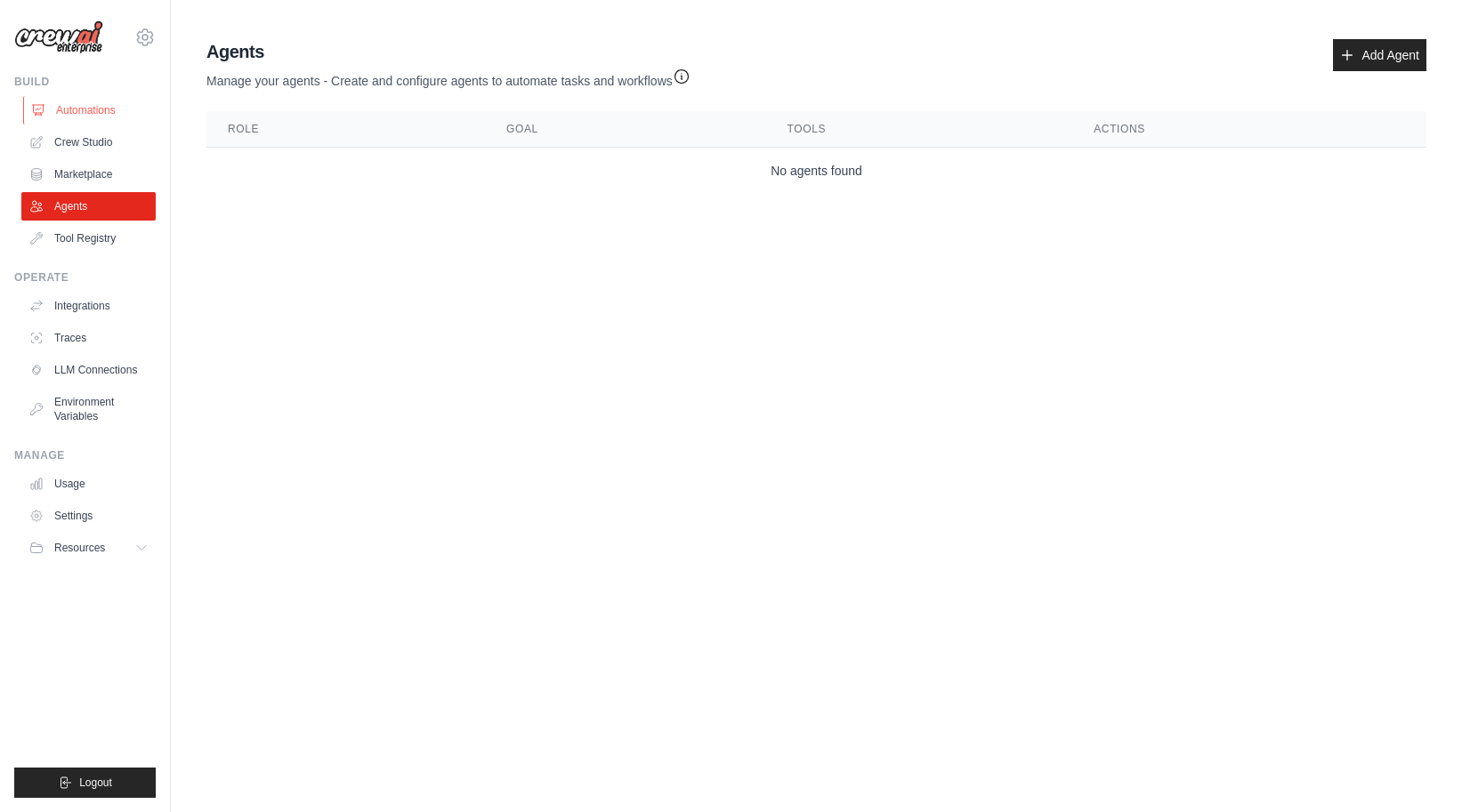
click at [102, 104] on link "Automations" at bounding box center [90, 110] width 134 height 28
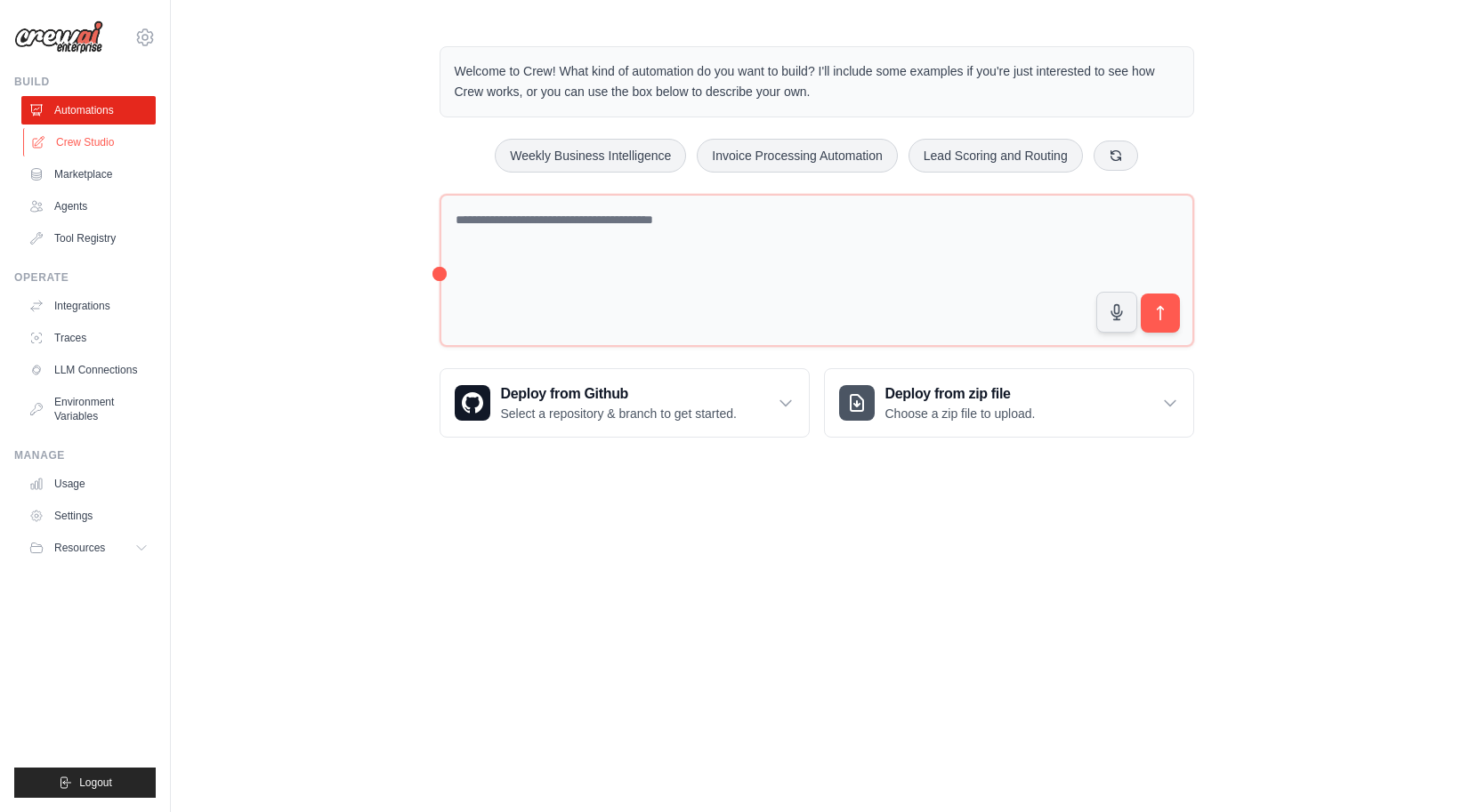
click at [78, 142] on link "Crew Studio" at bounding box center [90, 142] width 134 height 28
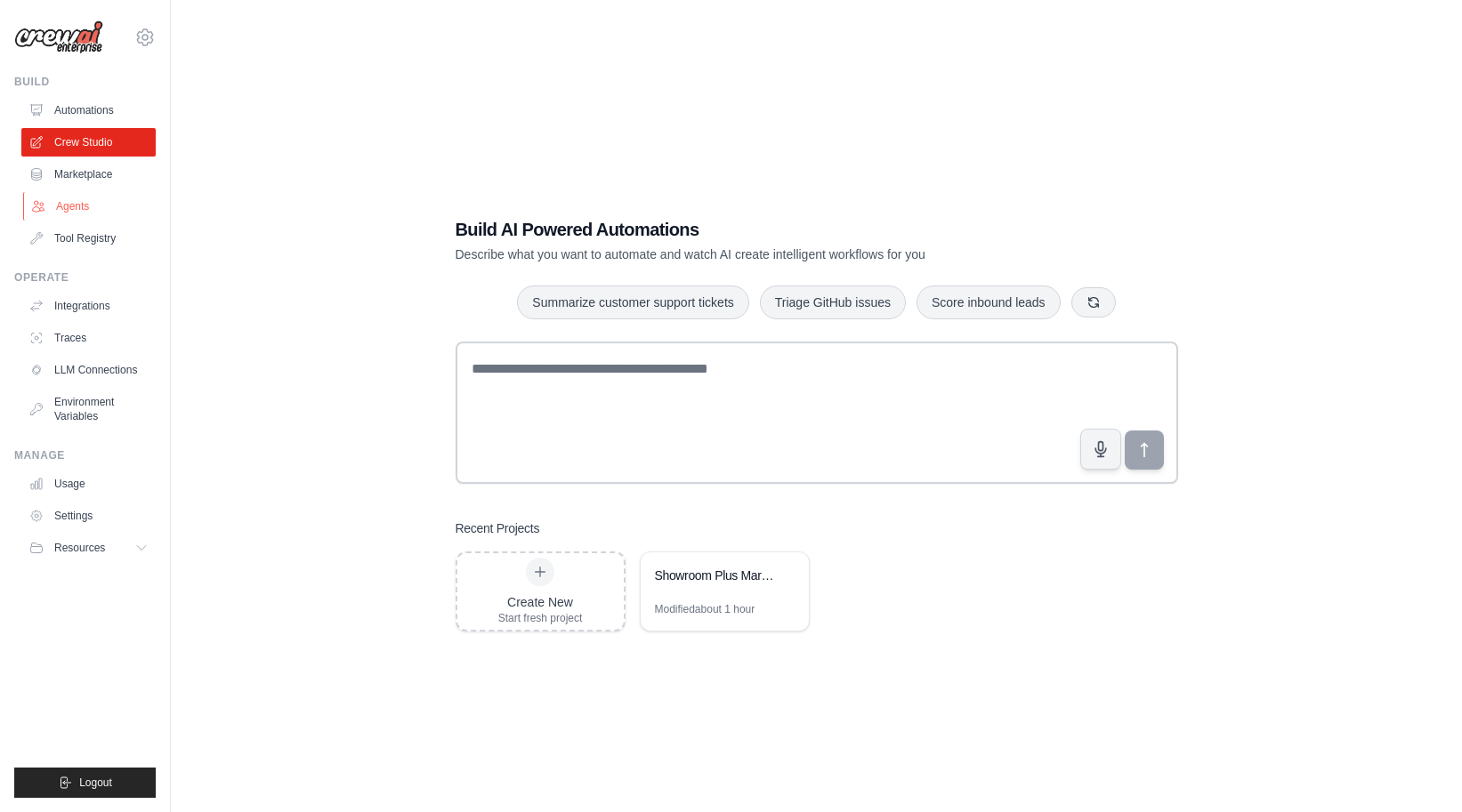
click at [73, 208] on link "Agents" at bounding box center [90, 206] width 134 height 28
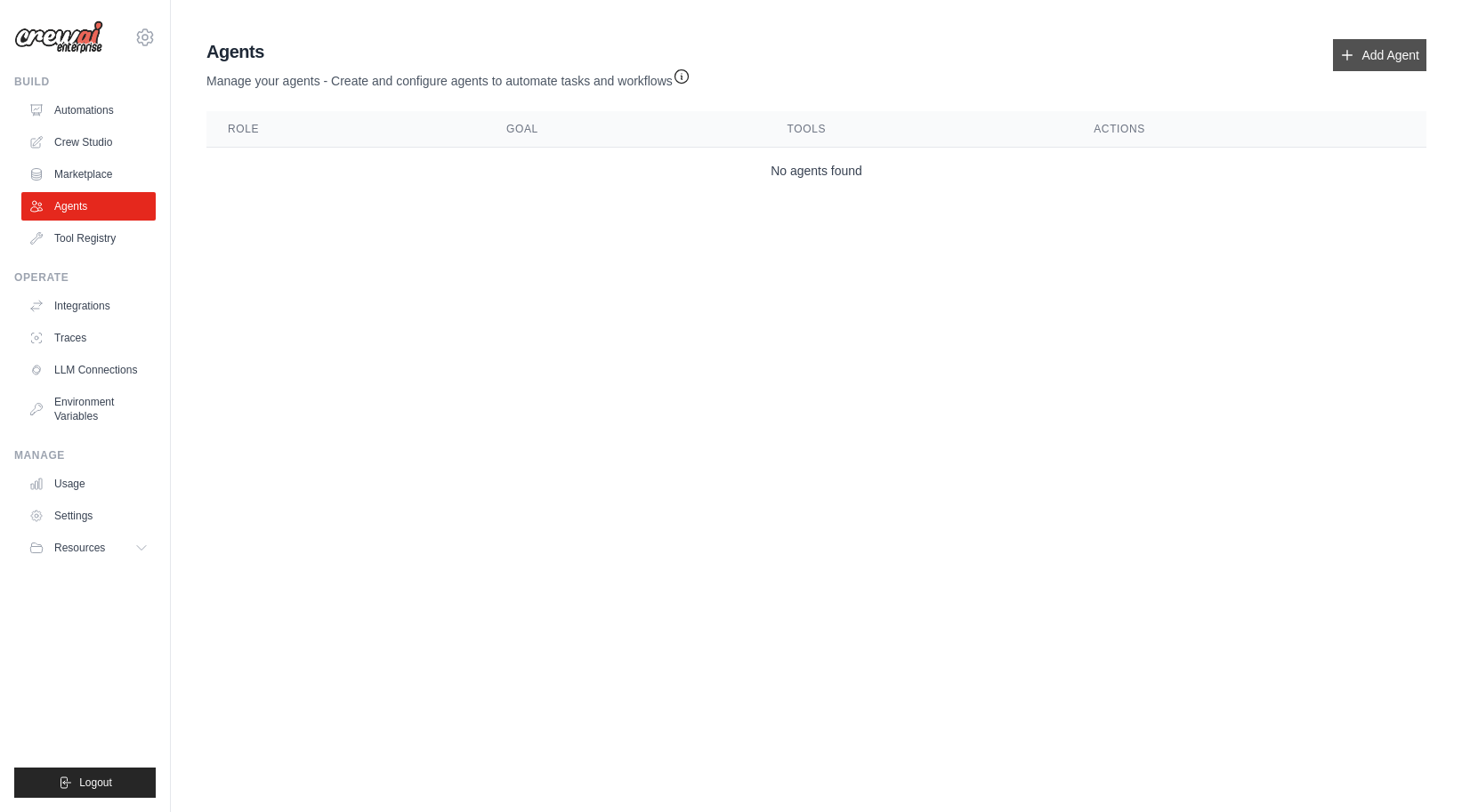
click at [1377, 55] on link "Add Agent" at bounding box center [1380, 55] width 94 height 32
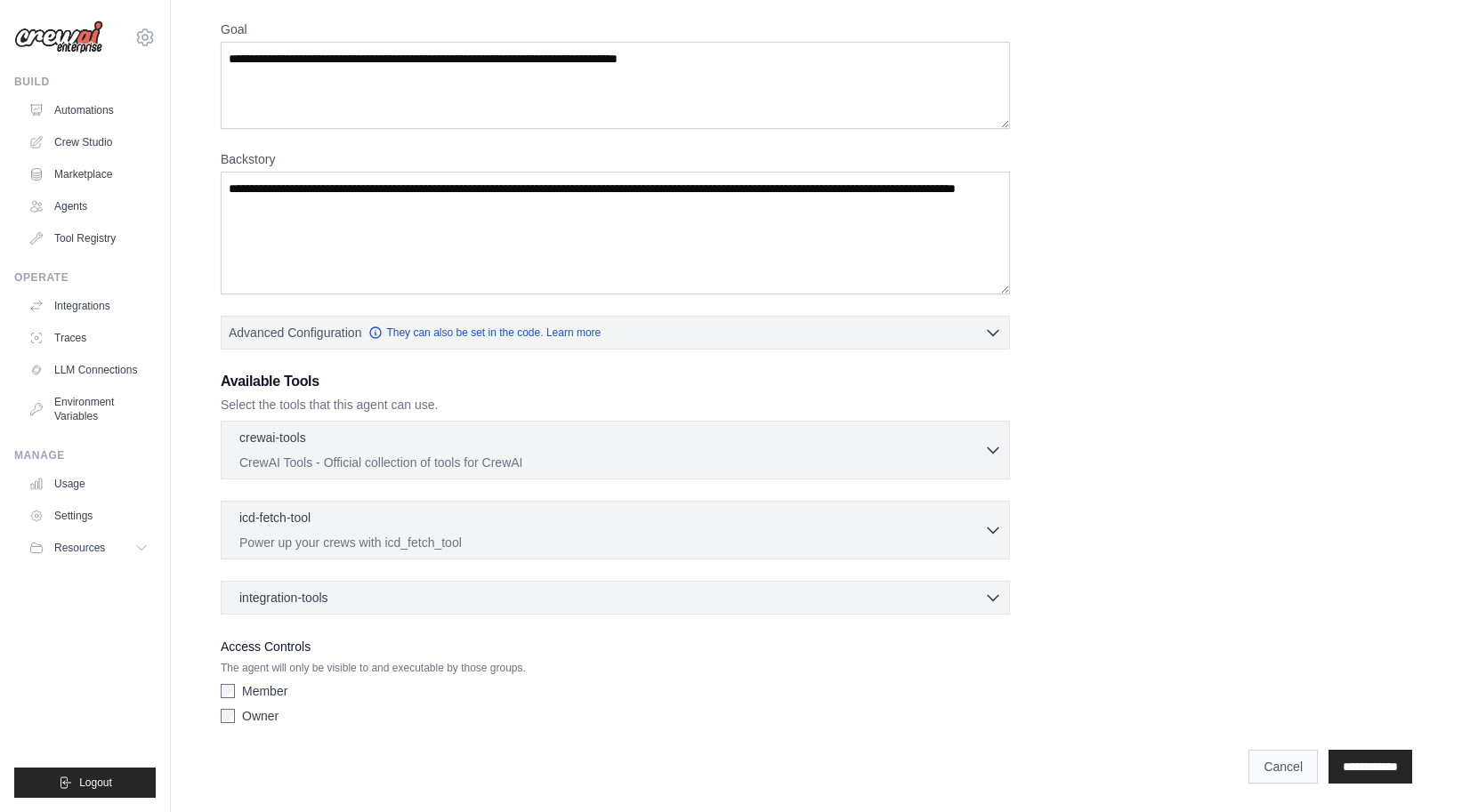
scroll to position [142, 0]
click at [1266, 767] on link "Cancel" at bounding box center [1283, 767] width 70 height 34
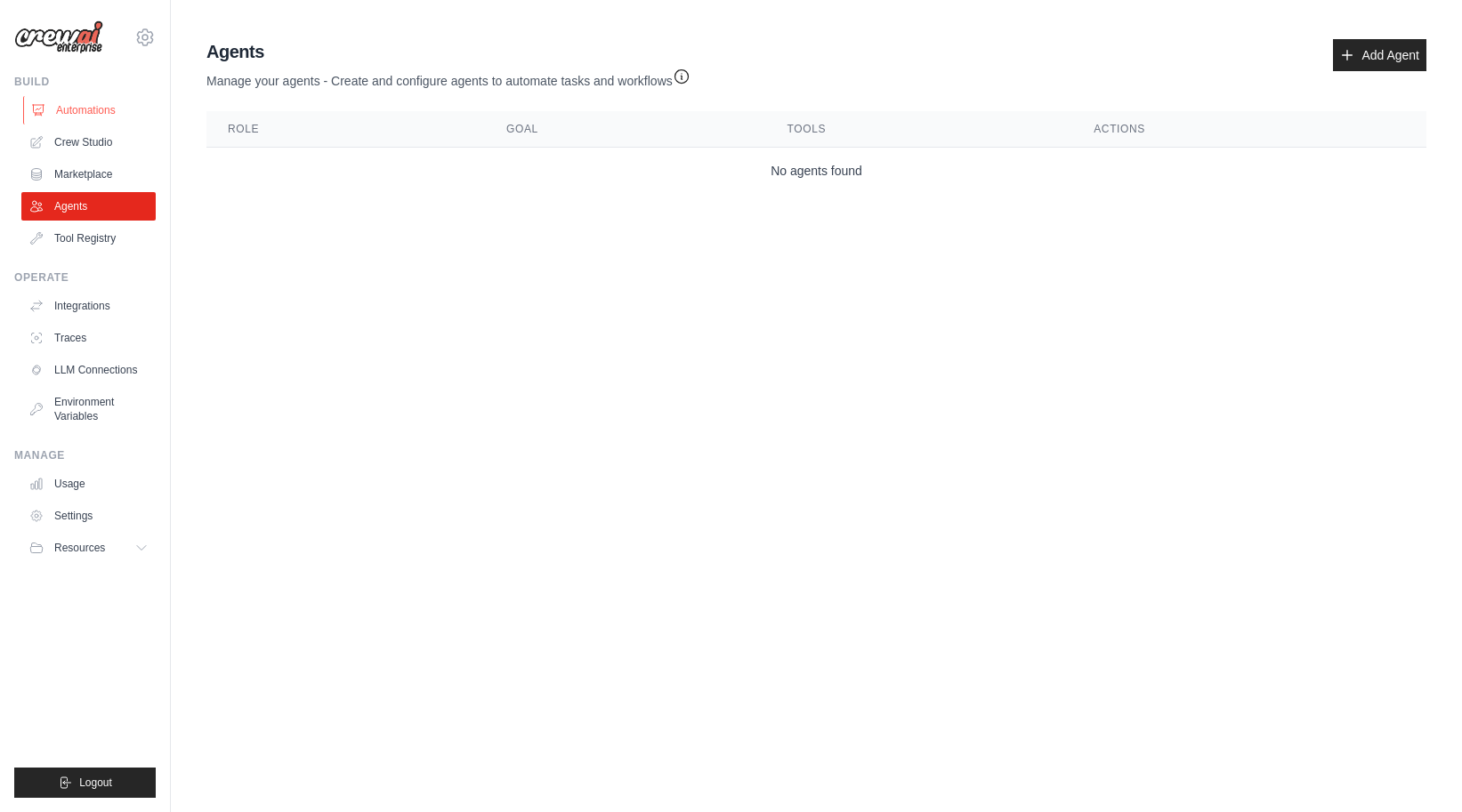
click at [78, 98] on link "Automations" at bounding box center [90, 110] width 134 height 28
